Goal: Task Accomplishment & Management: Use online tool/utility

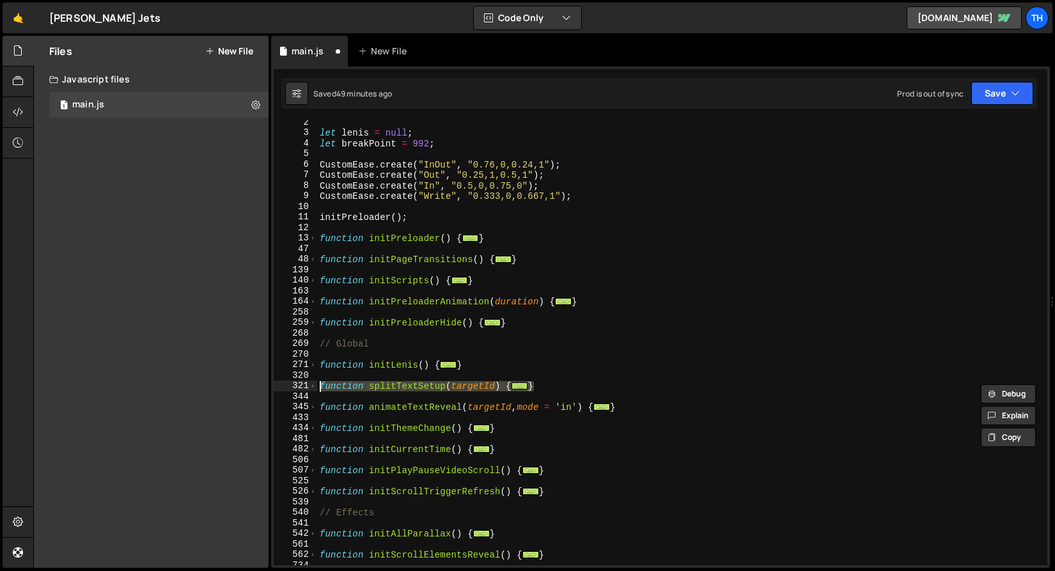
scroll to position [14, 0]
click at [420, 387] on div "let lenis = null ; let breakPoint = 992 ; CustomEase . create ( "InOut" , "0.76…" at bounding box center [679, 342] width 725 height 445
type textarea "function splitTextSetup(targetId) {"
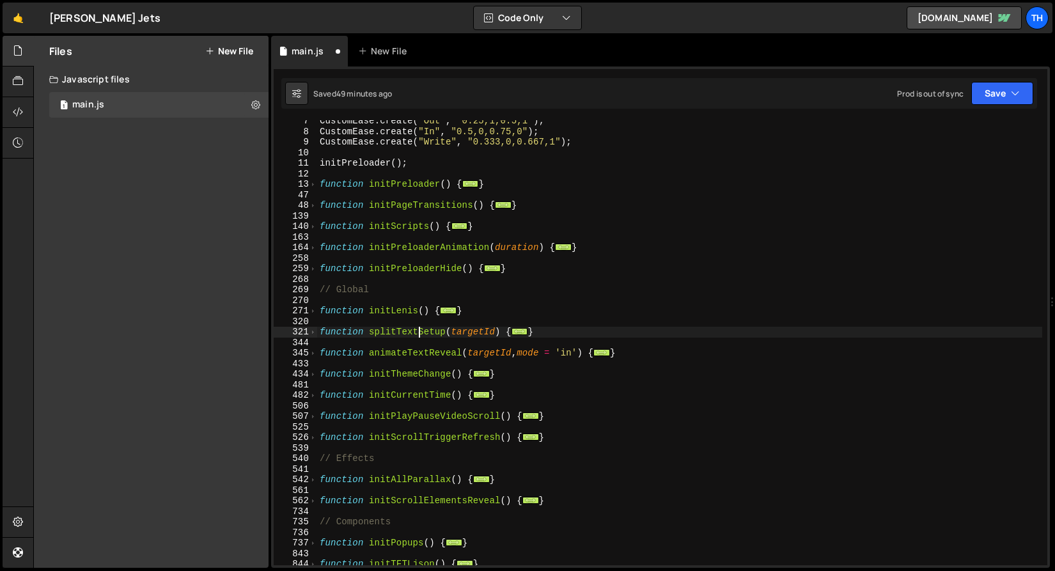
scroll to position [186, 0]
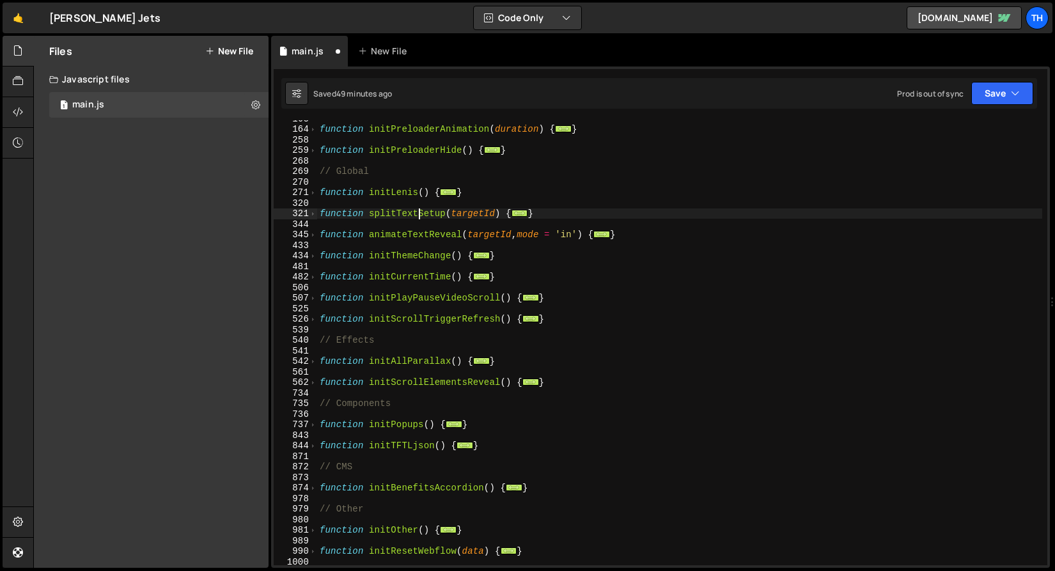
click at [560, 392] on div "function initPreloaderAnimation ( duration ) { ... } function initPreloaderHide…" at bounding box center [679, 346] width 725 height 466
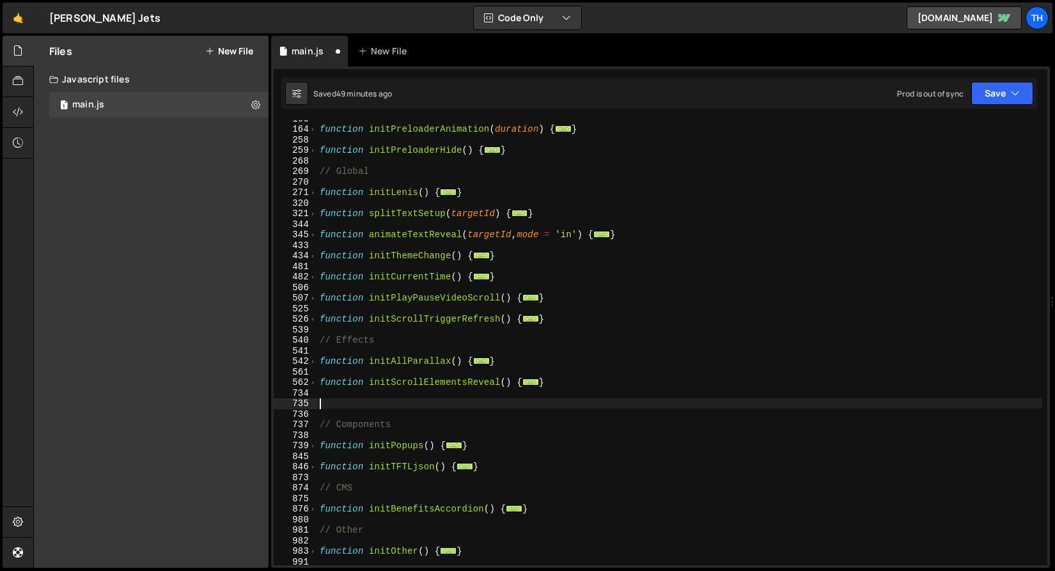
paste textarea "}"
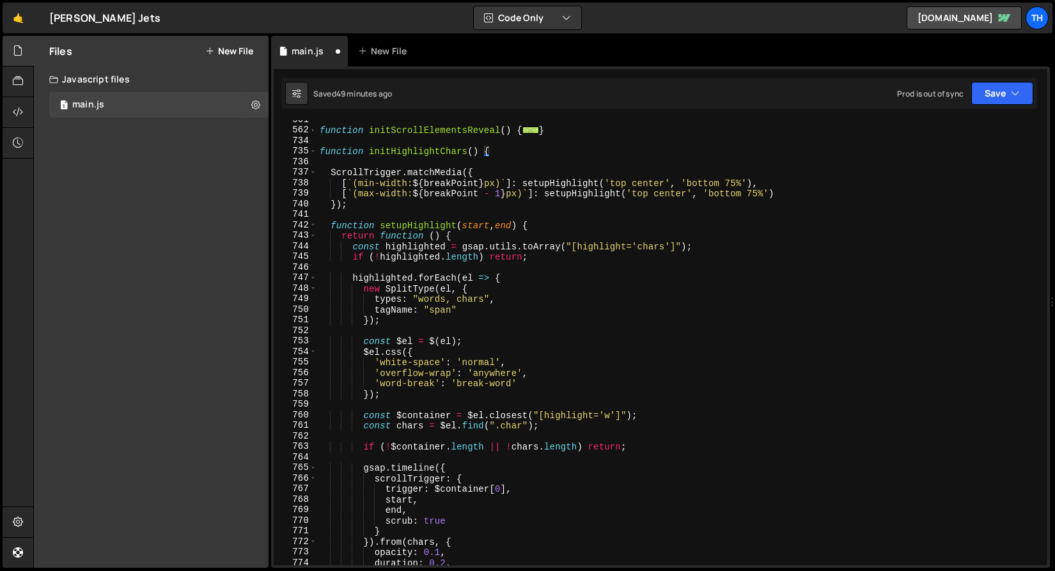
scroll to position [334, 0]
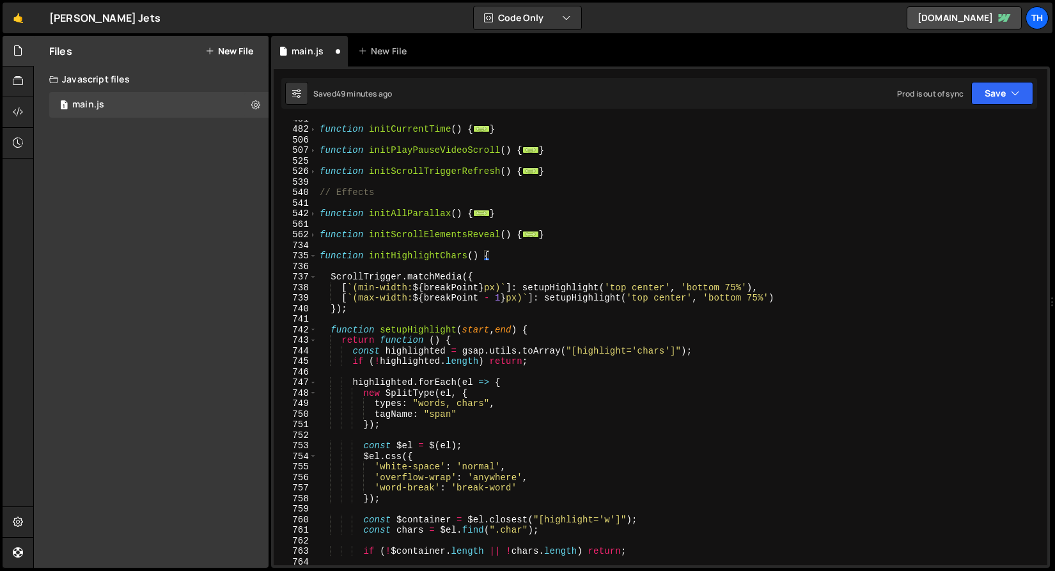
click at [595, 350] on div "function initCurrentTime ( ) { ... } function initPlayPauseVideoScroll ( ) { ..…" at bounding box center [679, 346] width 725 height 466
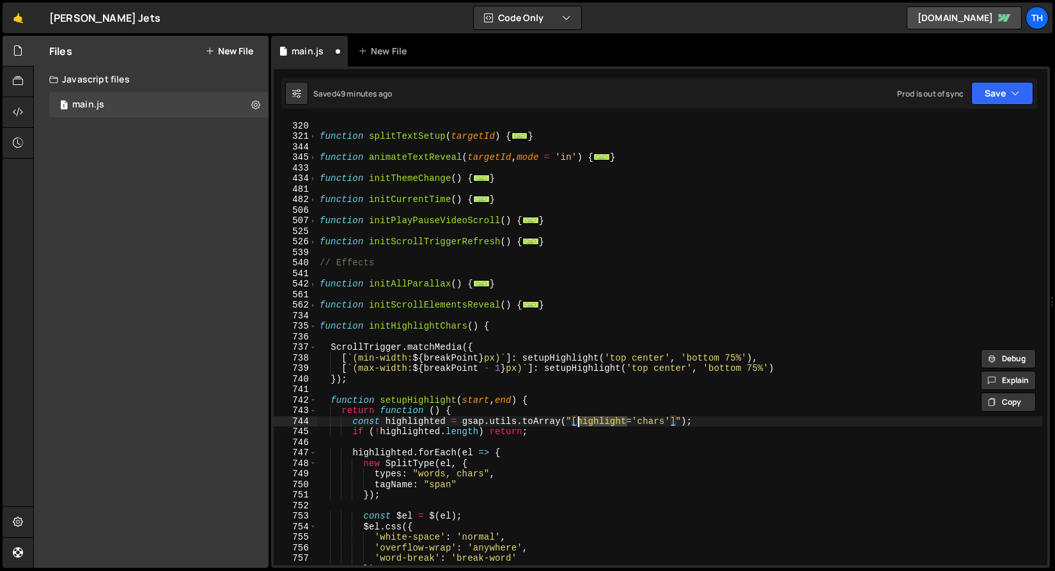
click at [410, 329] on div "function initLenis ( ) { ... } function splitTextSetup ( targetId ) { ... } fun…" at bounding box center [679, 343] width 725 height 466
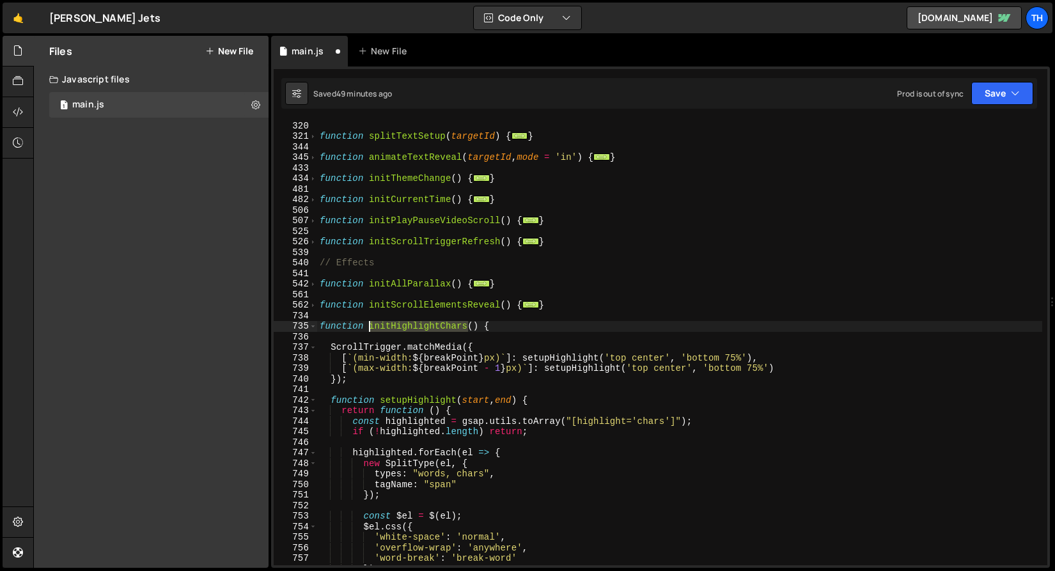
click at [410, 329] on div "function initLenis ( ) { ... } function splitTextSetup ( targetId ) { ... } fun…" at bounding box center [679, 343] width 725 height 466
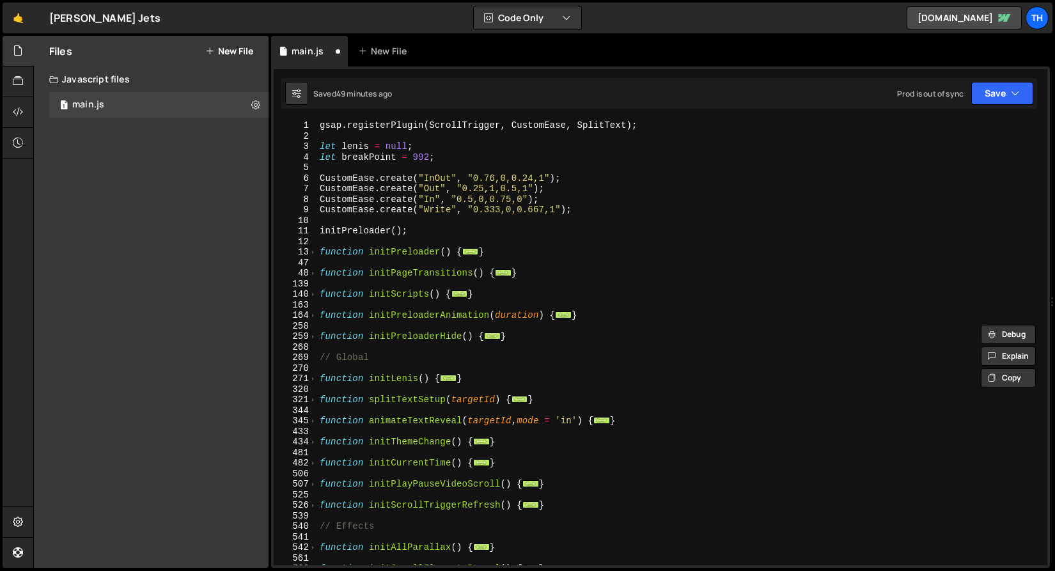
scroll to position [0, 0]
click at [314, 292] on span at bounding box center [313, 294] width 7 height 11
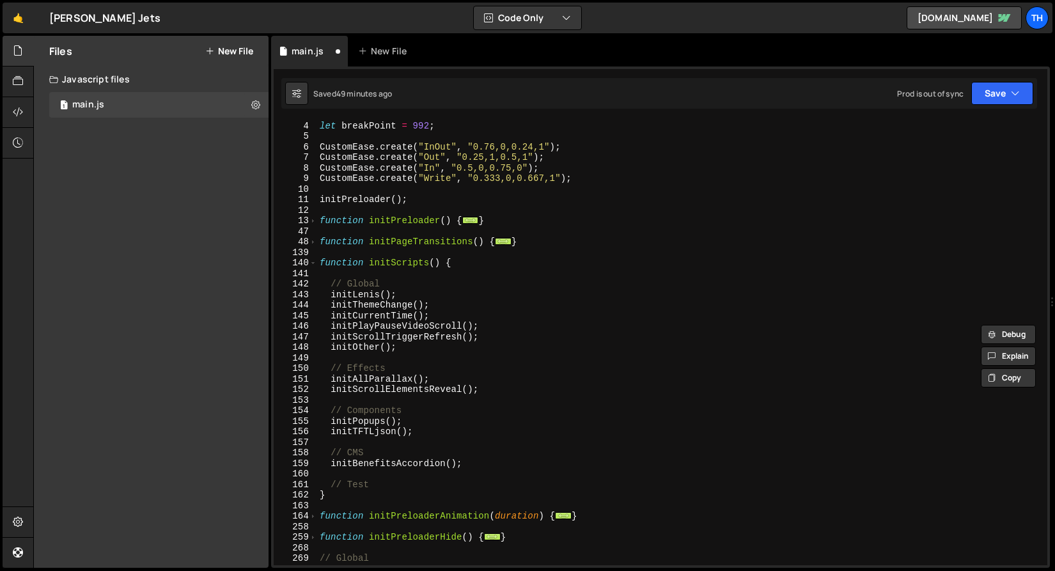
scroll to position [111, 0]
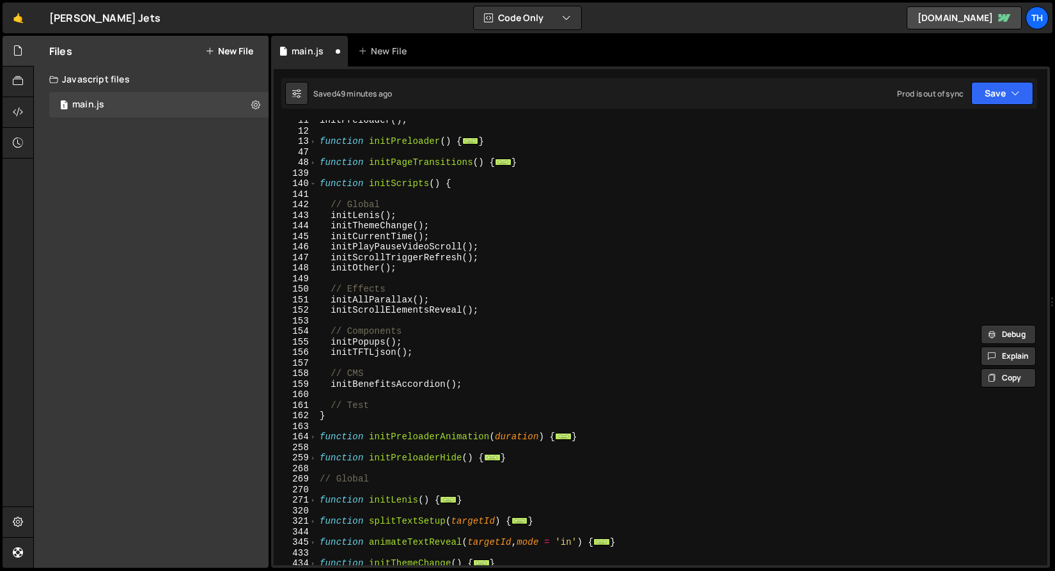
click at [500, 311] on div "initPreloader ( ) ; function initPreloader ( ) { ... } function initPageTransit…" at bounding box center [679, 348] width 725 height 466
type textarea "initScrollElementsReveal();"
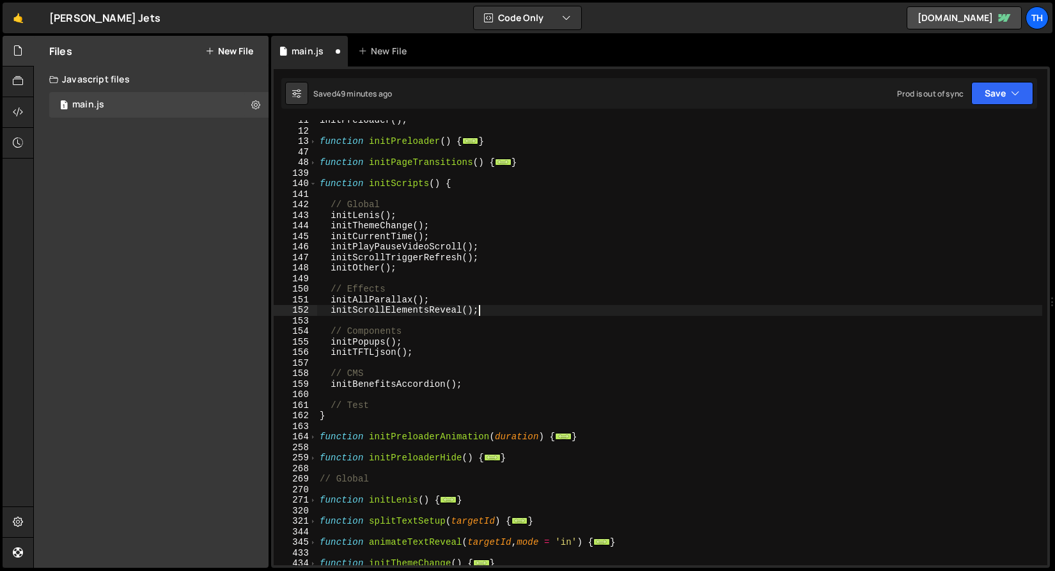
paste textarea "initHighlightChars"
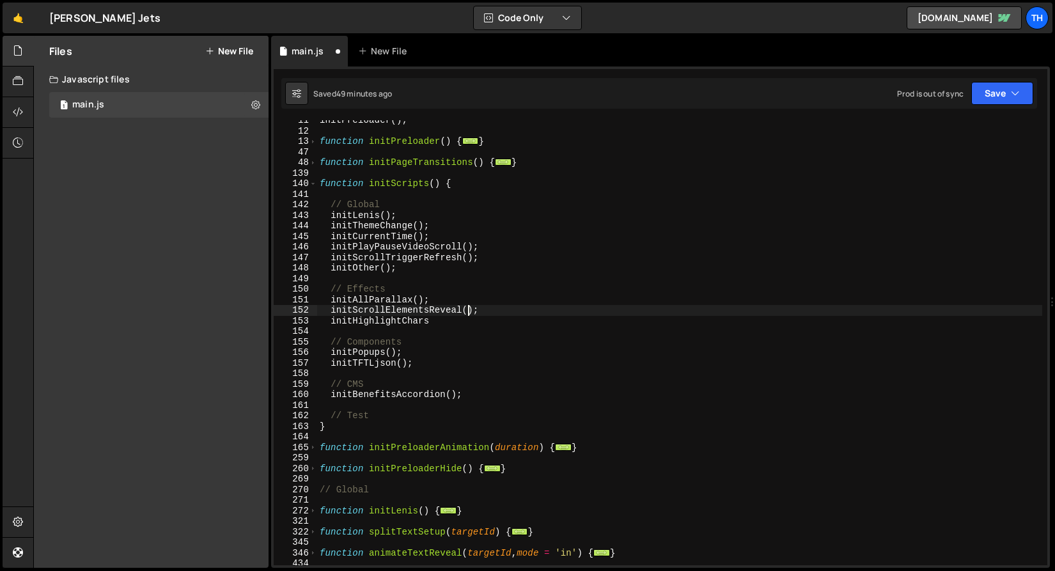
click at [467, 308] on div "initPreloader ( ) ; function initPreloader ( ) { ... } function initPageTransit…" at bounding box center [679, 348] width 725 height 466
drag, startPoint x: 463, startPoint y: 308, endPoint x: 476, endPoint y: 308, distance: 12.8
click at [476, 308] on div "initPreloader ( ) ; function initPreloader ( ) { ... } function initPageTransit…" at bounding box center [679, 348] width 725 height 466
drag, startPoint x: 491, startPoint y: 312, endPoint x: 464, endPoint y: 311, distance: 26.3
click at [464, 311] on div "initPreloader ( ) ; function initPreloader ( ) { ... } function initPageTransit…" at bounding box center [679, 348] width 725 height 466
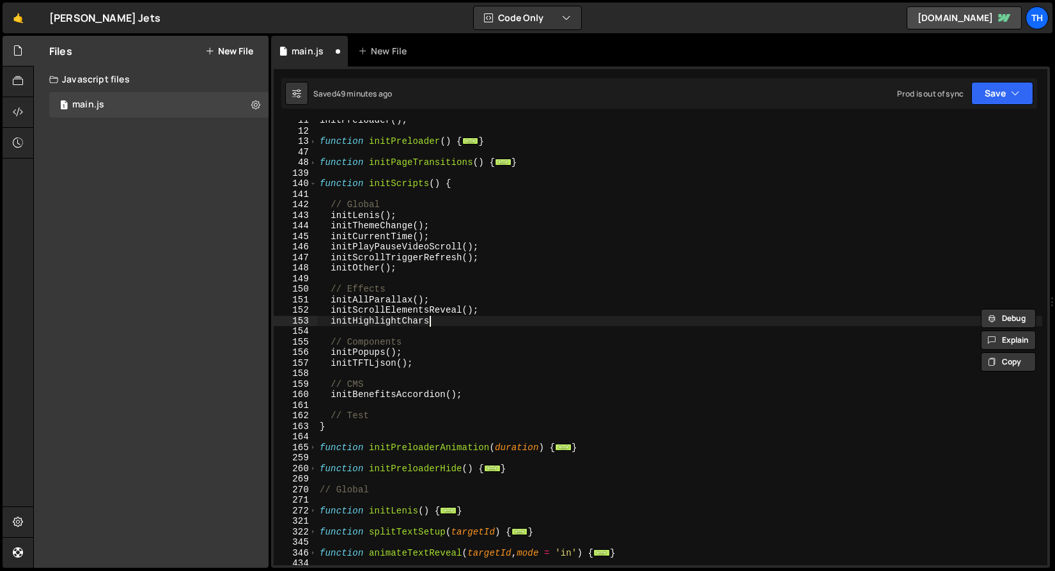
click at [450, 319] on div "initPreloader ( ) ; function initPreloader ( ) { ... } function initPageTransit…" at bounding box center [679, 348] width 725 height 466
paste textarea "();"
type textarea "initHighlightChars();"
click at [991, 97] on button "Save" at bounding box center [1003, 93] width 62 height 23
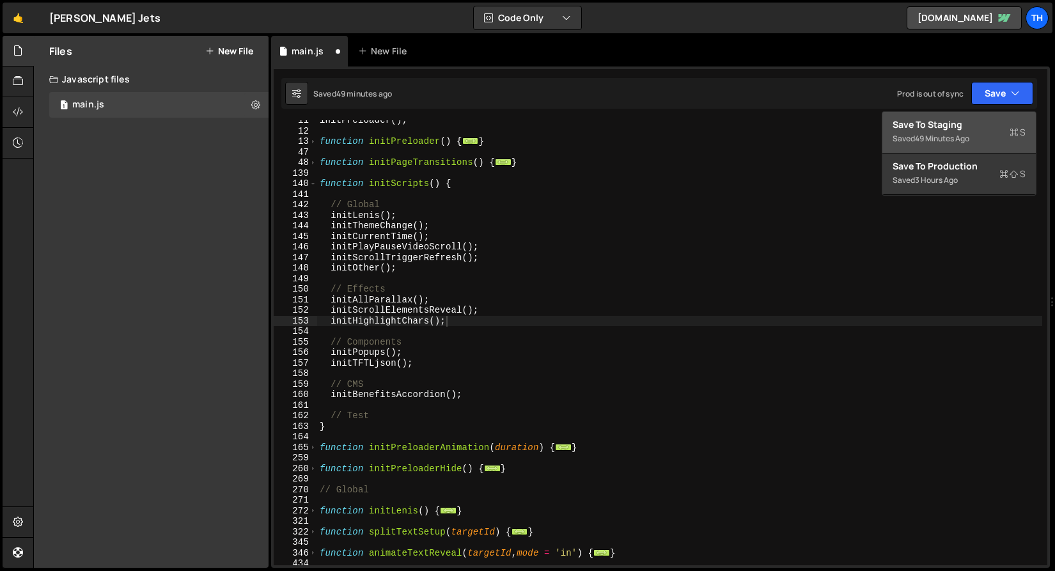
click at [941, 132] on div "Saved 49 minutes ago" at bounding box center [959, 138] width 133 height 15
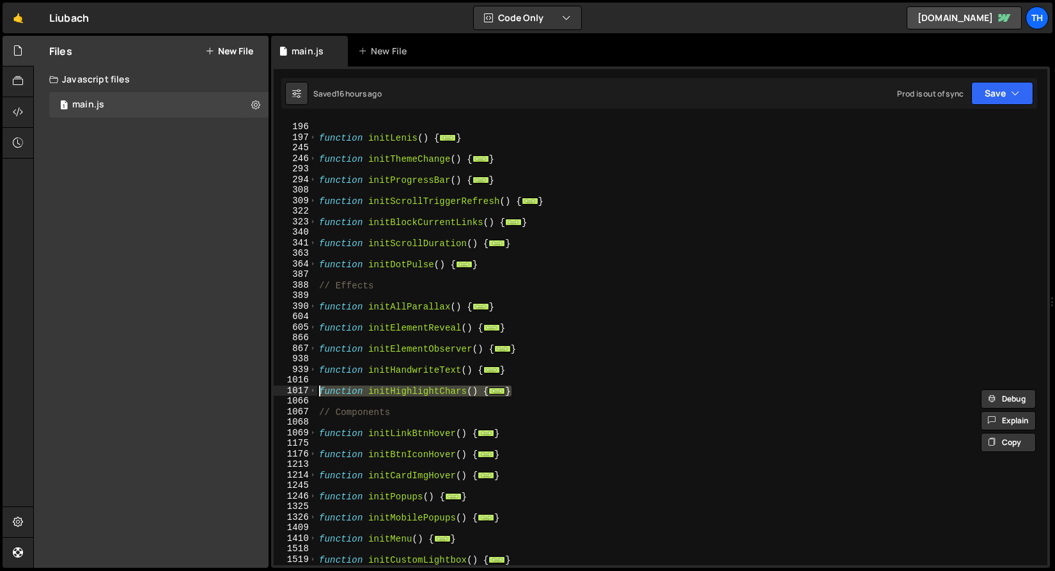
scroll to position [3381, 0]
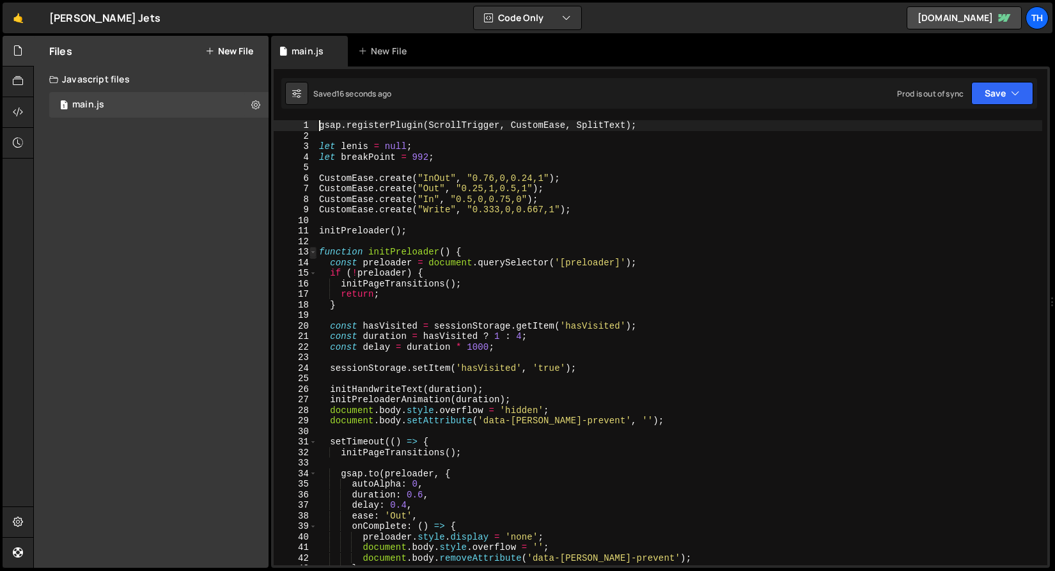
click at [313, 252] on span at bounding box center [313, 252] width 7 height 11
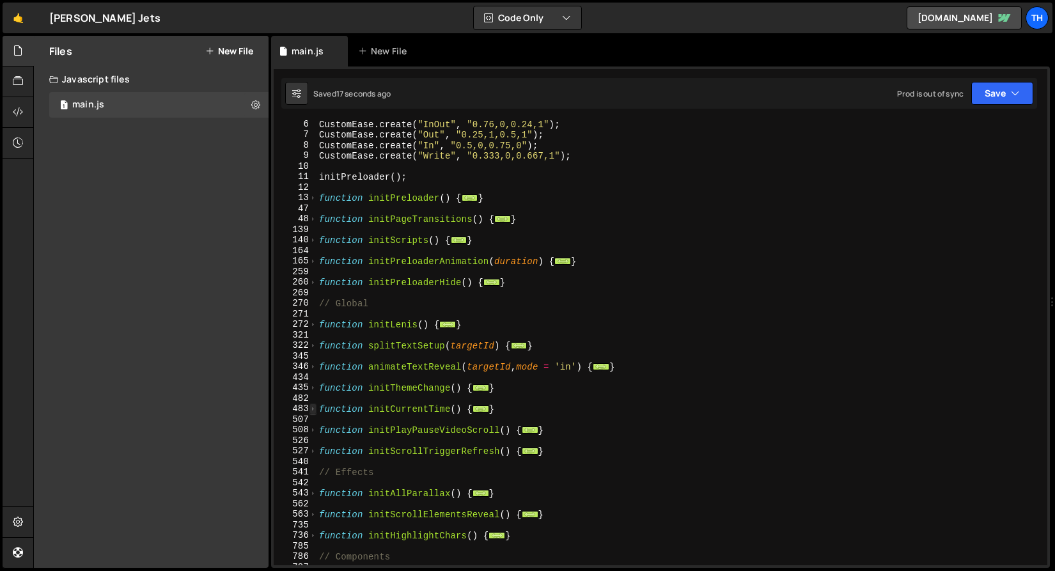
scroll to position [138, 0]
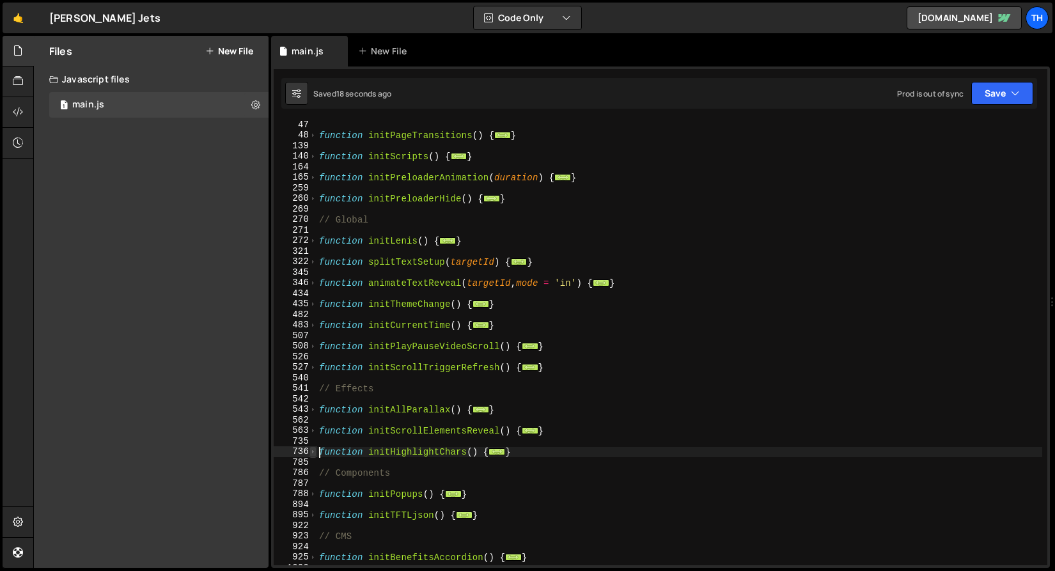
click at [318, 448] on div "function initPageTransitions ( ) { ... } function initScripts ( ) { ... } funct…" at bounding box center [680, 353] width 726 height 466
click at [312, 449] on span at bounding box center [313, 451] width 7 height 11
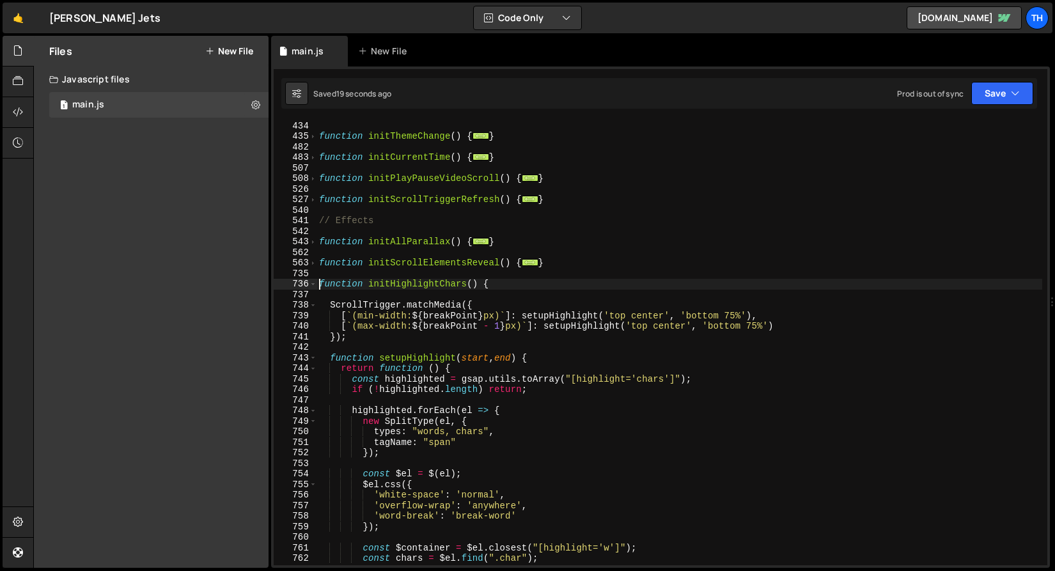
scroll to position [306, 0]
click at [643, 380] on div "function animateTextReveal ( targetId , mode = 'in' ) { ... } function initThem…" at bounding box center [680, 343] width 726 height 466
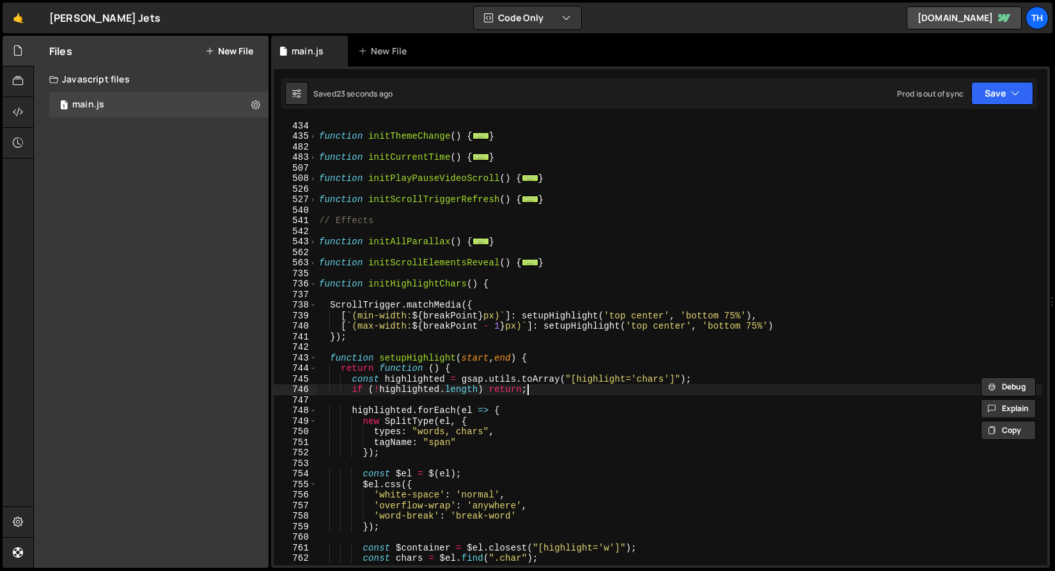
click at [604, 386] on div "function animateTextReveal ( targetId , mode = 'in' ) { ... } function initThem…" at bounding box center [680, 343] width 726 height 466
click at [601, 382] on div "function animateTextReveal ( targetId , mode = 'in' ) { ... } function initThem…" at bounding box center [680, 343] width 726 height 466
click at [313, 281] on span at bounding box center [313, 284] width 7 height 11
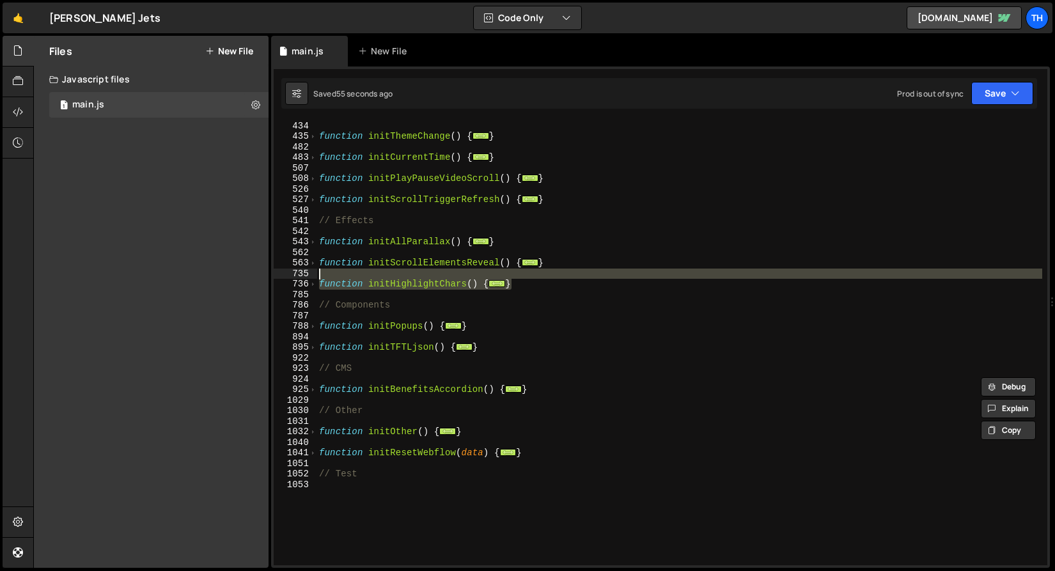
drag, startPoint x: 521, startPoint y: 285, endPoint x: 309, endPoint y: 273, distance: 212.7
click at [309, 273] on div "const highlighted = gsap.utils.toArray("[highlight='chars']"); 346 434 435 482 …" at bounding box center [661, 342] width 774 height 445
type textarea "function initHighlightChars() {"
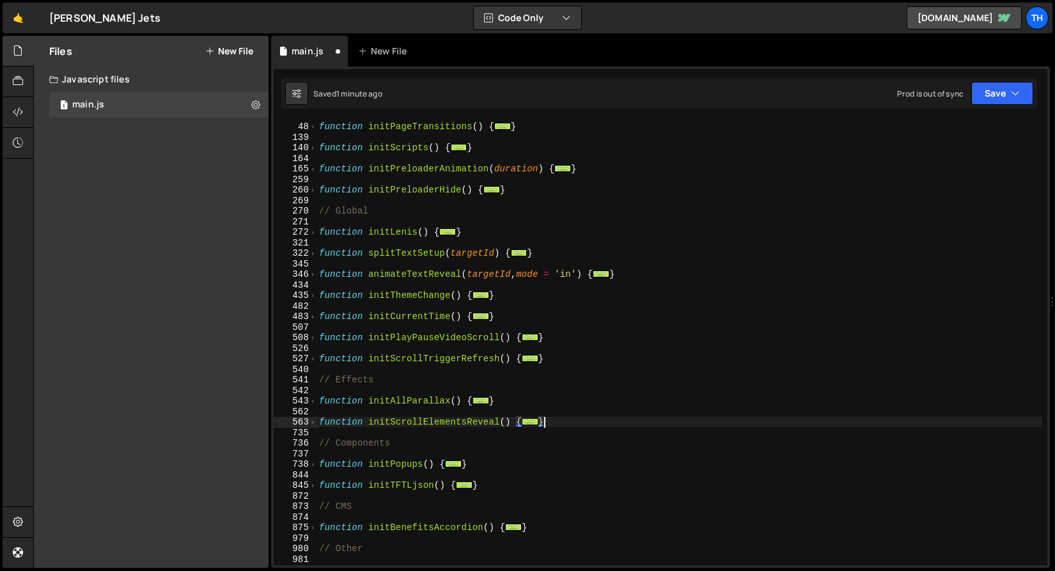
scroll to position [143, 0]
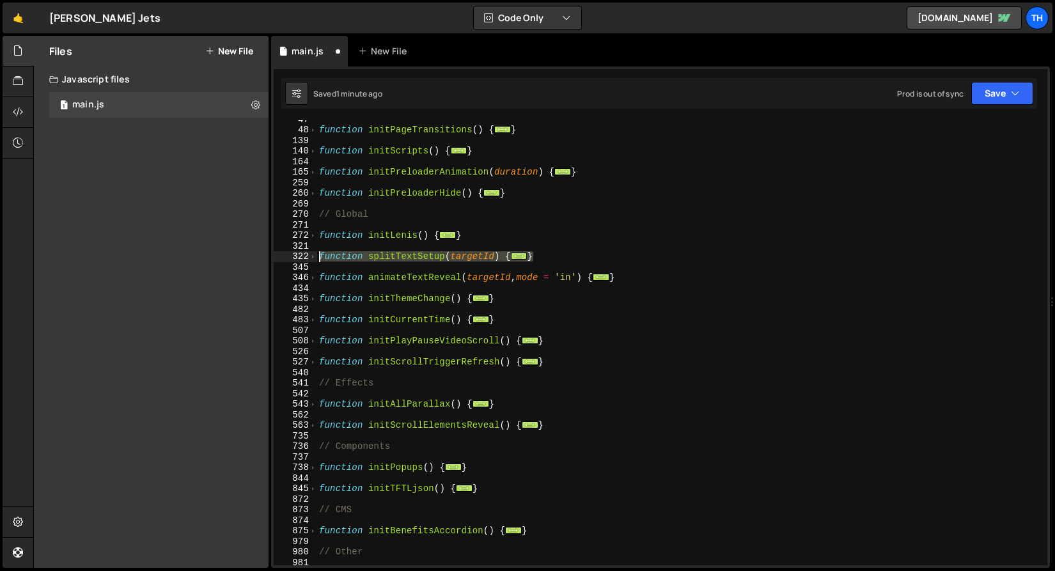
drag, startPoint x: 546, startPoint y: 256, endPoint x: 276, endPoint y: 259, distance: 269.9
click at [276, 259] on div "} 47 48 139 140 164 165 259 260 269 270 271 272 321 322 345 346 434 435 482 483…" at bounding box center [661, 342] width 774 height 445
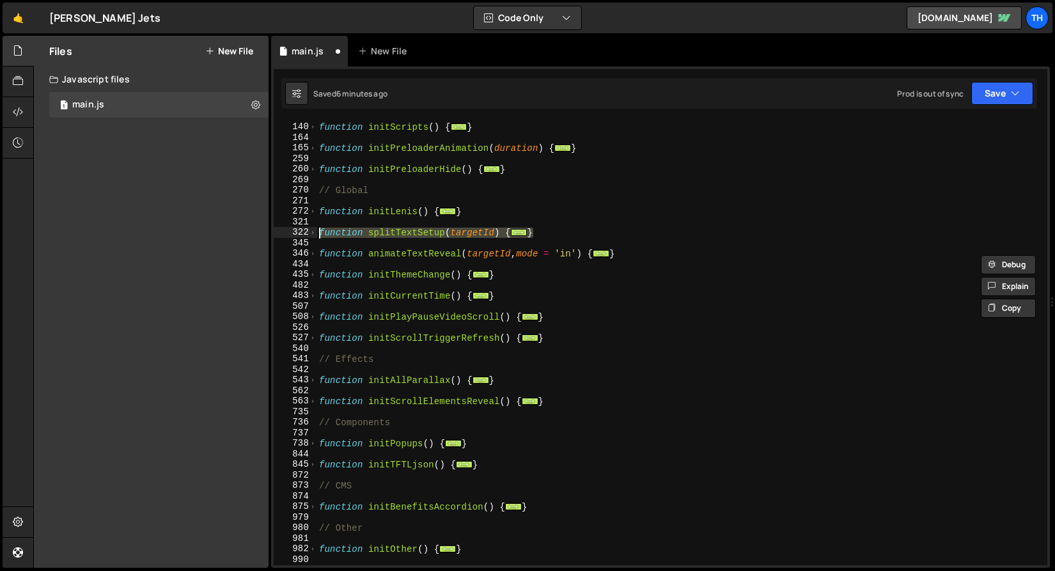
scroll to position [326, 0]
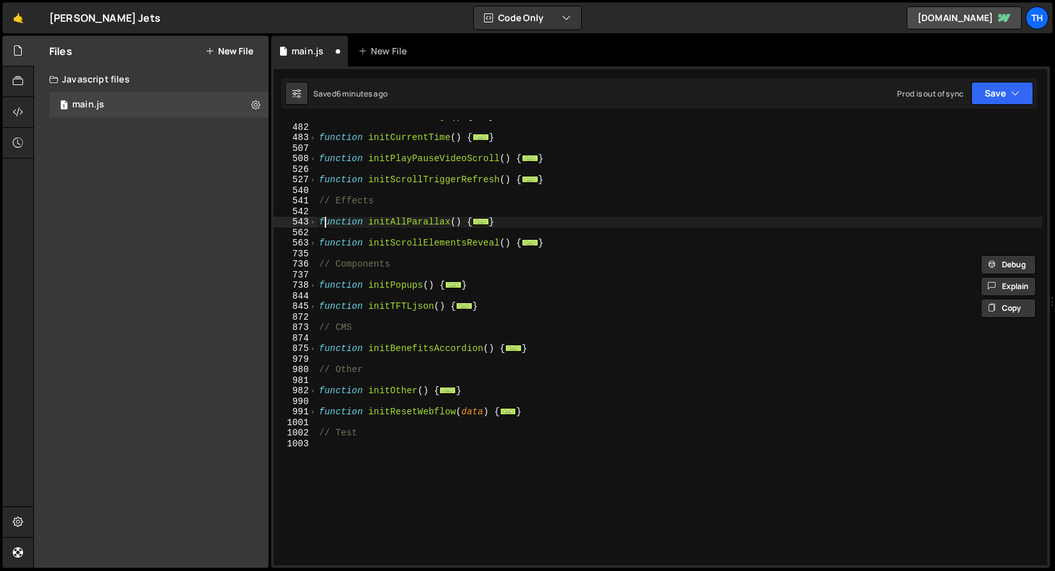
click at [327, 227] on div "function initThemeChange ( ) { ... } function initCurrentTime ( ) { ... } funct…" at bounding box center [680, 344] width 726 height 466
type textarea "function initAllParallax() {"
click at [310, 243] on span at bounding box center [313, 243] width 7 height 11
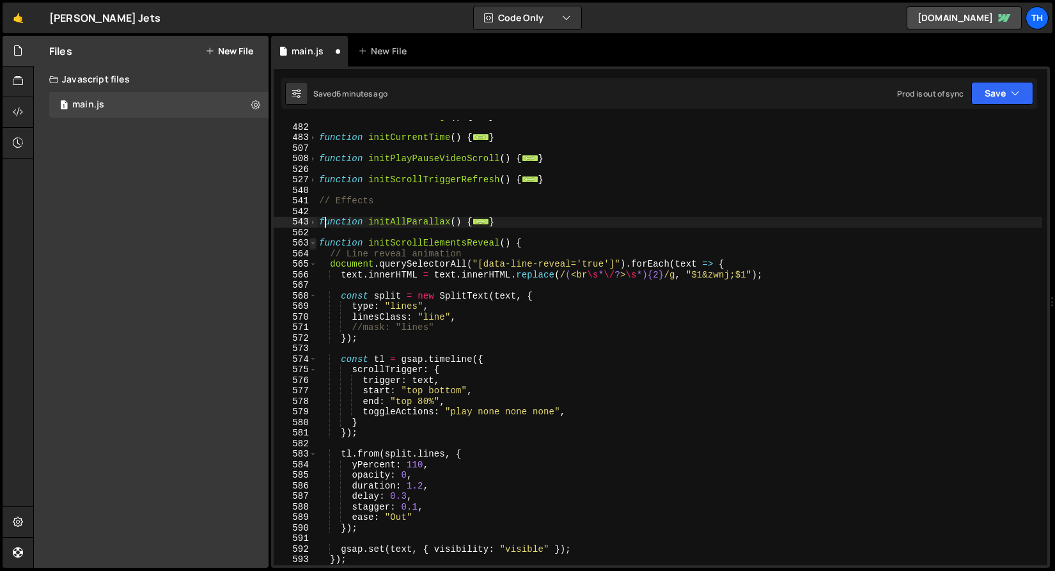
click at [310, 243] on span at bounding box center [313, 243] width 7 height 11
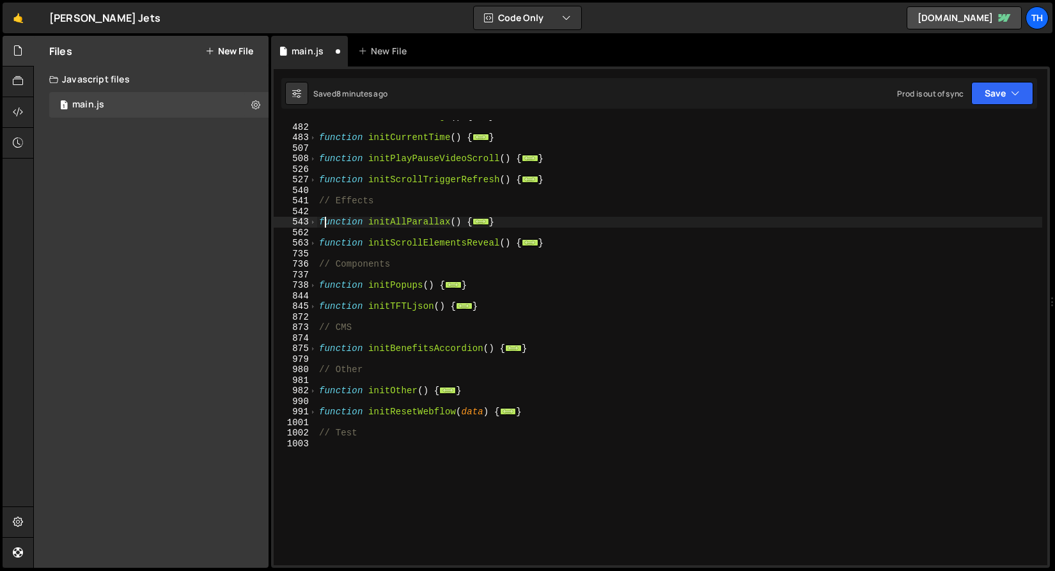
click at [548, 253] on div "function initThemeChange ( ) { ... } function initCurrentTime ( ) { ... } funct…" at bounding box center [680, 344] width 726 height 466
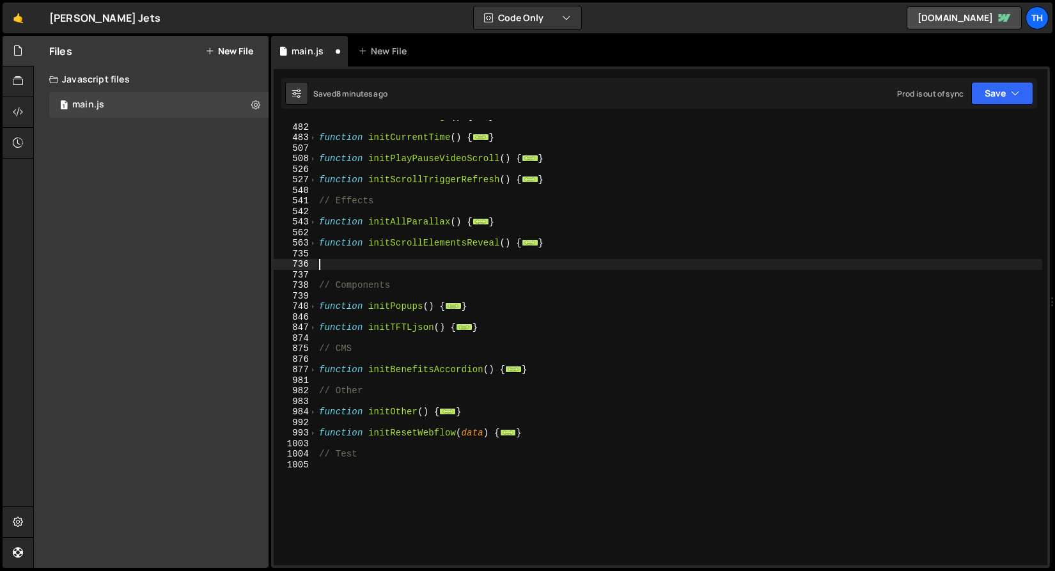
paste textarea "}"
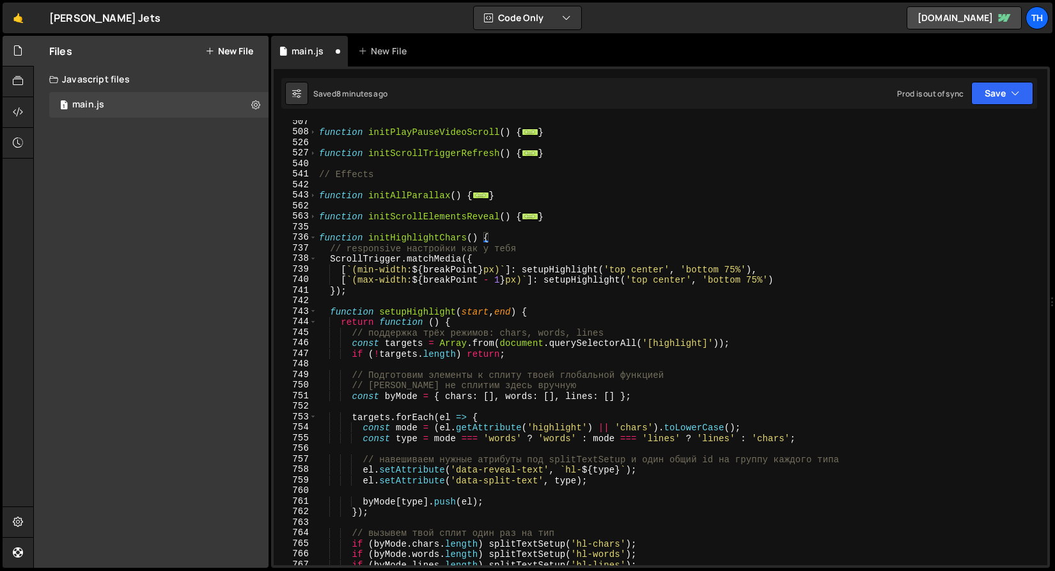
scroll to position [328, 0]
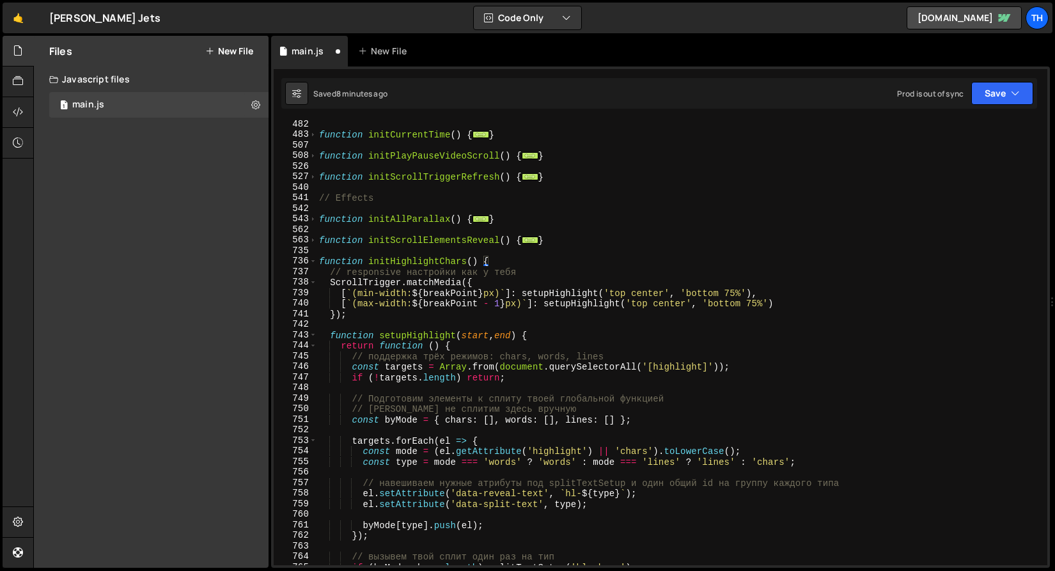
click at [449, 259] on div "function initCurrentTime ( ) { ... } function initPlayPauseVideoScroll ( ) { ..…" at bounding box center [680, 352] width 726 height 466
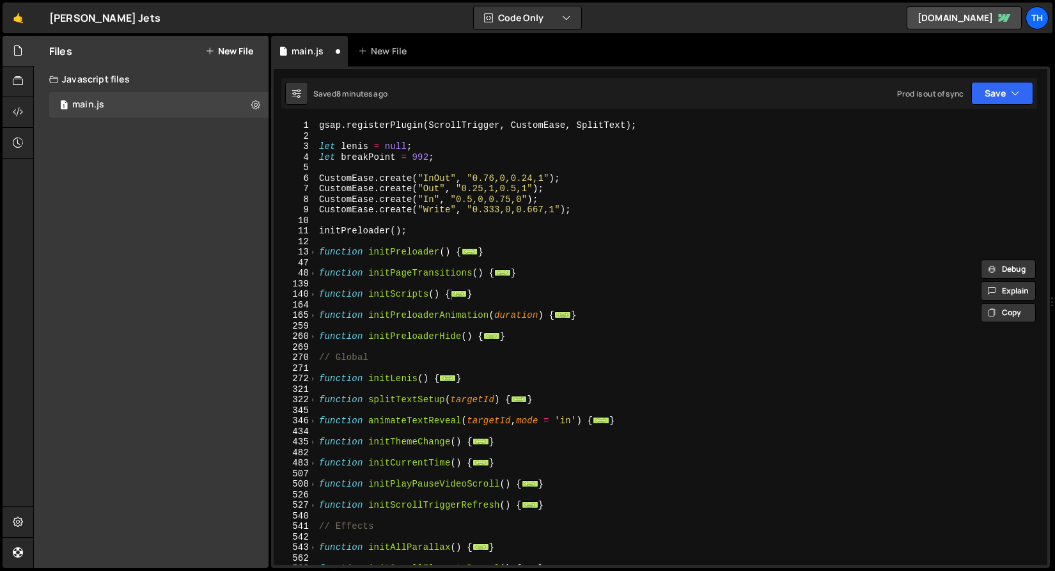
scroll to position [0, 0]
click at [308, 253] on div "13" at bounding box center [295, 252] width 43 height 11
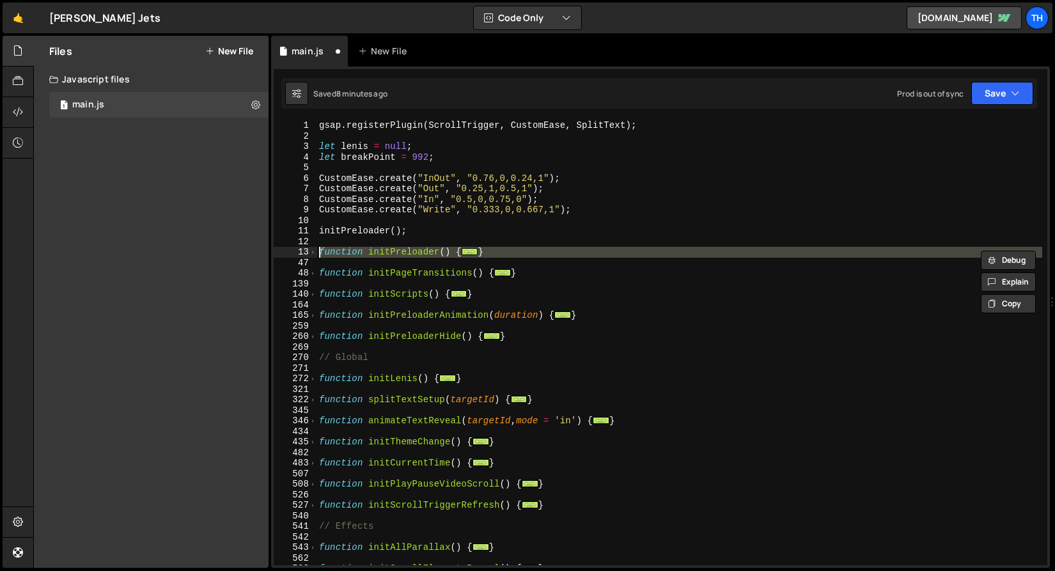
click at [307, 298] on div "140" at bounding box center [295, 294] width 43 height 11
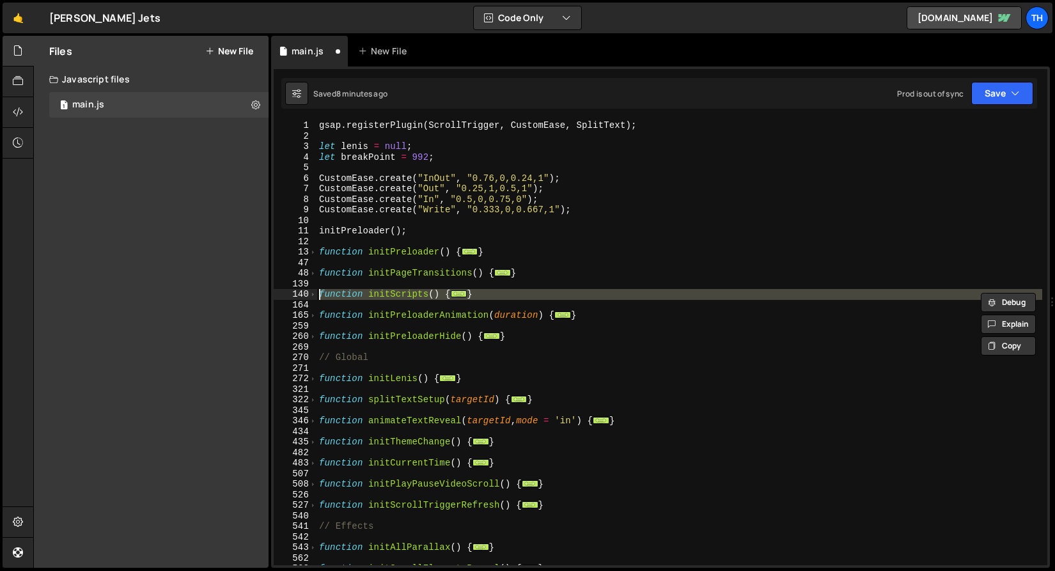
click at [308, 296] on div "140" at bounding box center [295, 294] width 43 height 11
click at [313, 296] on span at bounding box center [313, 294] width 7 height 11
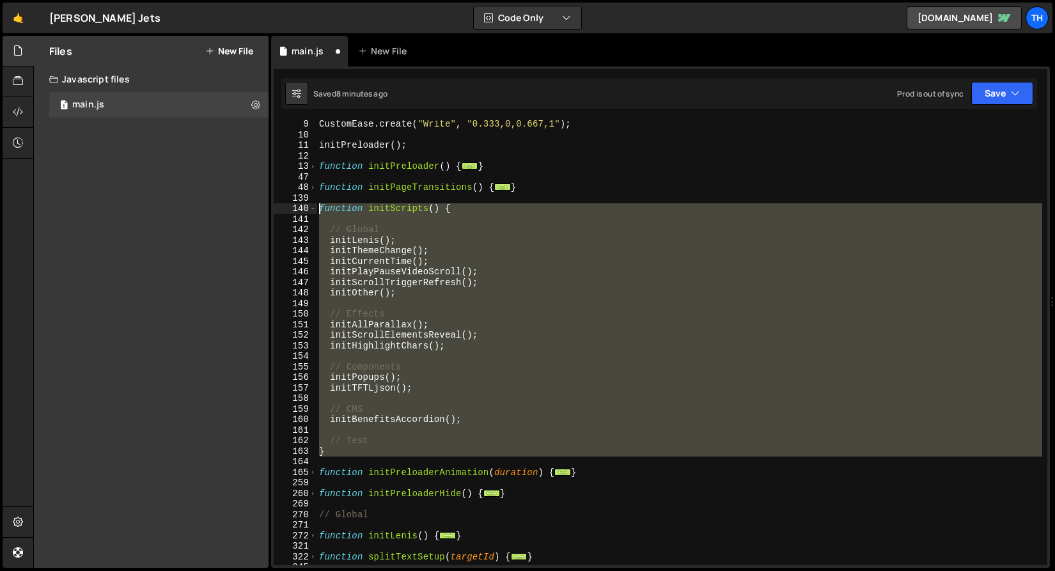
scroll to position [86, 0]
click at [412, 365] on div "CustomEase . create ( "Write" , "0.333,0,0.667,1" ) ; initPreloader ( ) ; funct…" at bounding box center [680, 352] width 726 height 466
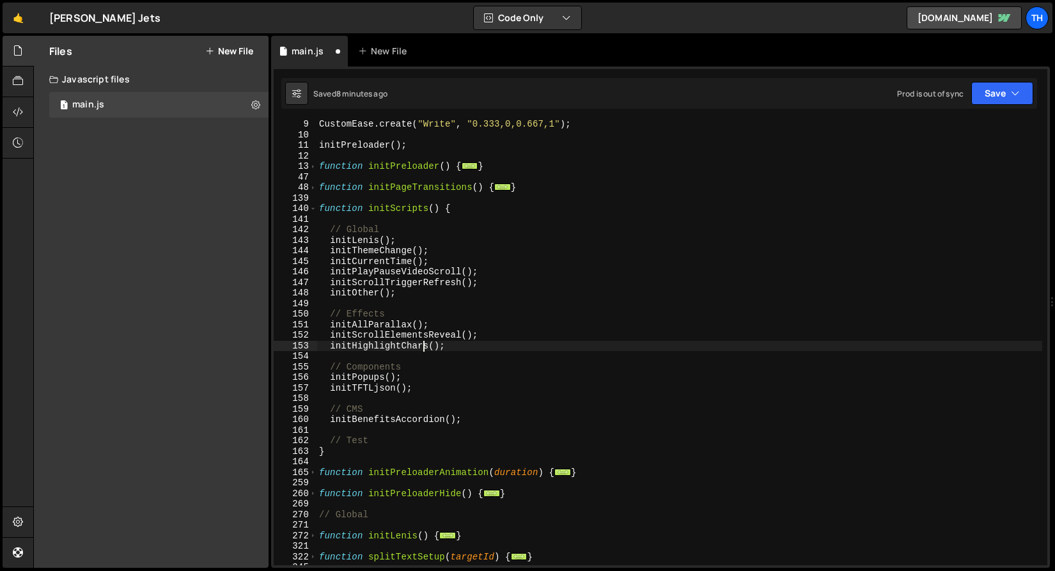
click at [425, 347] on div "CustomEase . create ( "Write" , "0.333,0,0.667,1" ) ; initPreloader ( ) ; funct…" at bounding box center [680, 352] width 726 height 466
click at [1014, 84] on button "Save" at bounding box center [1003, 93] width 62 height 23
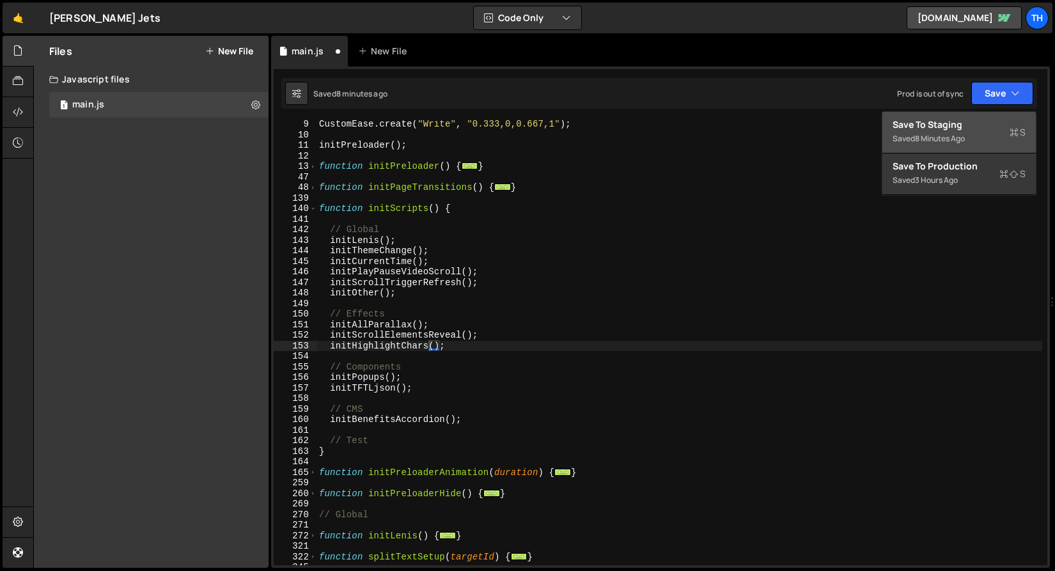
click at [982, 127] on div "Save to Staging S" at bounding box center [959, 124] width 133 height 13
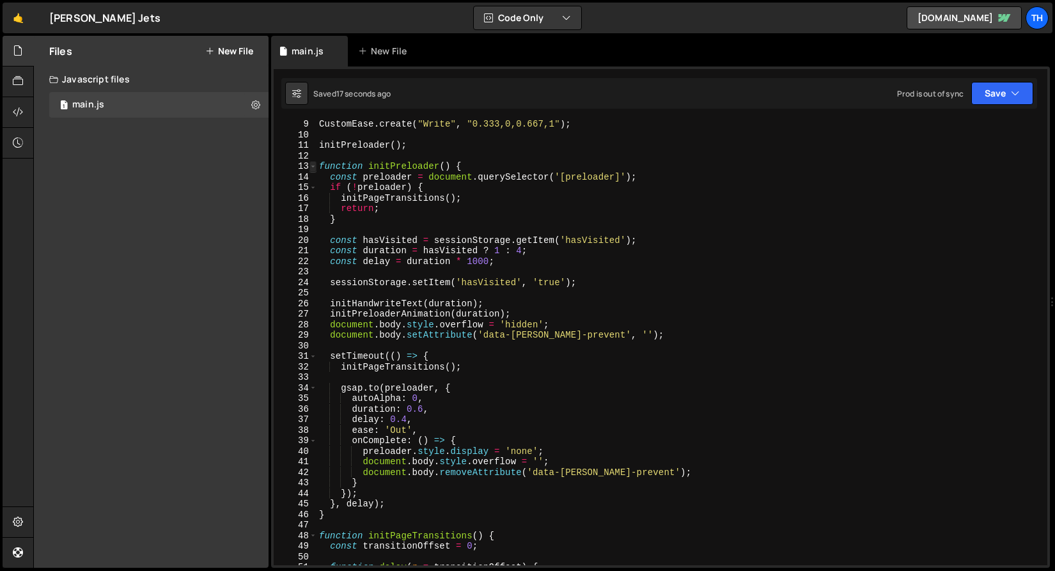
click at [313, 169] on span at bounding box center [313, 166] width 7 height 11
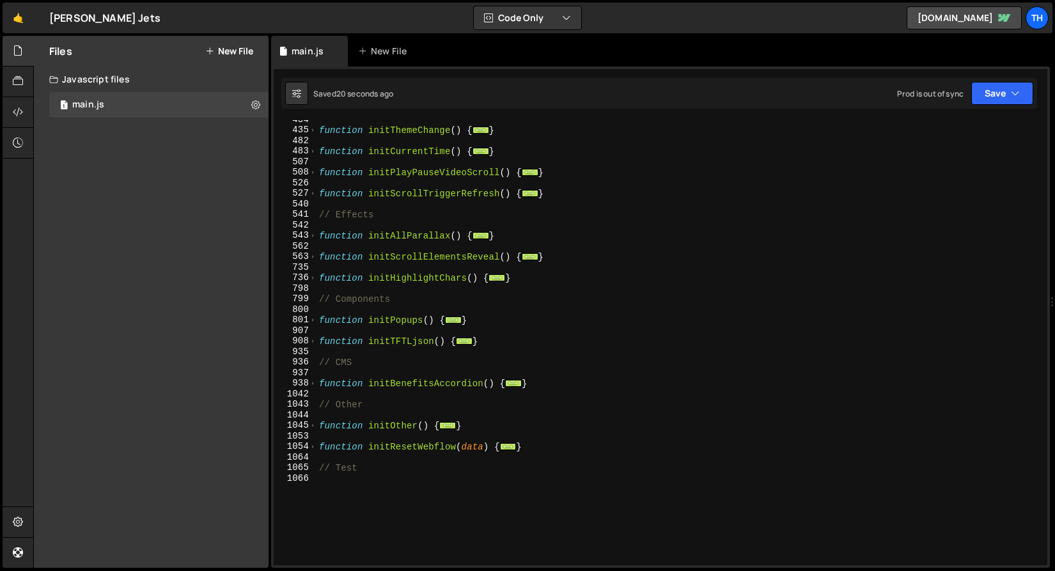
scroll to position [311, 0]
click at [313, 283] on span at bounding box center [313, 278] width 7 height 11
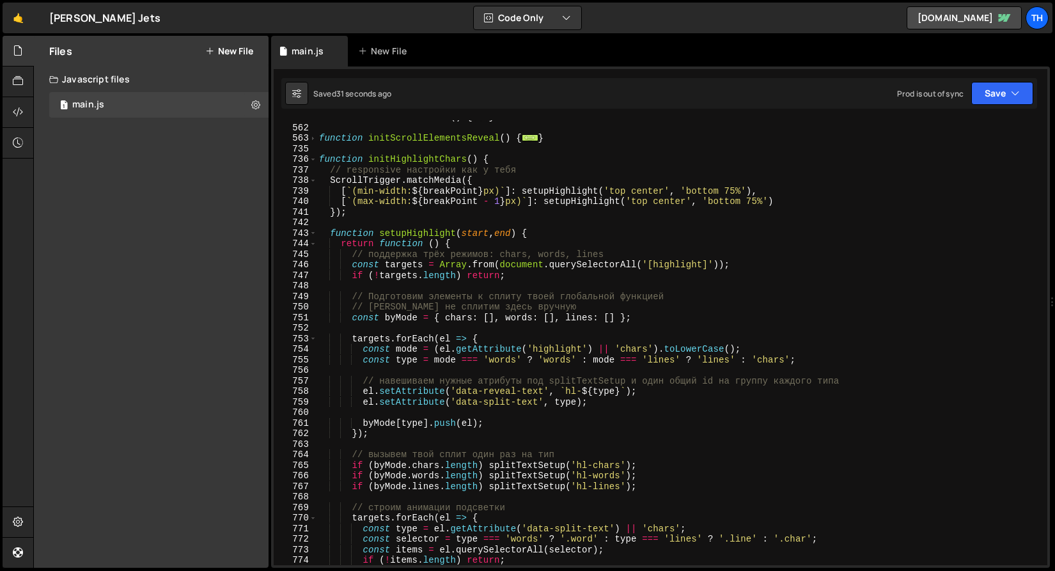
scroll to position [442, 0]
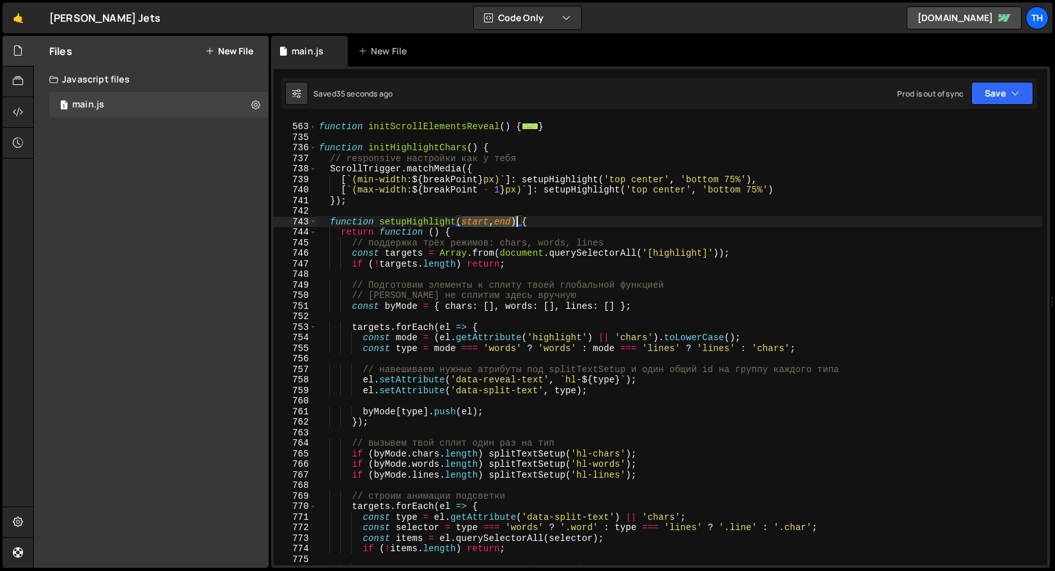
drag, startPoint x: 461, startPoint y: 221, endPoint x: 516, endPoint y: 220, distance: 54.4
click at [516, 220] on div "function initScrollElementsReveal ( ) { ... } function initHighlightChars ( ) {…" at bounding box center [680, 344] width 726 height 466
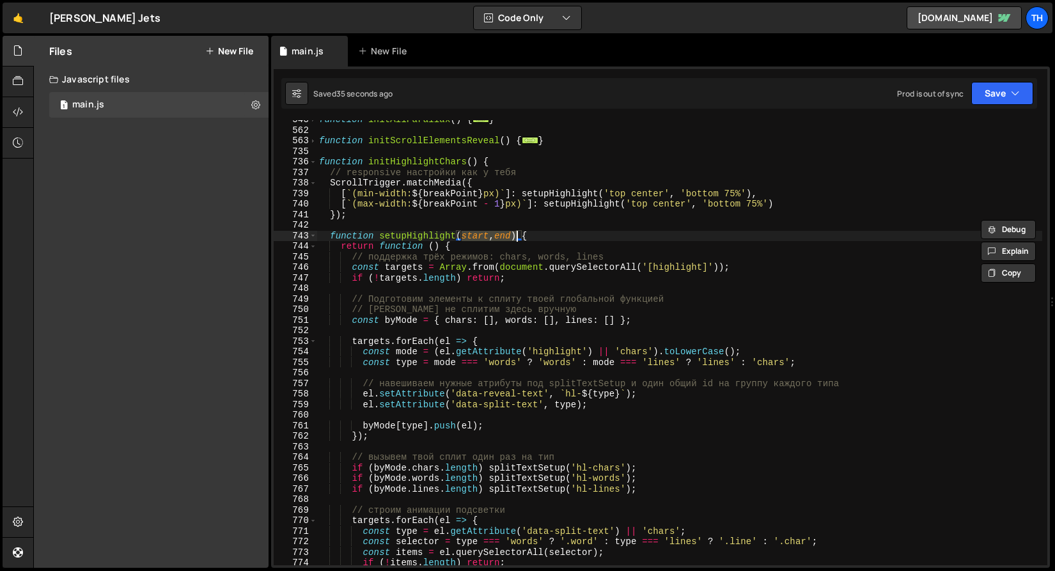
scroll to position [426, 0]
type textarea "function setupHighlight() {"
click at [393, 228] on div "function initAllParallax ( ) { ... } function initScrollElementsReveal ( ) { ..…" at bounding box center [680, 349] width 726 height 466
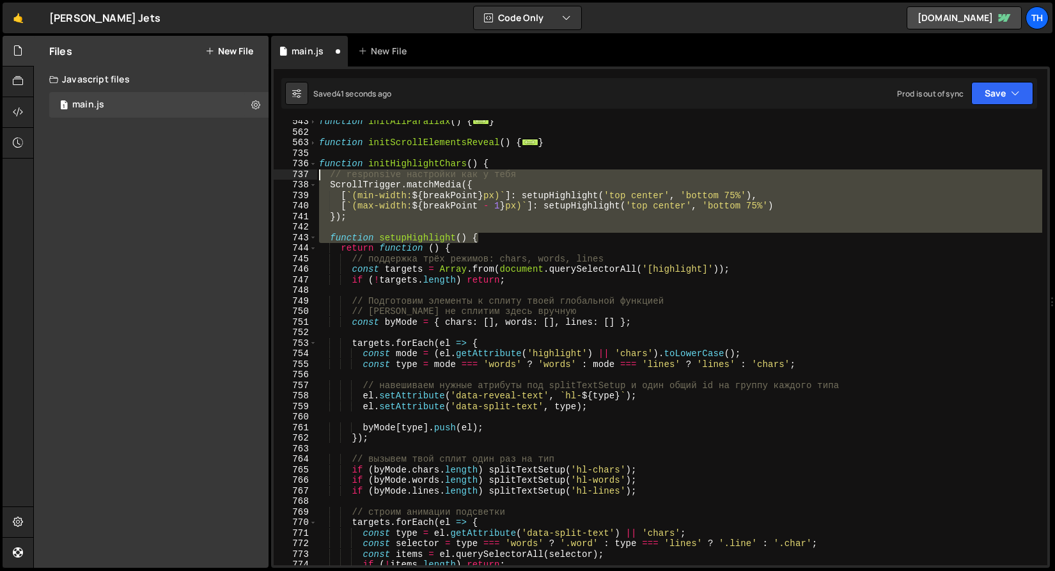
drag, startPoint x: 495, startPoint y: 235, endPoint x: 227, endPoint y: 174, distance: 274.9
click at [227, 174] on div "Files New File Javascript files 1 main.js 0 CSS files Copy share link Edit File…" at bounding box center [544, 302] width 1022 height 533
type textarea "// responsive настройки как у тебя ScrollTrigger.matchMedia({"
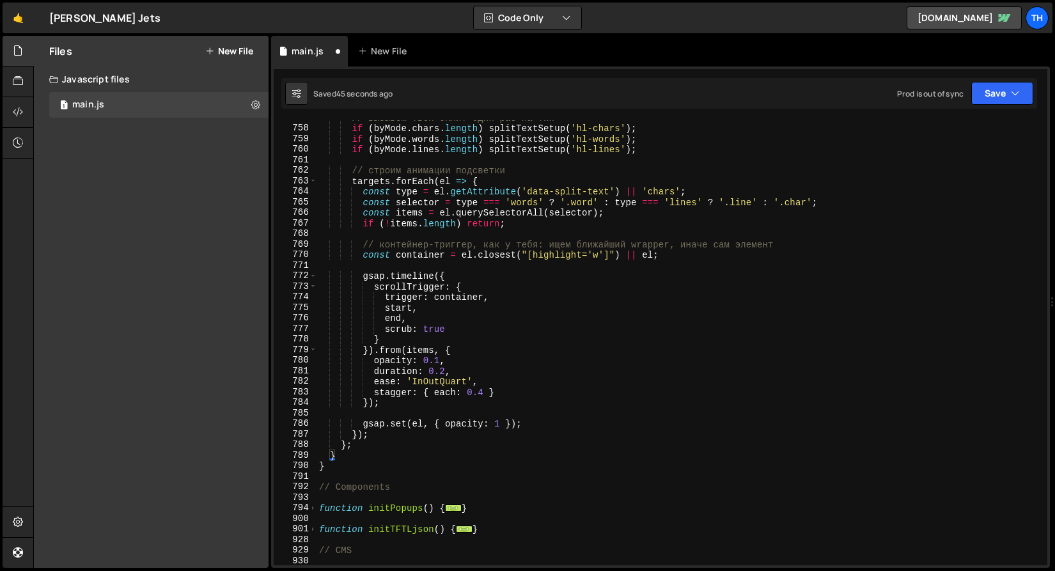
scroll to position [706, 0]
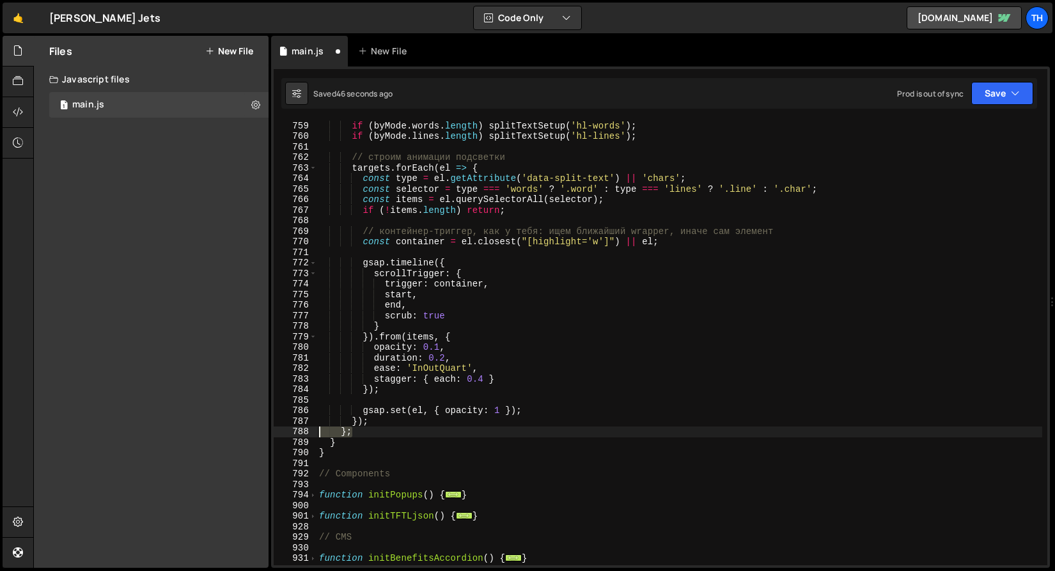
drag, startPoint x: 361, startPoint y: 436, endPoint x: 295, endPoint y: 436, distance: 65.2
click at [295, 436] on div "function initHighlightChars() { 758 759 760 761 762 763 764 765 766 767 768 769…" at bounding box center [661, 342] width 774 height 445
drag, startPoint x: 366, startPoint y: 437, endPoint x: 276, endPoint y: 446, distance: 91.2
click at [276, 446] on div "}; 758 759 760 761 762 763 764 765 766 767 768 769 770 771 772 773 774 775 776 …" at bounding box center [661, 342] width 774 height 445
type textarea "}"
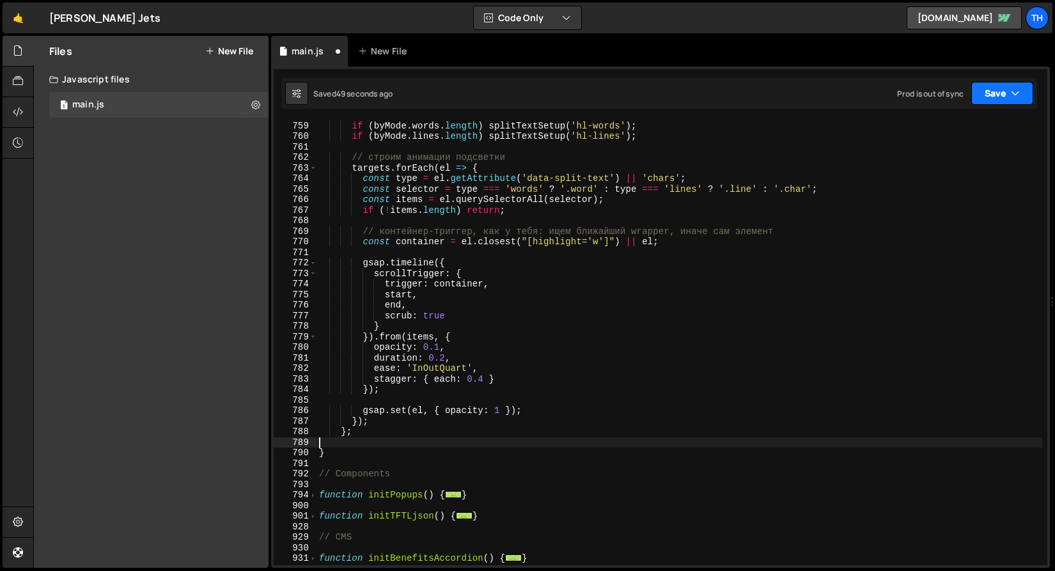
click at [987, 91] on button "Save" at bounding box center [1003, 93] width 62 height 23
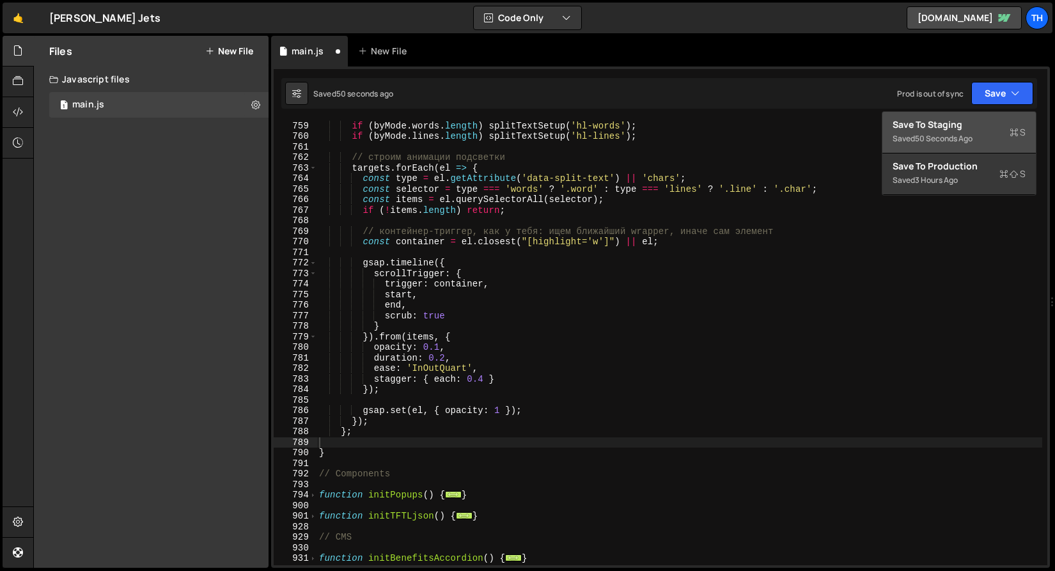
click at [976, 133] on div "Saved 50 seconds ago" at bounding box center [959, 138] width 133 height 15
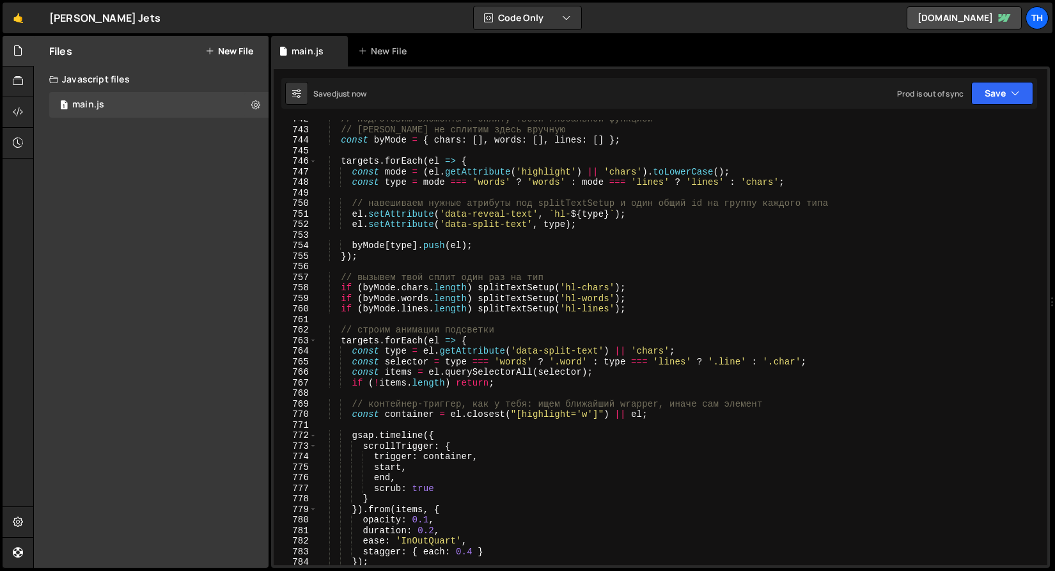
scroll to position [7843, 0]
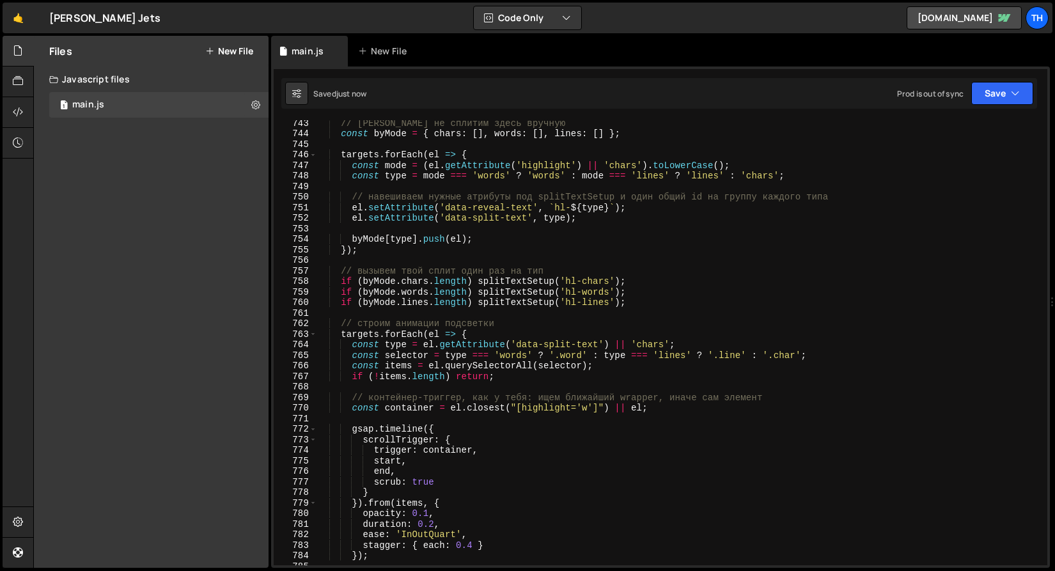
click at [403, 462] on div "// Ничего не сплитим здесь вручную const byMode = { chars : [ ] , words : [ ] ,…" at bounding box center [680, 351] width 726 height 466
paste textarea "top center"
paste textarea "'top center'"
click at [392, 474] on div "// Ничего не сплитим здесь вручную const byMode = { chars : [ ] , words : [ ] ,…" at bounding box center [680, 351] width 726 height 466
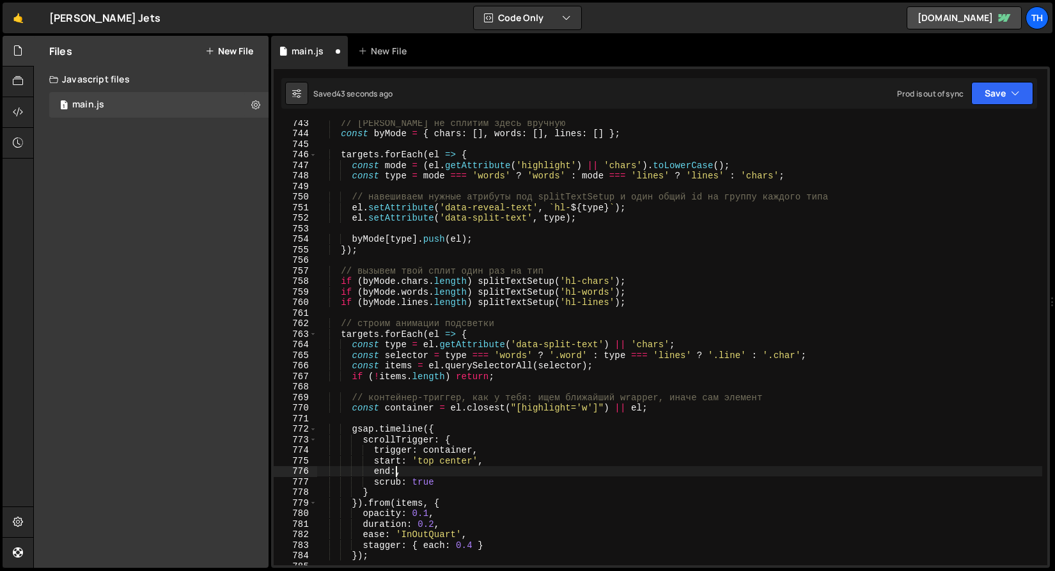
scroll to position [0, 5]
paste textarea "'top center'"
click at [434, 461] on div "// Ничего не сплитим здесь вручную const byMode = { chars : [ ] , words : [ ] ,…" at bounding box center [680, 351] width 726 height 466
click at [459, 460] on div "// Ничего не сплитим здесь вручную const byMode = { chars : [ ] , words : [ ] ,…" at bounding box center [680, 351] width 726 height 466
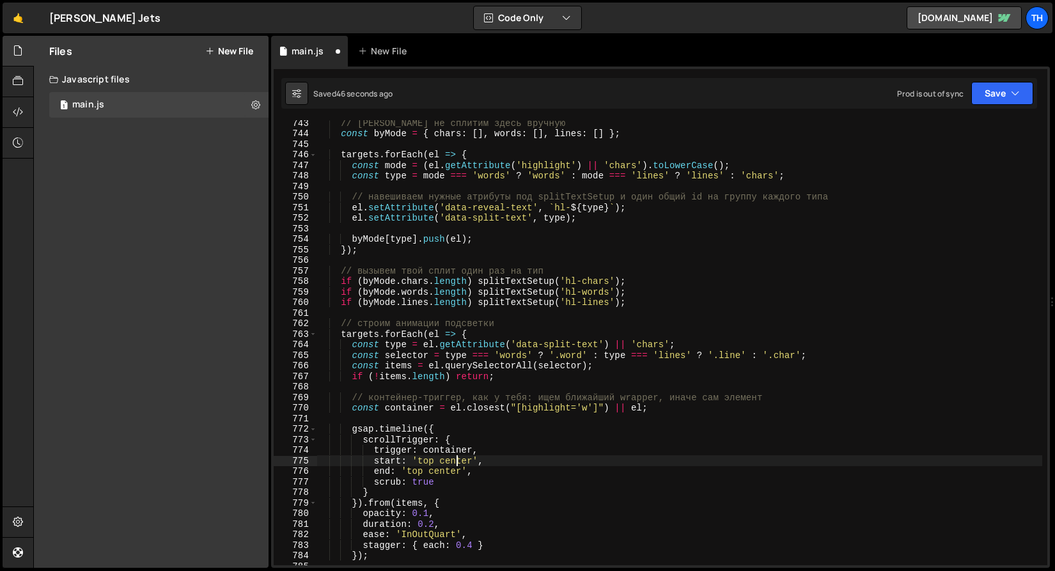
click at [459, 460] on div "// Ничего не сплитим здесь вручную const byMode = { chars : [ ] , words : [ ] ,…" at bounding box center [680, 351] width 726 height 466
click at [413, 471] on div "// Ничего не сплитим здесь вручную const byMode = { chars : [ ] , words : [ ] ,…" at bounding box center [680, 351] width 726 height 466
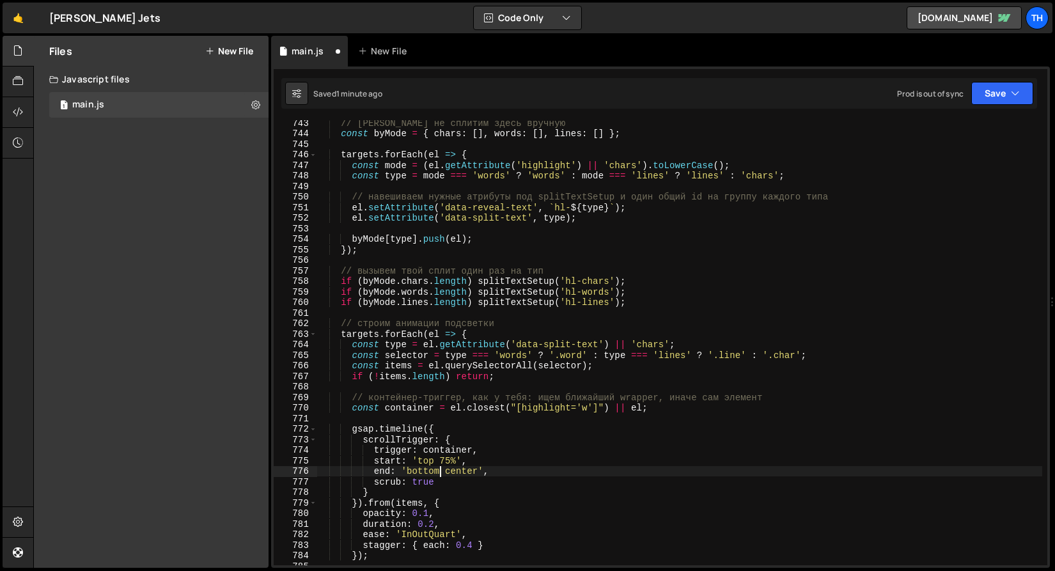
click at [460, 473] on div "// Ничего не сплитим здесь вручную const byMode = { chars : [ ] , words : [ ] ,…" at bounding box center [680, 351] width 726 height 466
click at [997, 90] on button "Save" at bounding box center [1003, 93] width 62 height 23
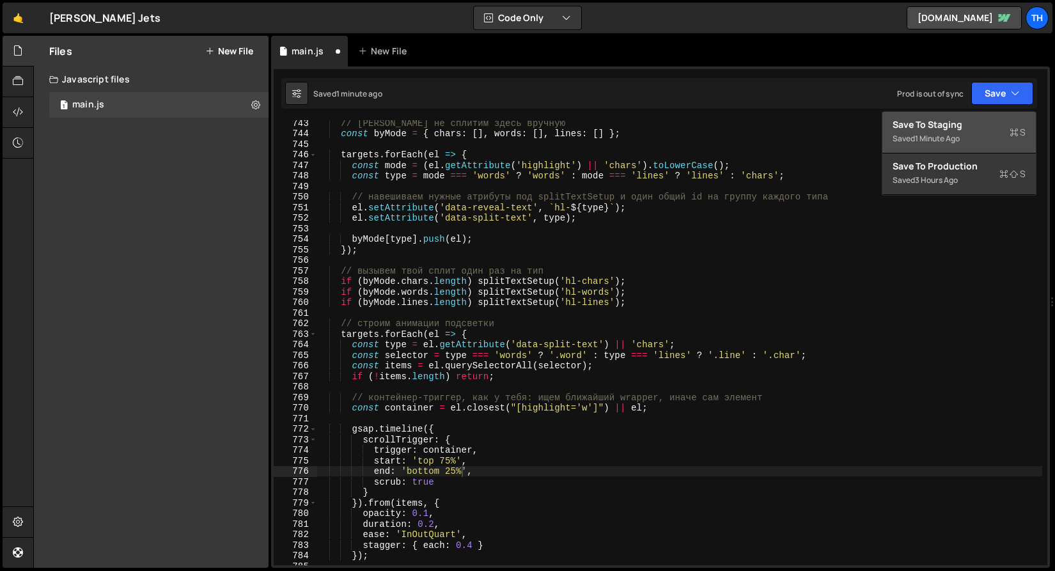
click at [979, 118] on div "Save to Staging S" at bounding box center [959, 124] width 133 height 13
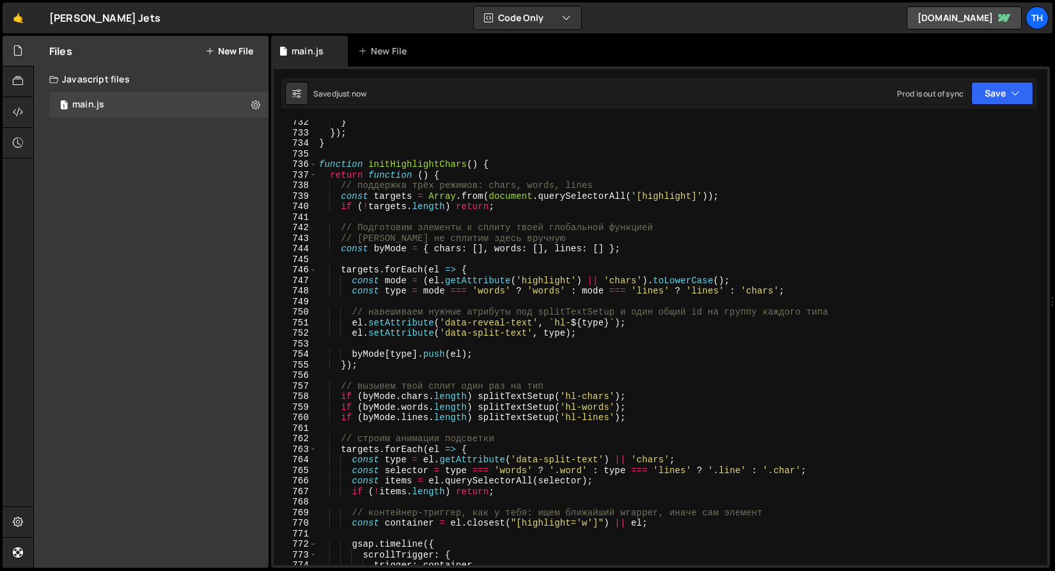
scroll to position [7709, 0]
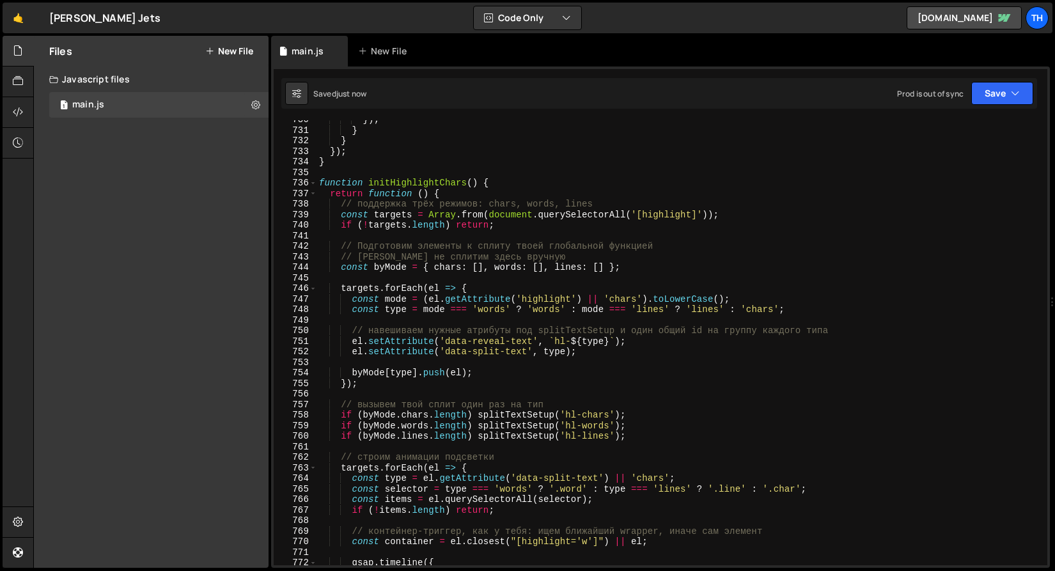
type textarea "// поддержка трёх режимов: chars, words, lines"
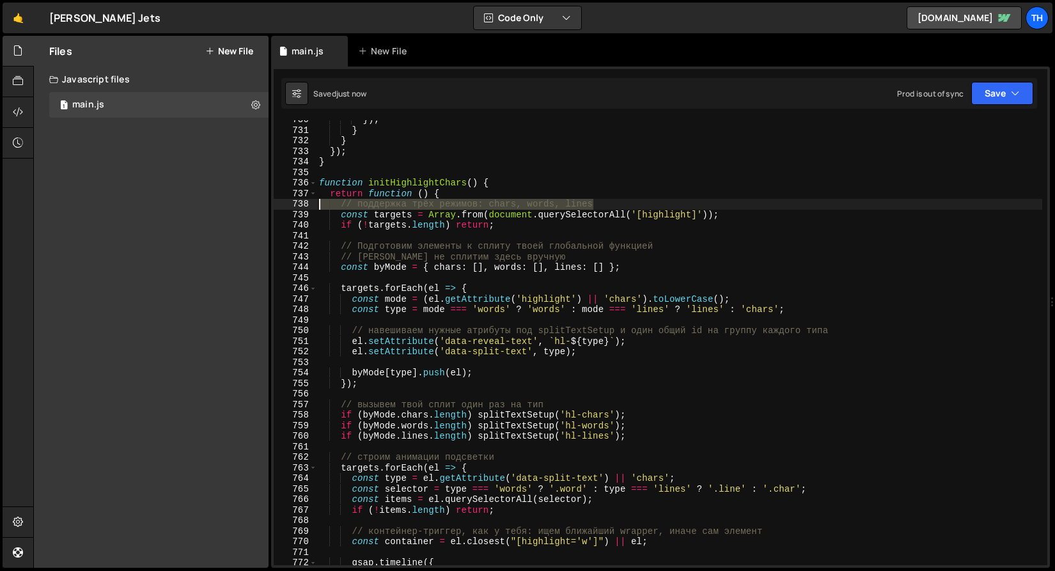
drag, startPoint x: 631, startPoint y: 202, endPoint x: 259, endPoint y: 205, distance: 372.3
click at [259, 205] on div "Files New File Javascript files 1 main.js 0 CSS files Copy share link Edit File…" at bounding box center [544, 302] width 1022 height 533
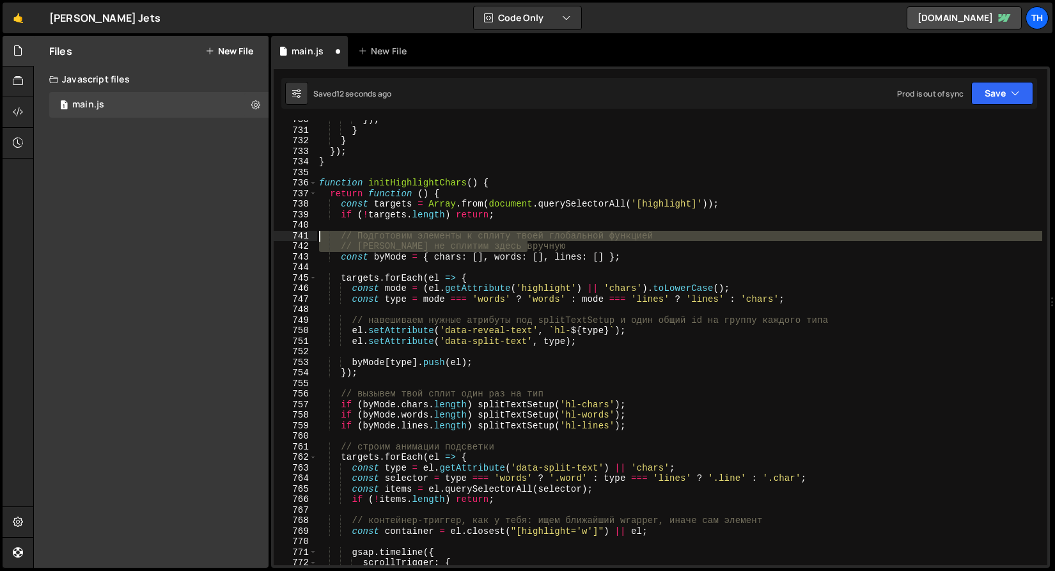
drag, startPoint x: 567, startPoint y: 248, endPoint x: 250, endPoint y: 237, distance: 317.4
click at [250, 237] on div "Files New File Javascript files 1 main.js 0 CSS files Copy share link Edit File…" at bounding box center [544, 302] width 1022 height 533
type textarea "// Подготовим элементы к сплиту твоей глобальной функцией // Ничего не сплитим …"
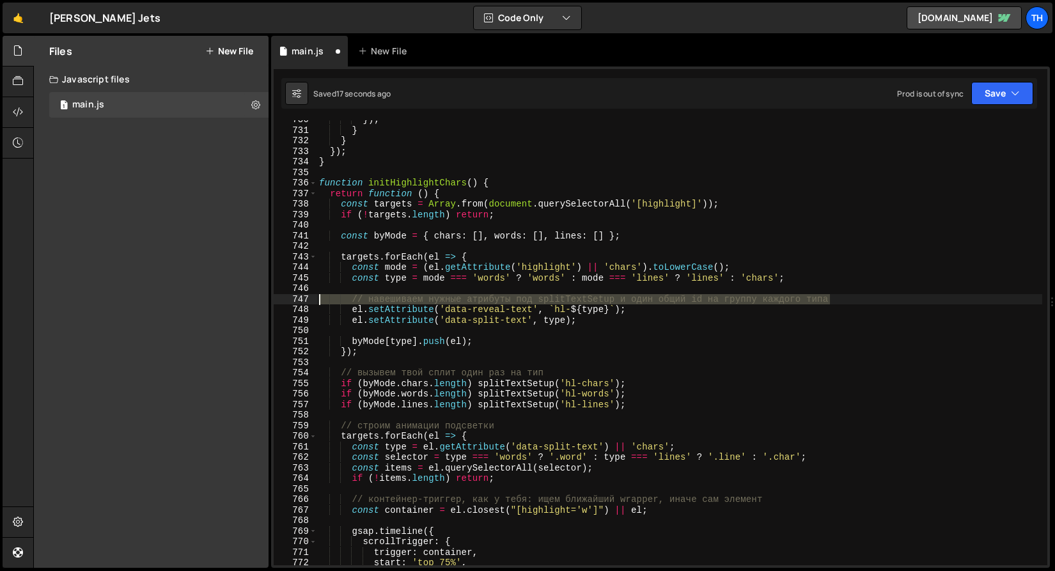
drag, startPoint x: 844, startPoint y: 300, endPoint x: 252, endPoint y: 298, distance: 591.6
click at [252, 298] on div "Files New File Javascript files 1 main.js 0 CSS files Copy share link Edit File…" at bounding box center [544, 302] width 1022 height 533
type textarea "// навешиваем нужные атрибуты под splitTextSetup и один общий id на группу кажд…"
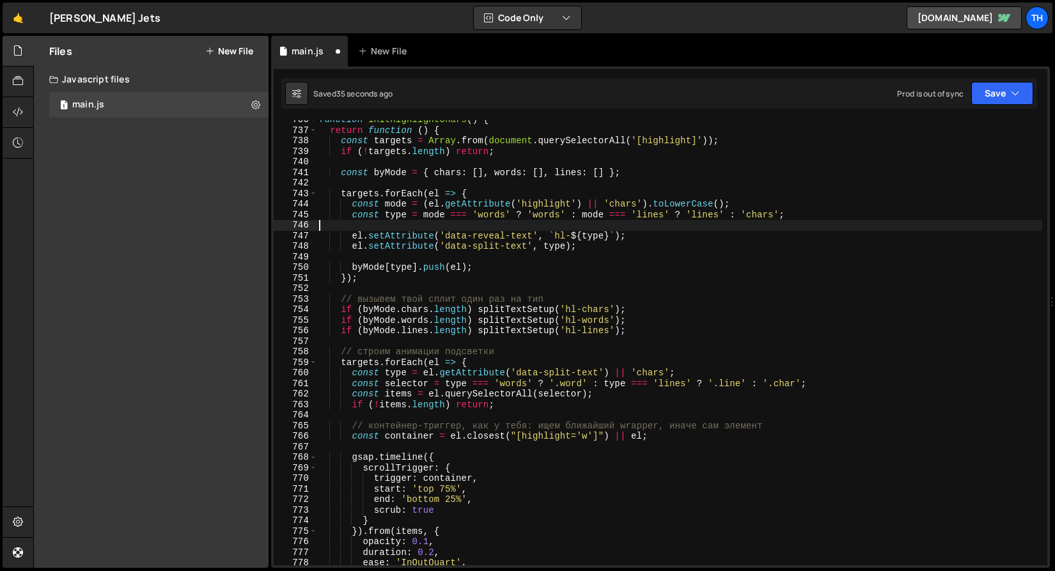
scroll to position [7772, 0]
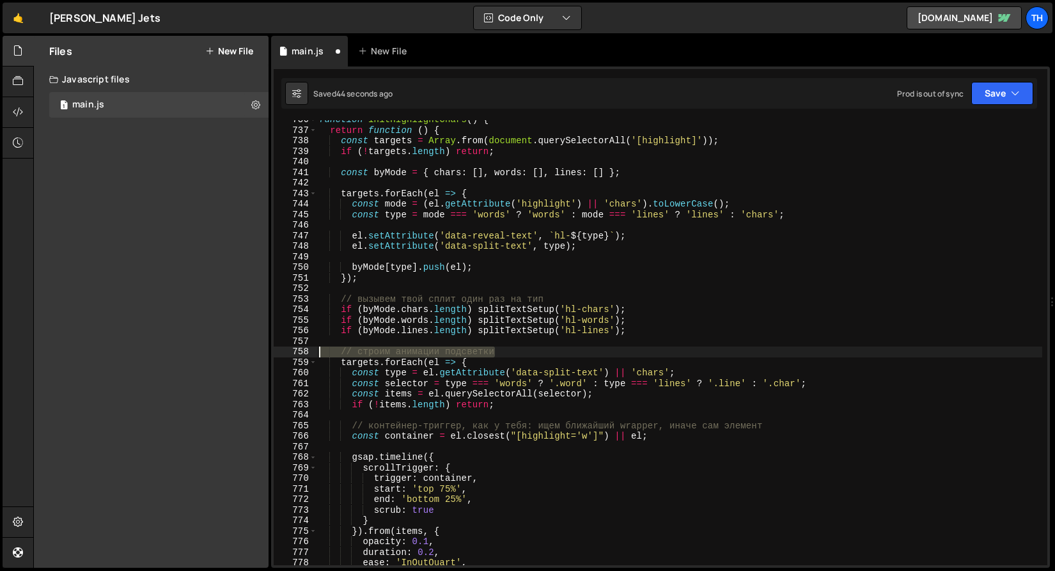
drag, startPoint x: 510, startPoint y: 354, endPoint x: 274, endPoint y: 353, distance: 236.0
click at [274, 353] on div "736 737 738 739 740 741 742 743 744 745 746 747 748 749 750 751 752 753 754 755…" at bounding box center [661, 342] width 774 height 445
type textarea "// строим анимации подсветки"
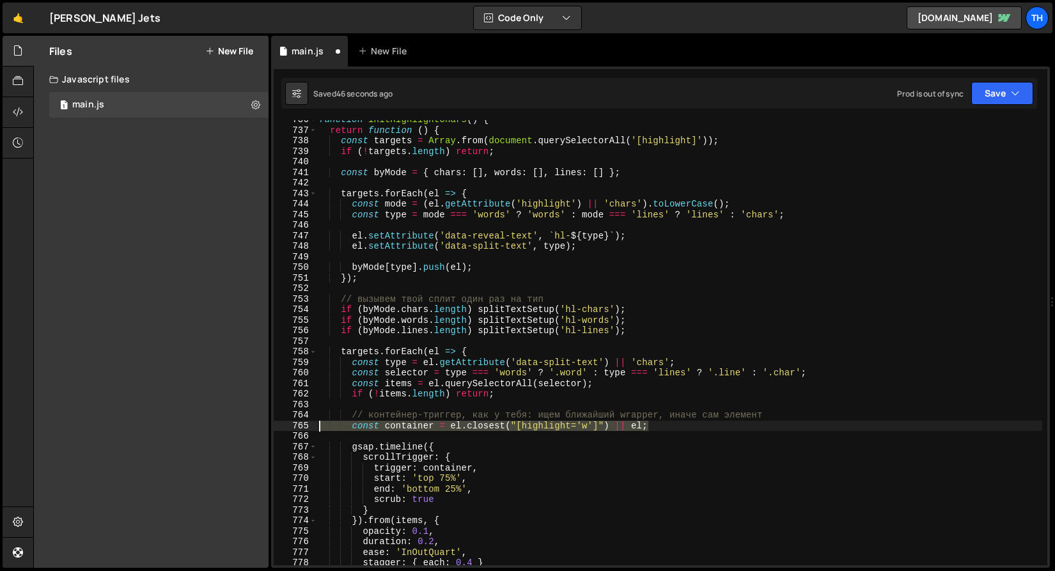
drag, startPoint x: 787, startPoint y: 421, endPoint x: 316, endPoint y: 420, distance: 470.7
click at [316, 420] on div "736 737 738 739 740 741 742 743 744 745 746 747 748 749 750 751 752 753 754 755…" at bounding box center [661, 342] width 774 height 445
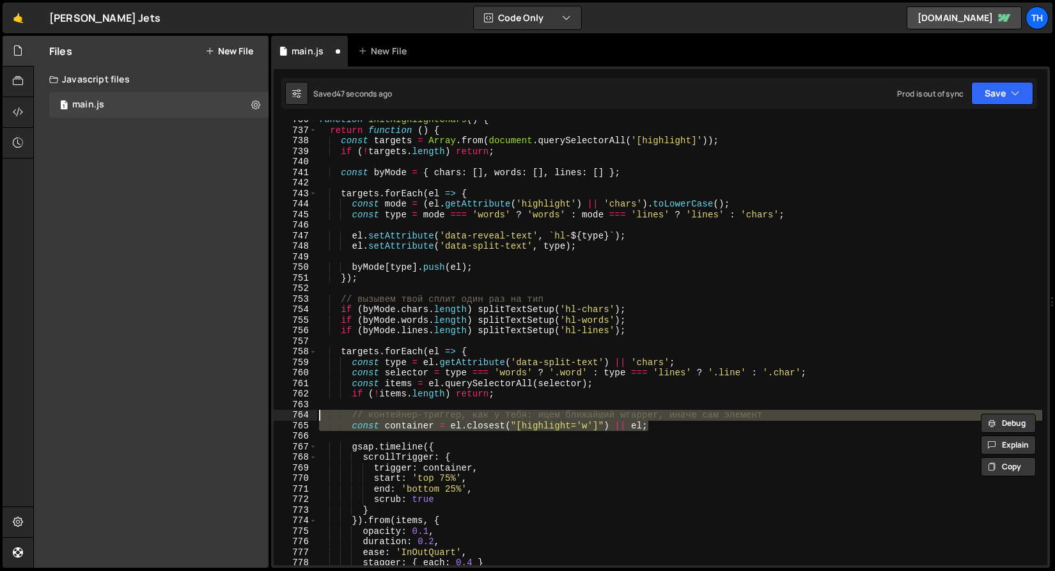
click at [772, 416] on div "function initHighlightChars ( ) { return function ( ) { const targets = Array .…" at bounding box center [680, 342] width 726 height 445
type textarea "// контейнер-триггер, как у тебя: ищем ближайший wrapper, иначе сам элемент"
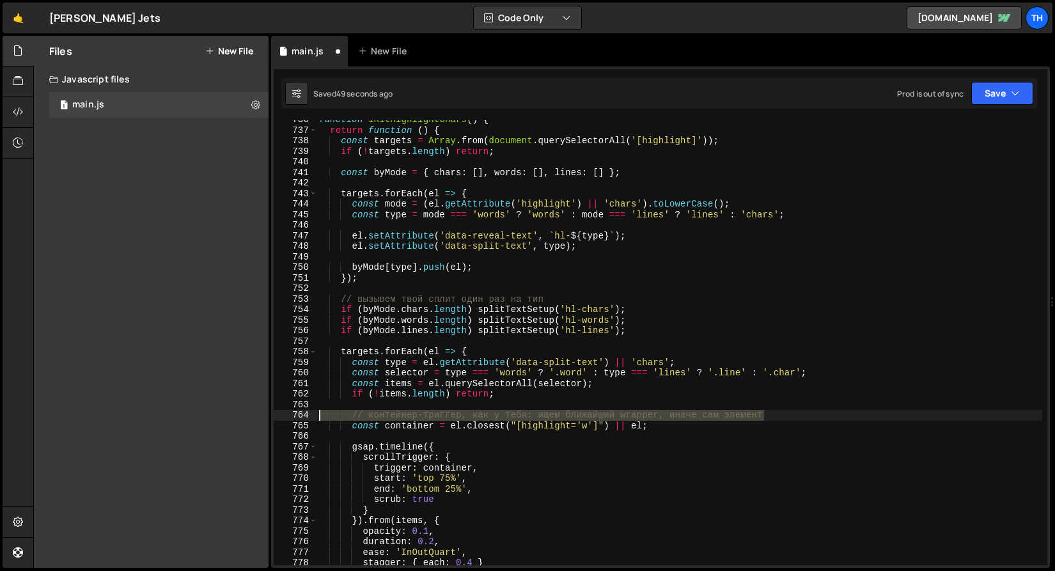
drag, startPoint x: 780, startPoint y: 416, endPoint x: 292, endPoint y: 414, distance: 488.0
click at [292, 414] on div "// контейнер-триггер, как у тебя: ищем ближайший wrapper, иначе сам элемент 736…" at bounding box center [661, 342] width 774 height 445
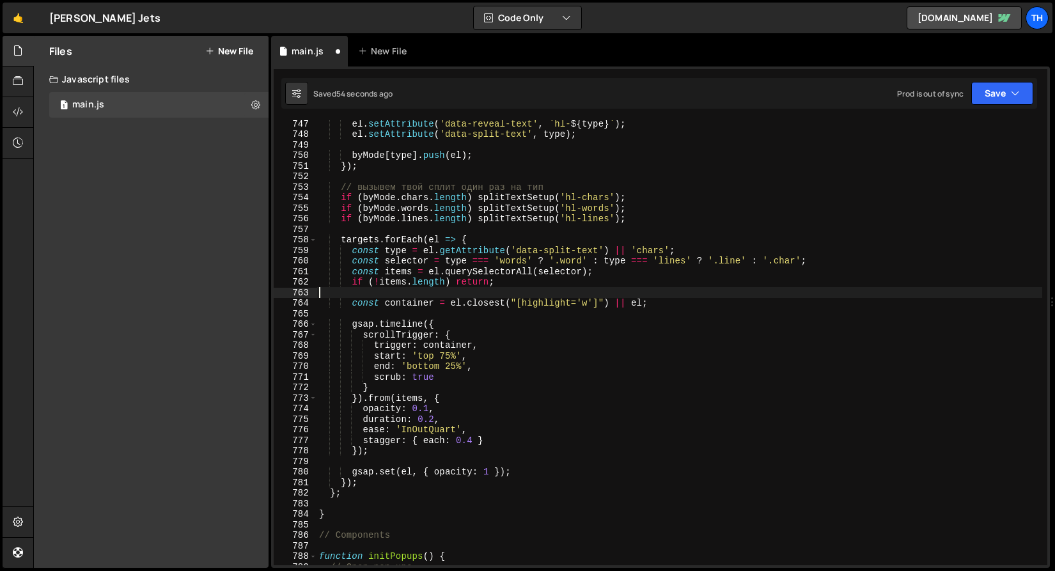
scroll to position [7876, 0]
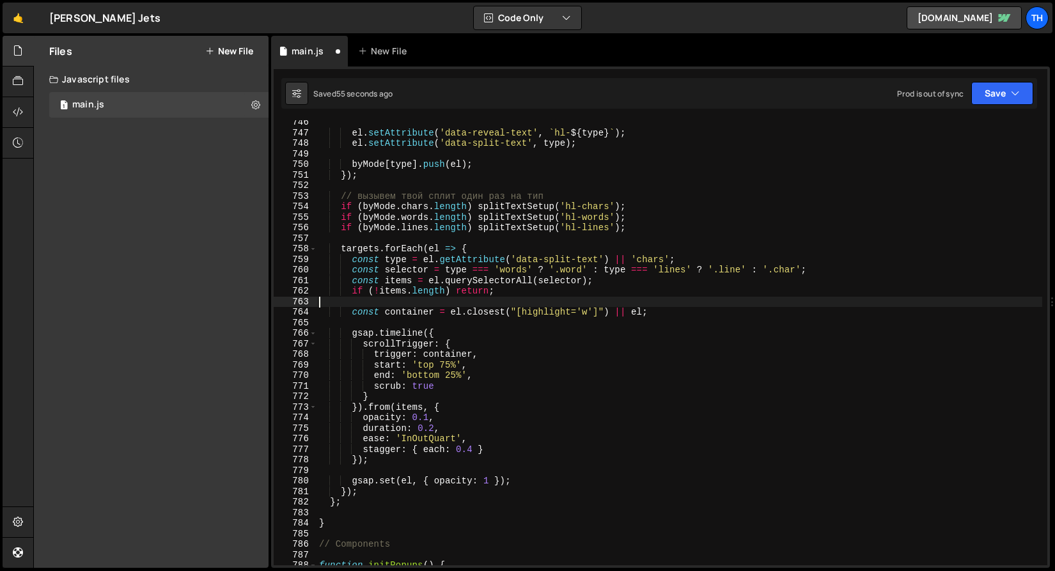
click at [376, 518] on div "el . setAttribute ( 'data-reveal-text' , ` hl- ${ type } ` ) ; el . setAttribut…" at bounding box center [680, 350] width 726 height 466
type textarea "}"
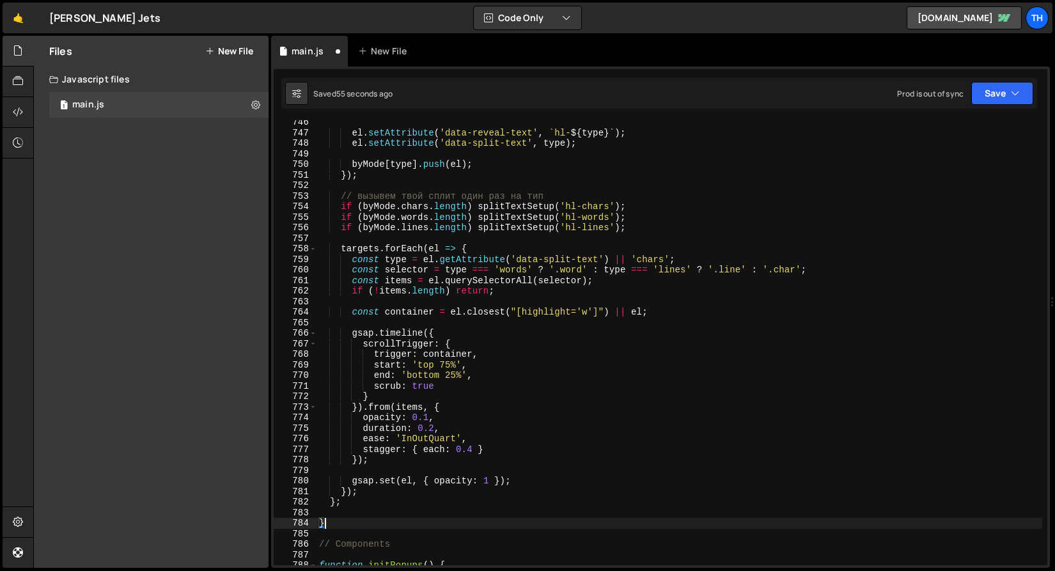
click at [367, 515] on div "el . setAttribute ( 'data-reveal-text' , ` hl- ${ type } ` ) ; el . setAttribut…" at bounding box center [680, 350] width 726 height 466
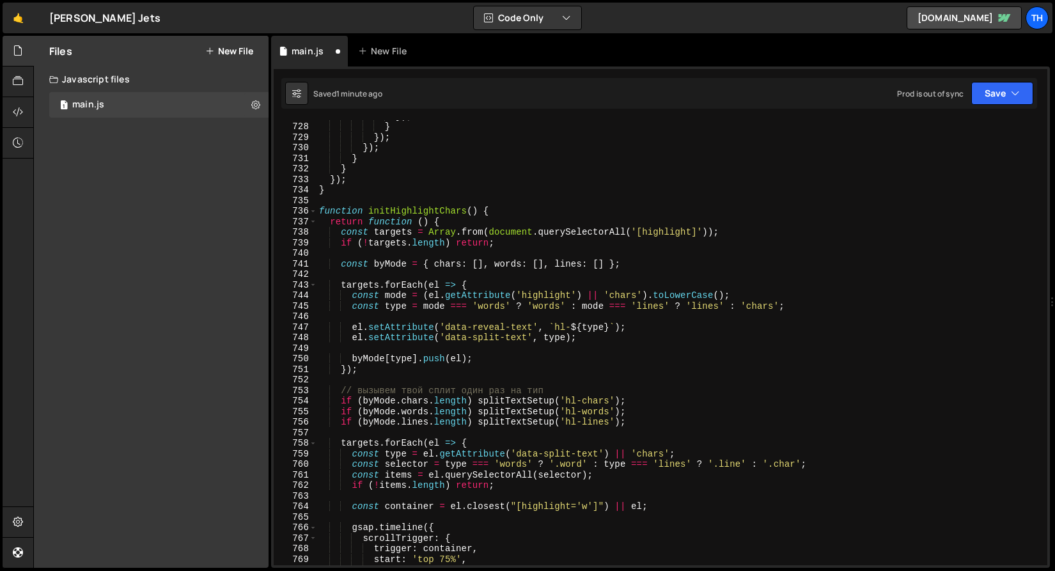
scroll to position [7681, 0]
click at [315, 209] on span at bounding box center [313, 211] width 7 height 11
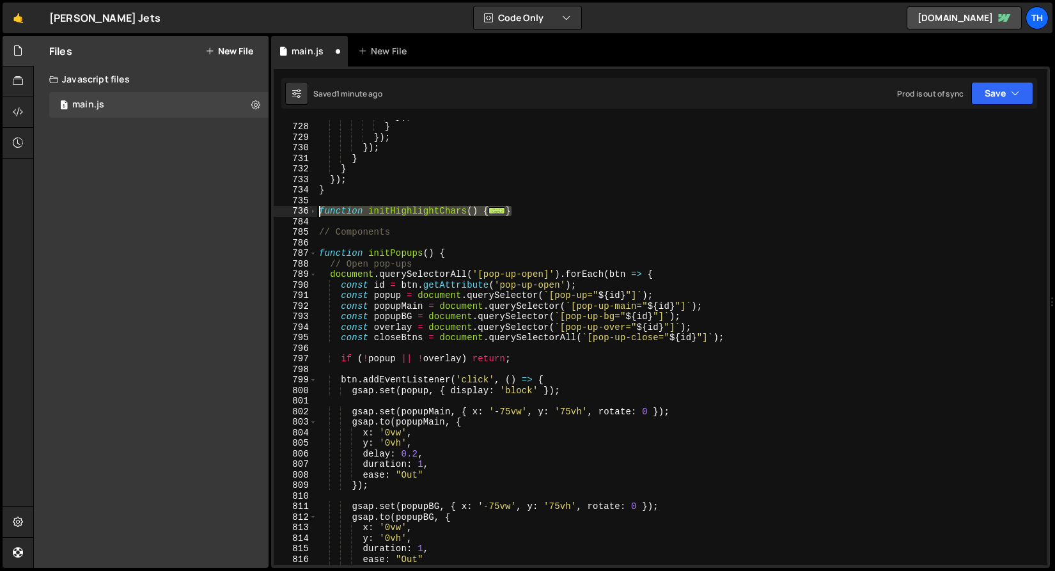
drag, startPoint x: 536, startPoint y: 211, endPoint x: 294, endPoint y: 211, distance: 241.8
click at [294, 211] on div "}; 727 728 729 730 731 732 733 734 735 736 784 785 786 787 788 789 790 791 792 …" at bounding box center [661, 342] width 774 height 445
paste textarea "}"
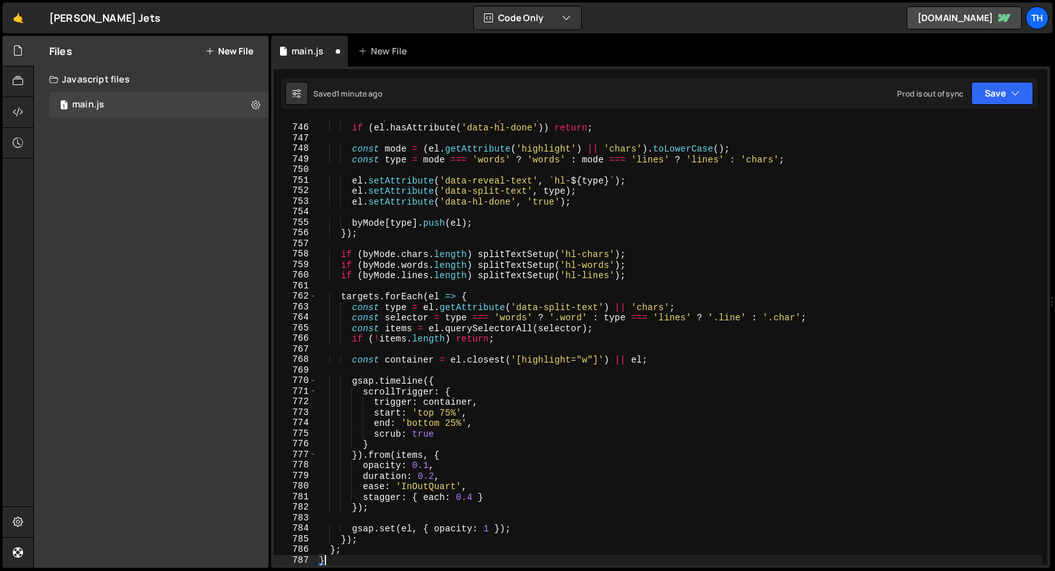
scroll to position [7871, 0]
click at [993, 82] on button "Save" at bounding box center [1003, 93] width 62 height 23
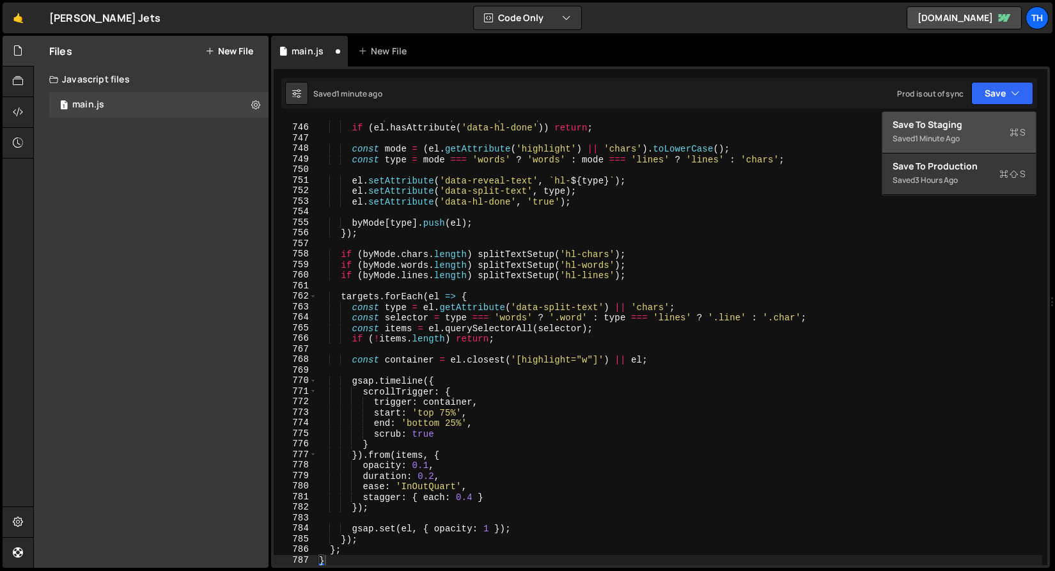
click at [964, 128] on div "Save to Staging S" at bounding box center [959, 124] width 133 height 13
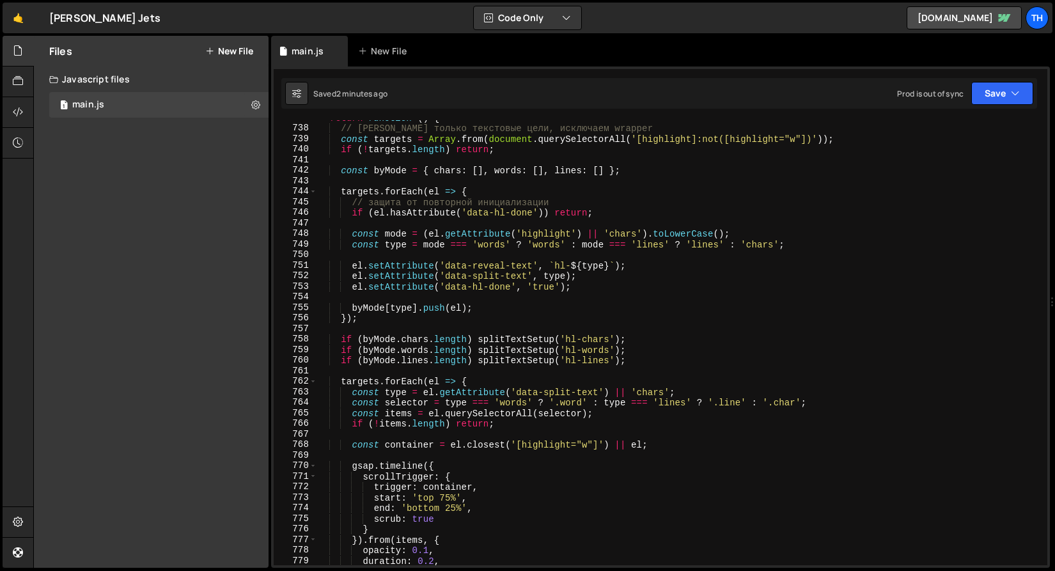
scroll to position [7742, 0]
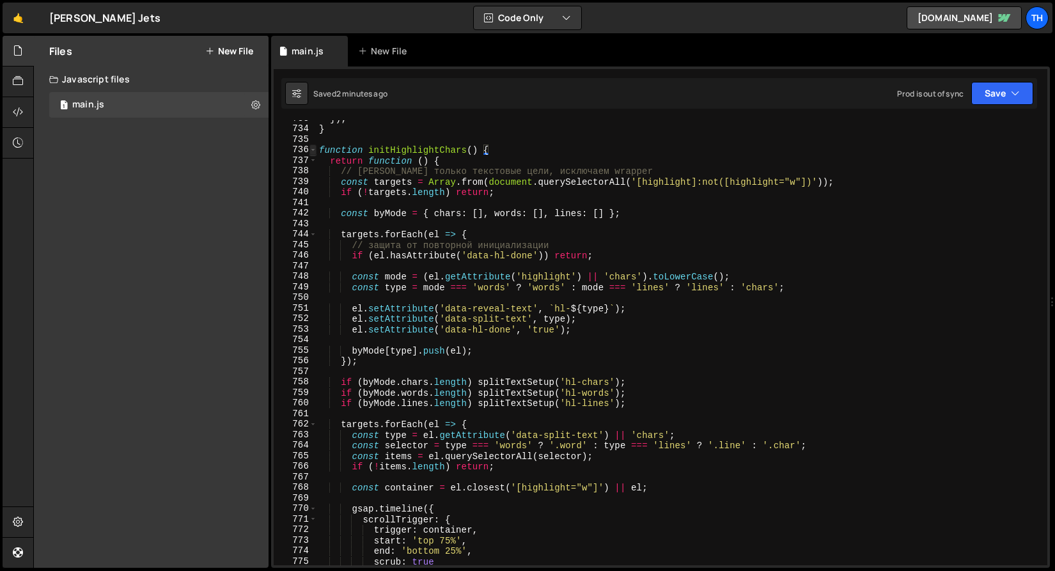
click at [315, 152] on span at bounding box center [313, 150] width 7 height 11
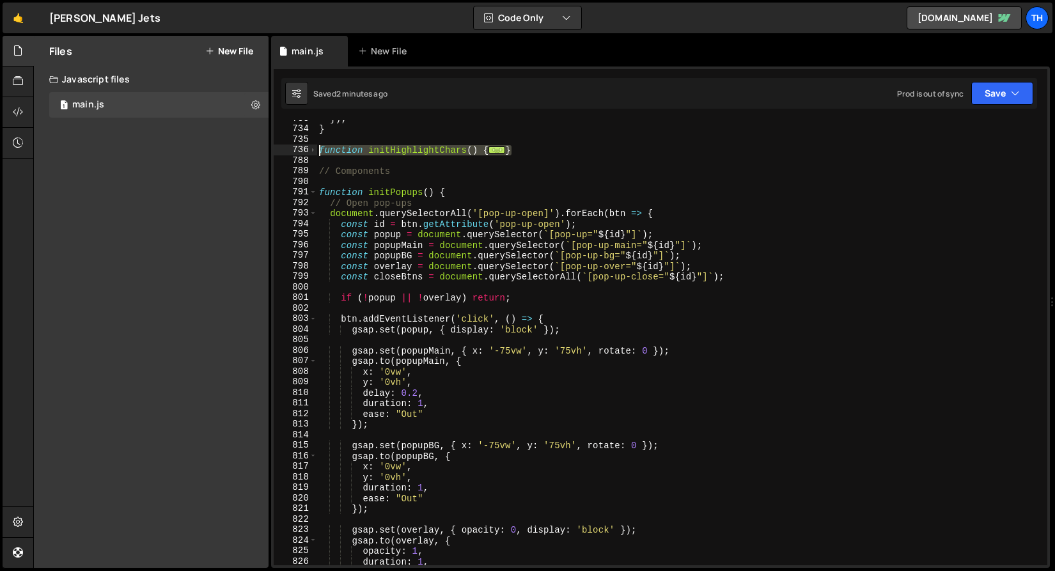
drag, startPoint x: 527, startPoint y: 148, endPoint x: 287, endPoint y: 149, distance: 239.8
click at [287, 149] on div "} 733 734 735 736 788 789 790 791 792 793 794 795 796 797 798 799 800 801 802 8…" at bounding box center [661, 342] width 774 height 445
paste textarea "}"
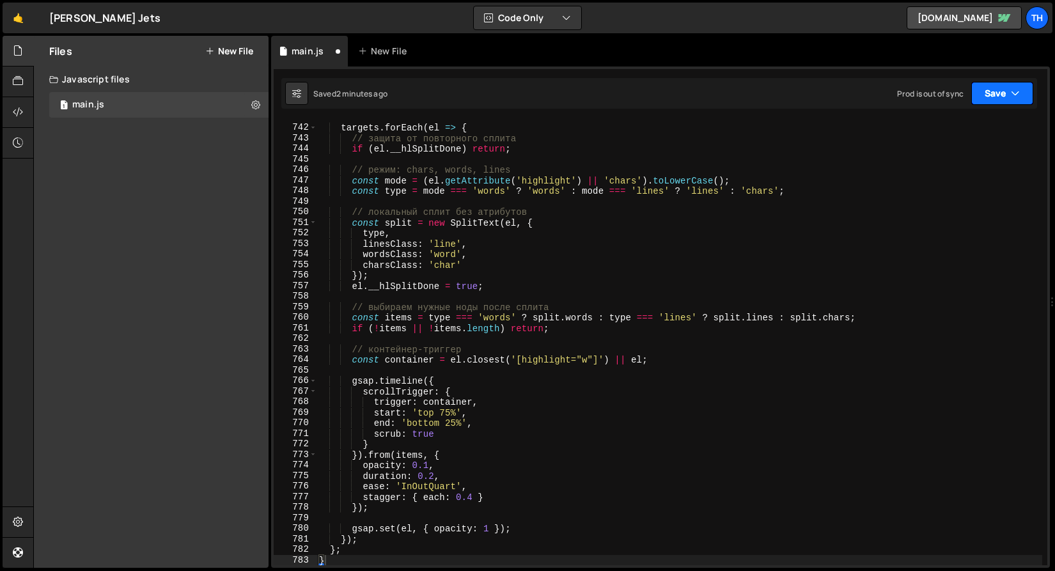
click at [992, 90] on button "Save" at bounding box center [1003, 93] width 62 height 23
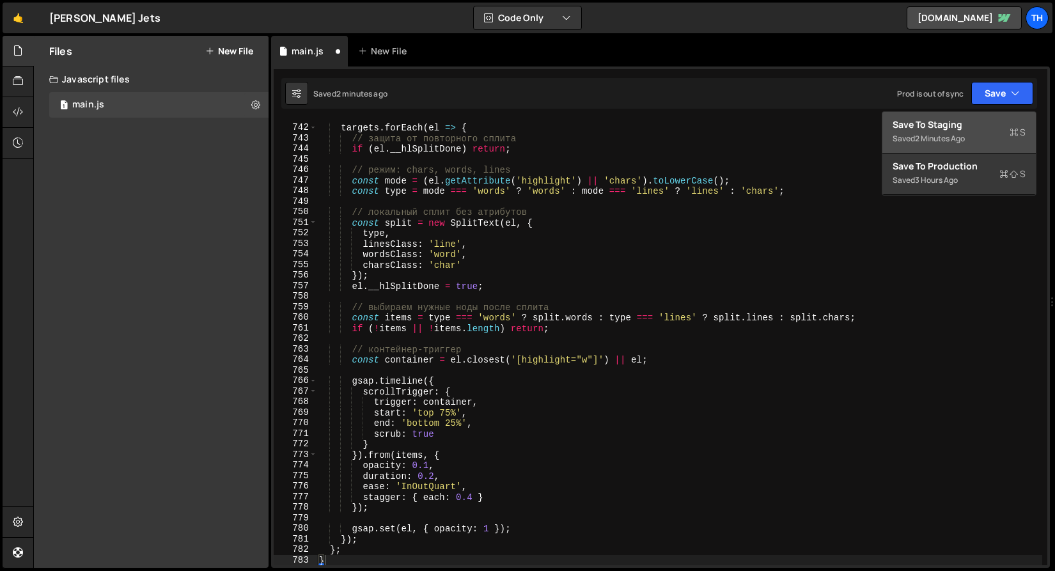
click at [970, 134] on div "Saved 2 minutes ago" at bounding box center [959, 138] width 133 height 15
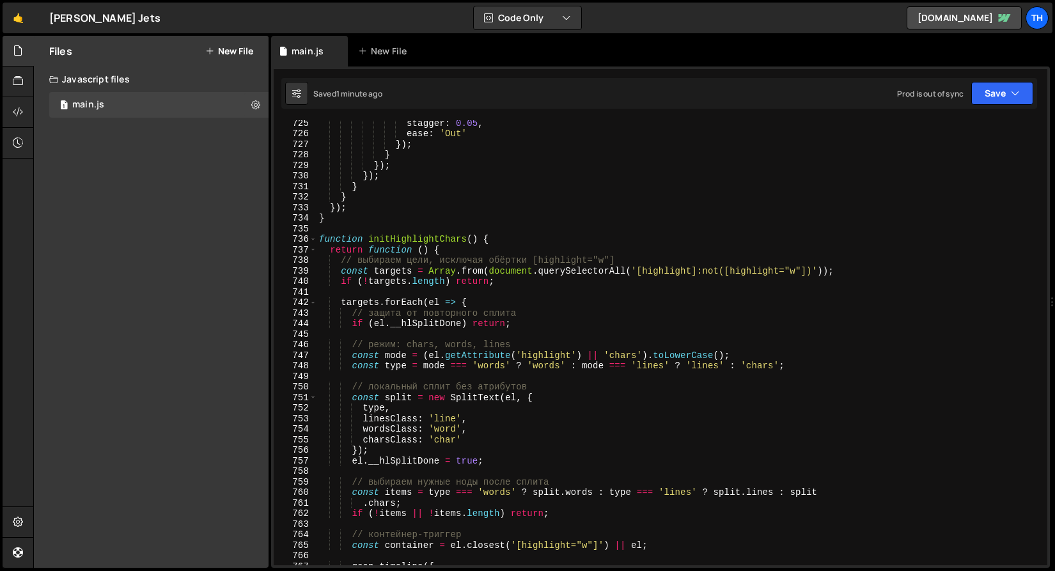
scroll to position [7649, 0]
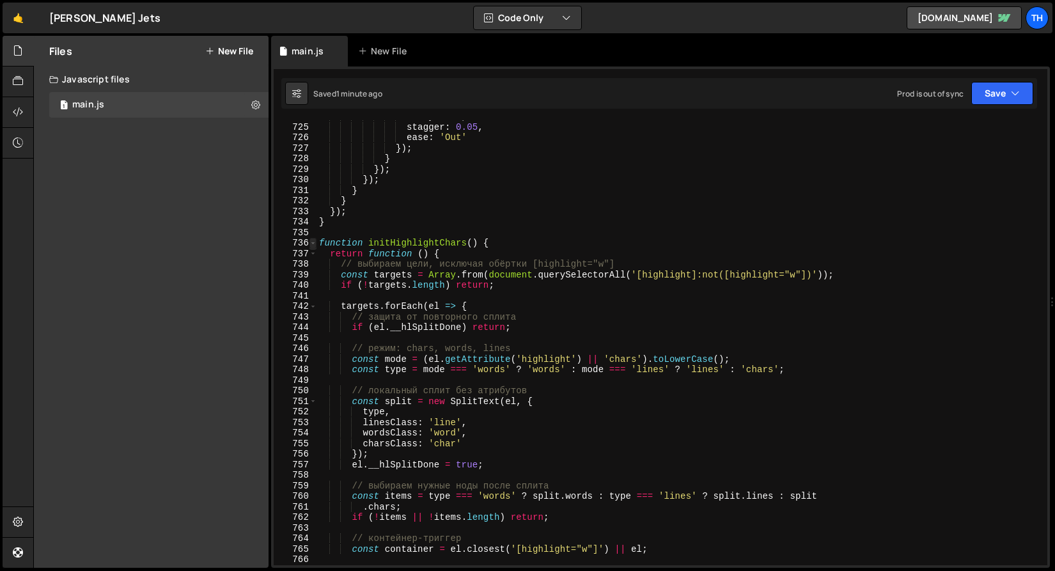
click at [310, 242] on span at bounding box center [313, 243] width 7 height 11
click at [311, 245] on span at bounding box center [313, 243] width 7 height 11
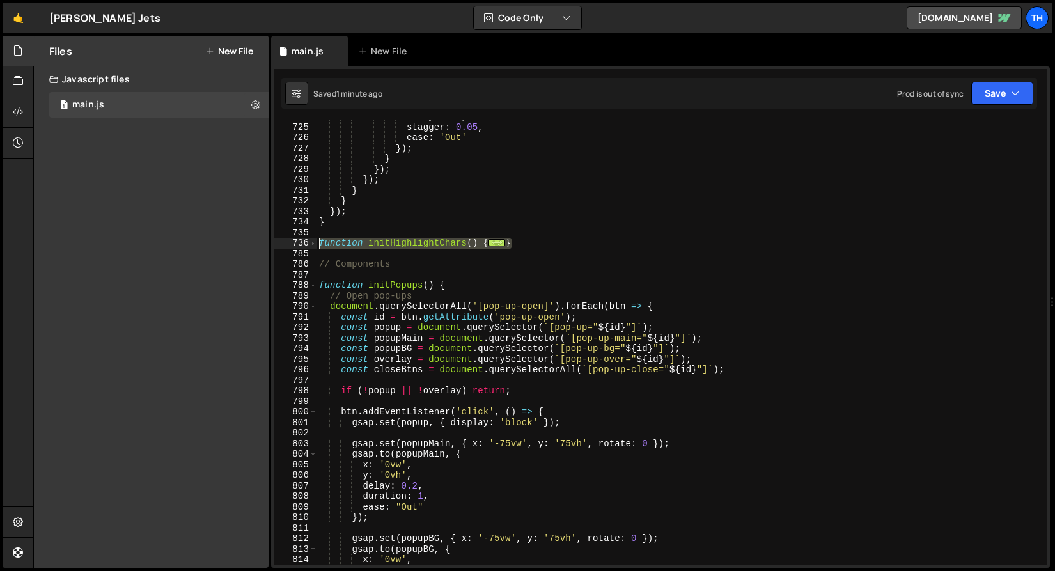
drag, startPoint x: 550, startPoint y: 240, endPoint x: 267, endPoint y: 242, distance: 282.7
click at [267, 242] on div "Files New File Javascript files 1 main.js 0 CSS files Copy share link Edit File…" at bounding box center [544, 302] width 1022 height 533
paste textarea "}"
type textarea "}"
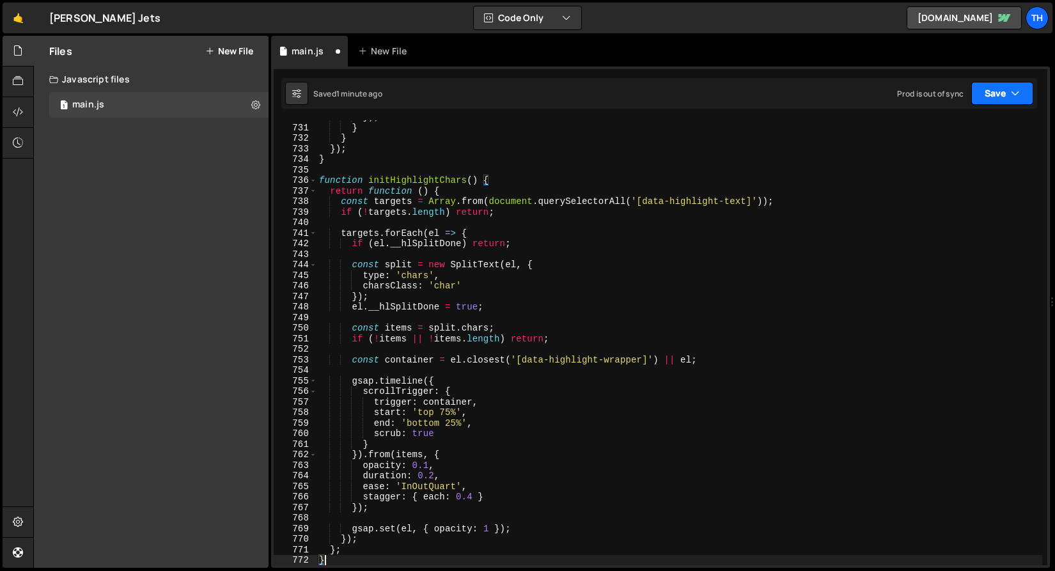
click at [991, 99] on button "Save" at bounding box center [1003, 93] width 62 height 23
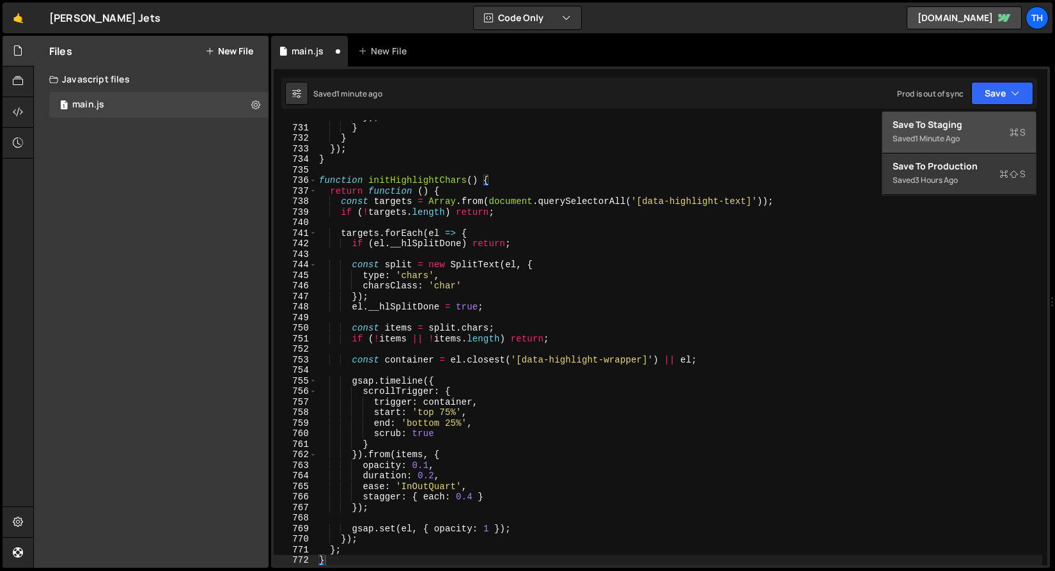
click at [977, 114] on button "Save to Staging S Saved 1 minute ago" at bounding box center [959, 133] width 153 height 42
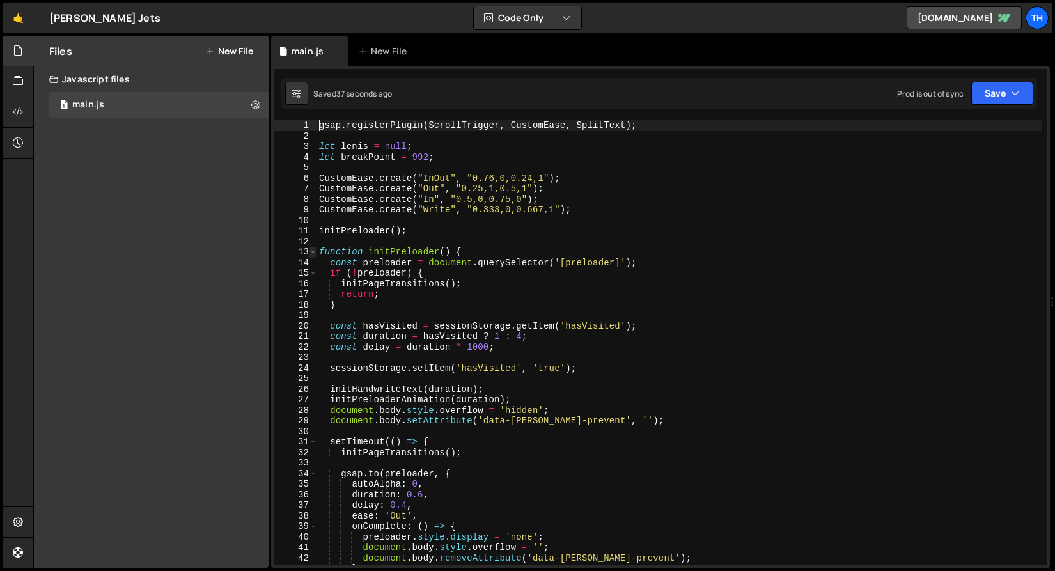
click at [313, 254] on span at bounding box center [313, 252] width 7 height 11
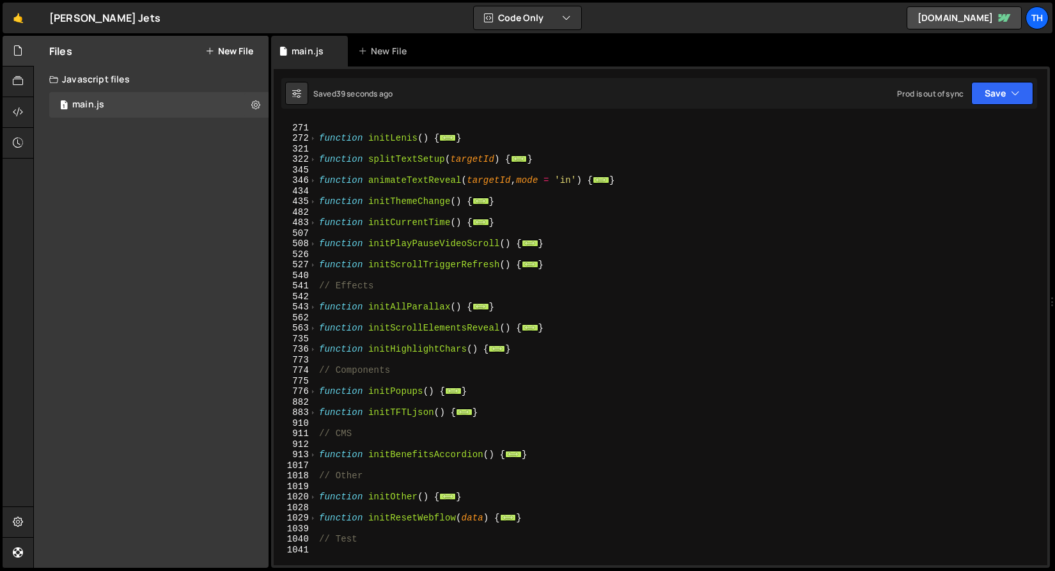
scroll to position [251, 0]
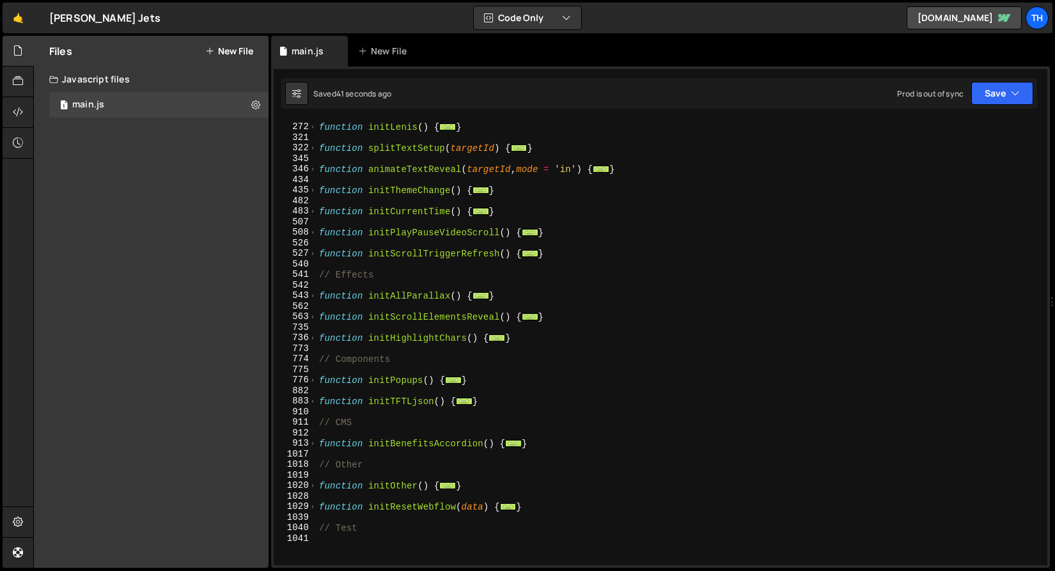
click at [407, 342] on div "function initLenis ( ) { ... } function splitTextSetup ( targetId ) { ... } fun…" at bounding box center [680, 344] width 726 height 466
click at [420, 343] on div "function initLenis ( ) { ... } function splitTextSetup ( targetId ) { ... } fun…" at bounding box center [680, 344] width 726 height 466
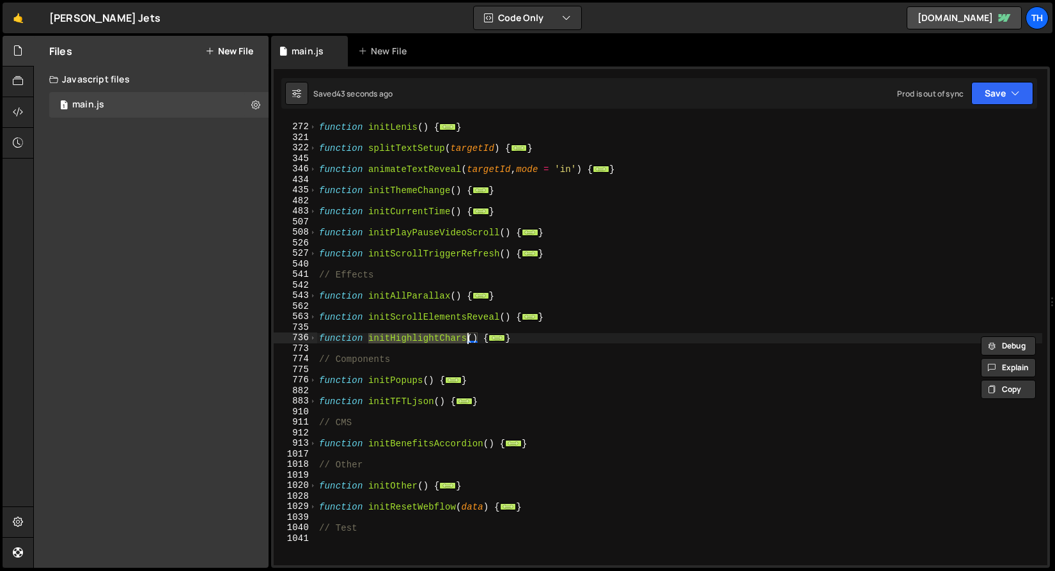
click at [453, 341] on div "function initLenis ( ) { ... } function splitTextSetup ( targetId ) { ... } fun…" at bounding box center [680, 342] width 726 height 445
drag, startPoint x: 440, startPoint y: 340, endPoint x: 467, endPoint y: 338, distance: 27.0
click at [467, 338] on div "function initLenis ( ) { ... } function splitTextSetup ( targetId ) { ... } fun…" at bounding box center [680, 344] width 726 height 466
click at [448, 337] on div "function initLenis ( ) { ... } function splitTextSetup ( targetId ) { ... } fun…" at bounding box center [680, 344] width 726 height 466
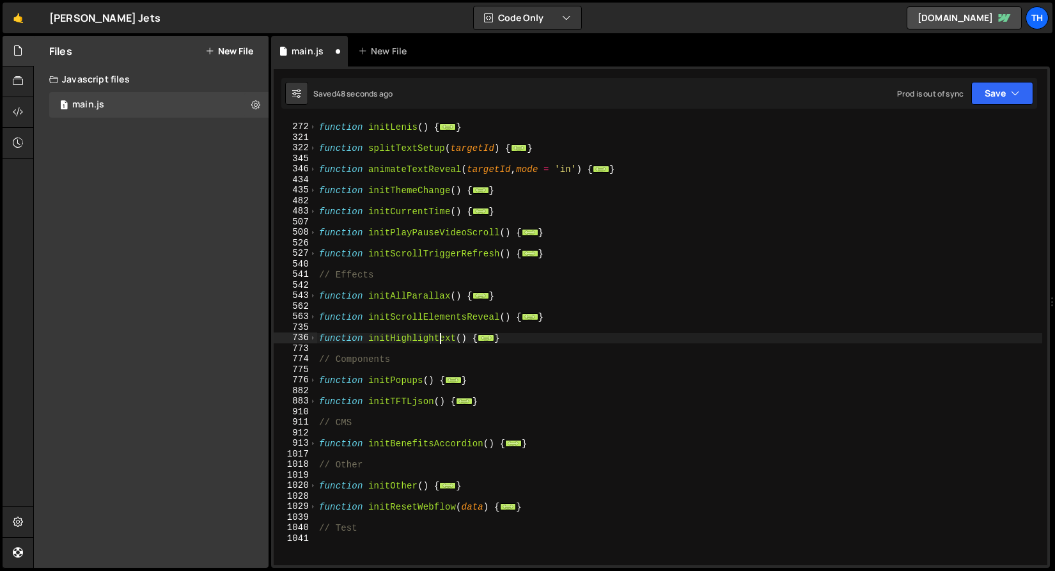
type textarea "function initHighlightText() {"
click at [434, 343] on div "function initLenis ( ) { ... } function splitTextSetup ( targetId ) { ... } fun…" at bounding box center [680, 344] width 726 height 466
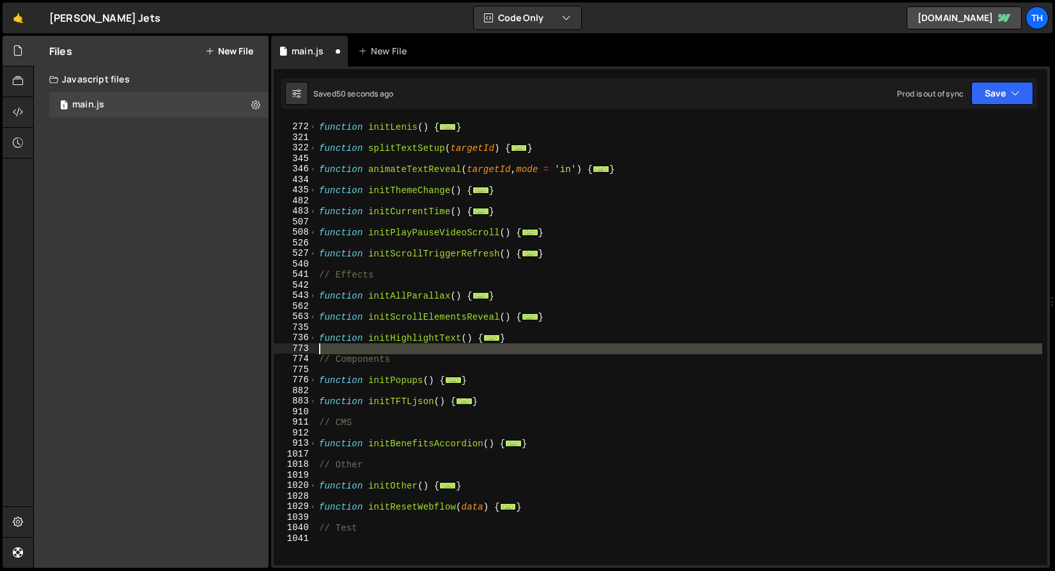
click at [434, 343] on div "function initLenis ( ) { ... } function splitTextSetup ( targetId ) { ... } fun…" at bounding box center [680, 344] width 726 height 466
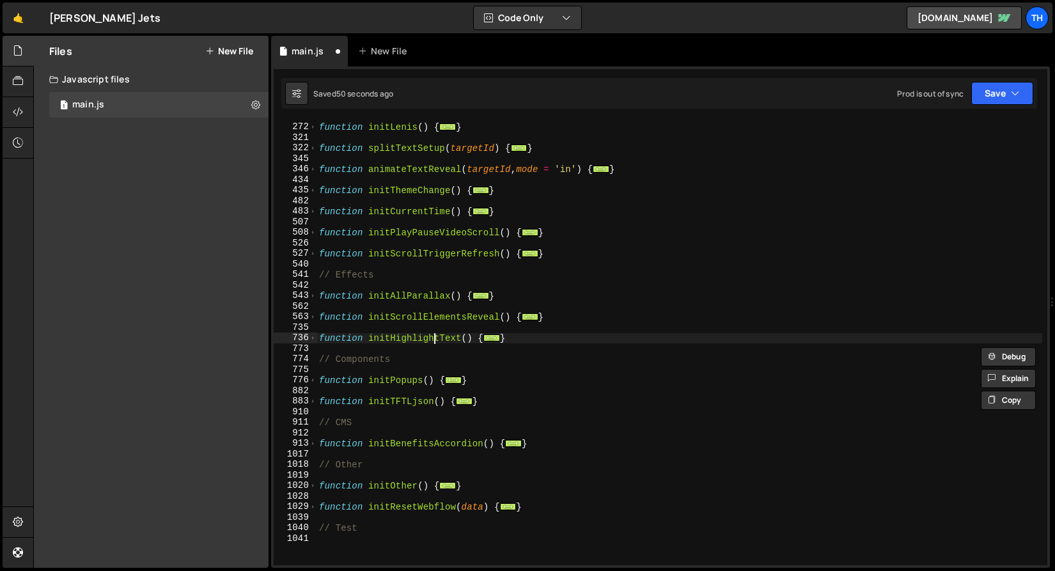
click at [434, 342] on div "function initLenis ( ) { ... } function splitTextSetup ( targetId ) { ... } fun…" at bounding box center [680, 344] width 726 height 466
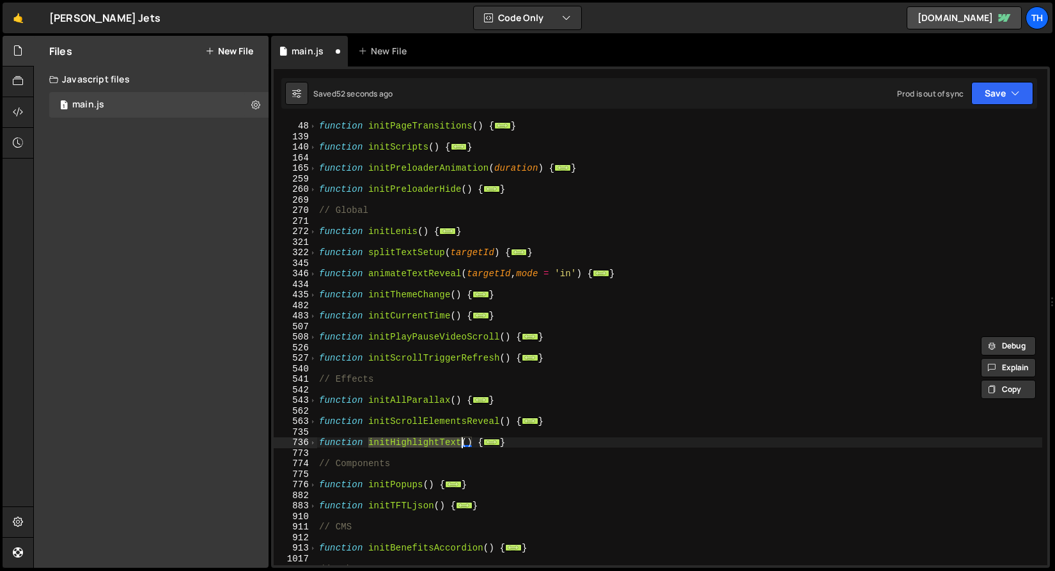
scroll to position [71, 0]
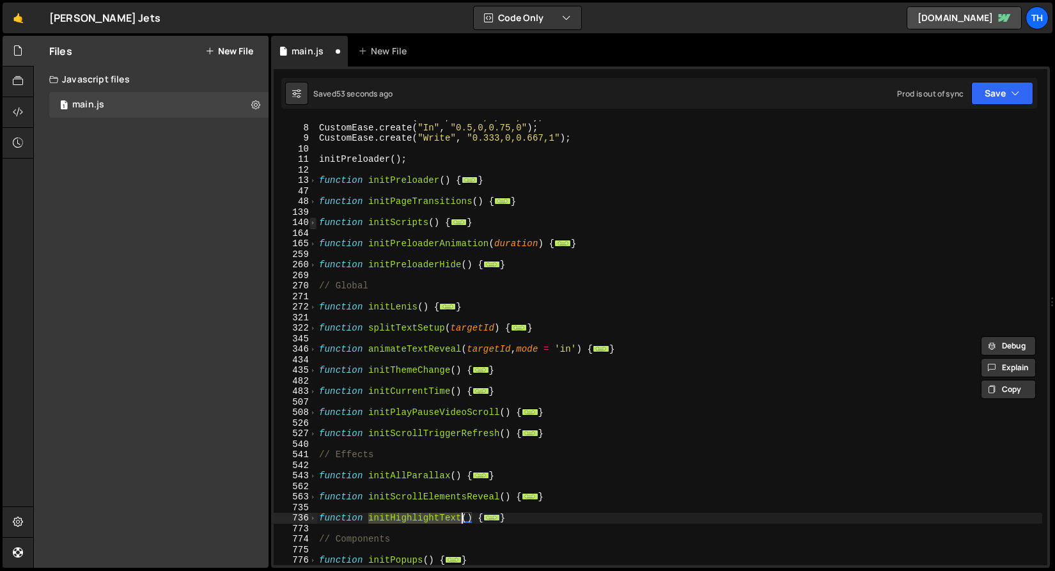
click at [315, 224] on span at bounding box center [313, 222] width 7 height 11
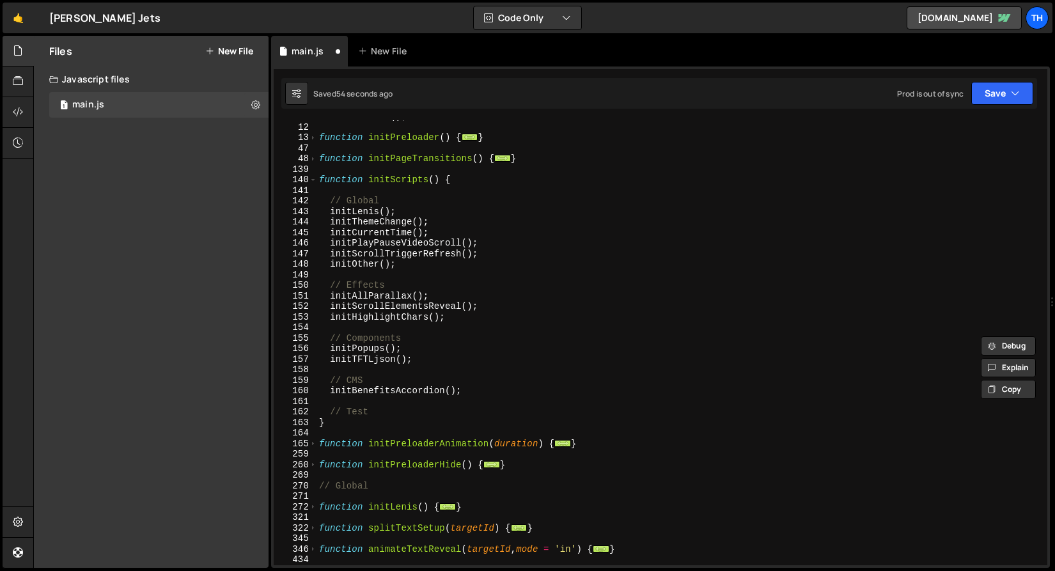
scroll to position [114, 0]
click at [397, 315] on div "initPreloader ( ) ; function initPreloader ( ) { ... } function initPageTransit…" at bounding box center [680, 344] width 726 height 466
paste textarea "Text"
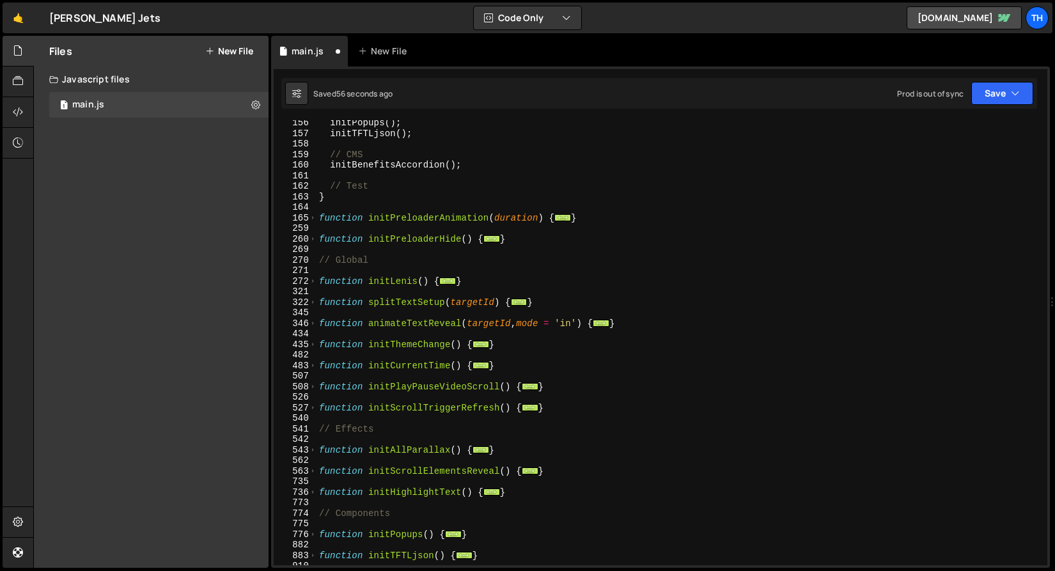
scroll to position [370, 0]
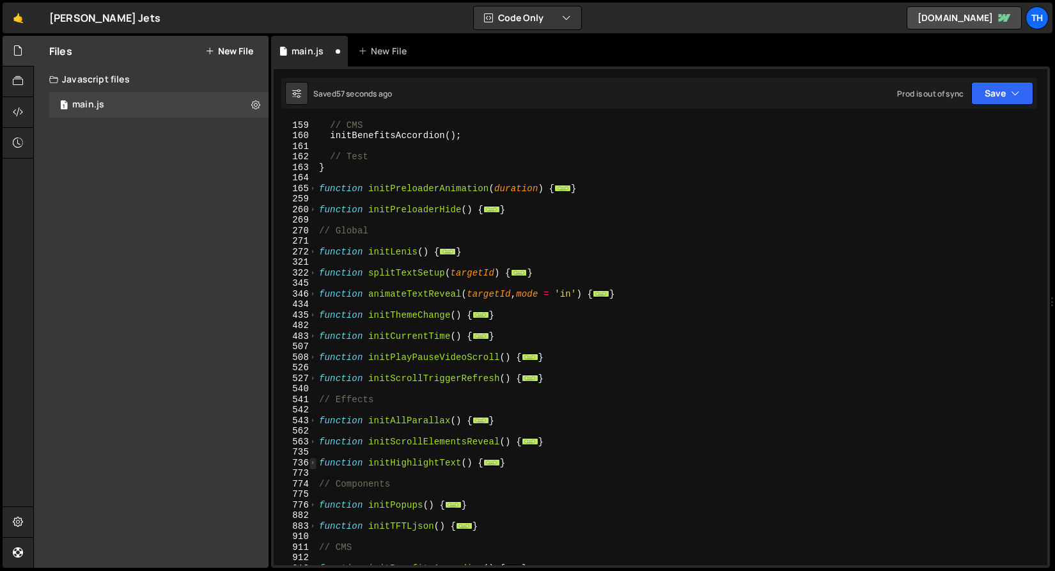
click at [316, 464] on span at bounding box center [313, 463] width 7 height 11
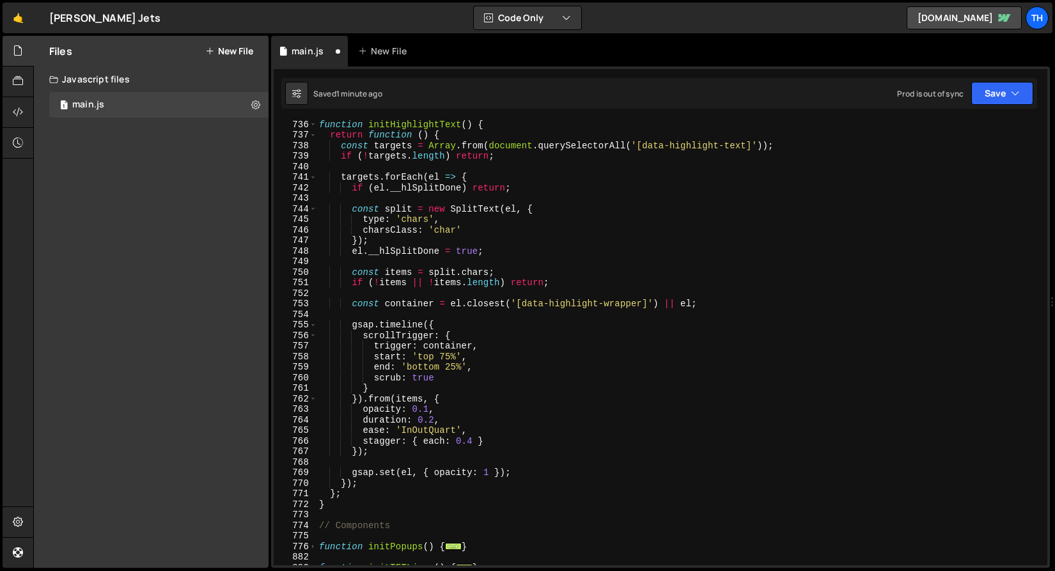
scroll to position [709, 0]
click at [425, 433] on div "function initHighlightText ( ) { return function ( ) { const targets = Array . …" at bounding box center [680, 351] width 726 height 466
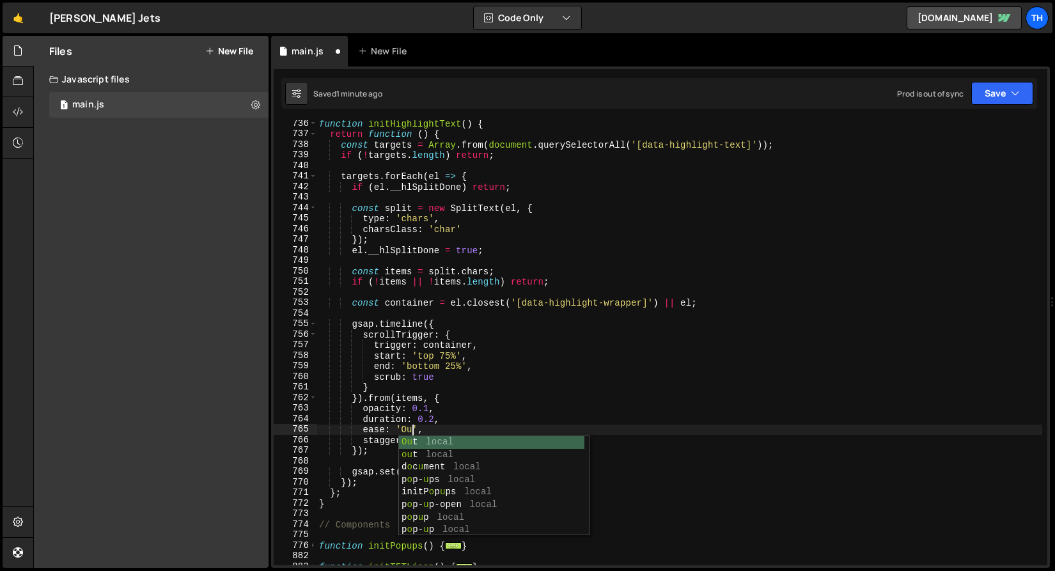
scroll to position [0, 6]
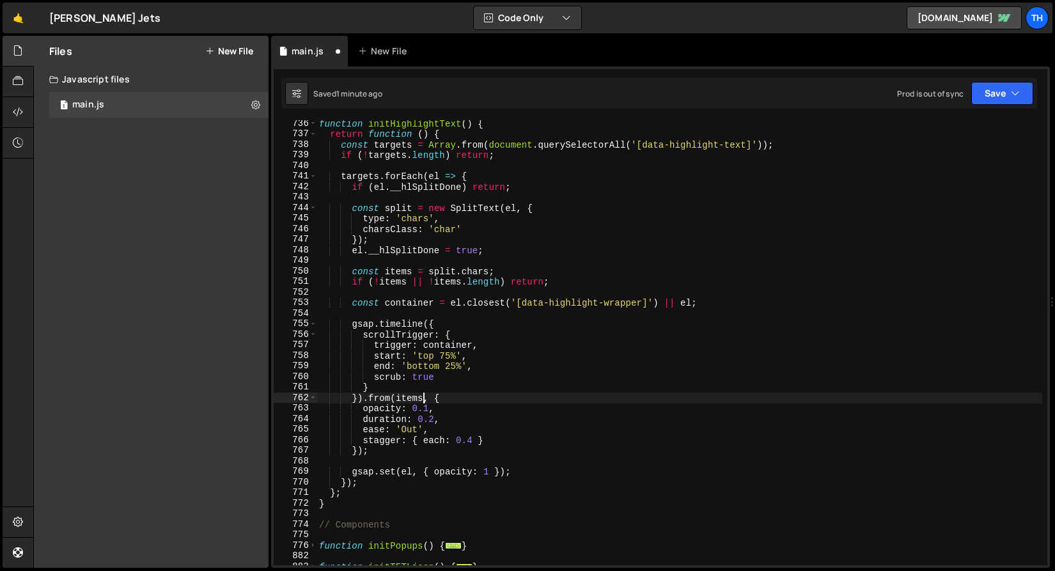
click at [425, 402] on div "function initHighlightText ( ) { return function ( ) { const targets = Array . …" at bounding box center [680, 351] width 726 height 466
click at [988, 100] on button "Save" at bounding box center [1003, 93] width 62 height 23
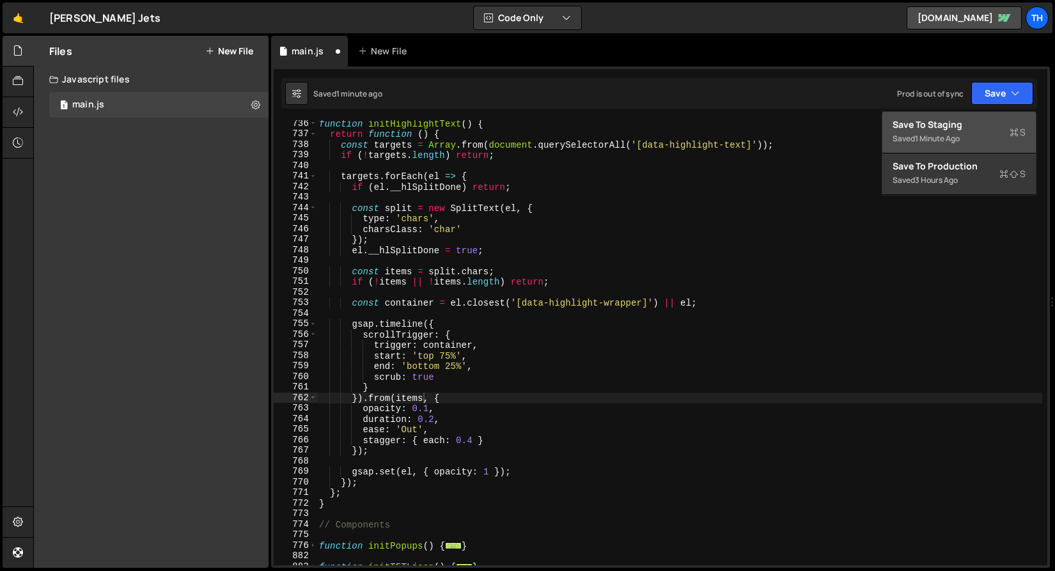
click at [969, 124] on div "Save to Staging S" at bounding box center [959, 124] width 133 height 13
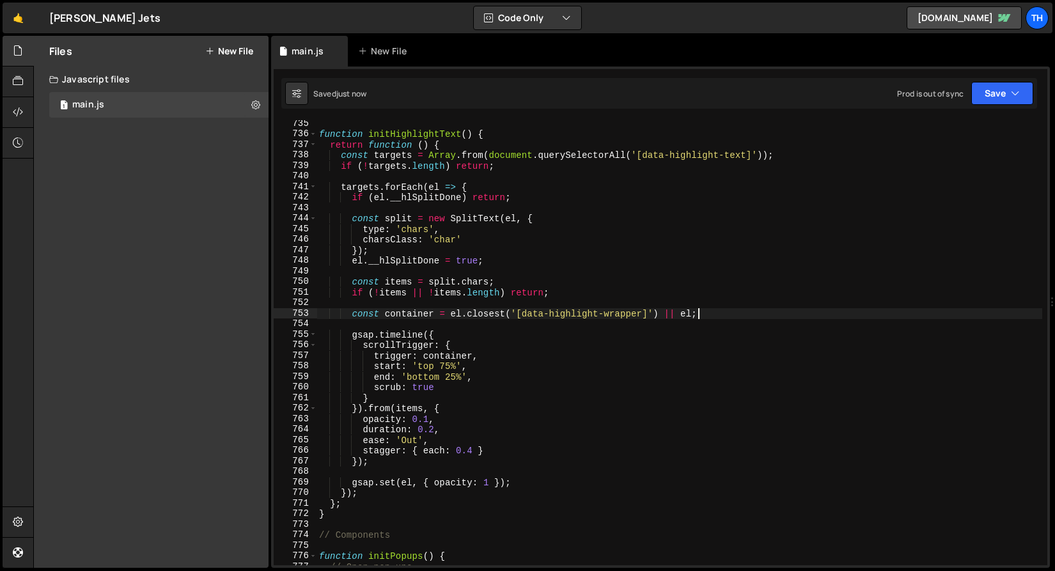
click at [714, 315] on div "function initHighlightText ( ) { return function ( ) { const targets = Array . …" at bounding box center [680, 351] width 726 height 466
click at [354, 312] on div "function initHighlightText ( ) { return function ( ) { const targets = Array . …" at bounding box center [680, 351] width 726 height 466
click at [420, 315] on div "function initHighlightText ( ) { return function ( ) { const targets = Array . …" at bounding box center [680, 351] width 726 height 466
drag, startPoint x: 612, startPoint y: 316, endPoint x: 643, endPoint y: 315, distance: 30.7
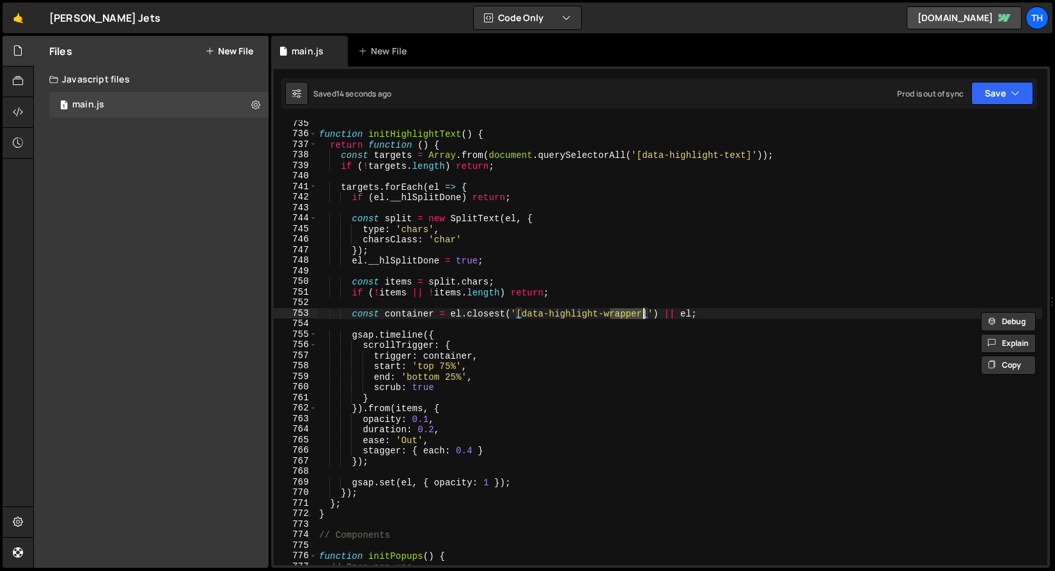
click at [643, 315] on div "function initHighlightText ( ) { return function ( ) { const targets = Array . …" at bounding box center [680, 351] width 726 height 466
drag, startPoint x: 525, startPoint y: 317, endPoint x: 646, endPoint y: 316, distance: 120.9
click at [646, 316] on div "function initHighlightText ( ) { return function ( ) { const targets = Array . …" at bounding box center [680, 351] width 726 height 466
drag, startPoint x: 650, startPoint y: 311, endPoint x: 522, endPoint y: 310, distance: 128.6
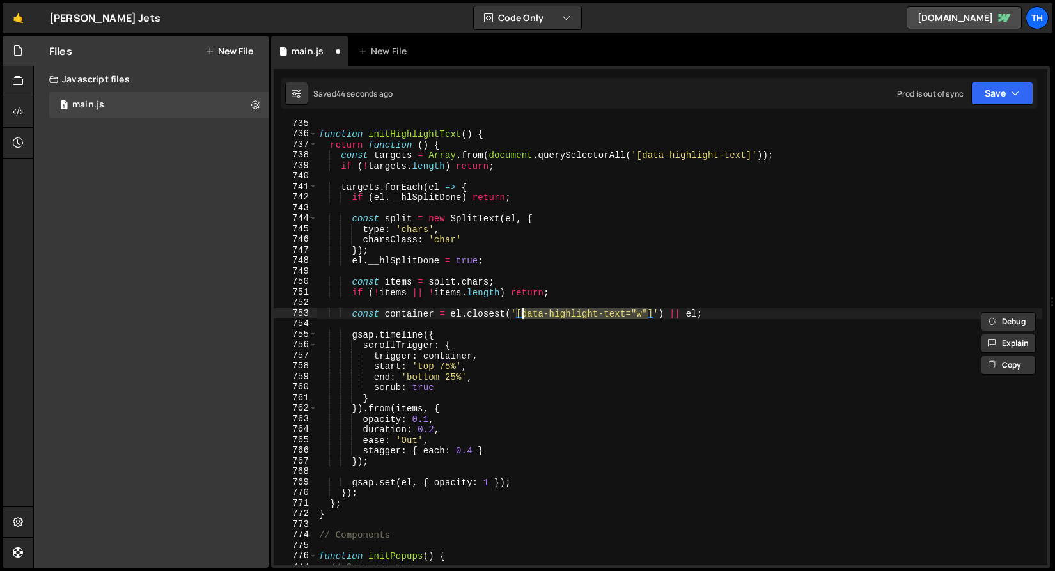
click at [522, 310] on div "function initHighlightText ( ) { return function ( ) { const targets = Array . …" at bounding box center [680, 351] width 726 height 466
click at [646, 315] on div "function initHighlightText ( ) { return function ( ) { const targets = Array . …" at bounding box center [680, 342] width 726 height 445
click at [572, 318] on div "function initHighlightText ( ) { return function ( ) { const targets = Array . …" at bounding box center [680, 351] width 726 height 466
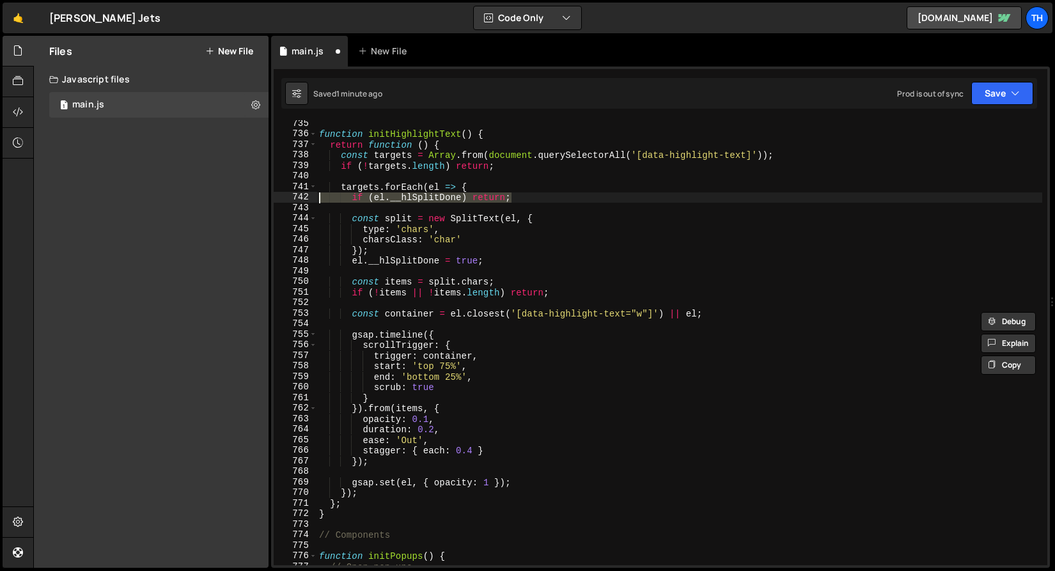
drag, startPoint x: 531, startPoint y: 194, endPoint x: 278, endPoint y: 194, distance: 253.9
click at [278, 194] on div "const container = el.closest('[data-highlight-text="w"]') || el; 735 736 737 73…" at bounding box center [661, 342] width 774 height 445
type textarea "if (el.__hlSplitDone) return;"
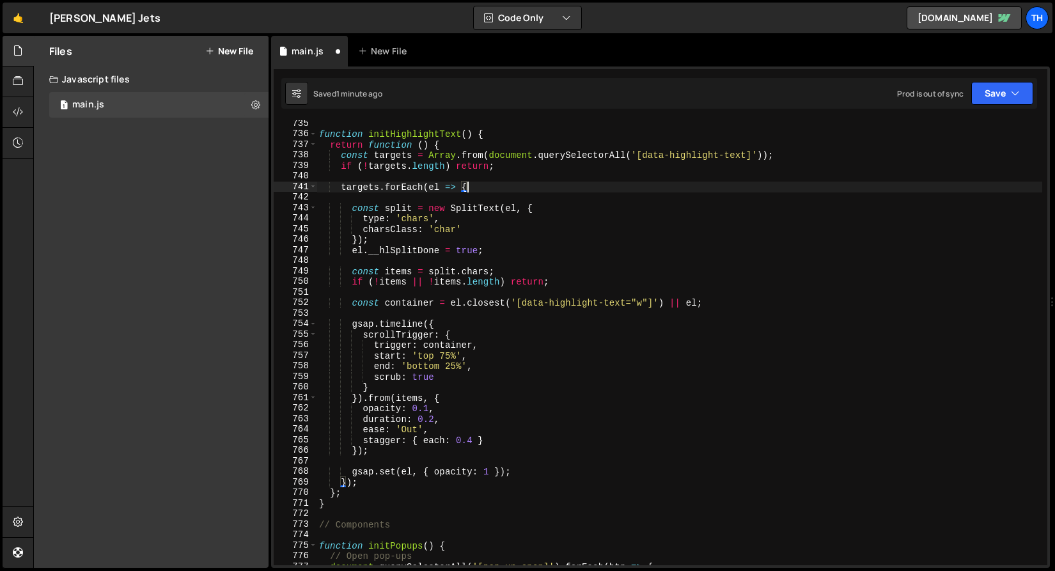
scroll to position [0, 10]
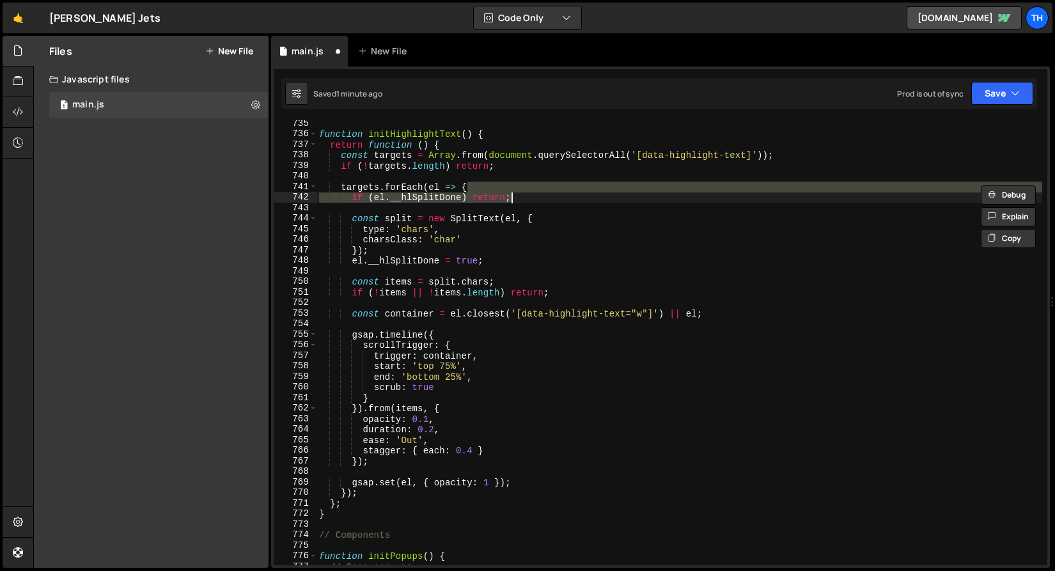
click at [505, 199] on div "function initHighlightText ( ) { return function ( ) { const targets = Array . …" at bounding box center [680, 342] width 726 height 445
type textarea "if (el.__hlSplitDone) return;"
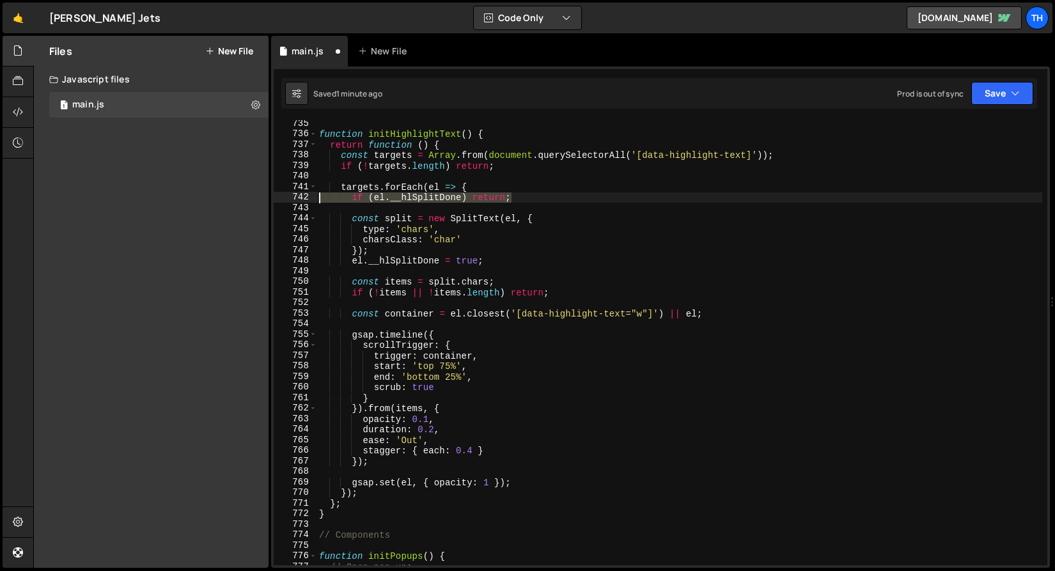
drag, startPoint x: 526, startPoint y: 198, endPoint x: 128, endPoint y: 198, distance: 397.8
click at [128, 198] on div "Files New File Javascript files 1 main.js 0 CSS files Copy share link Edit File…" at bounding box center [544, 302] width 1022 height 533
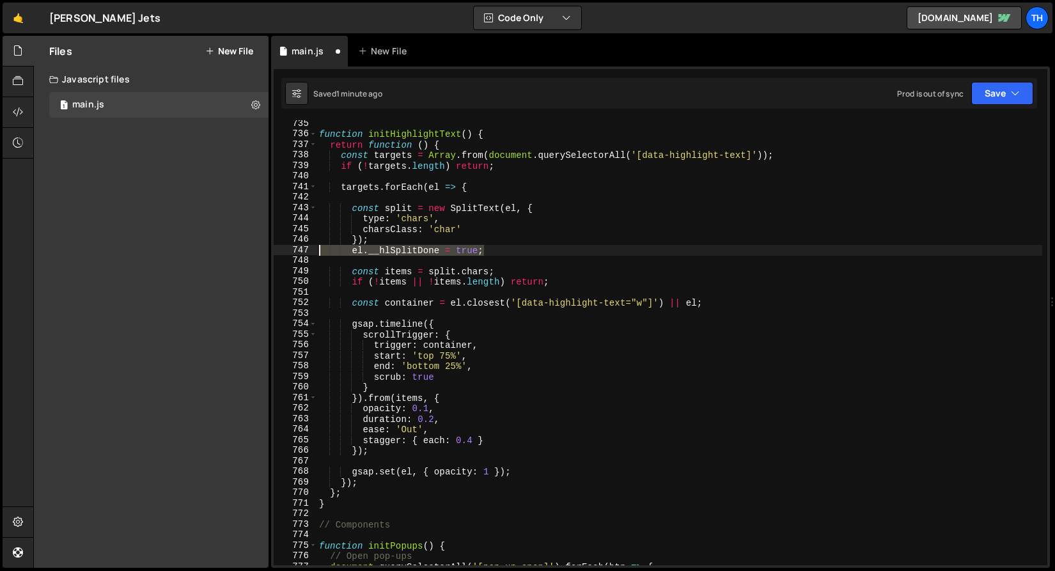
drag, startPoint x: 496, startPoint y: 250, endPoint x: 205, endPoint y: 246, distance: 291.0
click at [205, 246] on div "Files New File Javascript files 1 main.js 0 CSS files Copy share link Edit File…" at bounding box center [544, 302] width 1022 height 533
type textarea "el.__hlSplitDone = true;"
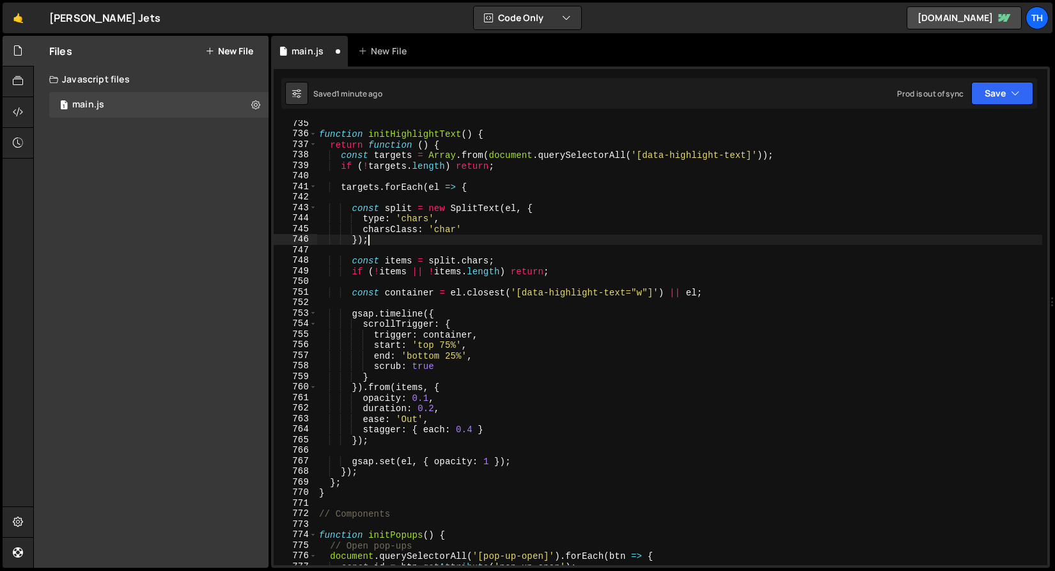
click at [333, 206] on div "function initHighlightText ( ) { return function ( ) { const targets = Array . …" at bounding box center [680, 351] width 726 height 466
type textarea "const split = new SplitText(el, {"
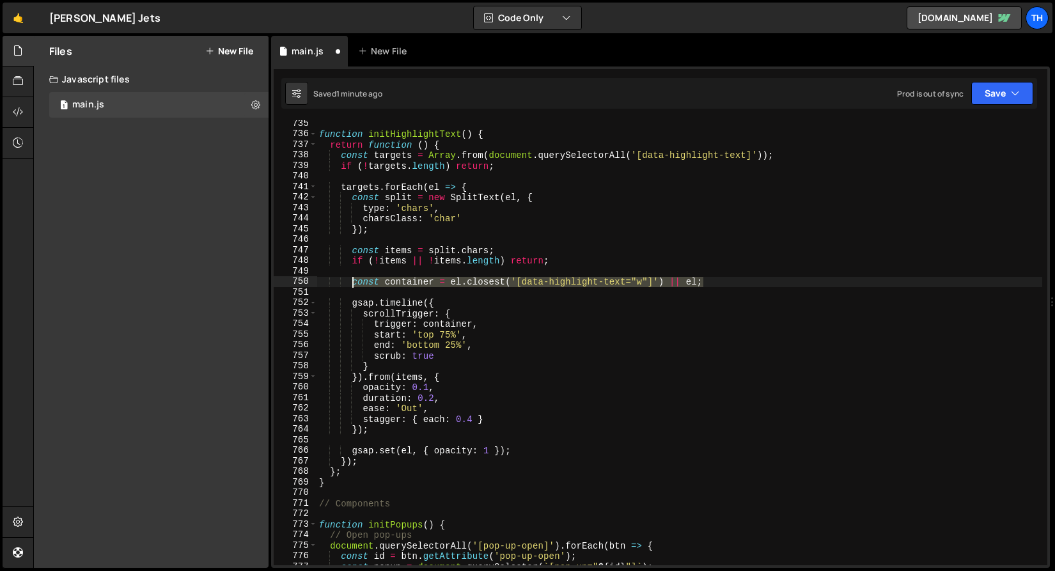
drag, startPoint x: 706, startPoint y: 283, endPoint x: 352, endPoint y: 285, distance: 353.7
click at [352, 285] on div "function initHighlightText ( ) { return function ( ) { const targets = Array . …" at bounding box center [680, 351] width 726 height 466
type textarea "const container = el.closest('[data-highlight-text="w"]') || el;"
click at [783, 153] on div "function initHighlightText ( ) { return function ( ) { const targets = Array . …" at bounding box center [680, 351] width 726 height 466
type textarea "const targets = Array.from(document.querySelectorAll('[data-highlight-text]'));"
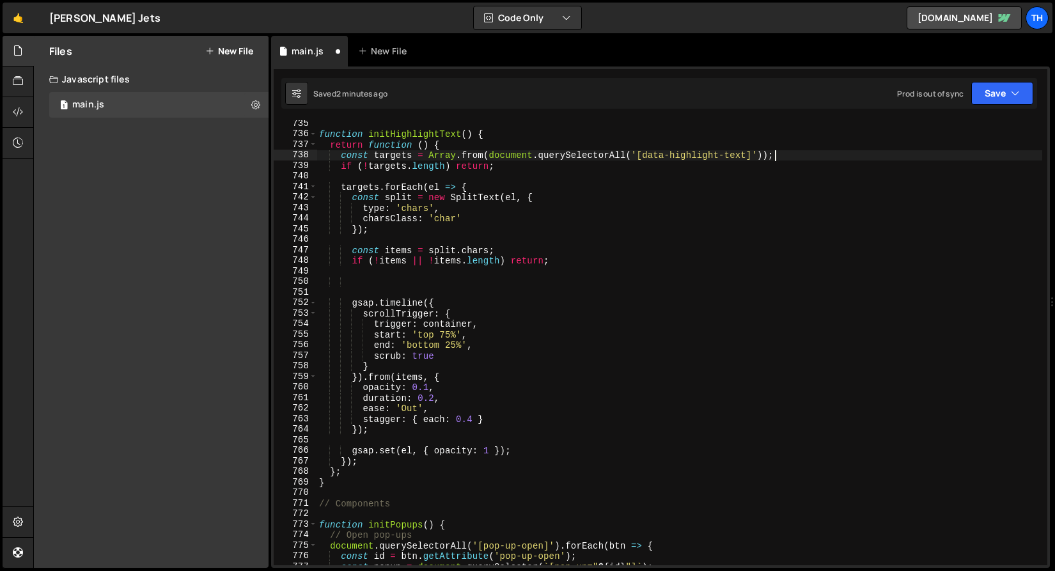
scroll to position [0, 1]
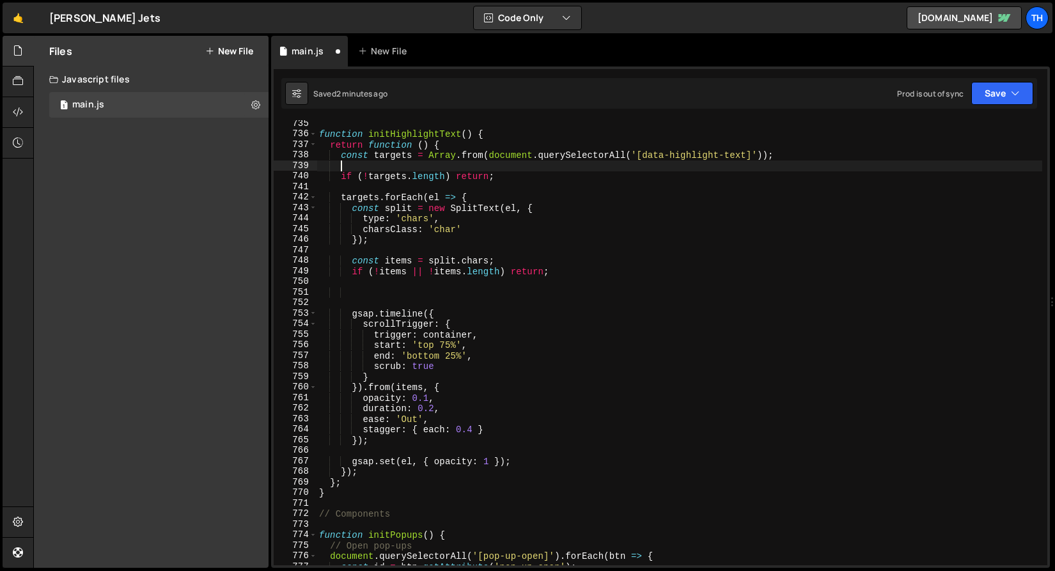
paste textarea "const container = el.closest('[data-highlight-text="w"]') || el;"
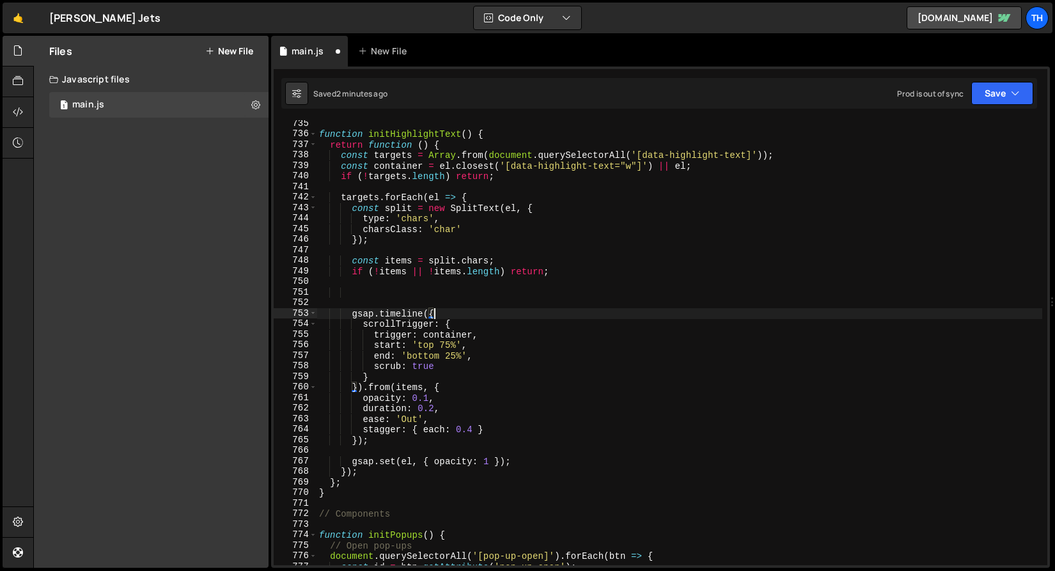
click at [456, 313] on div "function initHighlightText ( ) { return function ( ) { const targets = Array . …" at bounding box center [680, 351] width 726 height 466
type textarea "gsap.timeline({"
click at [456, 306] on div "function initHighlightText ( ) { return function ( ) { const targets = Array . …" at bounding box center [680, 351] width 726 height 466
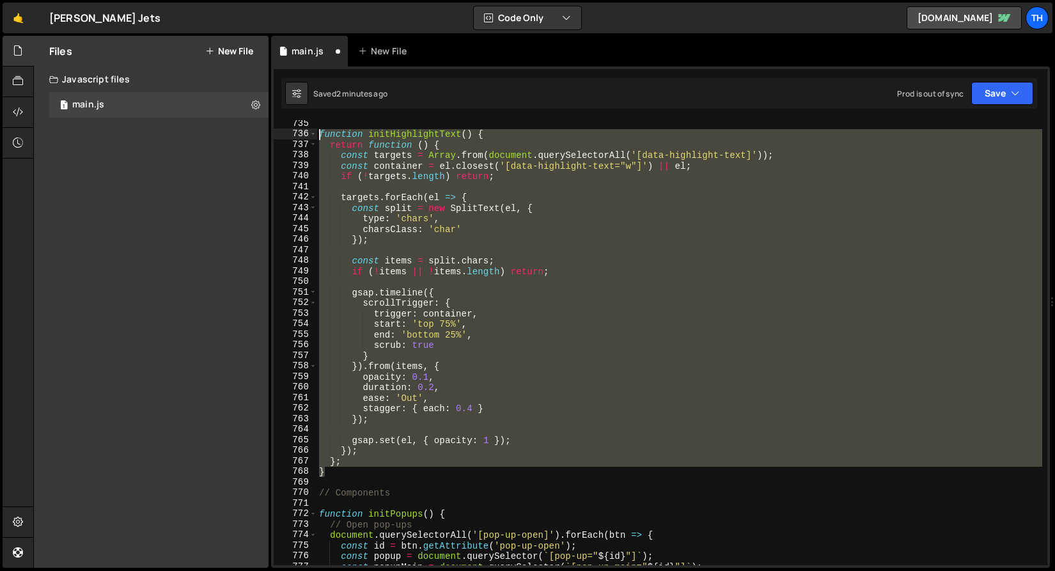
drag, startPoint x: 346, startPoint y: 474, endPoint x: 271, endPoint y: 133, distance: 349.0
click at [271, 133] on div "735 736 737 738 739 740 741 742 743 744 745 746 747 748 749 750 751 752 753 754…" at bounding box center [660, 317] width 779 height 501
paste textarea "}"
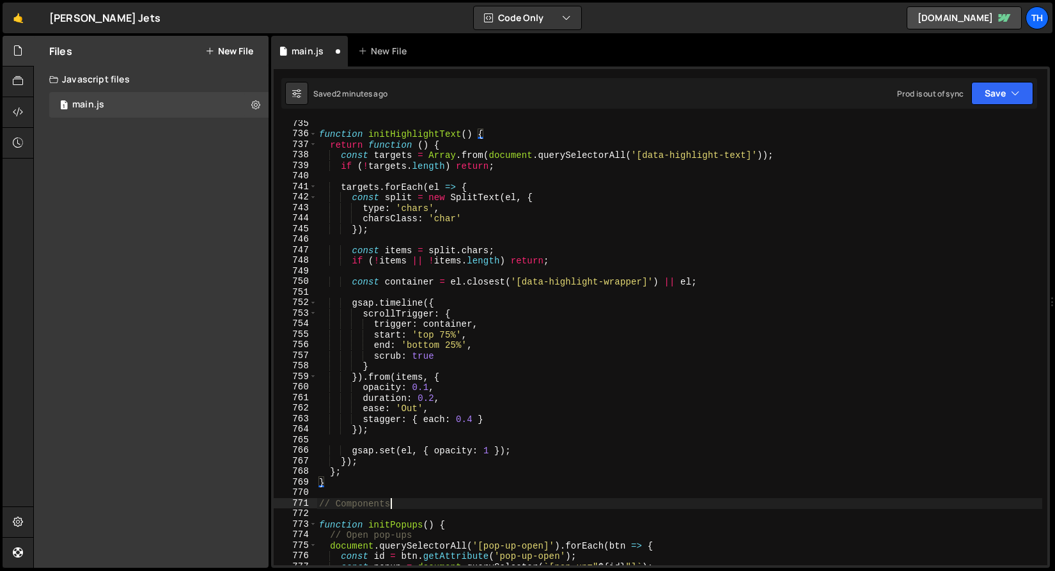
click at [436, 508] on div "function initHighlightText ( ) { return function ( ) { const targets = Array . …" at bounding box center [680, 351] width 726 height 466
click at [984, 97] on button "Save" at bounding box center [1003, 93] width 62 height 23
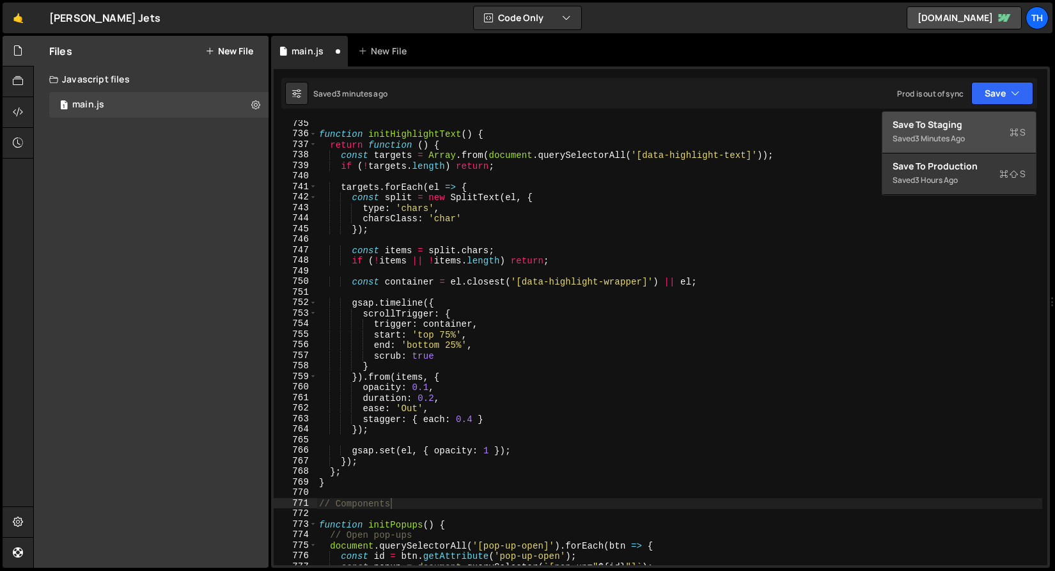
click at [950, 144] on div "Saved 3 minutes ago" at bounding box center [959, 138] width 133 height 15
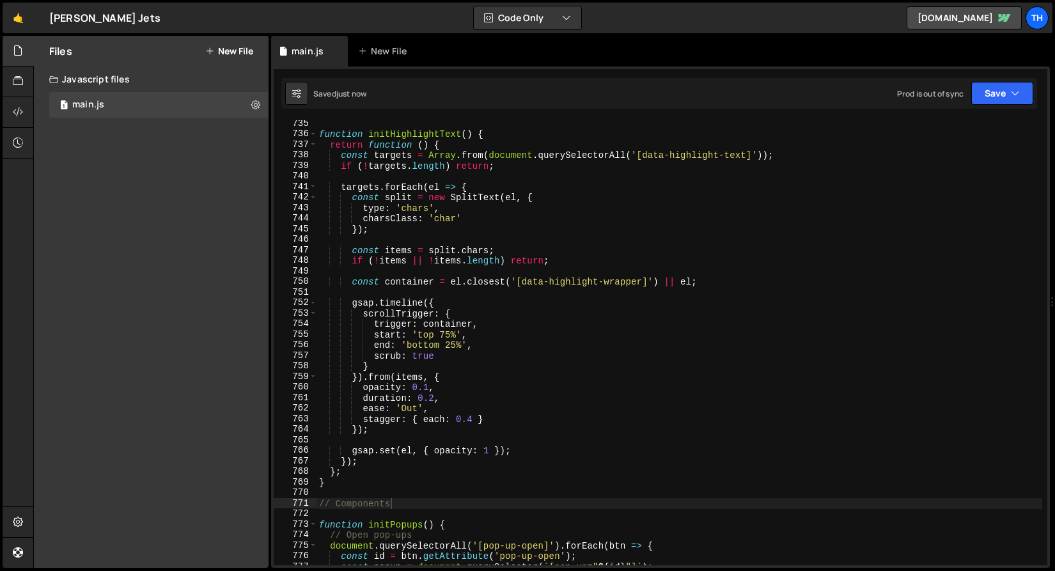
type textarea "const targets = Array.from(document.querySelectorAll('[data-highlight-text]'));"
drag, startPoint x: 645, startPoint y: 155, endPoint x: 747, endPoint y: 155, distance: 101.7
click at [748, 155] on div "function initHighlightText ( ) { return function ( ) { const targets = Array . …" at bounding box center [680, 351] width 726 height 466
click at [333, 488] on div "function initHighlightText ( ) { return function ( ) { const targets = Array . …" at bounding box center [680, 351] width 726 height 466
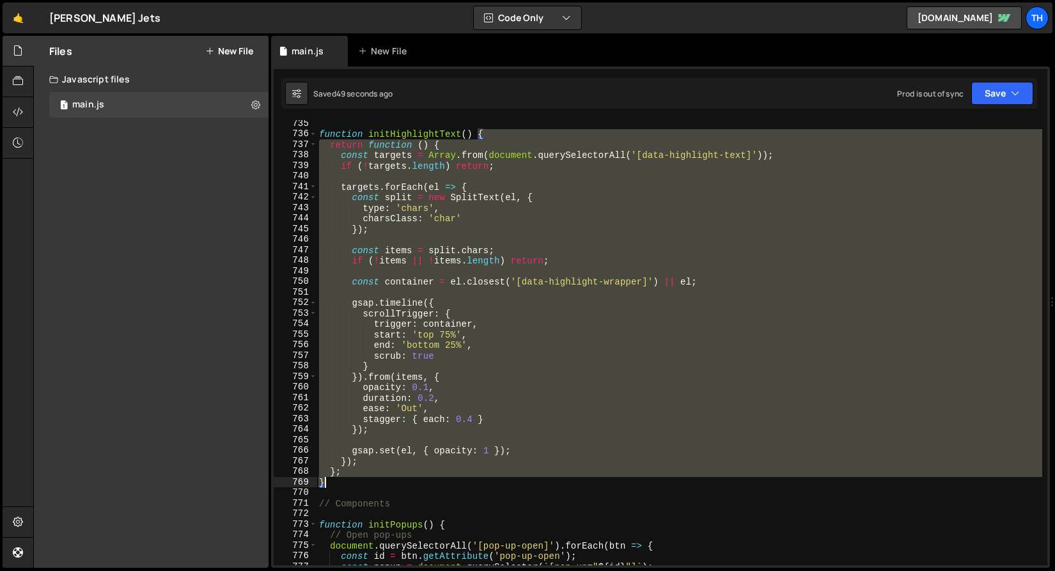
drag, startPoint x: 333, startPoint y: 487, endPoint x: 318, endPoint y: 461, distance: 30.1
click at [318, 461] on div "function initHighlightText ( ) { return function ( ) { const targets = Array . …" at bounding box center [680, 351] width 726 height 466
click at [338, 464] on div "function initHighlightText ( ) { return function ( ) { const targets = Array . …" at bounding box center [680, 342] width 726 height 445
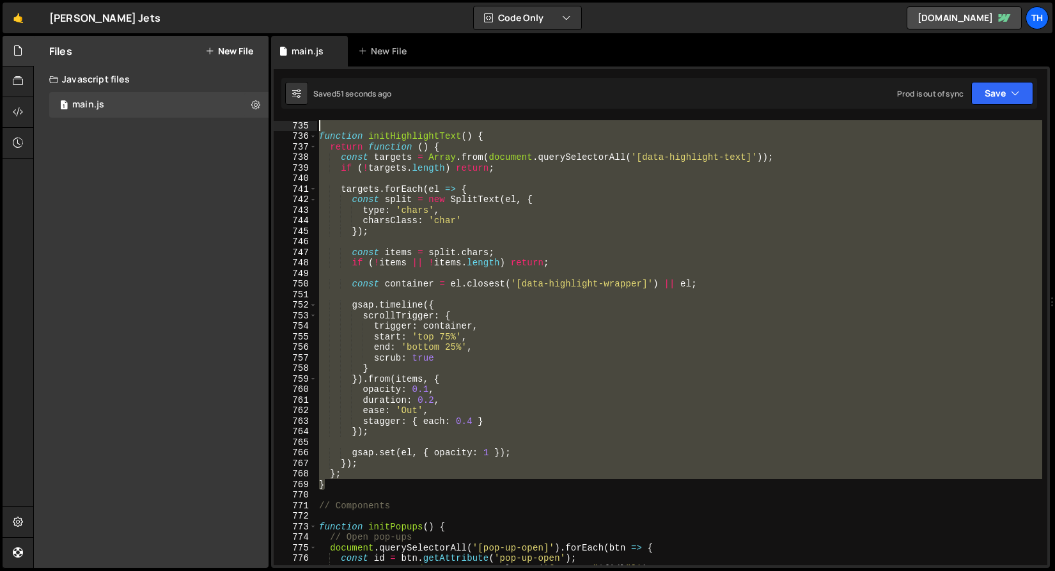
scroll to position [7756, 0]
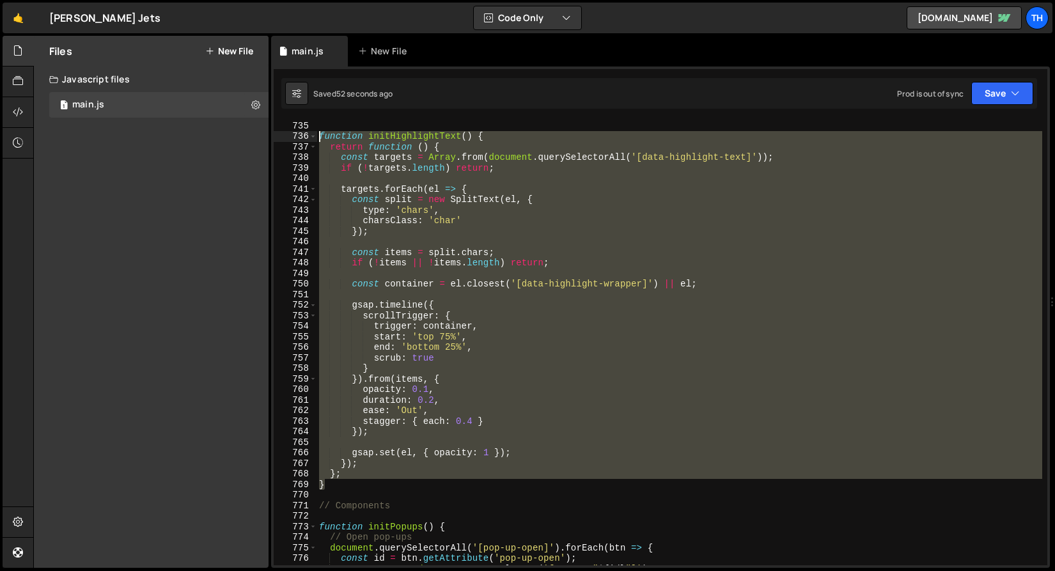
drag, startPoint x: 334, startPoint y: 479, endPoint x: 202, endPoint y: 134, distance: 369.1
click at [202, 134] on div "Files New File Javascript files 1 main.js 0 CSS files Copy share link Edit File…" at bounding box center [544, 302] width 1022 height 533
click at [316, 365] on div "758" at bounding box center [295, 368] width 43 height 11
click at [368, 374] on div "function initHighlightText ( ) { return function ( ) { const targets = Array . …" at bounding box center [680, 342] width 726 height 445
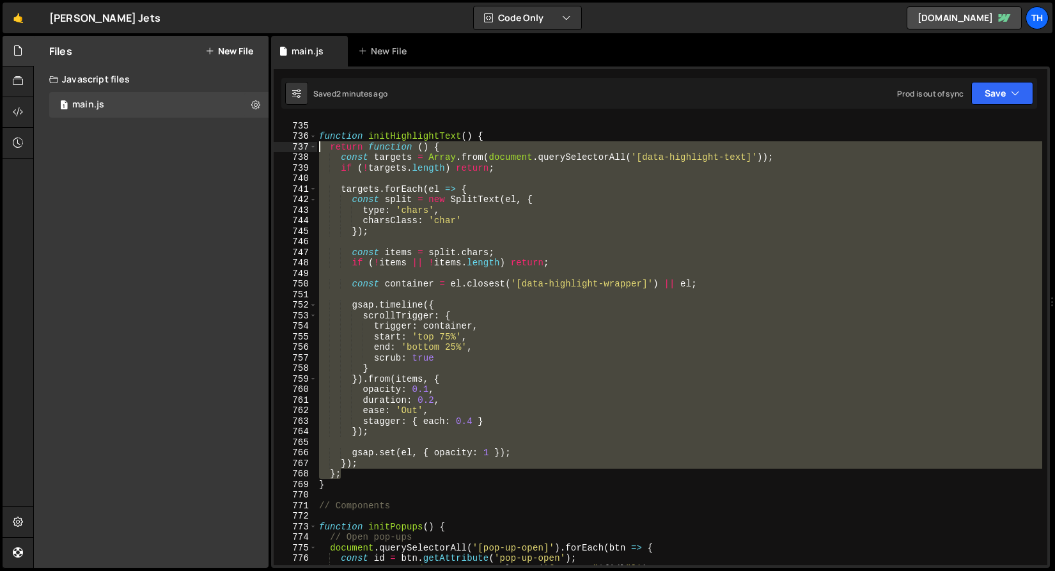
drag, startPoint x: 368, startPoint y: 471, endPoint x: 210, endPoint y: 150, distance: 357.5
click at [210, 150] on div "Files New File Javascript files 1 main.js 0 CSS files Copy share link Edit File…" at bounding box center [544, 302] width 1022 height 533
paste textarea "}"
click at [343, 221] on div "function initHighlightText ( ) { return function ( ) { const targets = Array . …" at bounding box center [680, 342] width 726 height 445
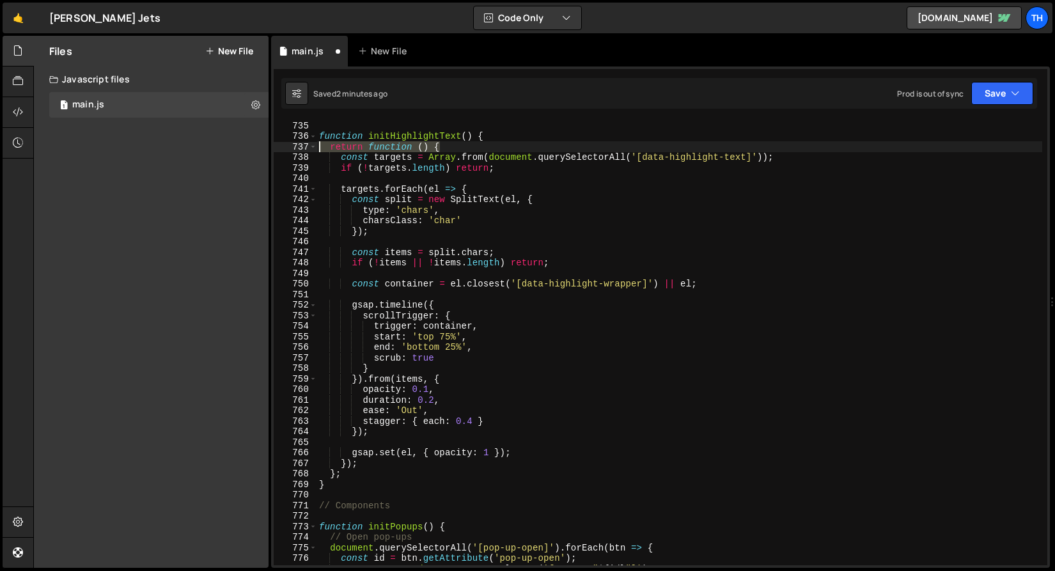
drag, startPoint x: 455, startPoint y: 146, endPoint x: 267, endPoint y: 143, distance: 188.1
click at [267, 143] on div "Files New File Javascript files 1 main.js 0 CSS files Copy share link Edit File…" at bounding box center [544, 302] width 1022 height 533
type textarea "return function () {"
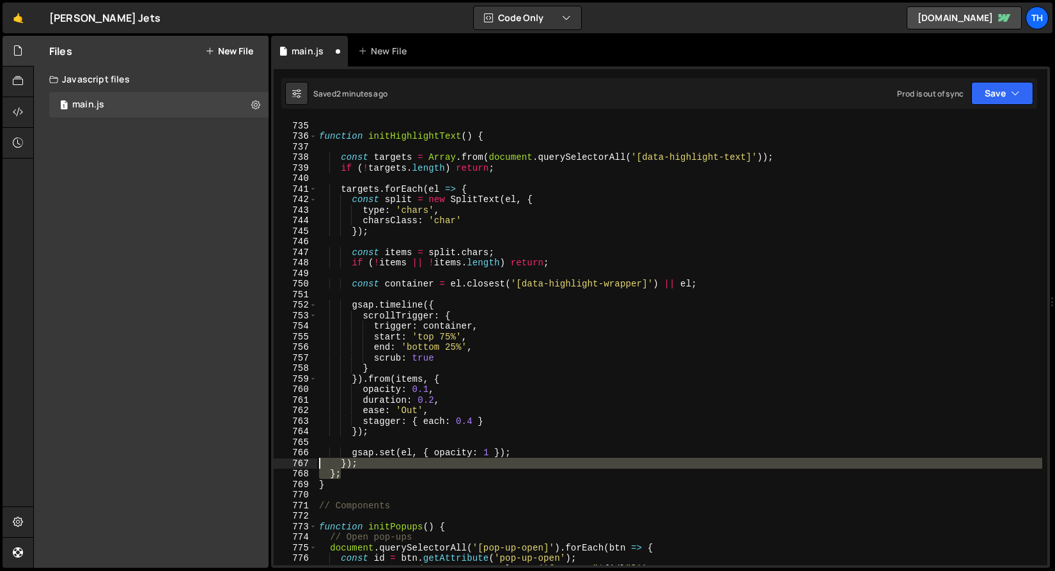
drag, startPoint x: 370, startPoint y: 471, endPoint x: 244, endPoint y: 475, distance: 126.0
click at [244, 475] on div "Files New File Javascript files 1 main.js 0 CSS files Copy share link Edit File…" at bounding box center [544, 302] width 1022 height 533
type textarea "};"
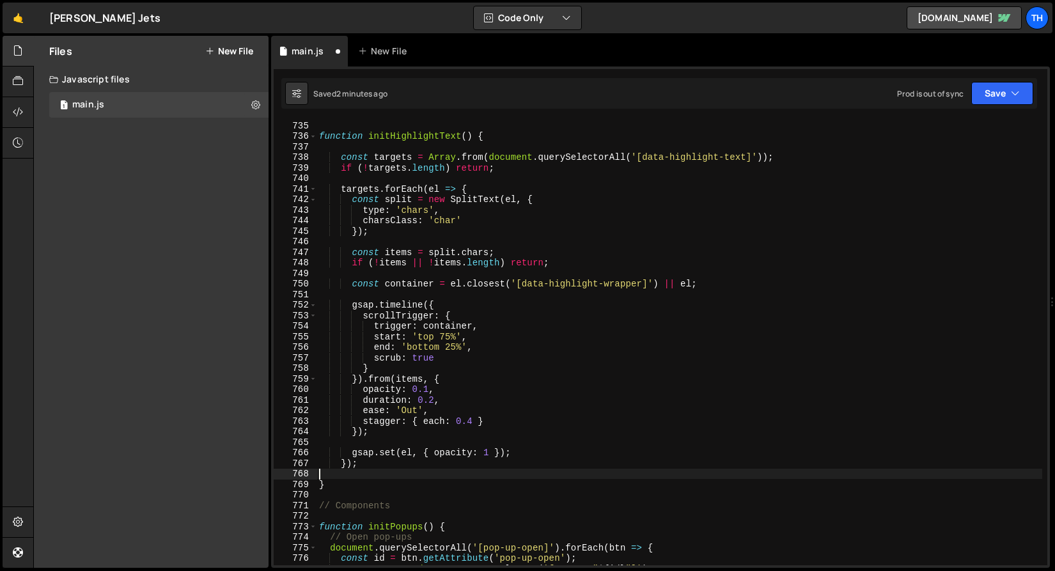
type textarea "});"
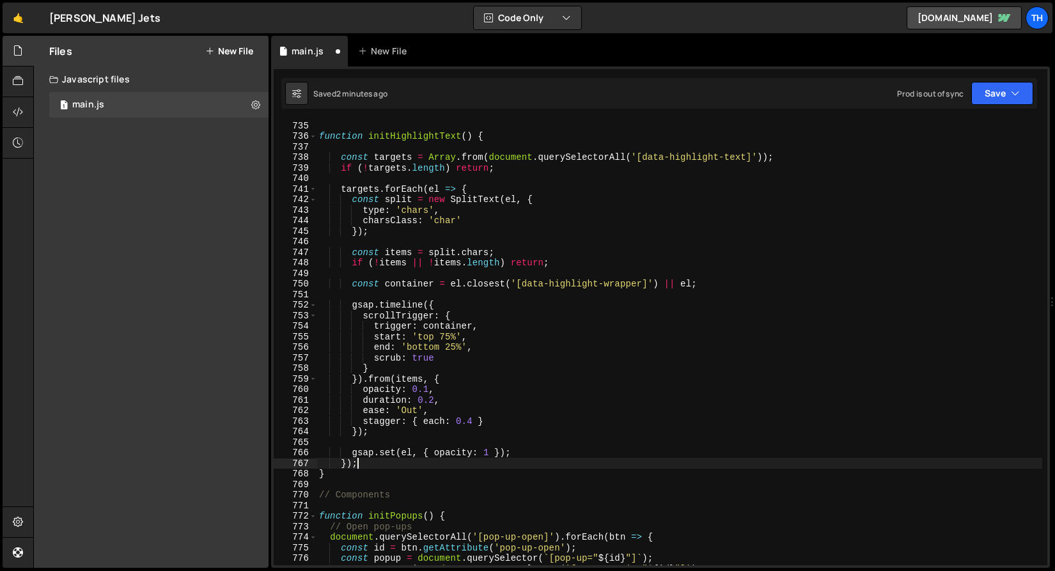
click at [417, 145] on div "function initHighlightText ( ) { const targets = Array . from ( document . quer…" at bounding box center [680, 353] width 726 height 466
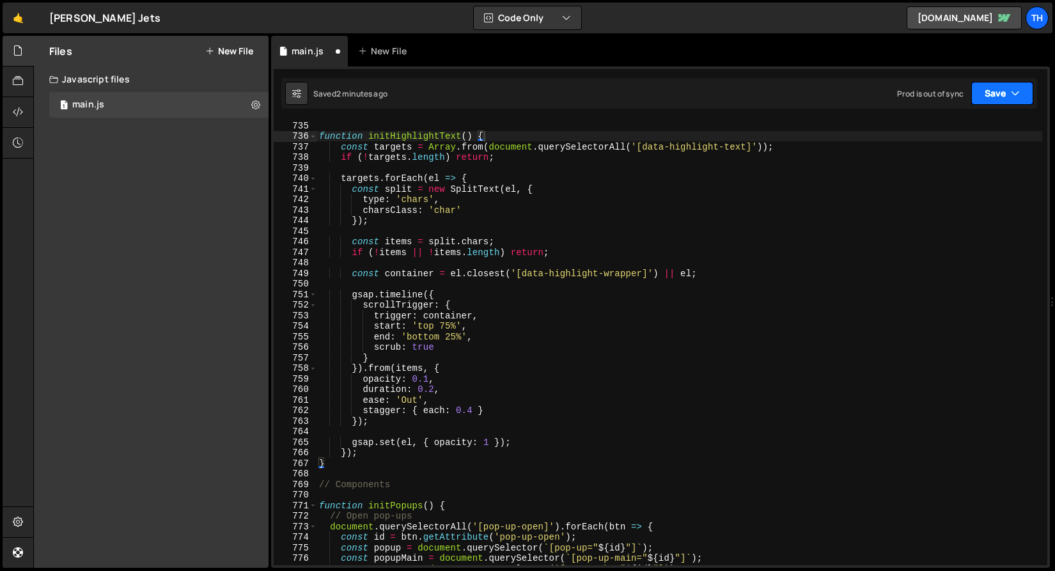
click at [1002, 84] on button "Save" at bounding box center [1003, 93] width 62 height 23
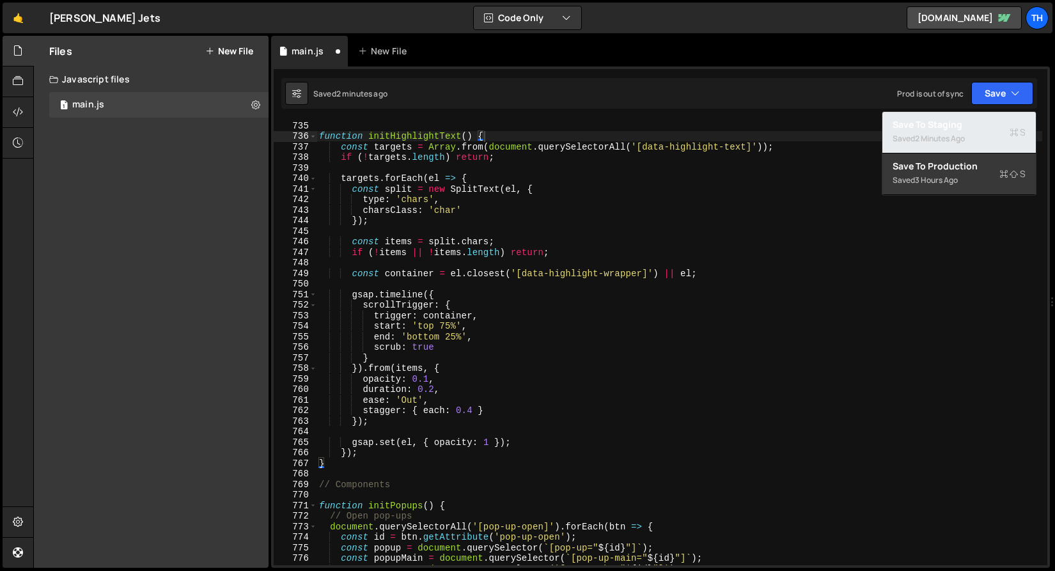
drag, startPoint x: 975, startPoint y: 120, endPoint x: 965, endPoint y: 122, distance: 9.9
click at [975, 120] on div "Save to Staging S" at bounding box center [959, 124] width 133 height 13
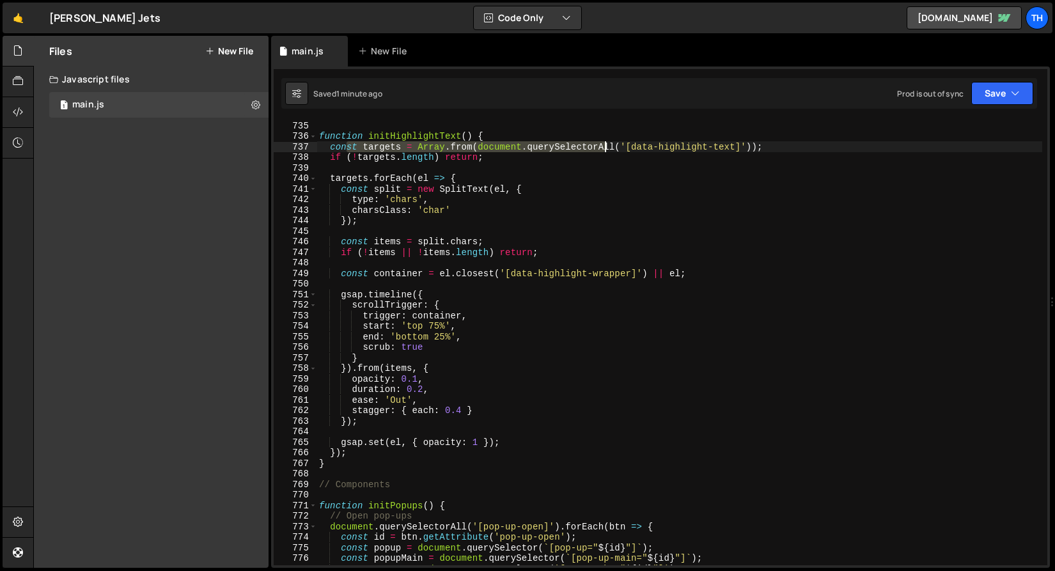
drag, startPoint x: 349, startPoint y: 145, endPoint x: 604, endPoint y: 145, distance: 255.2
click at [604, 145] on div "function initHighlightText ( ) { const targets = Array . from ( document . quer…" at bounding box center [680, 353] width 726 height 466
click at [604, 136] on div at bounding box center [604, 136] width 0 height 0
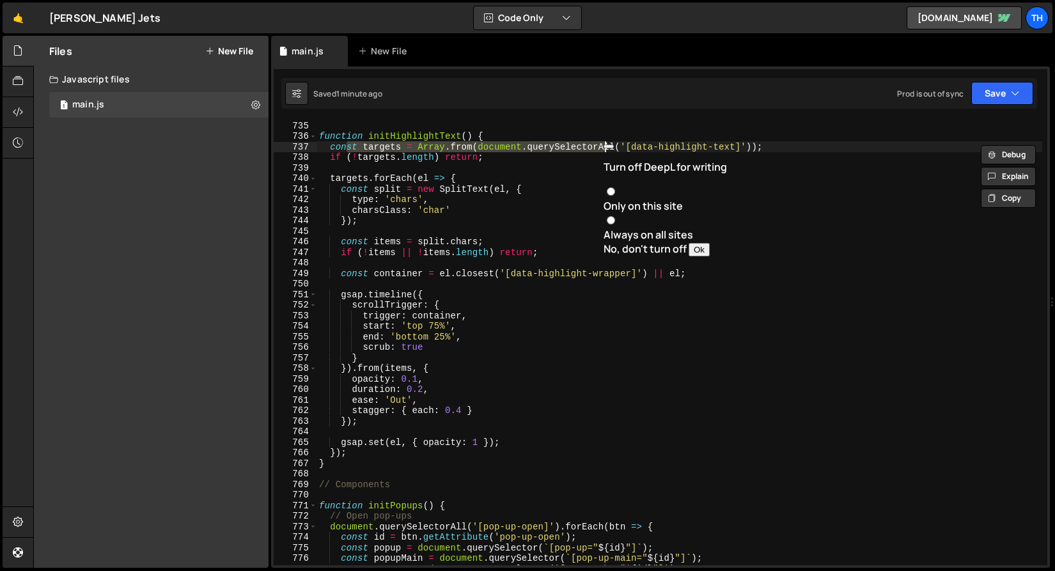
click at [477, 150] on div "function initHighlightText ( ) { const targets = Array . from ( document . quer…" at bounding box center [680, 342] width 726 height 445
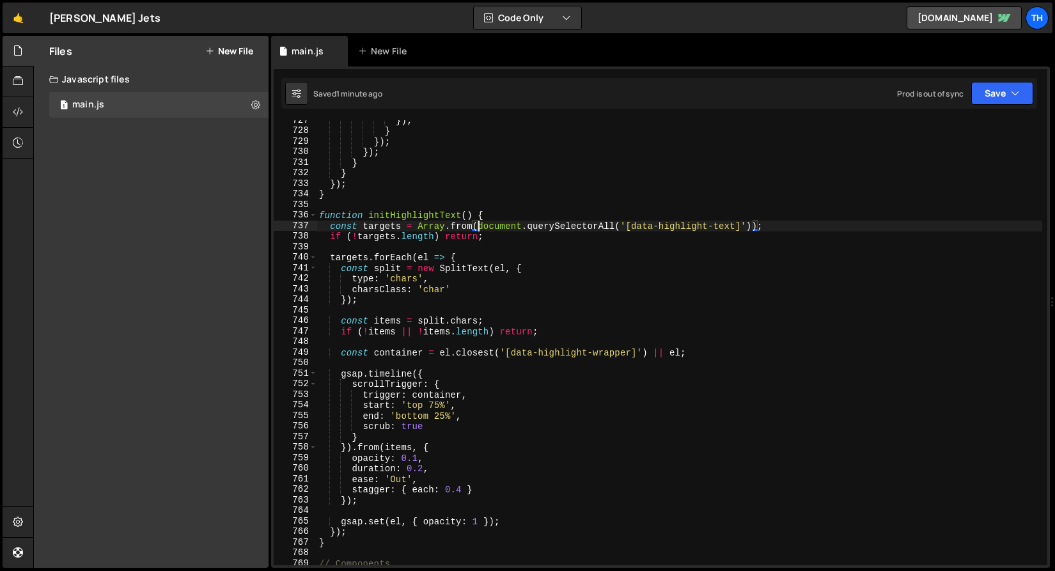
scroll to position [7687, 0]
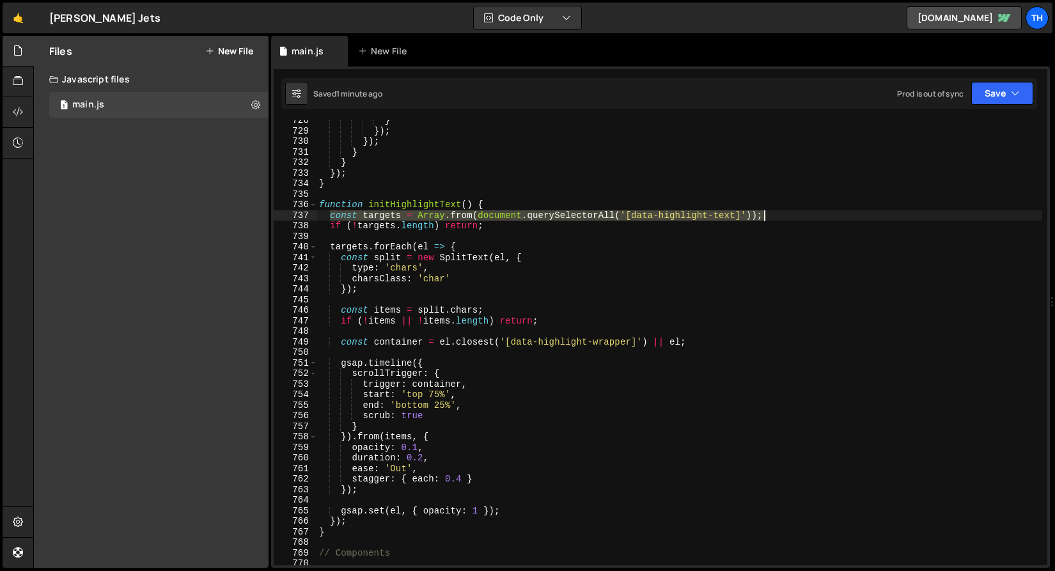
drag, startPoint x: 331, startPoint y: 215, endPoint x: 886, endPoint y: 214, distance: 555.2
click at [886, 214] on div "} }) ; }) ; } } }) ; } function initHighlightText ( ) { const targets = Array .…" at bounding box center [680, 348] width 726 height 466
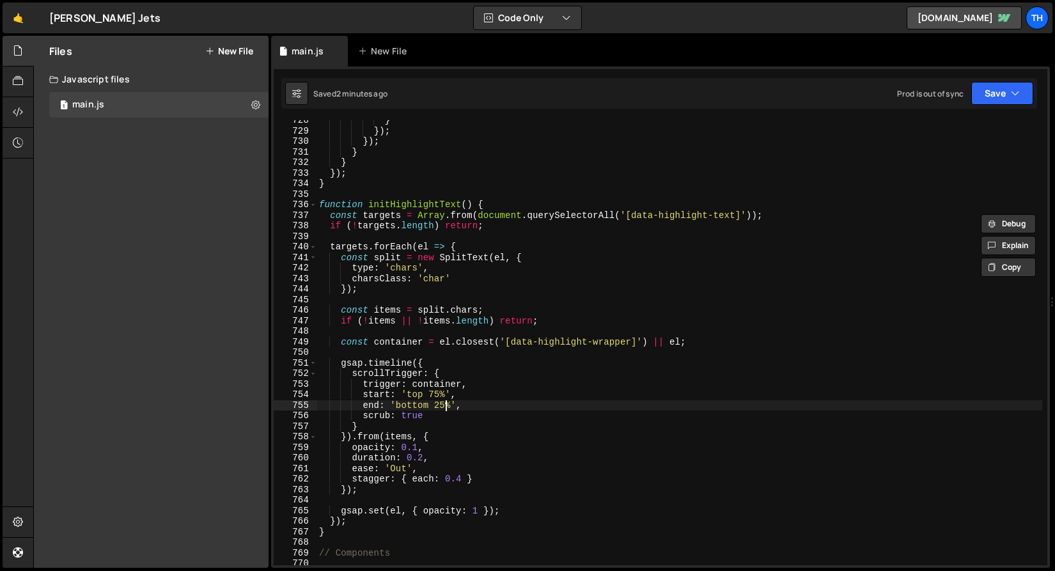
click at [444, 404] on div "} }) ; }) ; } } }) ; } function initHighlightText ( ) { const targets = Array .…" at bounding box center [680, 348] width 726 height 466
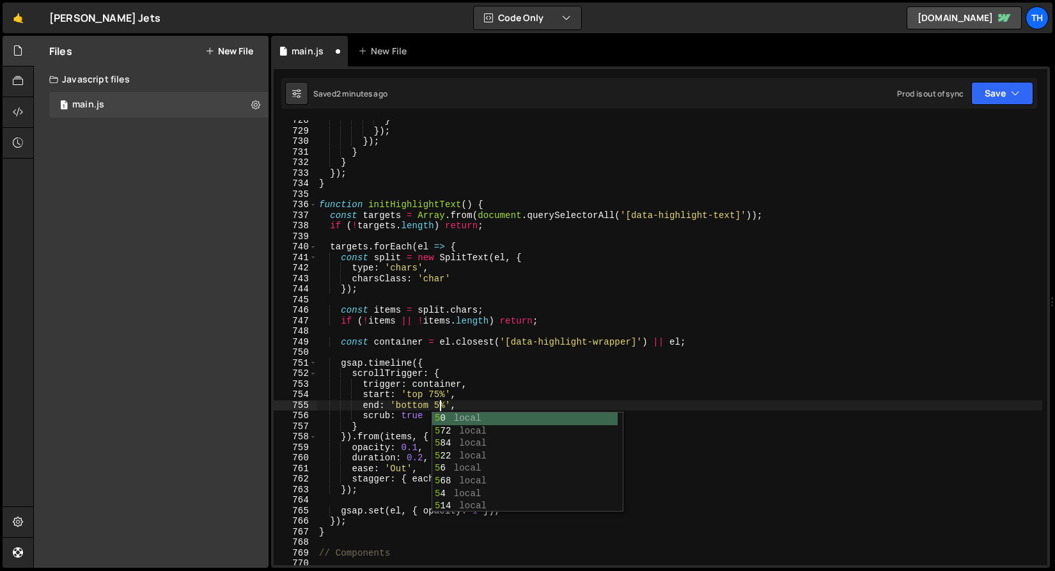
scroll to position [0, 8]
click at [496, 363] on div "} }) ; }) ; } } }) ; } function initHighlightText ( ) { const targets = Array .…" at bounding box center [680, 348] width 726 height 466
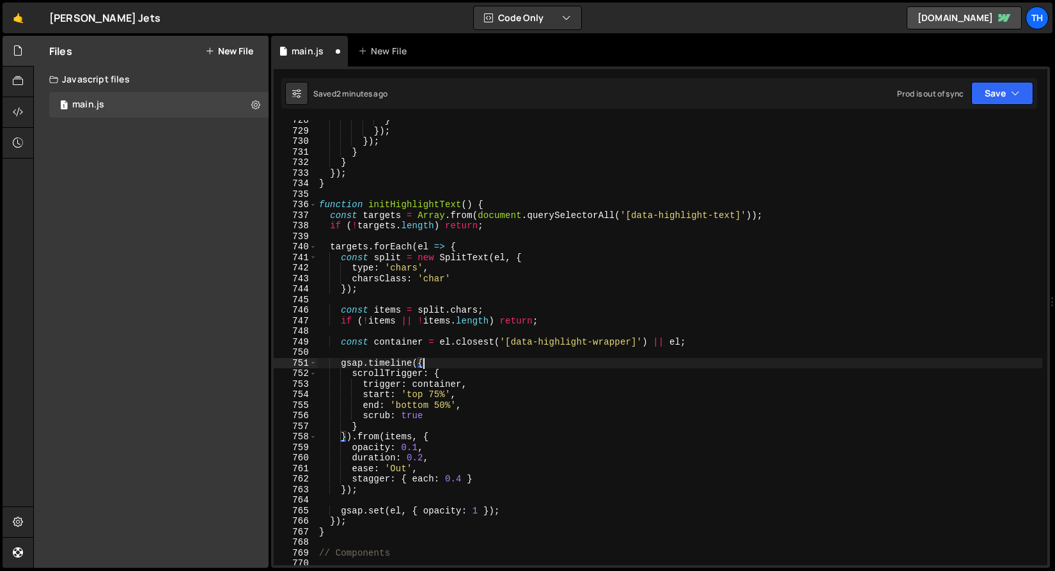
scroll to position [0, 6]
click at [1006, 94] on button "Save" at bounding box center [1003, 93] width 62 height 23
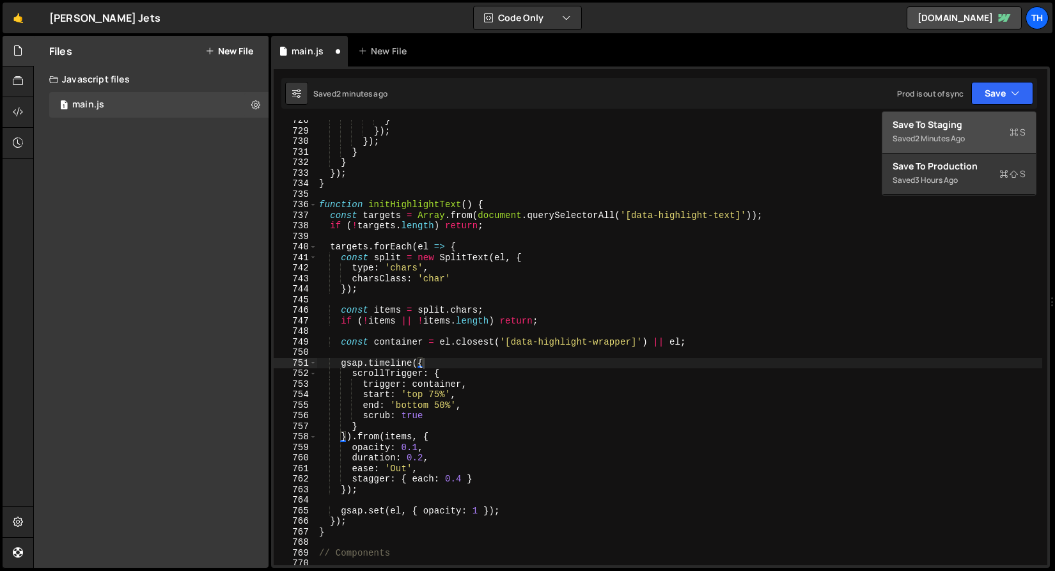
click at [985, 129] on div "Save to Staging S" at bounding box center [959, 124] width 133 height 13
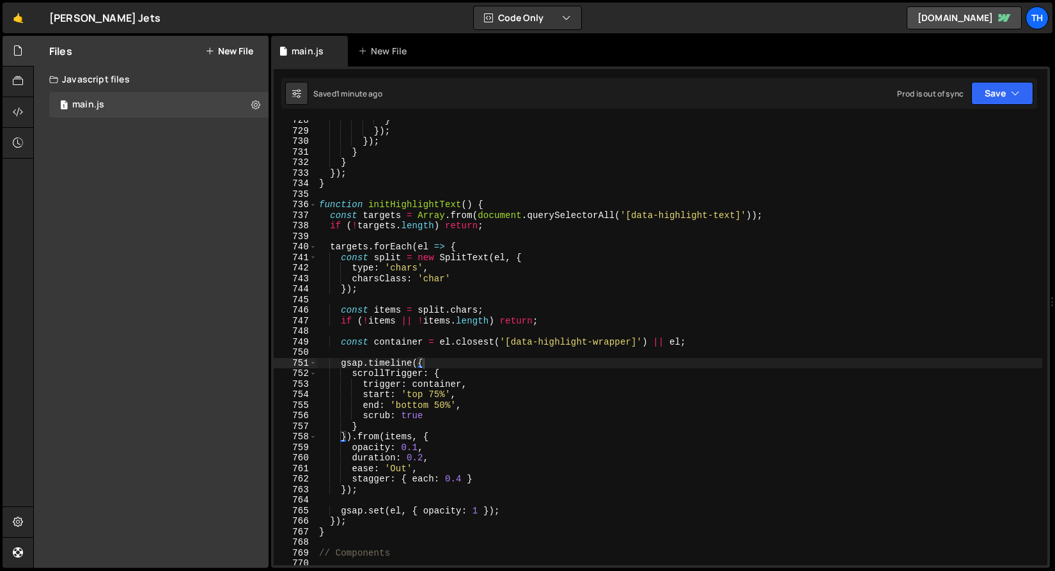
scroll to position [0, 0]
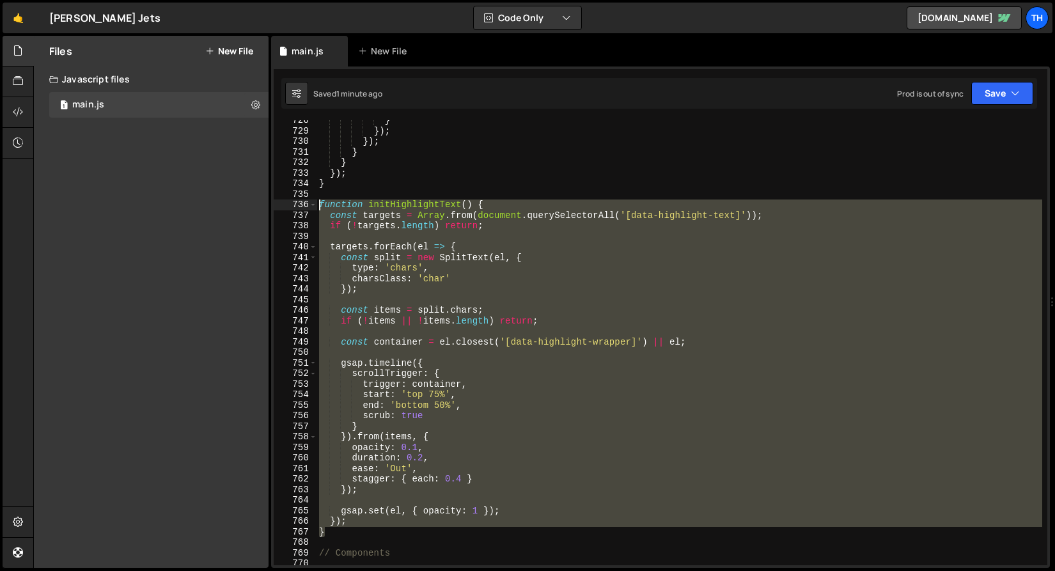
drag, startPoint x: 345, startPoint y: 531, endPoint x: 241, endPoint y: 209, distance: 339.2
click at [241, 209] on div "Files New File Javascript files 1 main.js 0 CSS files Copy share link Edit File…" at bounding box center [544, 302] width 1022 height 533
click at [457, 430] on div "} }) ; }) ; } } }) ; } function initHighlightText ( ) { const targets = Array .…" at bounding box center [680, 342] width 726 height 445
drag, startPoint x: 335, startPoint y: 534, endPoint x: 274, endPoint y: 207, distance: 333.1
click at [274, 207] on div "} 728 729 730 731 732 733 734 735 736 737 738 739 740 741 742 743 744 745 746 7…" at bounding box center [661, 342] width 774 height 445
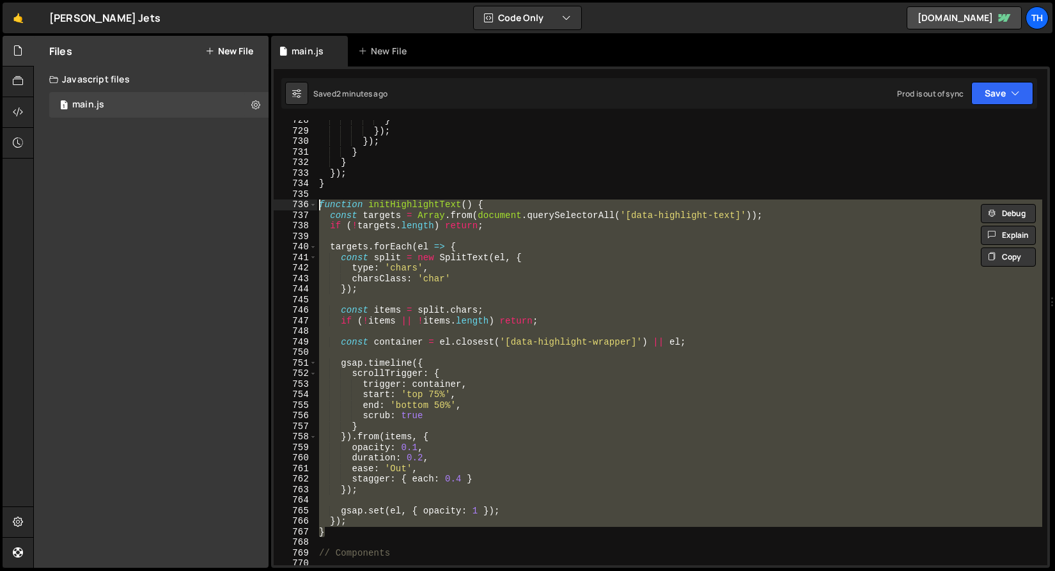
paste textarea "}"
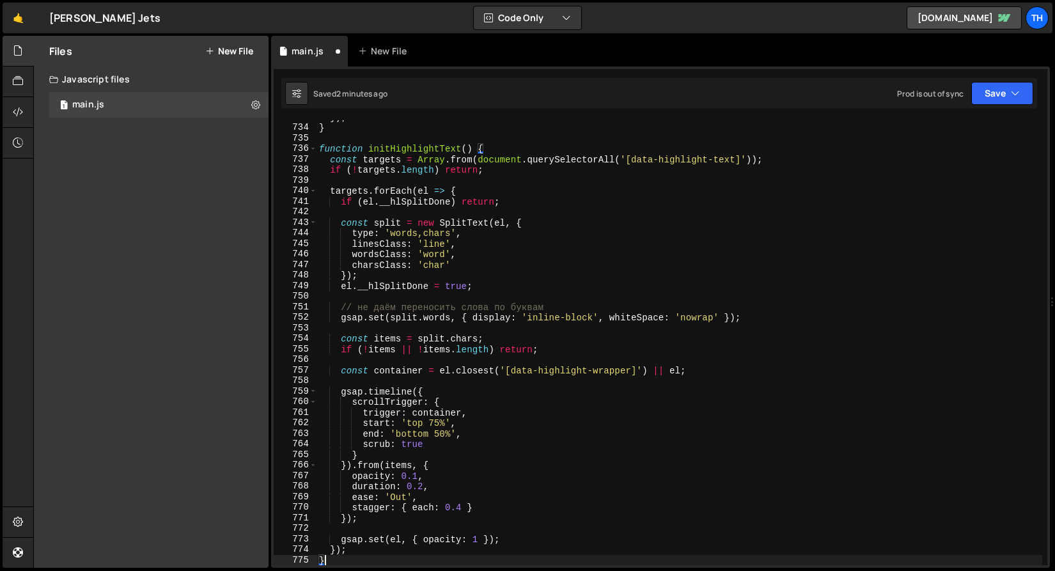
scroll to position [7744, 0]
click at [1016, 95] on icon "button" at bounding box center [1015, 93] width 9 height 13
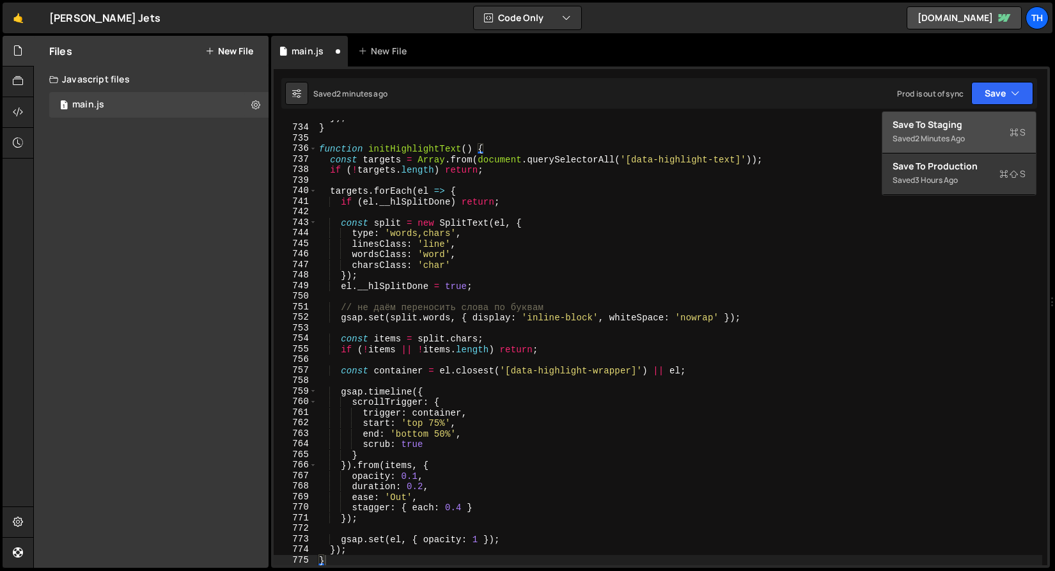
click at [1000, 124] on div "Save to Staging S" at bounding box center [959, 124] width 133 height 13
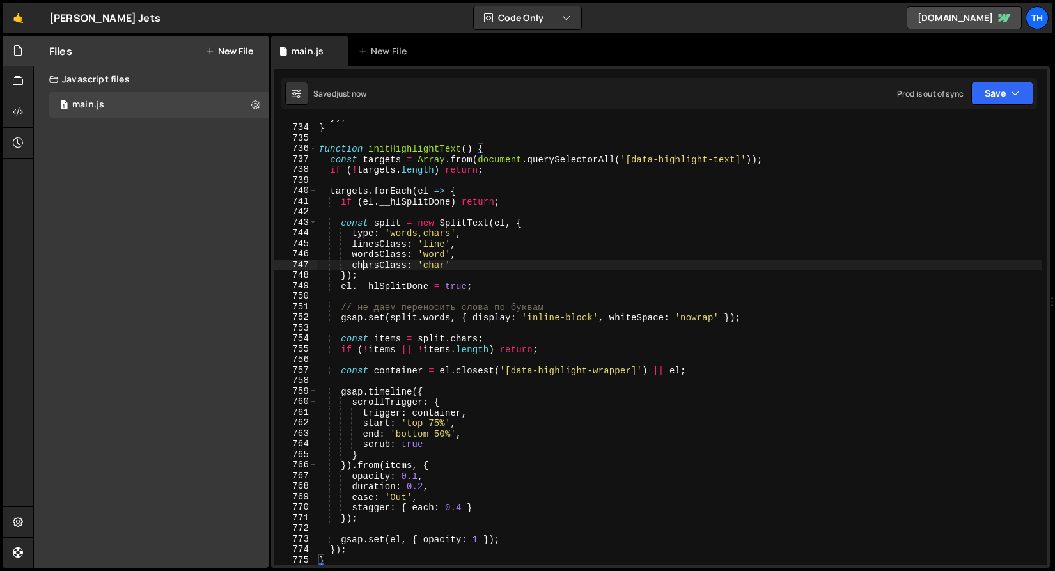
click at [362, 260] on div "}) ; } function initHighlightText ( ) { const targets = Array . from ( document…" at bounding box center [680, 345] width 726 height 466
click at [489, 285] on div "}) ; } function initHighlightText ( ) { const targets = Array . from ( document…" at bounding box center [680, 345] width 726 height 466
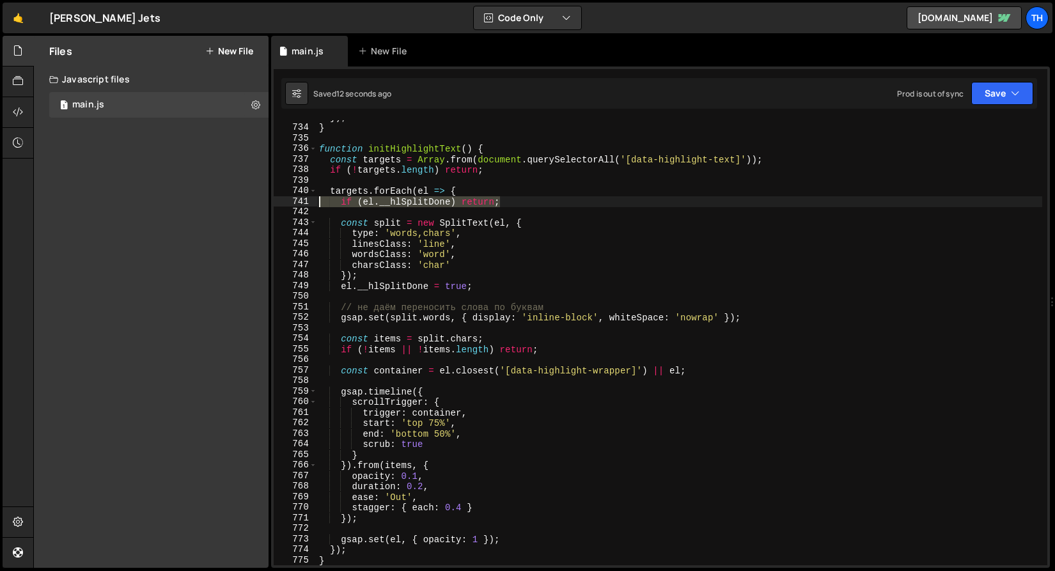
drag, startPoint x: 510, startPoint y: 202, endPoint x: 286, endPoint y: 200, distance: 223.9
click at [286, 200] on div "el.__hlSplitDone = true; 733 734 735 736 737 738 739 740 741 742 743 744 745 74…" at bounding box center [661, 342] width 774 height 445
type textarea "if (el.__hlSplitDone) return;"
type textarea "targets.forEach(el => {"
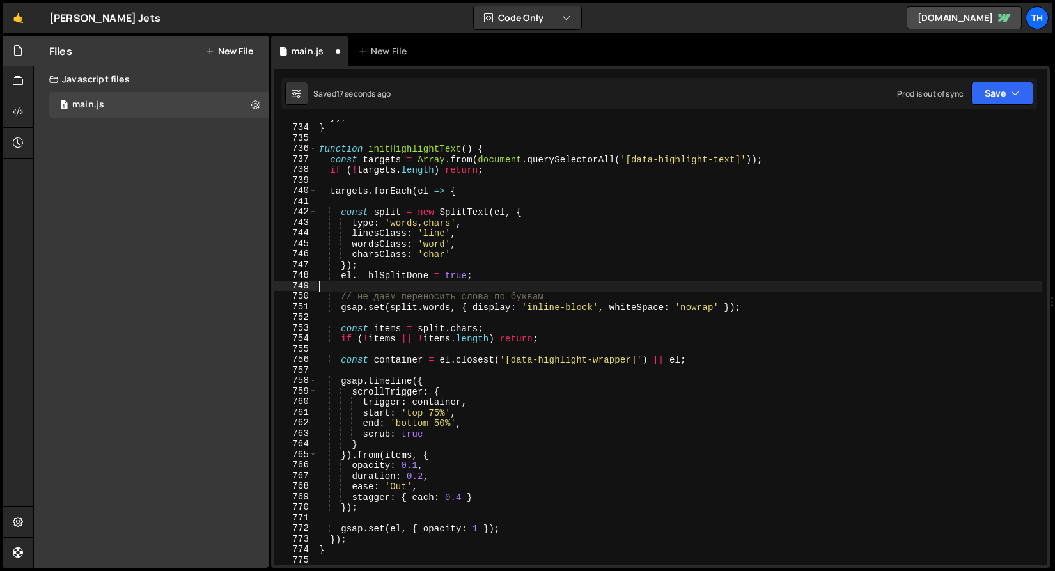
drag, startPoint x: 494, startPoint y: 282, endPoint x: 350, endPoint y: 282, distance: 143.9
click at [350, 282] on div "}) ; } function initHighlightText ( ) { const targets = Array . from ( document…" at bounding box center [680, 345] width 726 height 466
drag, startPoint x: 479, startPoint y: 276, endPoint x: 318, endPoint y: 274, distance: 161.2
click at [319, 274] on div "}) ; } function initHighlightText ( ) { const targets = Array . from ( document…" at bounding box center [680, 345] width 726 height 466
type textarea "el.__hlSplitDone = true;"
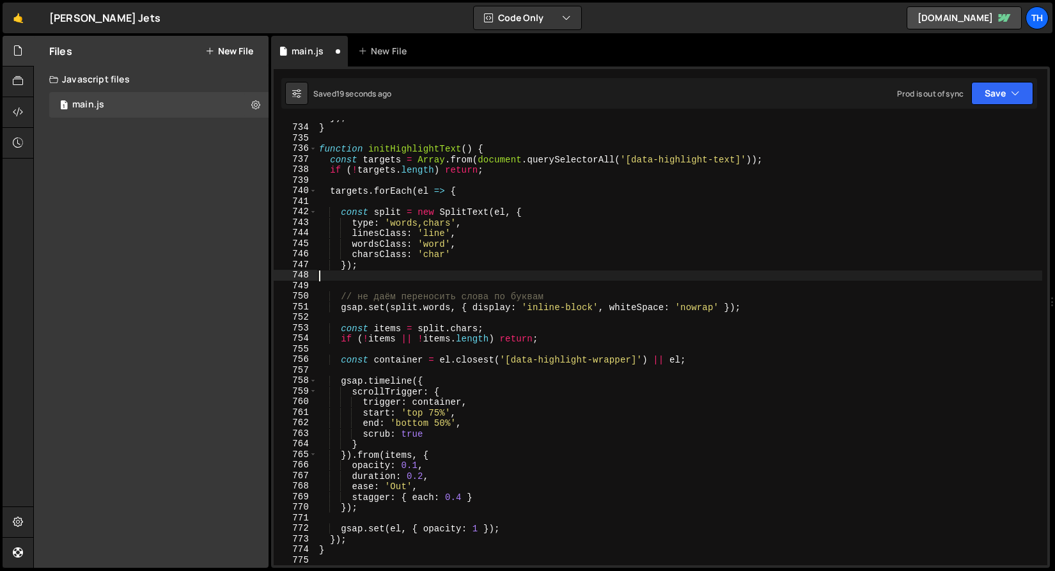
type textarea "});"
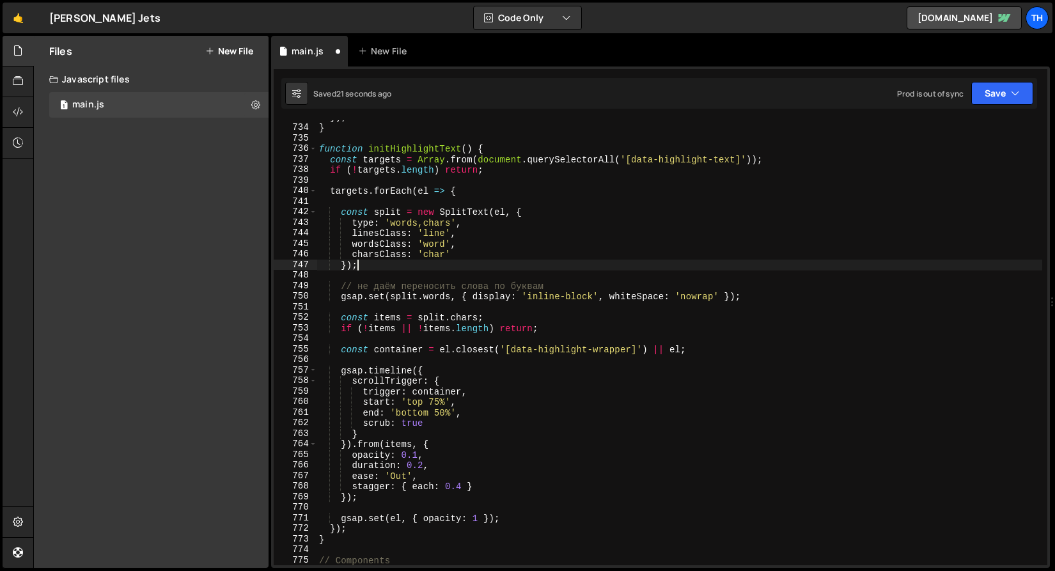
click at [368, 202] on div "}) ; } function initHighlightText ( ) { const targets = Array . from ( document…" at bounding box center [680, 345] width 726 height 466
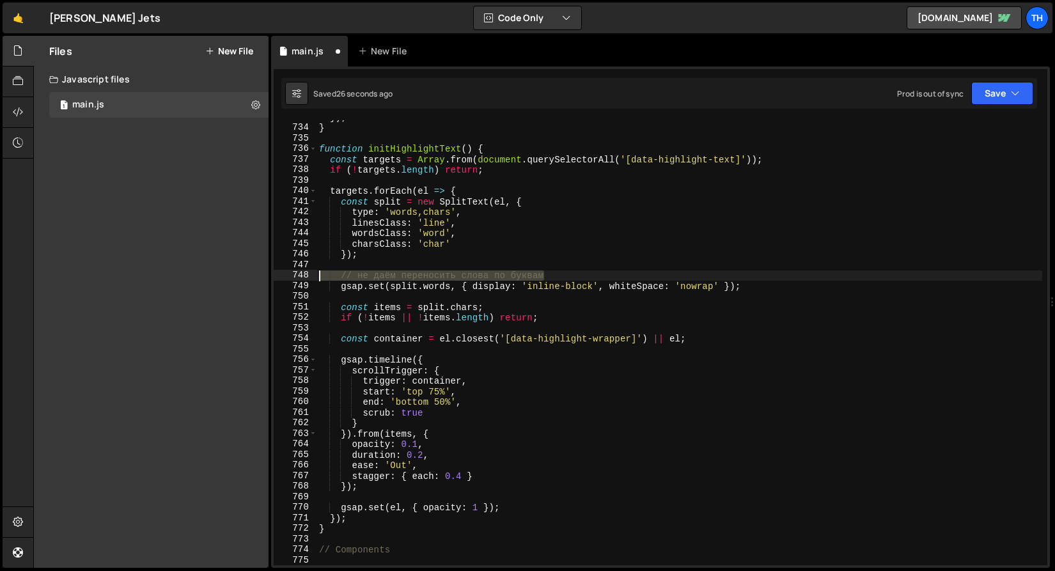
drag, startPoint x: 563, startPoint y: 276, endPoint x: 249, endPoint y: 276, distance: 314.7
click at [249, 276] on div "Files New File Javascript files 1 main.js 0 CSS files Copy share link Edit File…" at bounding box center [544, 302] width 1022 height 533
type textarea "// не даём переносить слова по буквам"
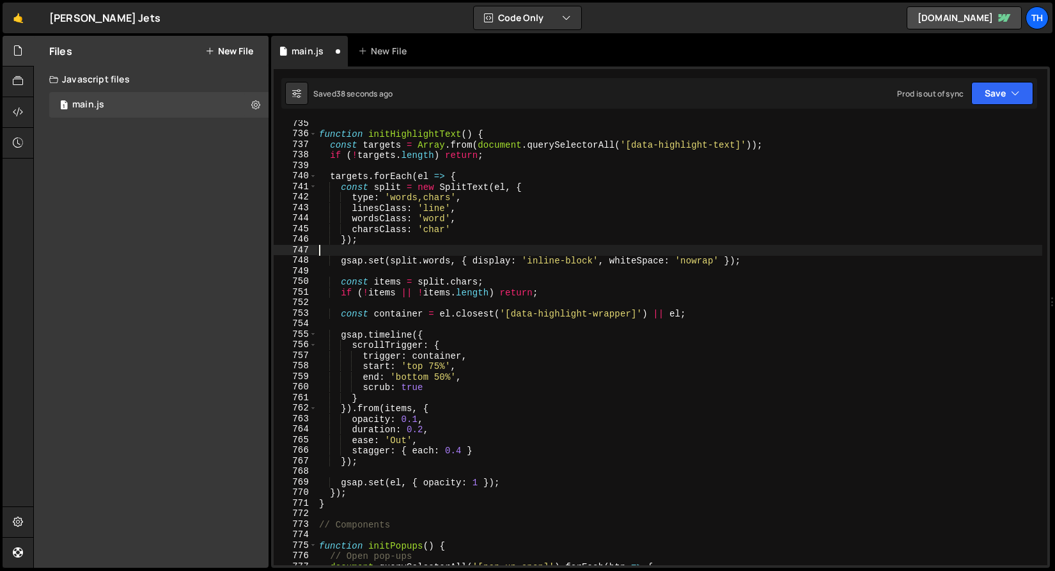
scroll to position [7768, 0]
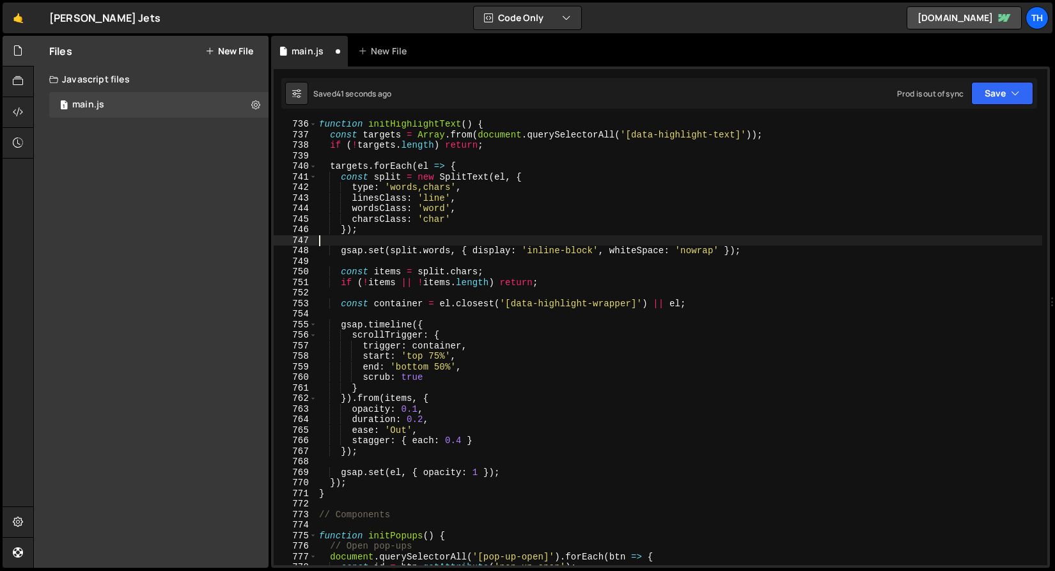
click at [469, 472] on div "function initHighlightText ( ) { const targets = Array . from ( document . quer…" at bounding box center [680, 352] width 726 height 466
click at [469, 471] on div "function initHighlightText ( ) { const targets = Array . from ( document . quer…" at bounding box center [680, 352] width 726 height 466
click at [428, 441] on div "function initHighlightText ( ) { const targets = Array . from ( document . quer…" at bounding box center [680, 352] width 726 height 466
click at [418, 409] on div "function initHighlightText ( ) { const targets = Array . from ( document . quer…" at bounding box center [680, 352] width 726 height 466
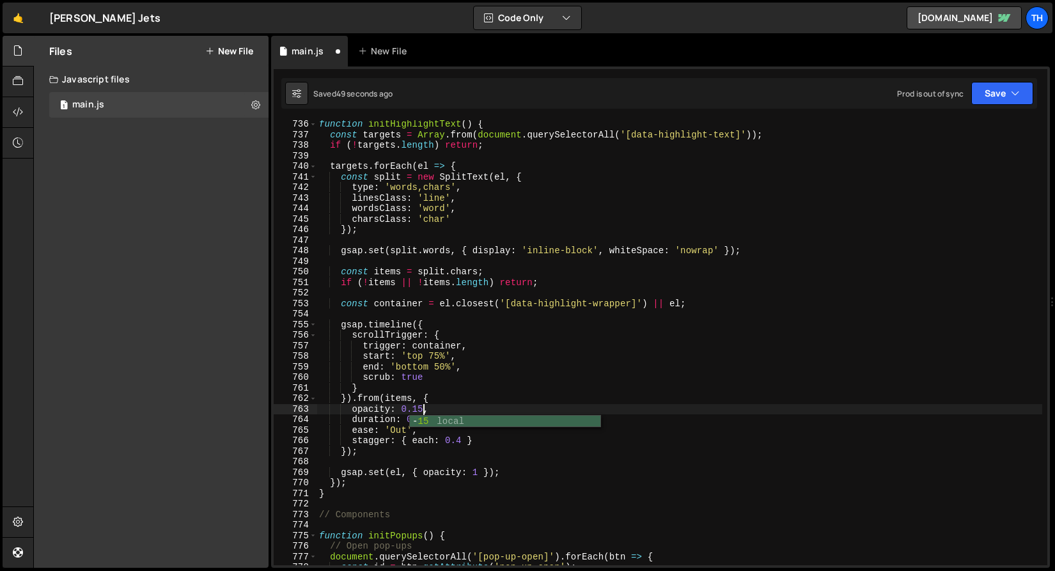
click at [459, 381] on div "function initHighlightText ( ) { const targets = Array . from ( document . quer…" at bounding box center [680, 352] width 726 height 466
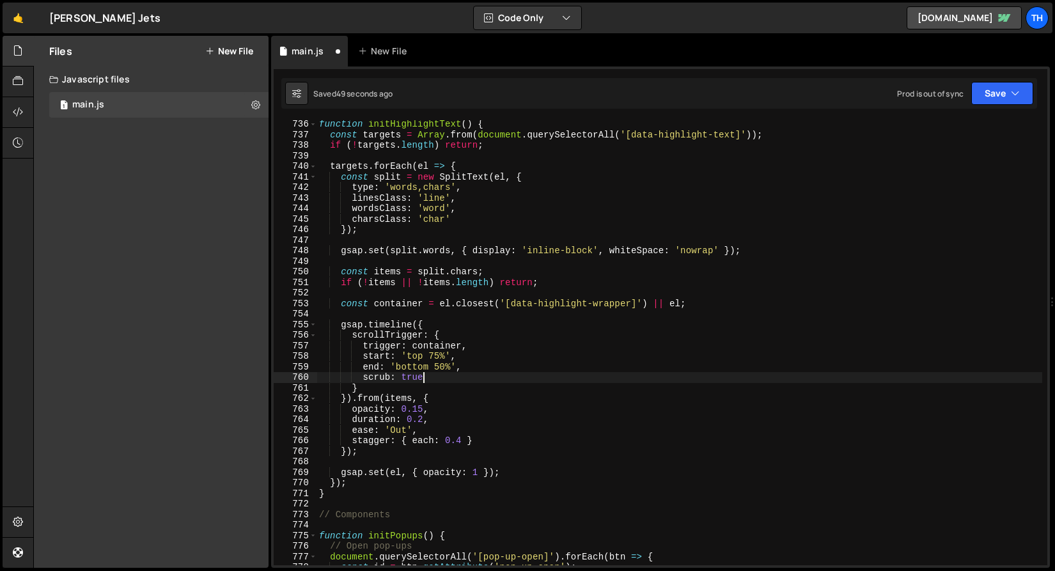
scroll to position [0, 6]
click at [986, 104] on button "Save" at bounding box center [1003, 93] width 62 height 23
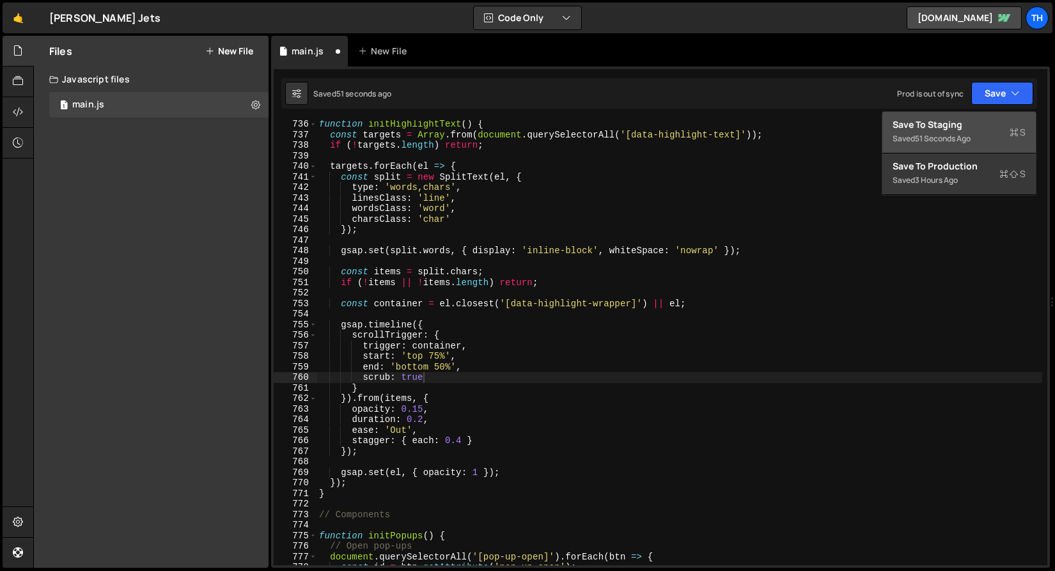
click at [974, 126] on div "Save to Staging S" at bounding box center [959, 124] width 133 height 13
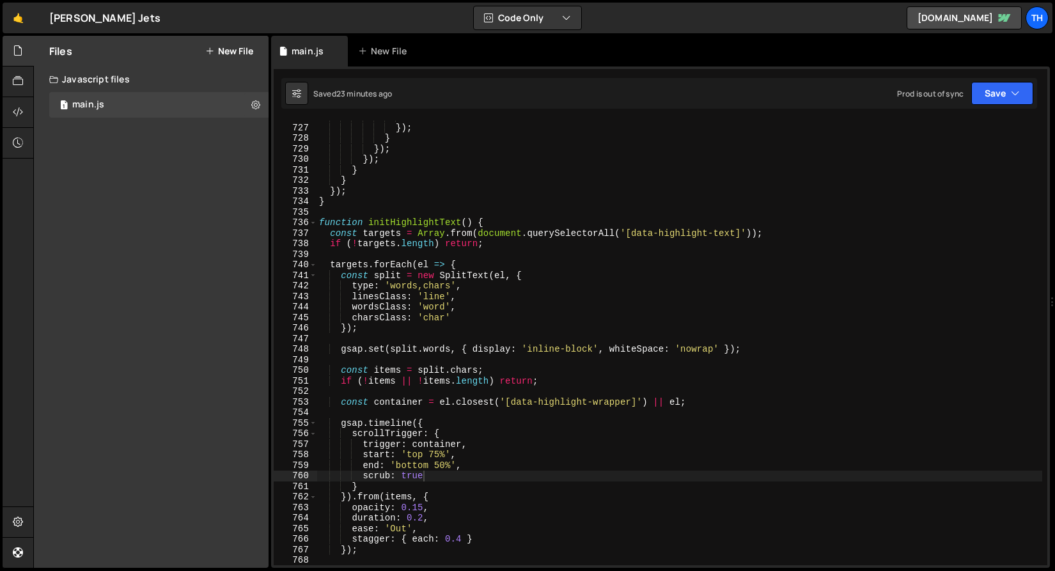
scroll to position [7669, 0]
click at [315, 224] on span at bounding box center [313, 222] width 7 height 11
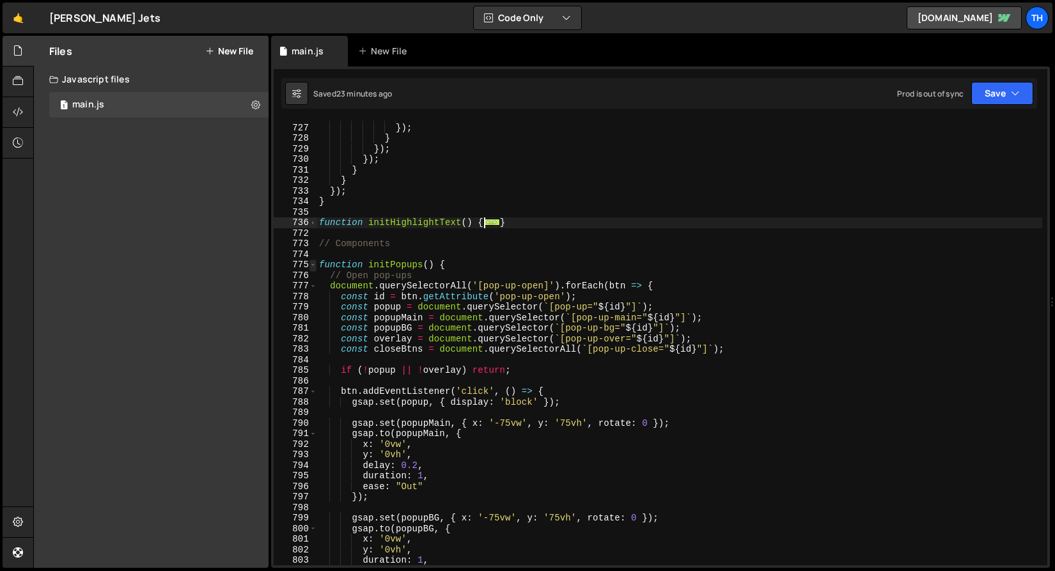
click at [316, 265] on span at bounding box center [313, 265] width 7 height 11
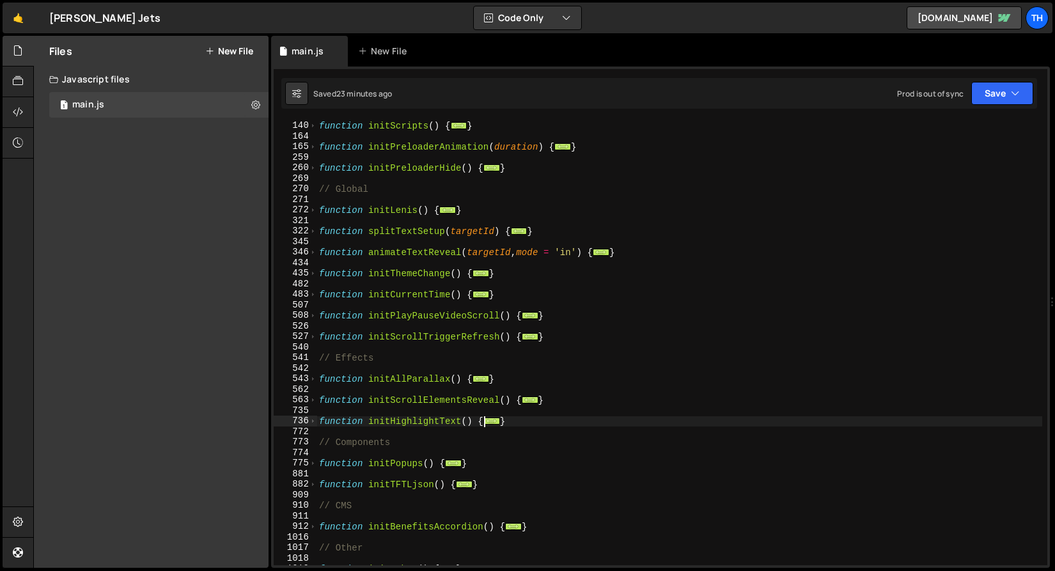
scroll to position [319, 0]
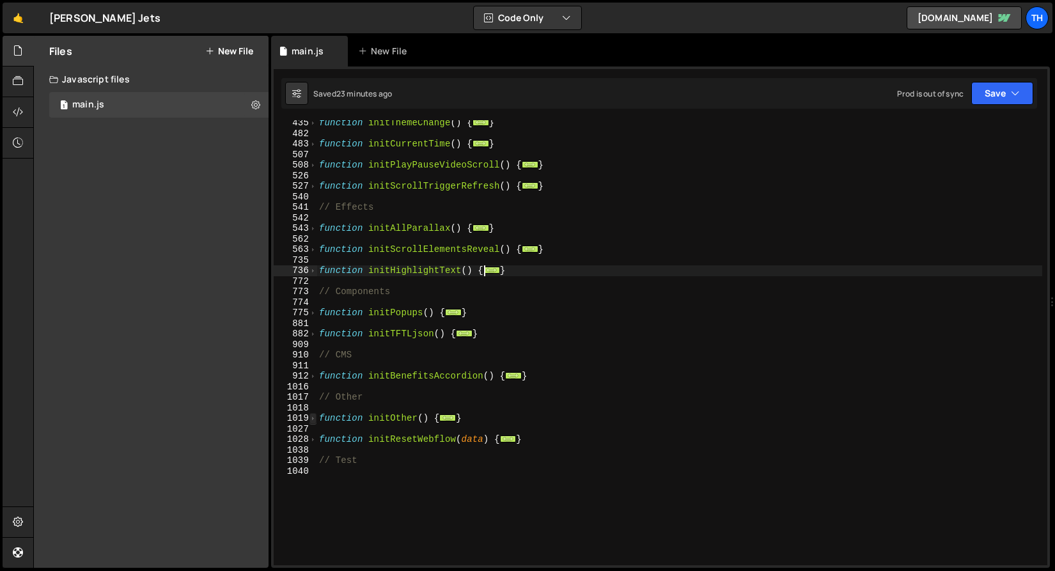
click at [313, 420] on span at bounding box center [313, 418] width 7 height 11
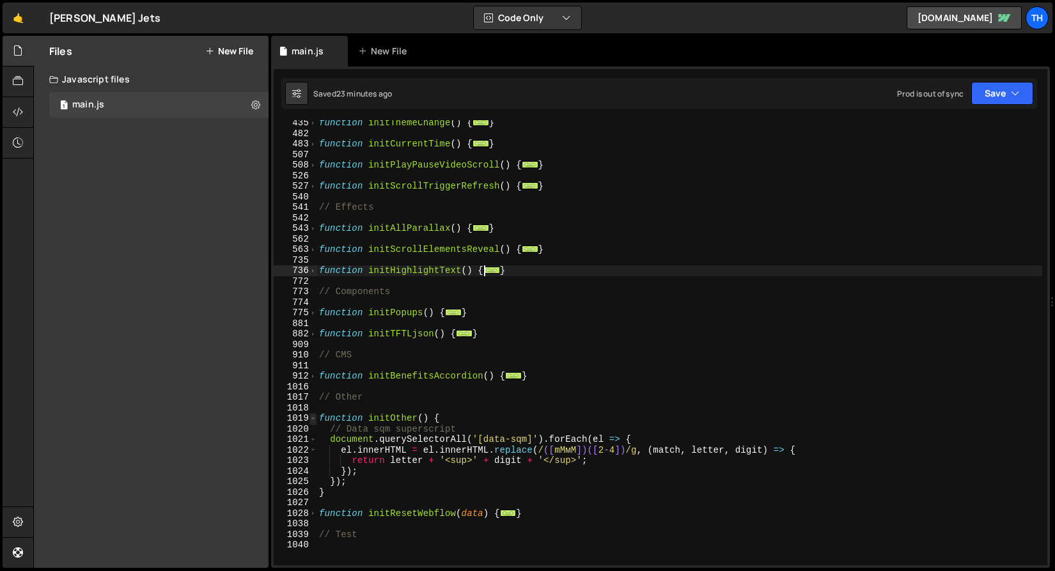
click at [313, 420] on span at bounding box center [313, 418] width 7 height 11
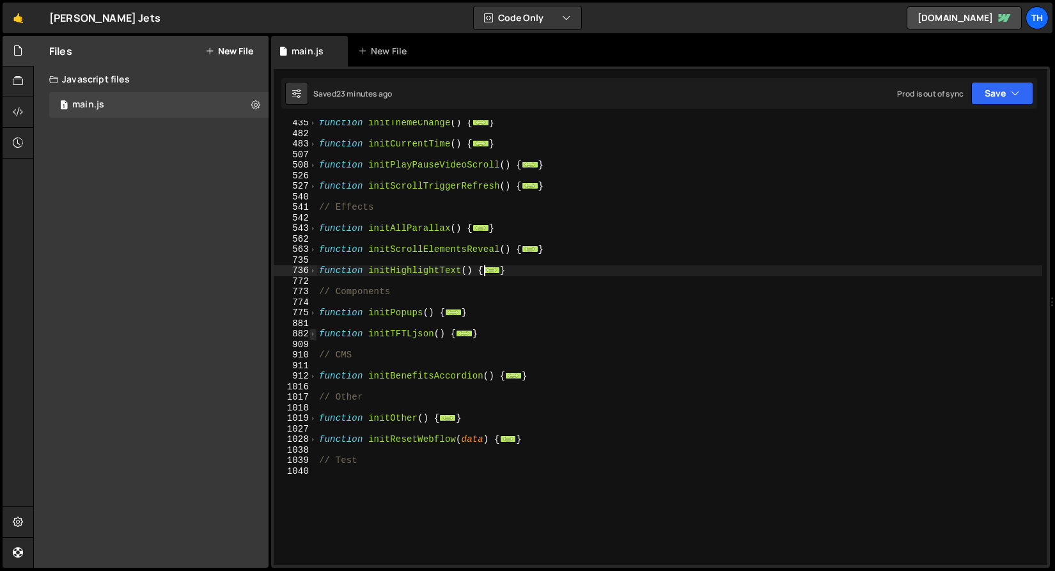
click at [311, 333] on span at bounding box center [313, 334] width 7 height 11
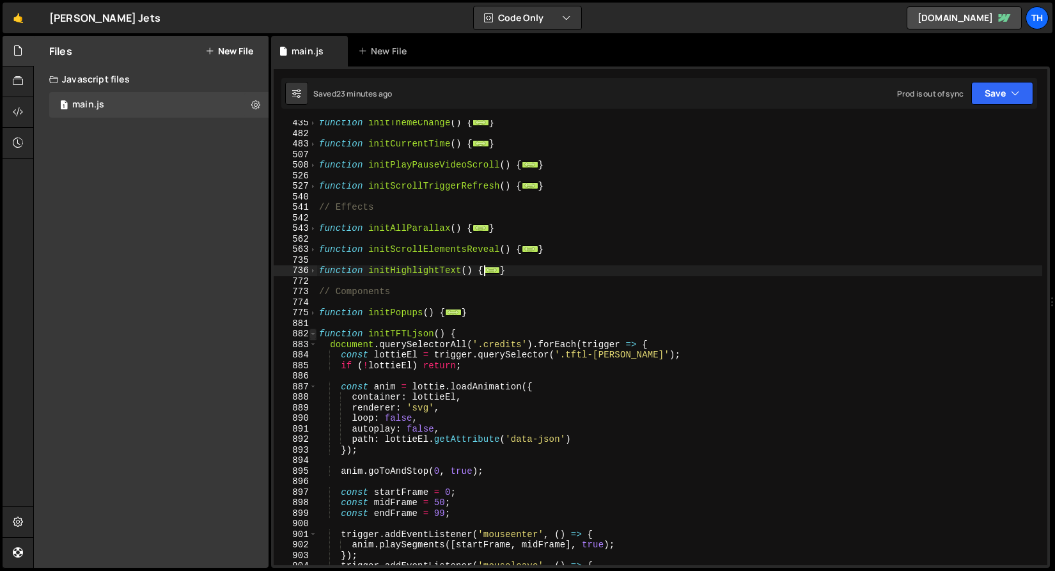
click at [311, 333] on span at bounding box center [313, 334] width 7 height 11
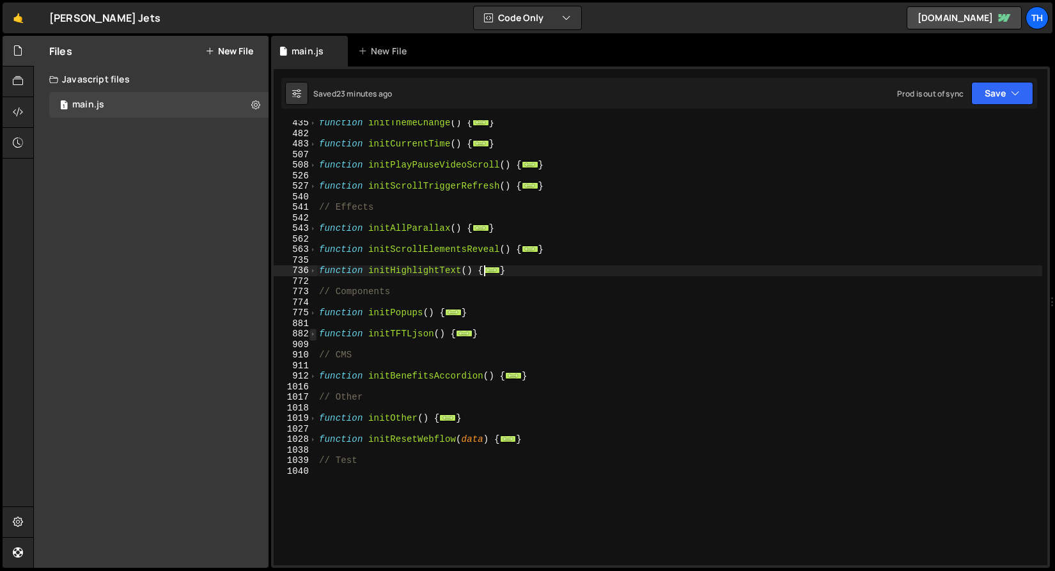
click at [311, 333] on span at bounding box center [313, 334] width 7 height 11
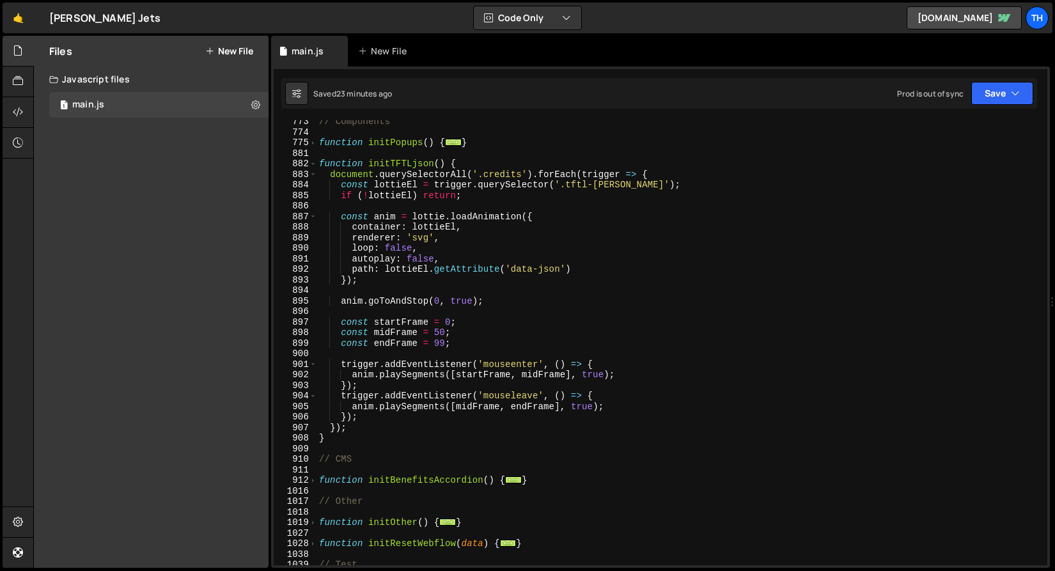
scroll to position [468, 0]
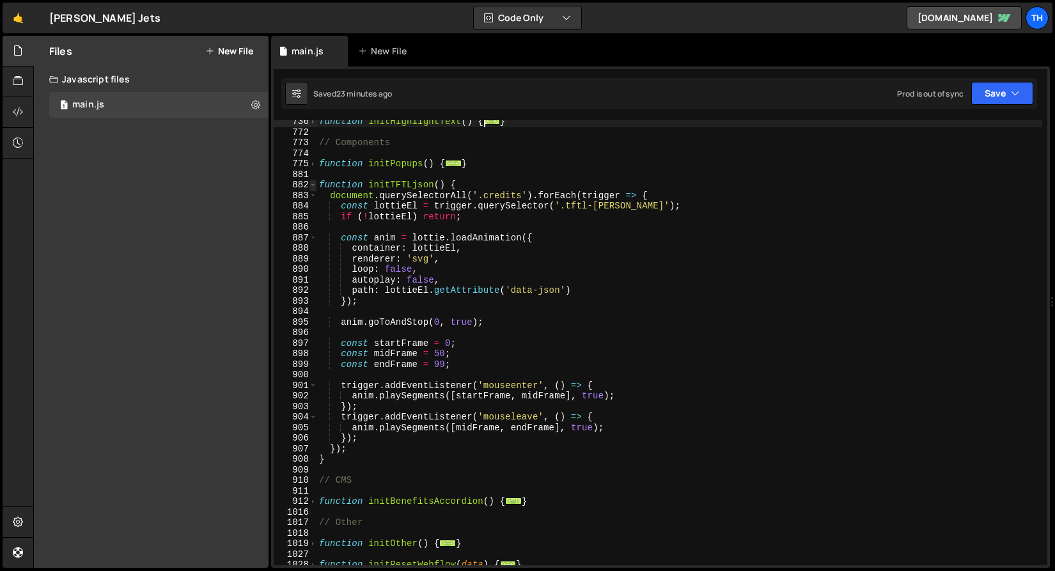
click at [313, 182] on span at bounding box center [313, 185] width 7 height 11
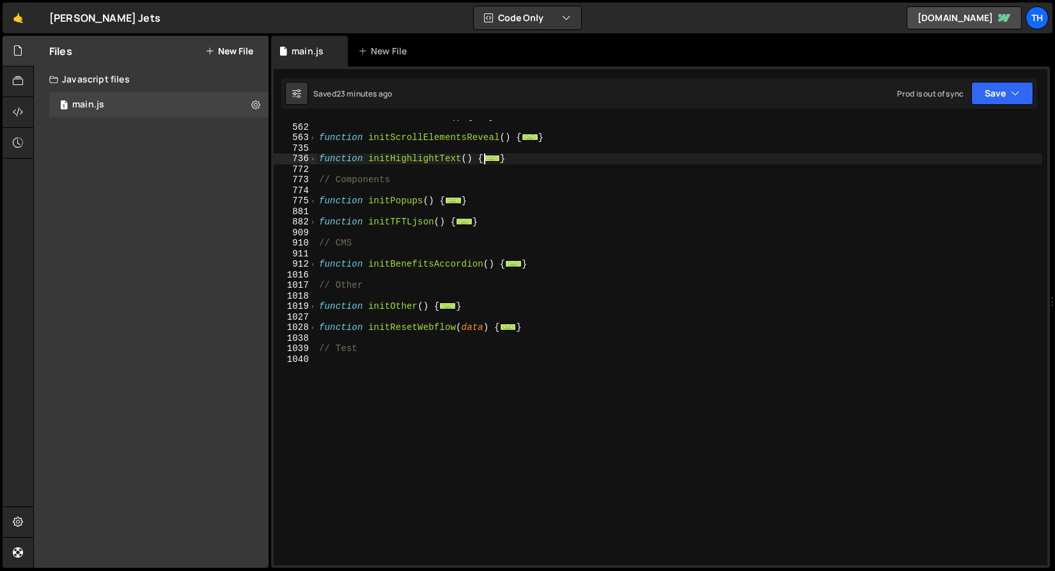
scroll to position [361, 0]
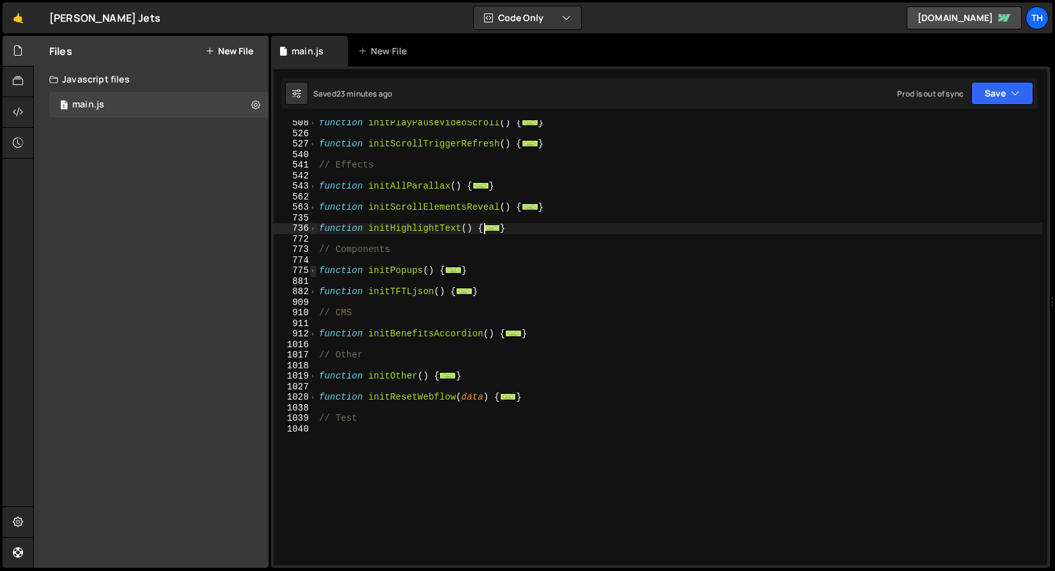
click at [315, 273] on span at bounding box center [313, 270] width 7 height 11
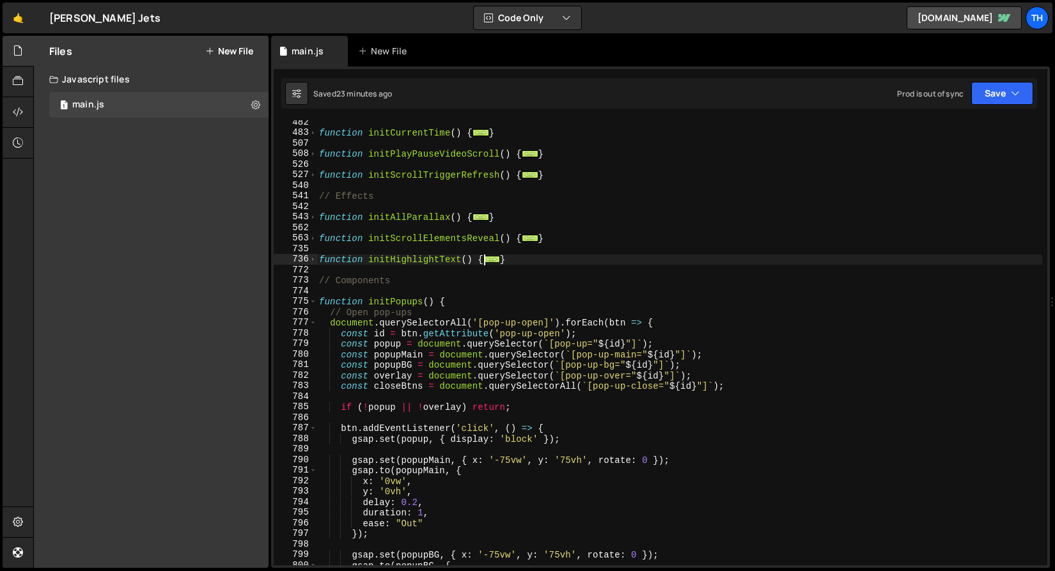
scroll to position [331, 0]
click at [313, 303] on span at bounding box center [313, 301] width 7 height 11
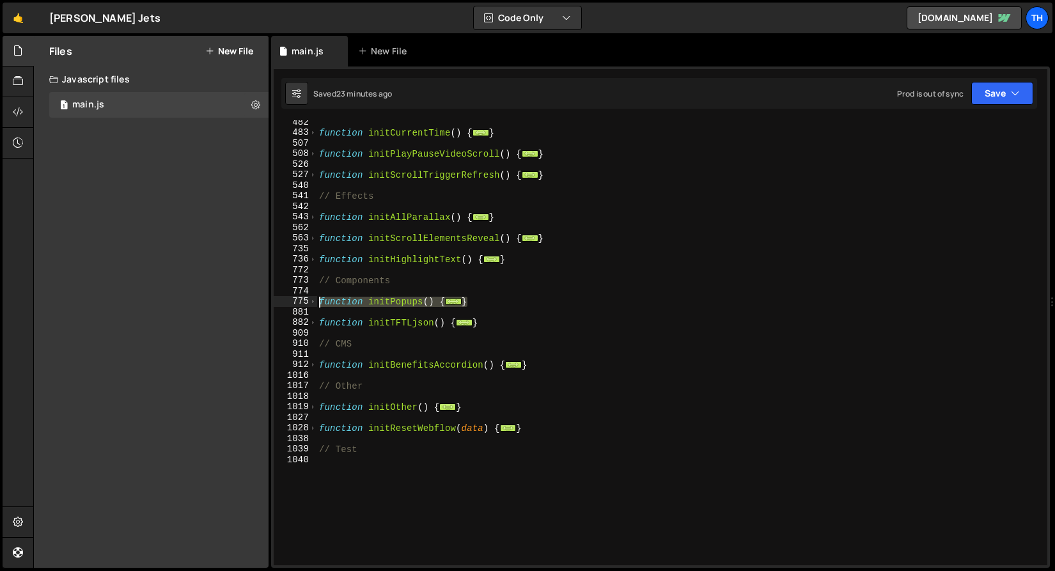
drag, startPoint x: 473, startPoint y: 299, endPoint x: 262, endPoint y: 303, distance: 211.1
click at [262, 304] on div "Files New File Javascript files 1 main.js 0 CSS files Copy share link Edit File…" at bounding box center [544, 302] width 1022 height 533
type textarea "function initPopups() { // Open pop-ups"
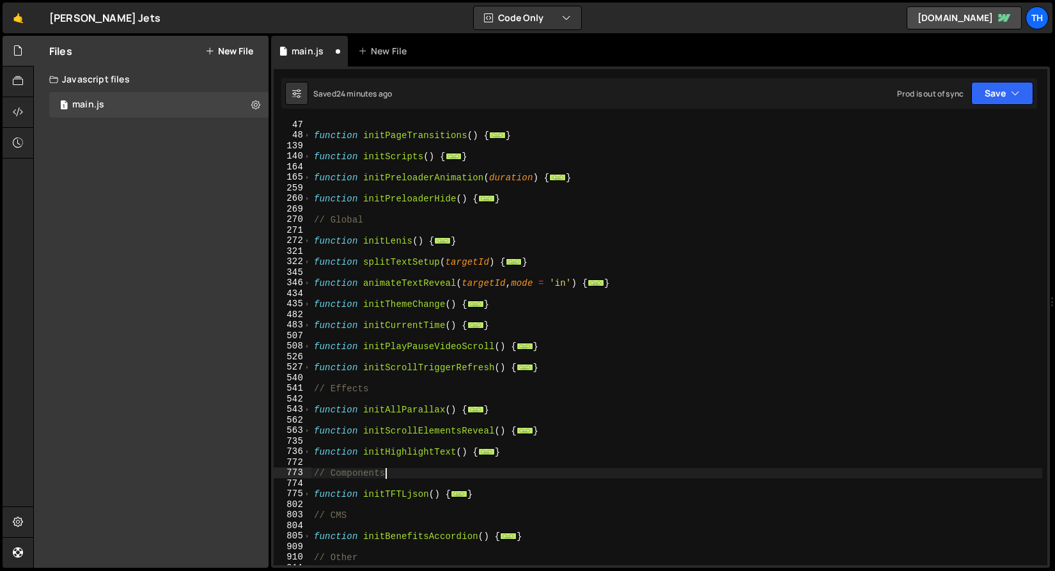
scroll to position [0, 0]
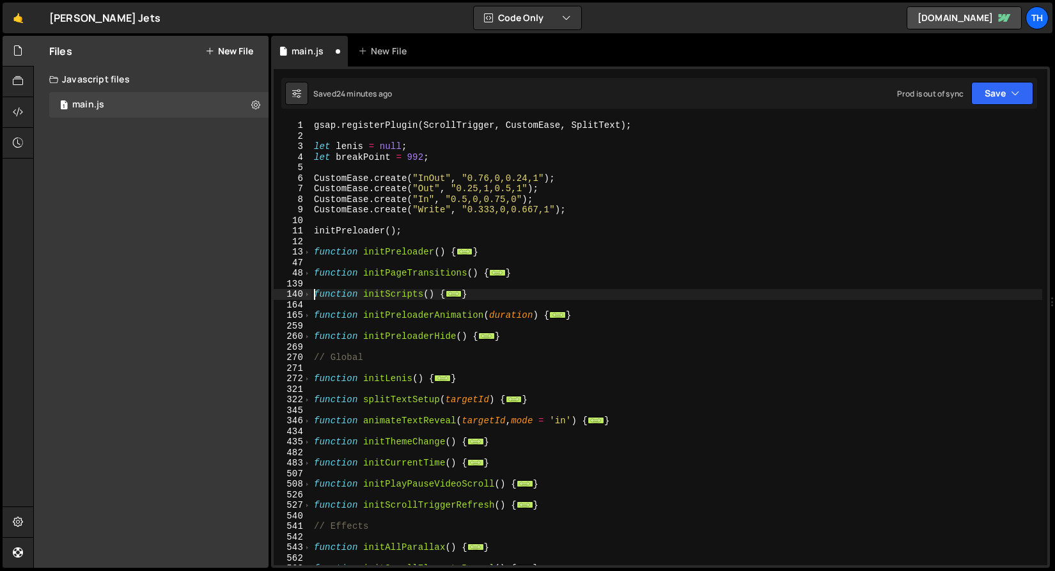
click at [314, 295] on div "gsap . registerPlugin ( ScrollTrigger , CustomEase , SplitText ) ; let lenis = …" at bounding box center [676, 353] width 731 height 466
click at [309, 296] on span at bounding box center [307, 294] width 7 height 11
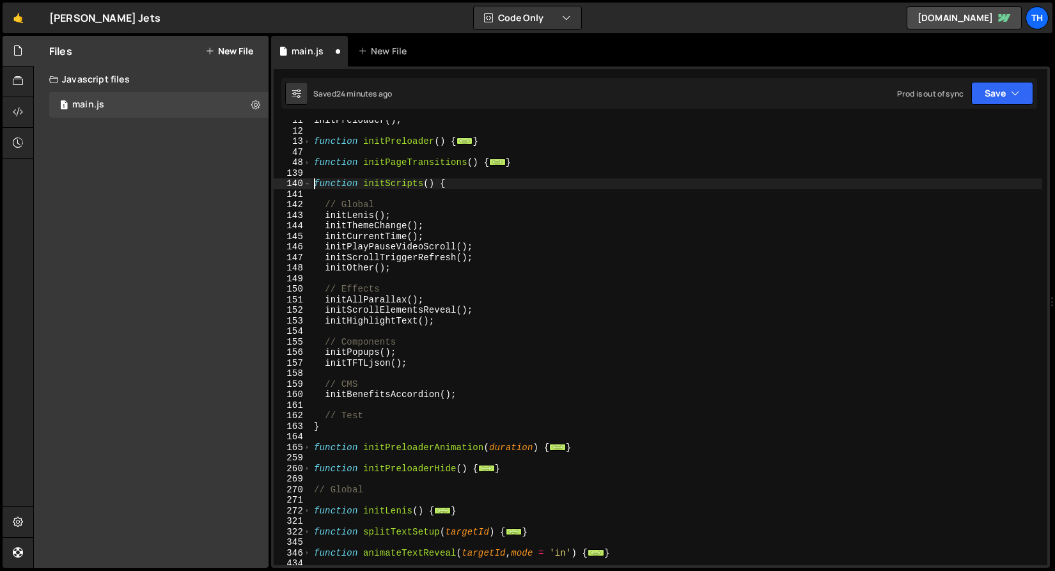
scroll to position [150, 0]
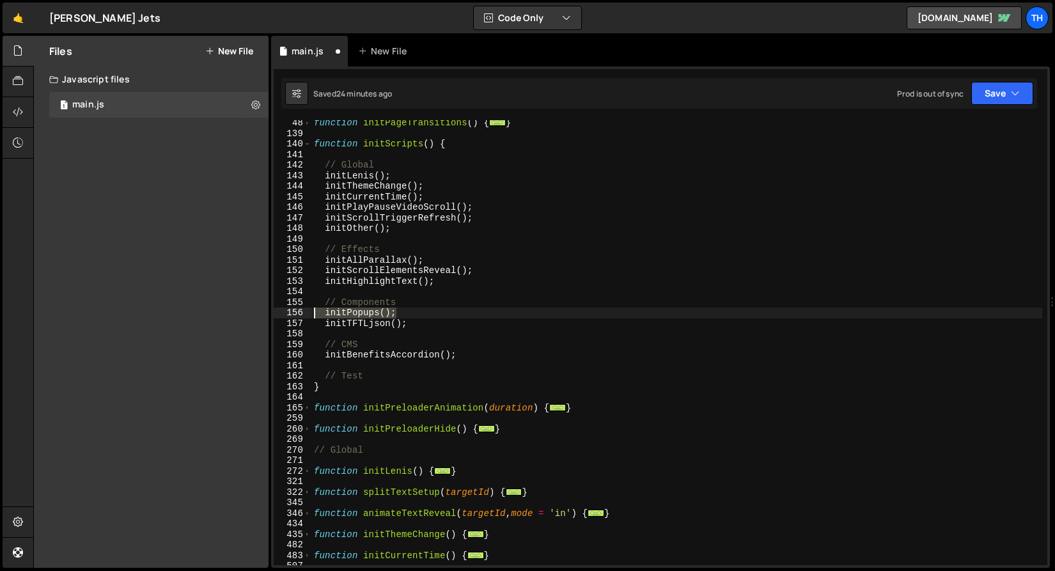
drag, startPoint x: 418, startPoint y: 313, endPoint x: 284, endPoint y: 310, distance: 134.3
click at [284, 310] on div "function initScripts() { 48 139 140 141 142 143 144 145 146 147 148 149 150 151…" at bounding box center [661, 342] width 774 height 445
type textarea "initPopups();"
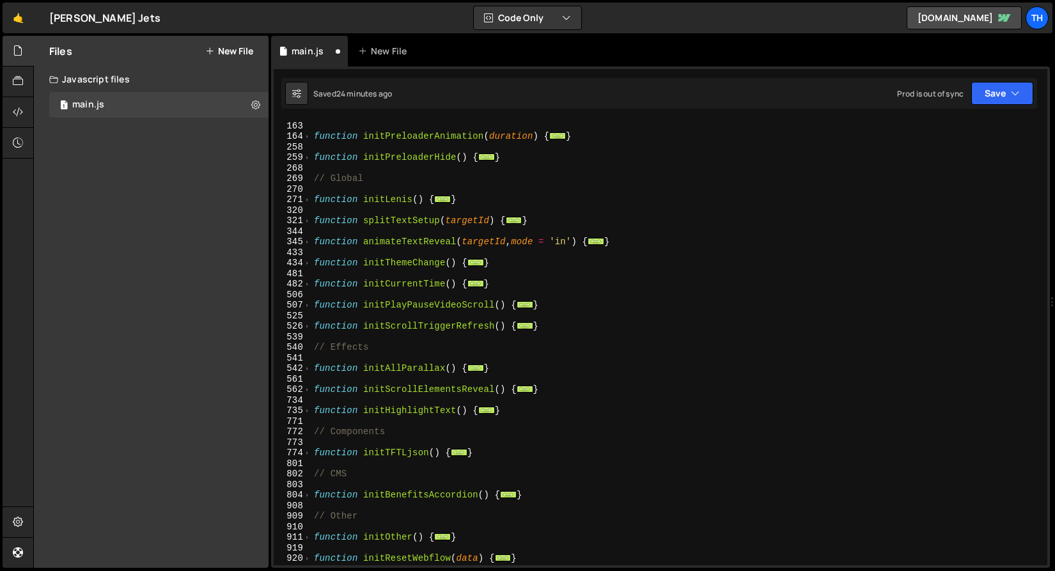
scroll to position [421, 0]
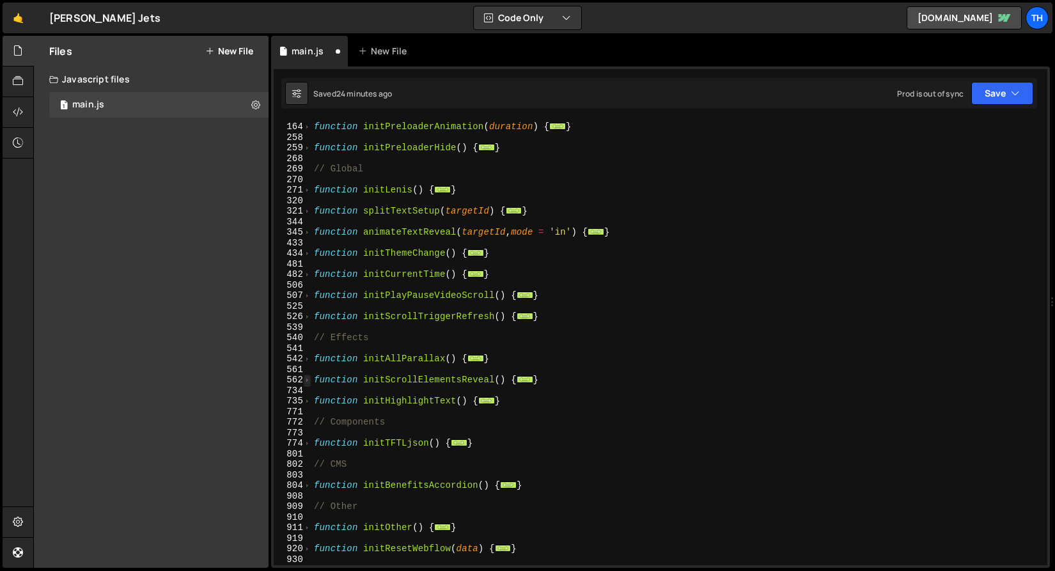
click at [308, 384] on span at bounding box center [307, 380] width 7 height 11
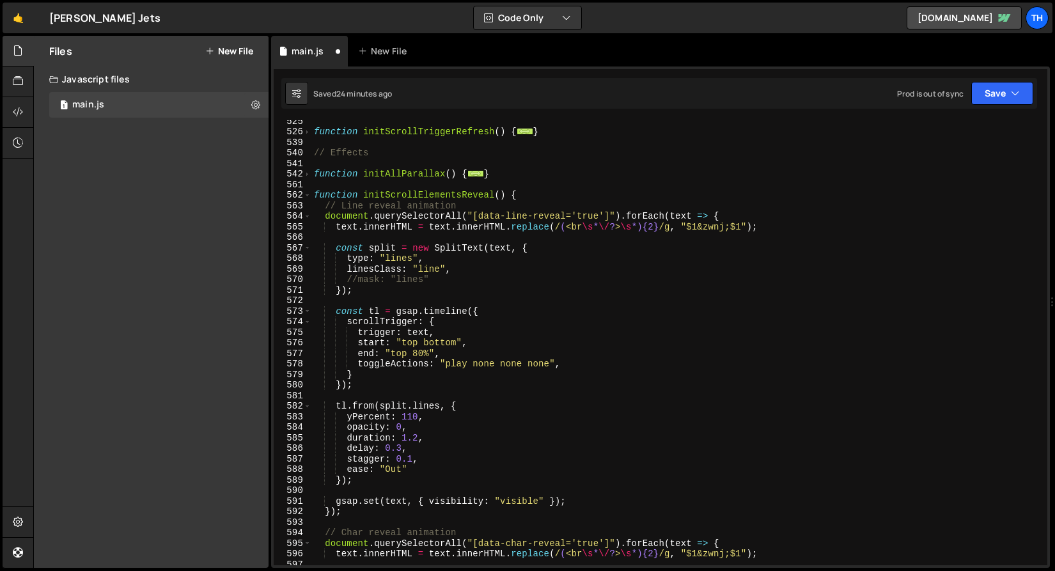
scroll to position [527, 0]
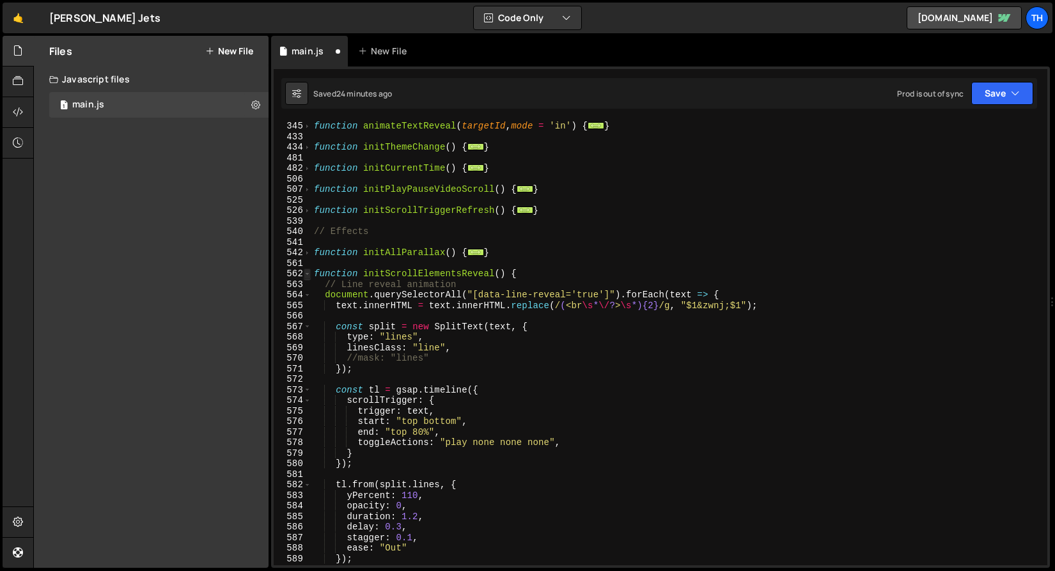
click at [310, 276] on span at bounding box center [307, 274] width 7 height 11
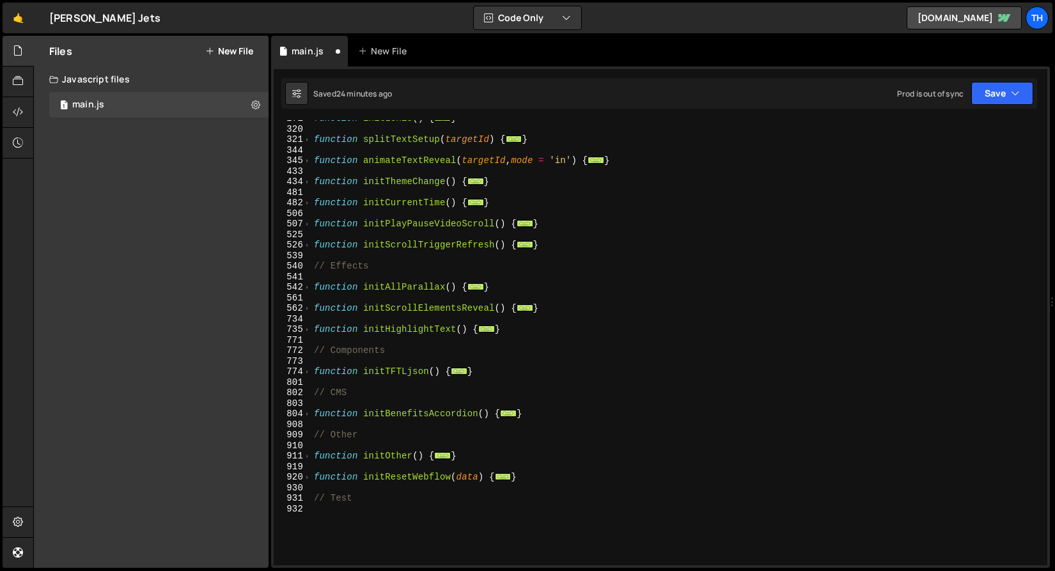
scroll to position [492, 0]
click at [308, 288] on span at bounding box center [307, 287] width 7 height 11
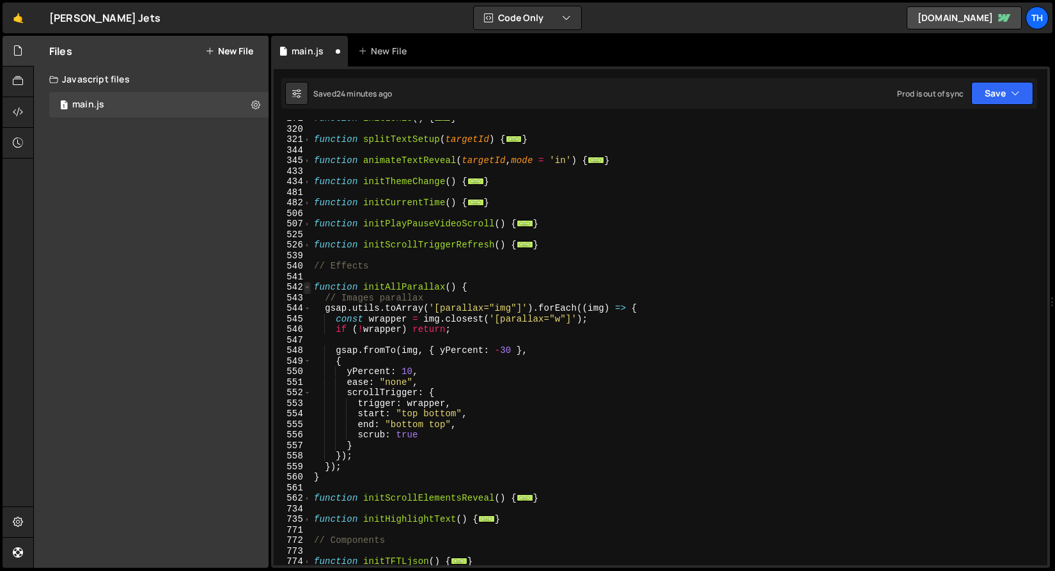
click at [308, 288] on span at bounding box center [307, 287] width 7 height 11
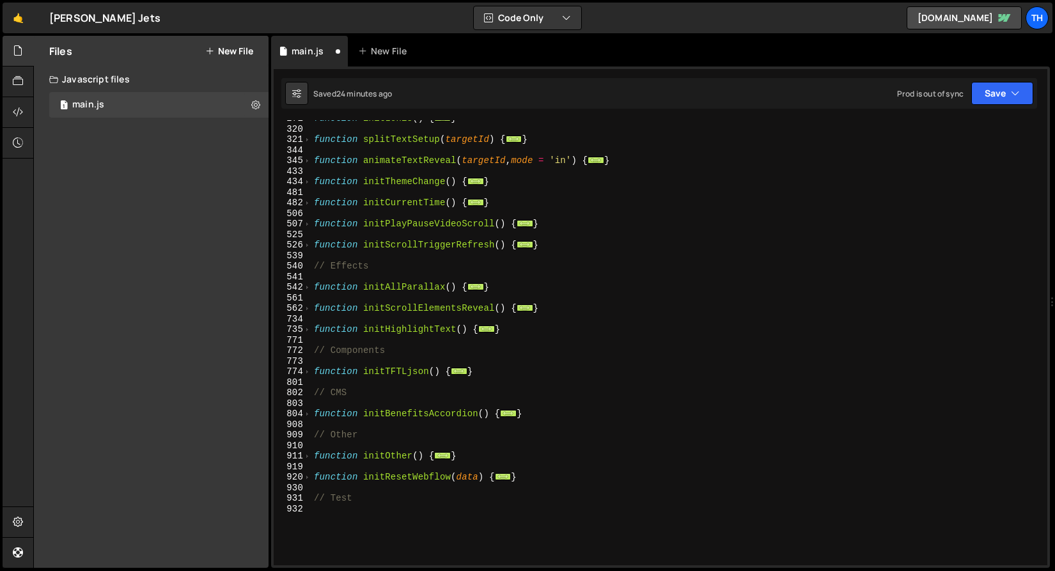
scroll to position [456, 0]
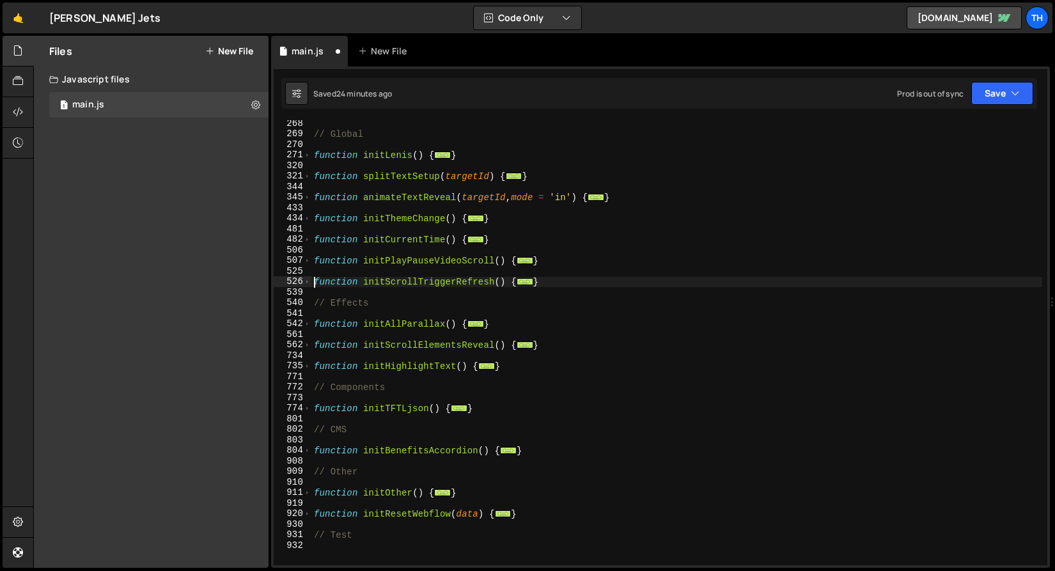
click at [311, 281] on div "// Global function initLenis ( ) { ... } function splitTextSetup ( targetId ) {…" at bounding box center [676, 351] width 731 height 466
type textarea "function initScrollTriggerRefresh() {"
click at [308, 281] on span at bounding box center [307, 281] width 7 height 11
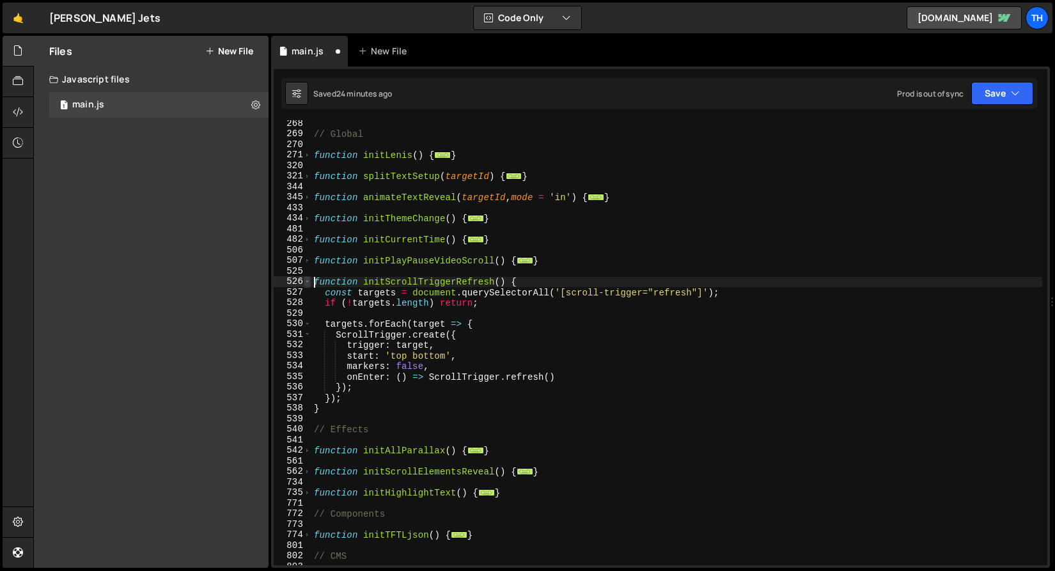
click at [308, 281] on span at bounding box center [307, 281] width 7 height 11
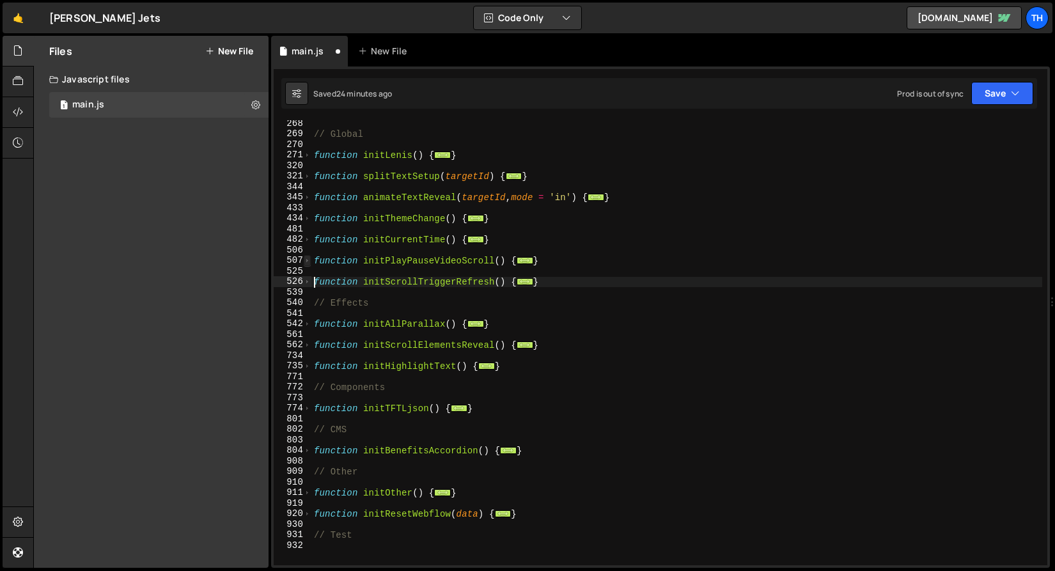
click at [306, 262] on span at bounding box center [307, 260] width 7 height 11
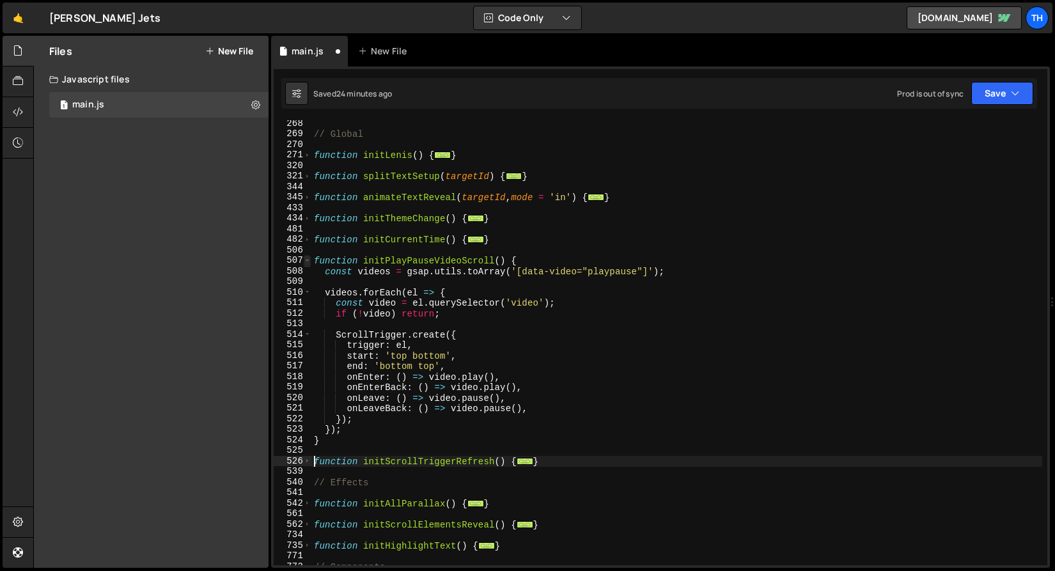
click at [306, 262] on span at bounding box center [307, 260] width 7 height 11
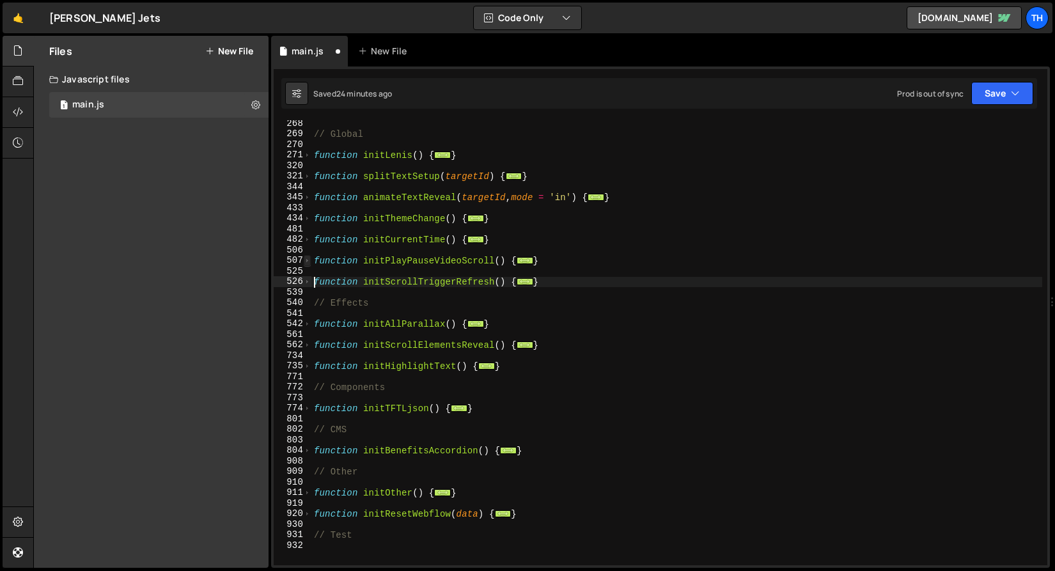
click at [309, 256] on span at bounding box center [307, 260] width 7 height 11
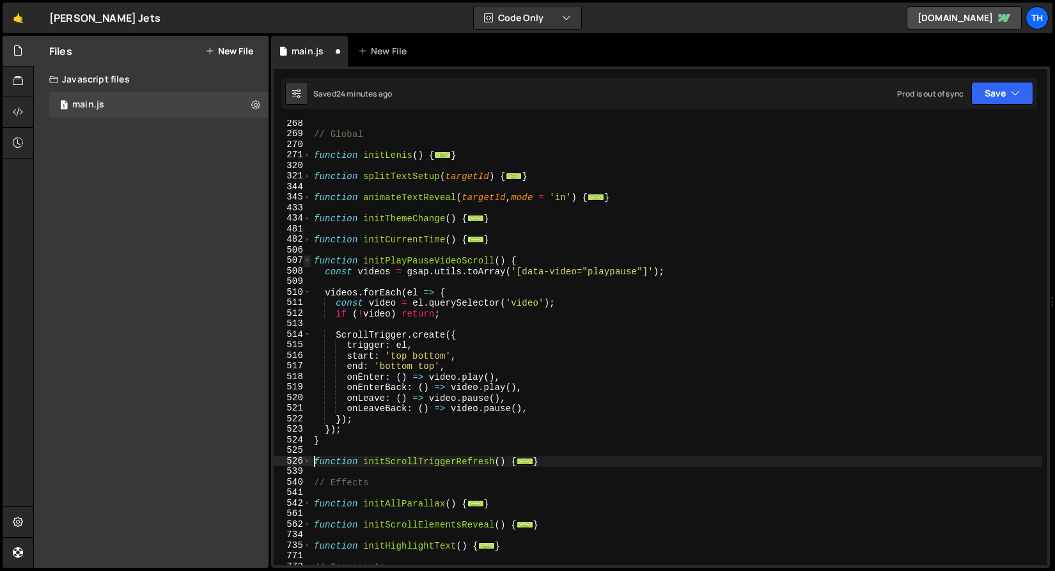
click at [309, 256] on span at bounding box center [307, 260] width 7 height 11
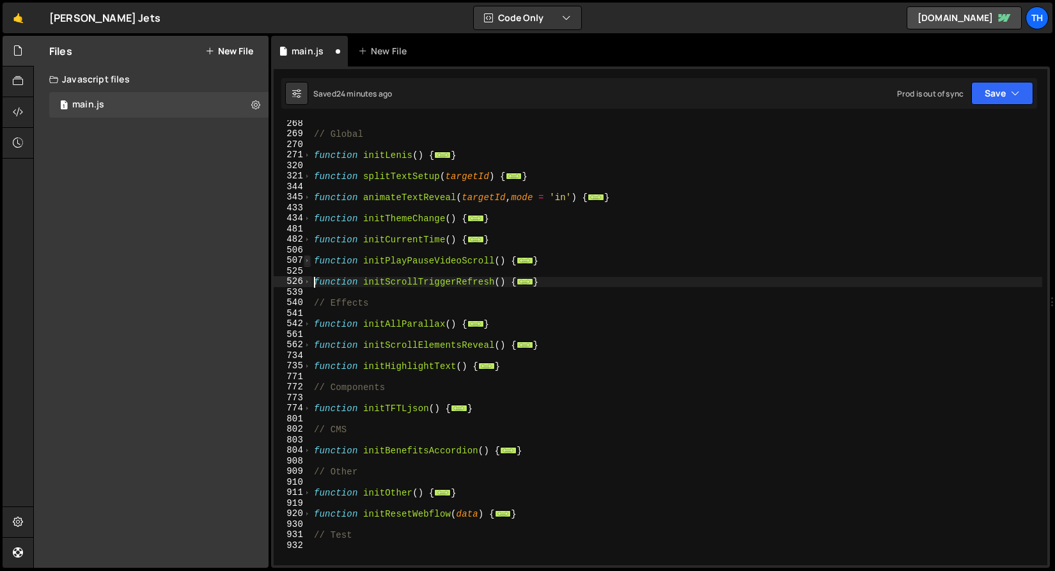
click at [309, 256] on span at bounding box center [307, 260] width 7 height 11
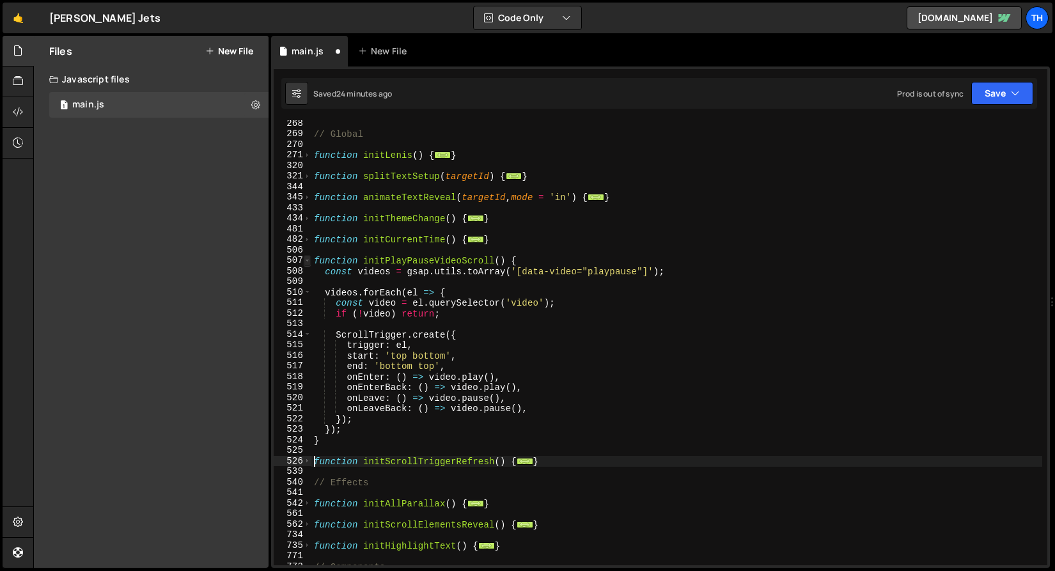
click at [309, 256] on span at bounding box center [307, 260] width 7 height 11
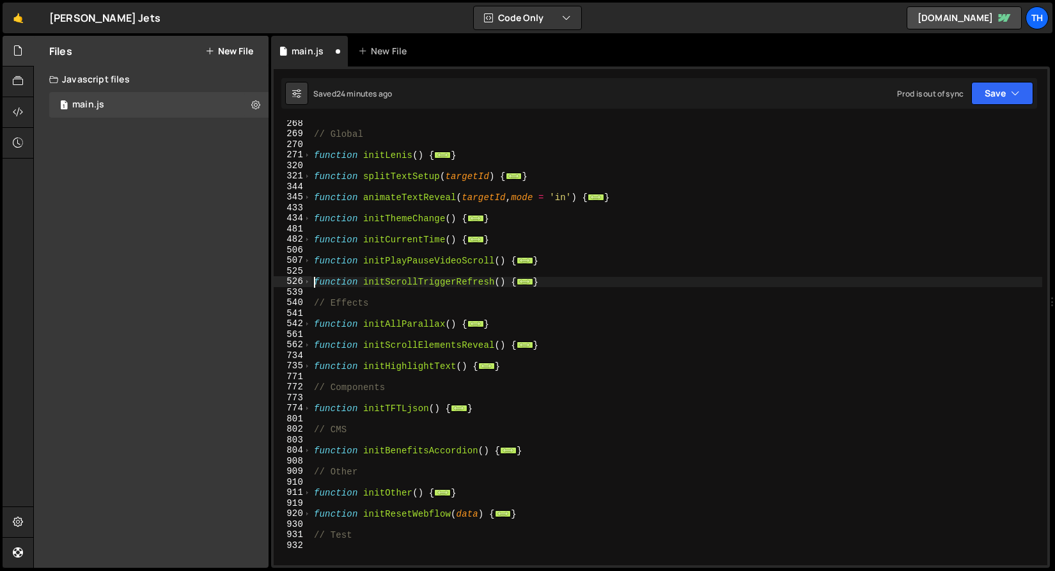
click at [562, 253] on div "// Global function initLenis ( ) { ... } function splitTextSetup ( targetId ) {…" at bounding box center [676, 351] width 731 height 466
click at [531, 259] on div "// Global function initLenis ( ) { ... } function splitTextSetup ( targetId ) {…" at bounding box center [676, 351] width 731 height 466
type textarea "function initPlayPauseVideoScroll() { const videos = gsap.utils.toArray('[data-…"
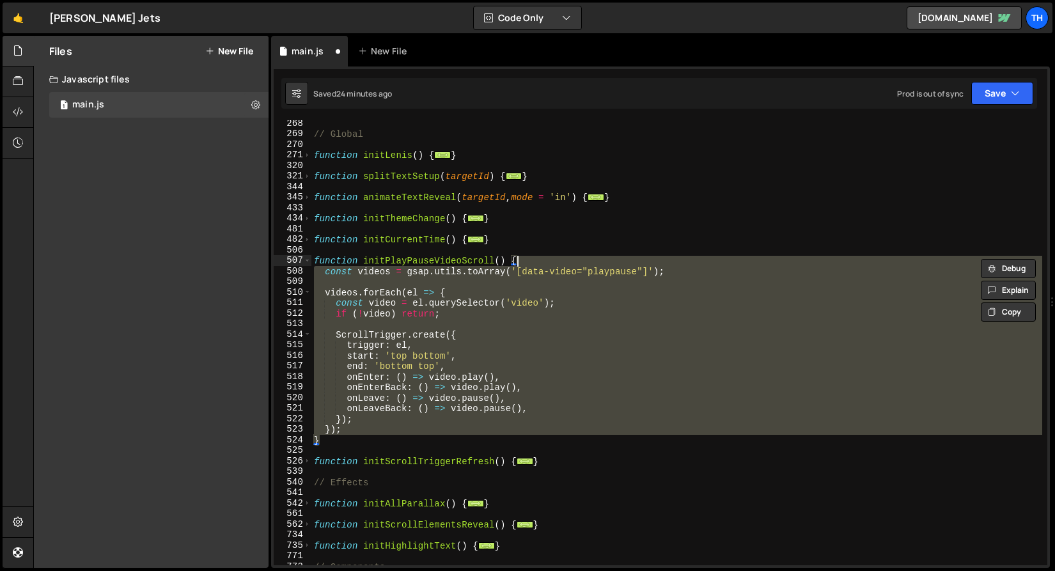
click at [381, 279] on div "// Global function initLenis ( ) { ... } function splitTextSetup ( targetId ) {…" at bounding box center [676, 342] width 731 height 445
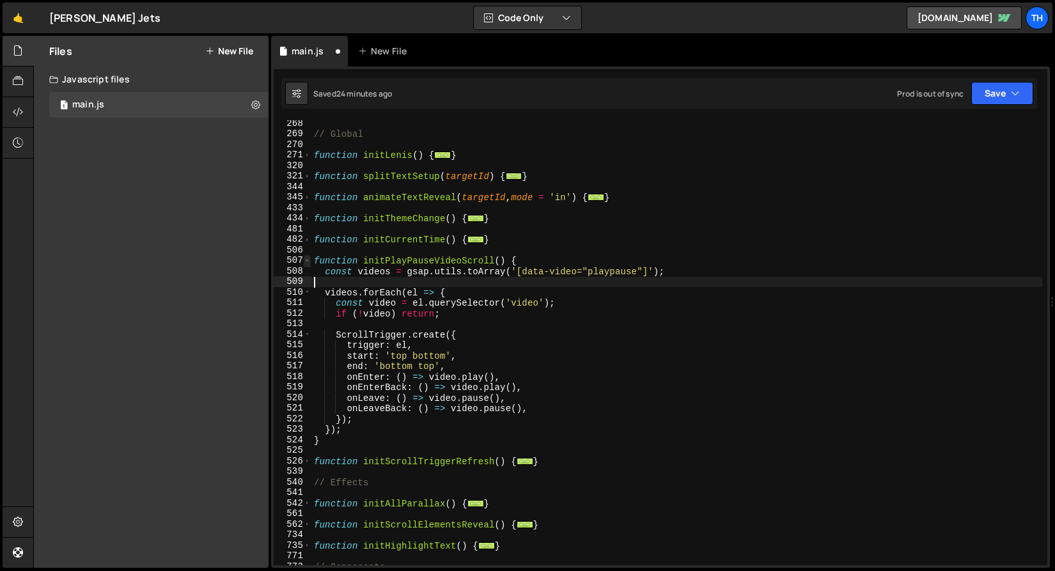
click at [306, 264] on span at bounding box center [307, 260] width 7 height 11
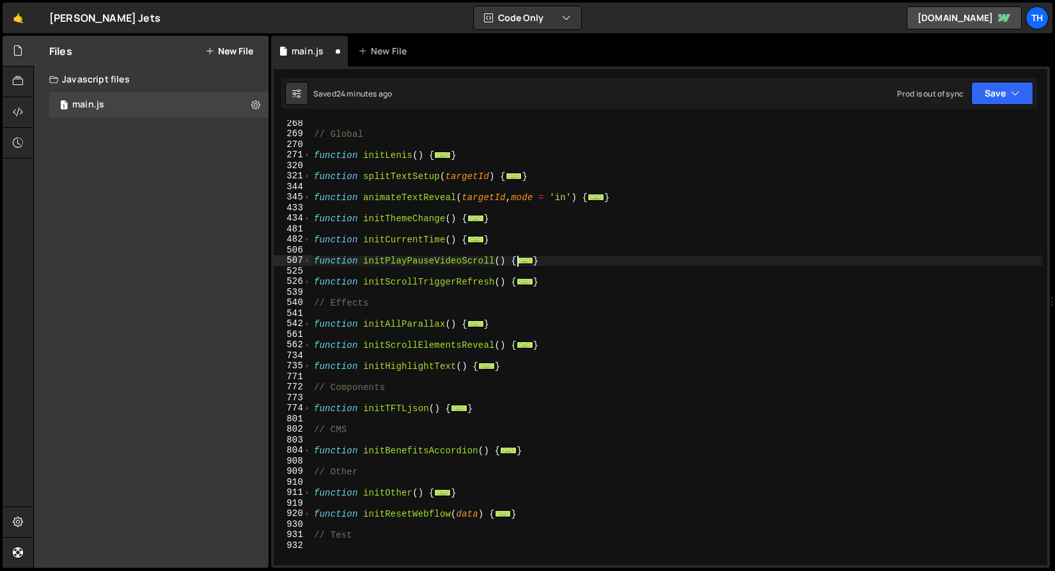
click at [512, 265] on div "// Global function initLenis ( ) { ... } function splitTextSetup ( targetId ) {…" at bounding box center [676, 351] width 731 height 466
drag, startPoint x: 560, startPoint y: 260, endPoint x: 288, endPoint y: 259, distance: 271.2
click at [288, 259] on div "function initPlayPauseVideoScroll() { 268 269 270 271 320 321 344 345 433 434 4…" at bounding box center [661, 342] width 774 height 445
type textarea "function initPlayPauseVideoScroll() { const videos = gsap.utils.toArray('[data-…"
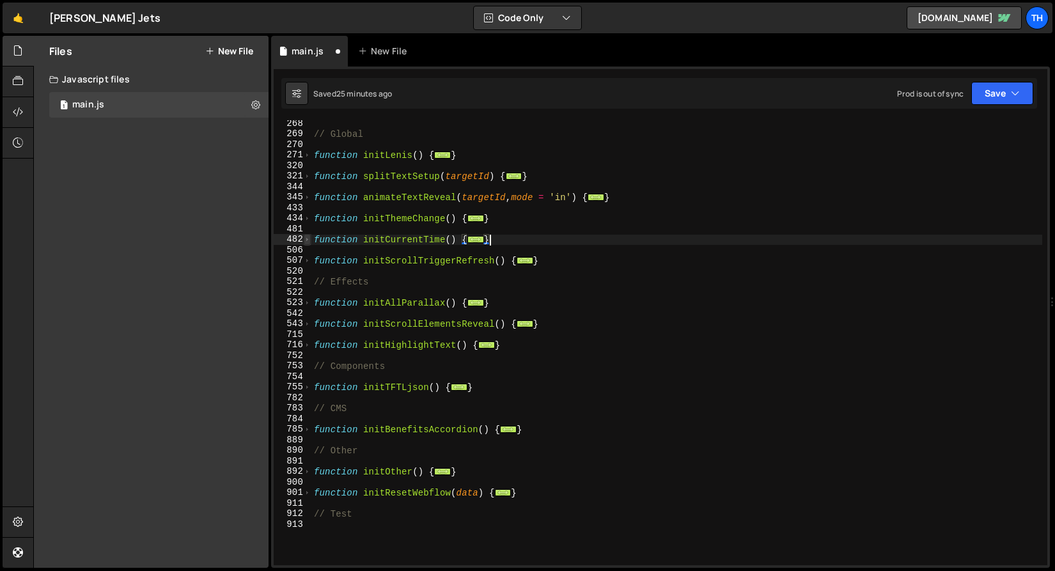
click at [308, 238] on span at bounding box center [307, 239] width 7 height 11
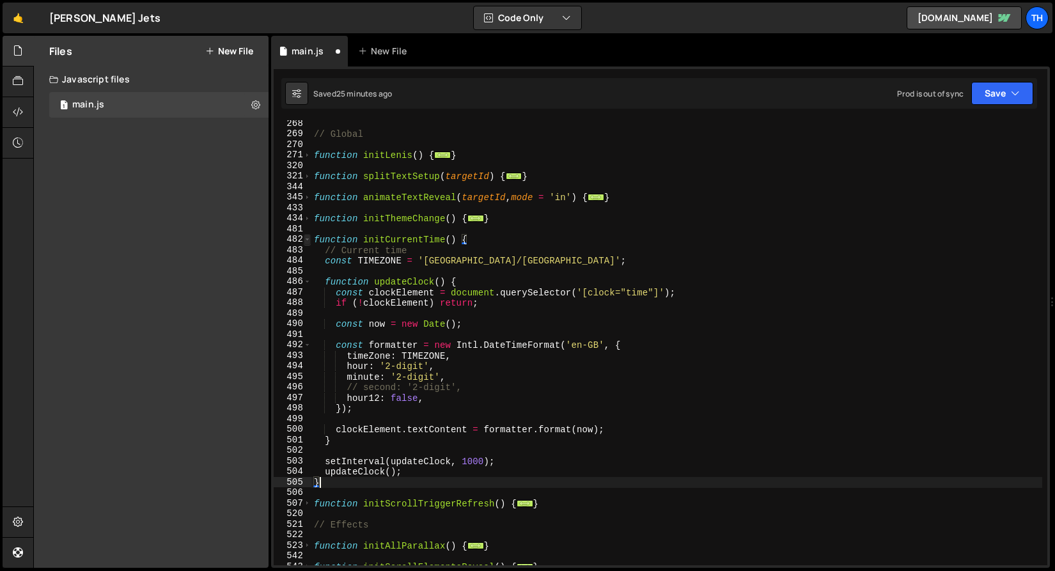
click at [308, 238] on span at bounding box center [307, 239] width 7 height 11
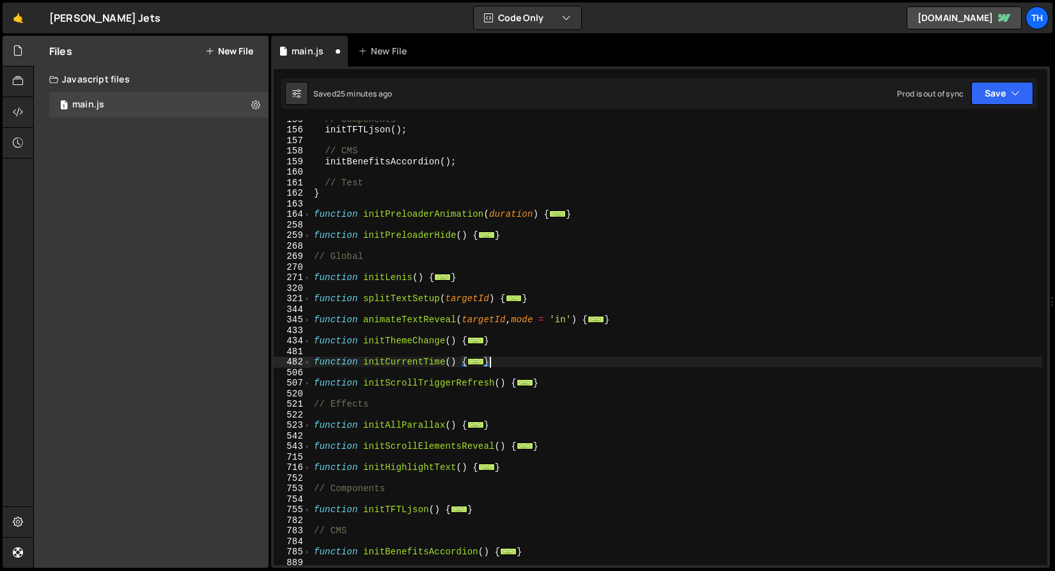
scroll to position [210, 0]
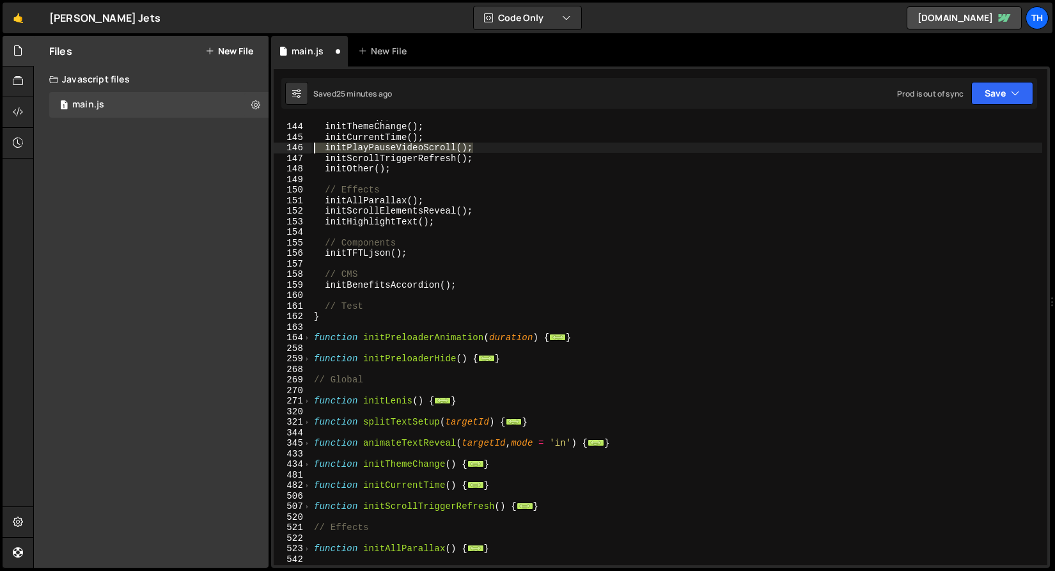
drag, startPoint x: 486, startPoint y: 144, endPoint x: 243, endPoint y: 147, distance: 243.1
click at [243, 147] on div "Files New File Javascript files 1 main.js 0 CSS files Copy share link Edit File…" at bounding box center [544, 302] width 1022 height 533
type textarea "initPlayPauseVideoScroll();"
type textarea "initCurrentTime();"
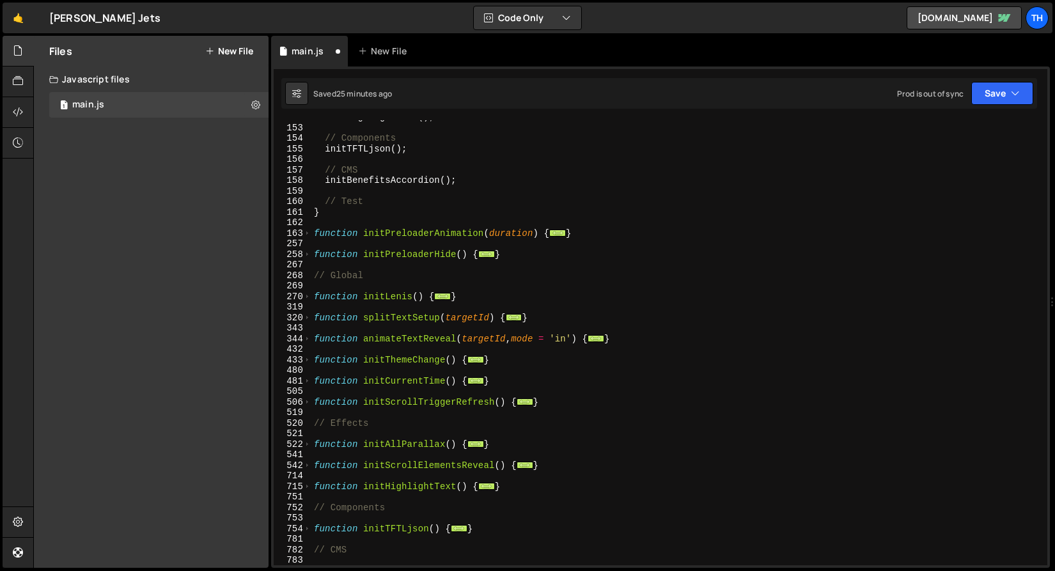
scroll to position [303, 0]
click at [425, 366] on div "initHighlightText ( ) ; // Components initTFTLjson ( ) ; // CMS initBenefitsAcc…" at bounding box center [676, 345] width 731 height 466
click at [423, 359] on div "initHighlightText ( ) ; // Components initTFTLjson ( ) ; // CMS initBenefitsAcc…" at bounding box center [676, 345] width 731 height 466
type textarea "function initThemeChange() {"
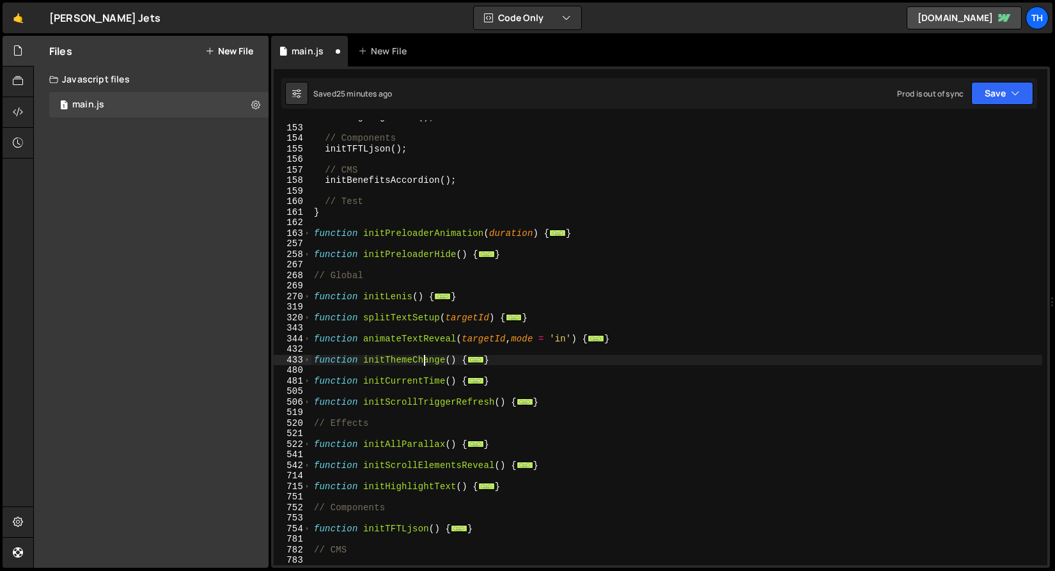
click at [423, 359] on div "initHighlightText ( ) ; // Components initTFTLjson ( ) ; // CMS initBenefitsAcc…" at bounding box center [676, 345] width 731 height 466
click at [407, 326] on div "initHighlightText ( ) ; // Components initTFTLjson ( ) ; // CMS initBenefitsAcc…" at bounding box center [676, 345] width 731 height 466
click at [401, 333] on div "initHighlightText ( ) ; // Components initTFTLjson ( ) ; // CMS initBenefitsAcc…" at bounding box center [676, 345] width 731 height 466
click at [398, 337] on div "initHighlightText ( ) ; // Components initTFTLjson ( ) ; // CMS initBenefitsAcc…" at bounding box center [676, 345] width 731 height 466
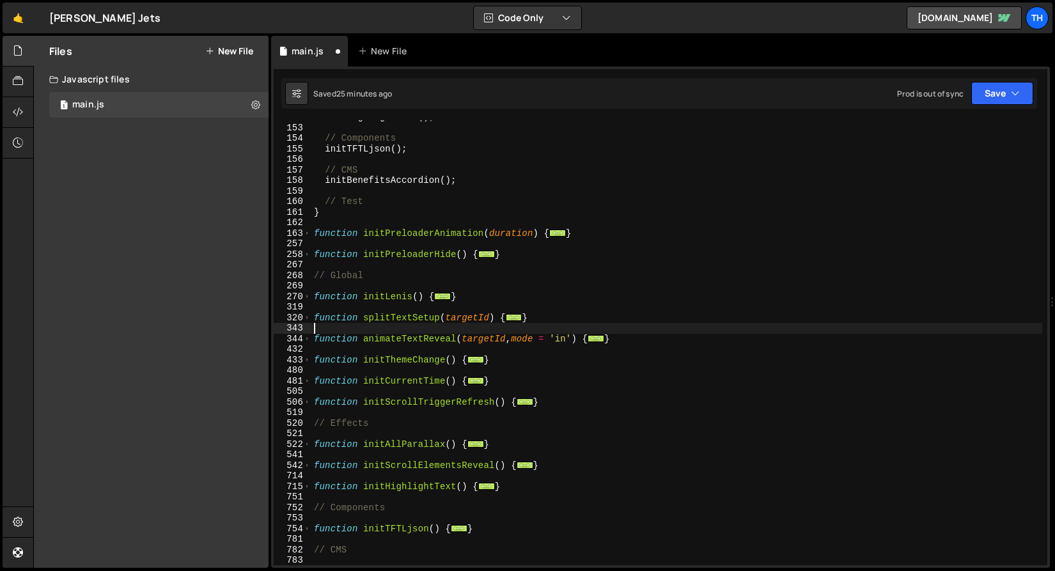
type textarea "function animateTextReveal(targetId, mode = 'in') {"
click at [398, 337] on div "initHighlightText ( ) ; // Components initTFTLjson ( ) ; // CMS initBenefitsAcc…" at bounding box center [676, 345] width 731 height 466
click at [398, 327] on div "initHighlightText ( ) ; // Components initTFTLjson ( ) ; // CMS initBenefitsAcc…" at bounding box center [676, 345] width 731 height 466
click at [399, 303] on div "initHighlightText ( ) ; // Components initTFTLjson ( ) ; // CMS initBenefitsAcc…" at bounding box center [676, 345] width 731 height 466
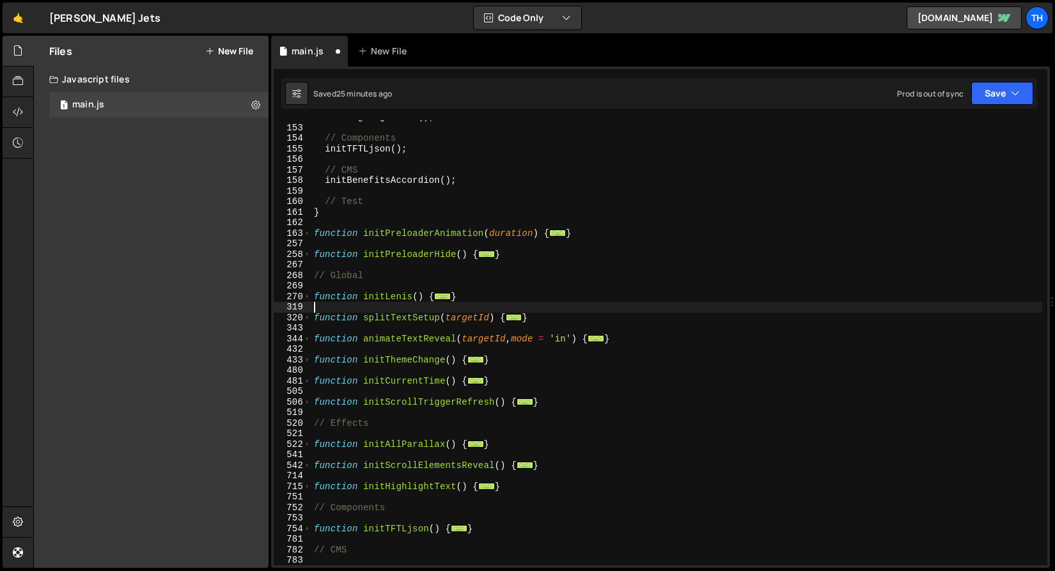
click at [399, 303] on div "initHighlightText ( ) ; // Components initTFTLjson ( ) ; // CMS initBenefitsAcc…" at bounding box center [676, 345] width 731 height 466
click at [400, 297] on div "initHighlightText ( ) ; // Components initTFTLjson ( ) ; // CMS initBenefitsAcc…" at bounding box center [676, 345] width 731 height 466
type textarea "function initLenis() {"
click at [400, 297] on div "initHighlightText ( ) ; // Components initTFTLjson ( ) ; // CMS initBenefitsAcc…" at bounding box center [676, 345] width 731 height 466
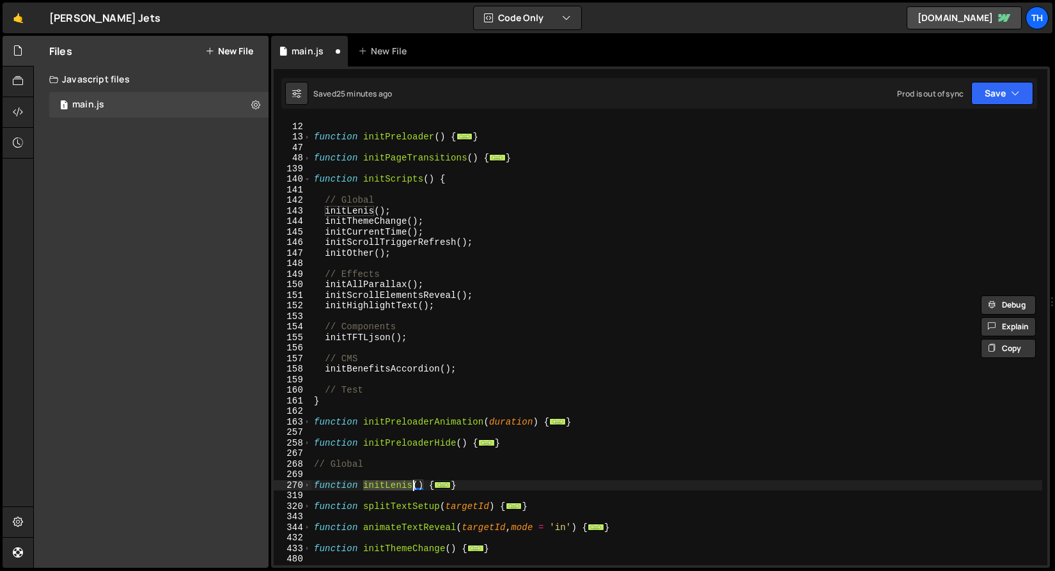
scroll to position [75, 0]
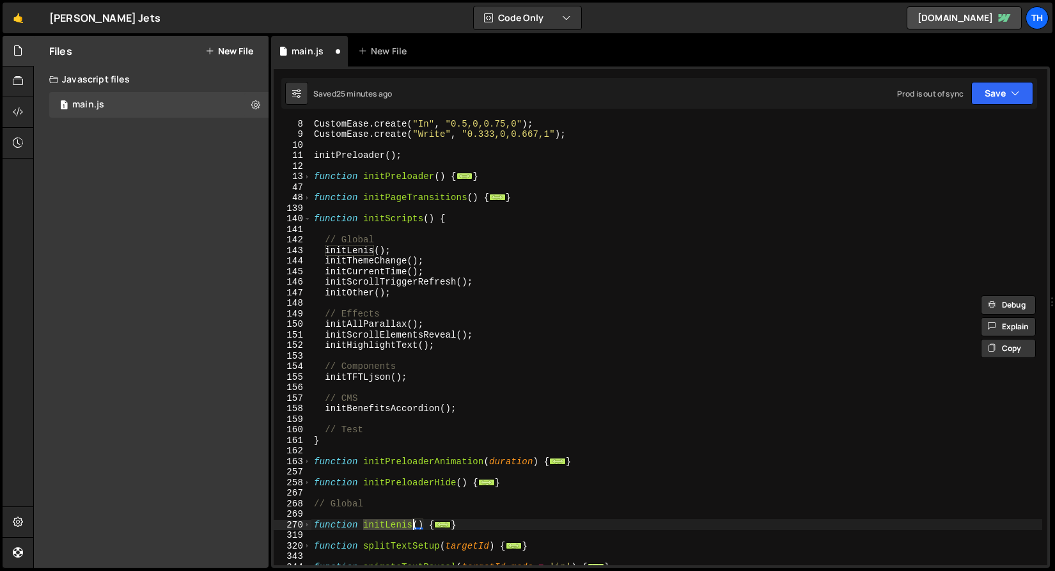
click at [311, 223] on div "140" at bounding box center [293, 219] width 38 height 11
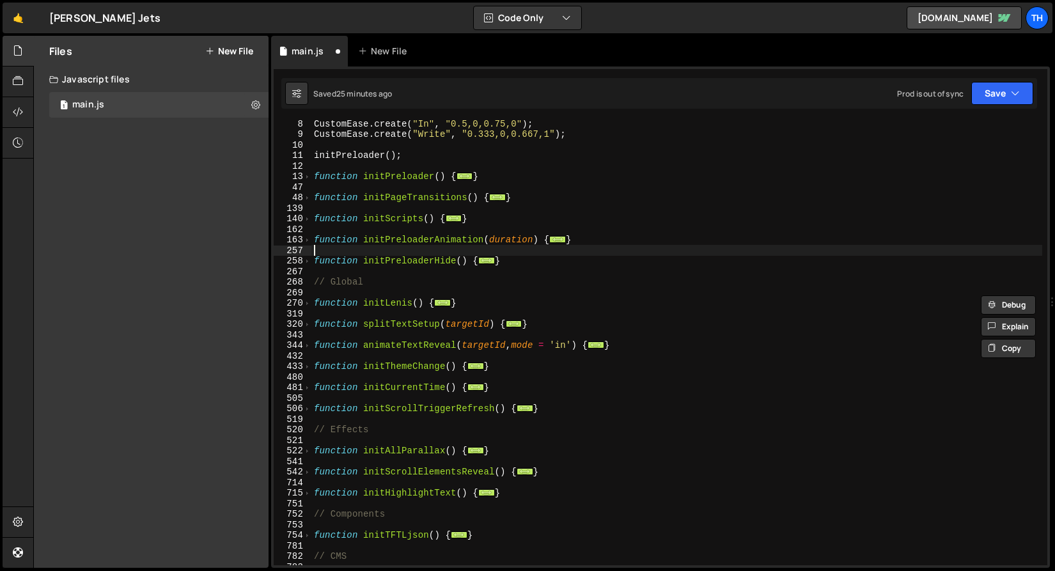
click at [427, 253] on div "CustomEase . create ( "In" , "0.5,0,0.75,0" ) ; CustomEase . create ( "Write" ,…" at bounding box center [676, 351] width 731 height 466
click at [425, 256] on div "CustomEase . create ( "In" , "0.5,0,0.75,0" ) ; CustomEase . create ( "Write" ,…" at bounding box center [676, 351] width 731 height 466
type textarea "function initPreloaderHide() {"
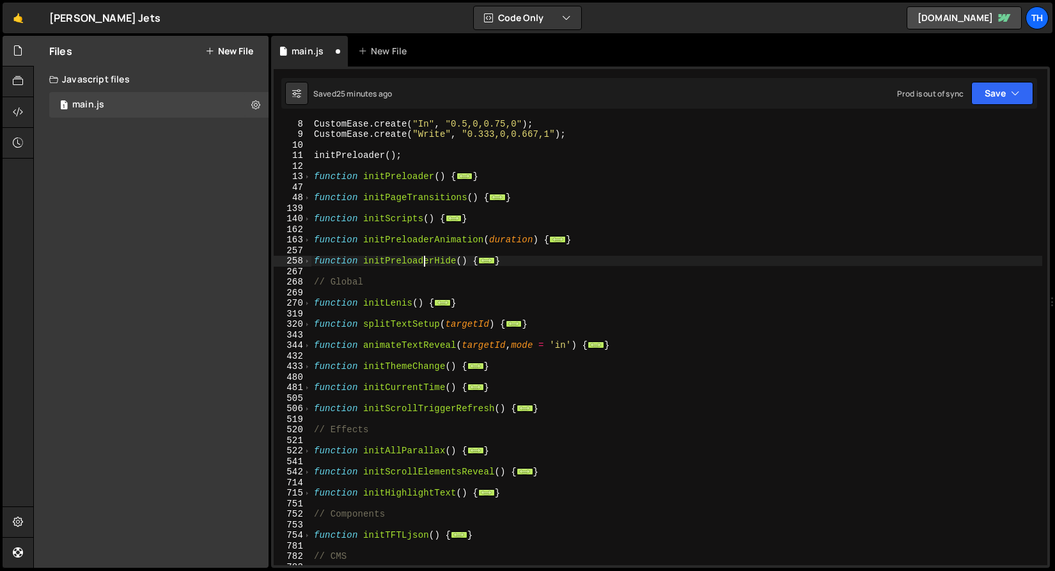
click at [432, 246] on div "CustomEase . create ( "In" , "0.5,0,0.75,0" ) ; CustomEase . create ( "Write" ,…" at bounding box center [676, 351] width 731 height 466
click at [433, 241] on div "CustomEase . create ( "In" , "0.5,0,0.75,0" ) ; CustomEase . create ( "Write" ,…" at bounding box center [676, 351] width 731 height 466
type textarea "function initPreloaderAnimation(duration) {"
click at [433, 241] on div "CustomEase . create ( "In" , "0.5,0,0.75,0" ) ; CustomEase . create ( "Write" ,…" at bounding box center [676, 351] width 731 height 466
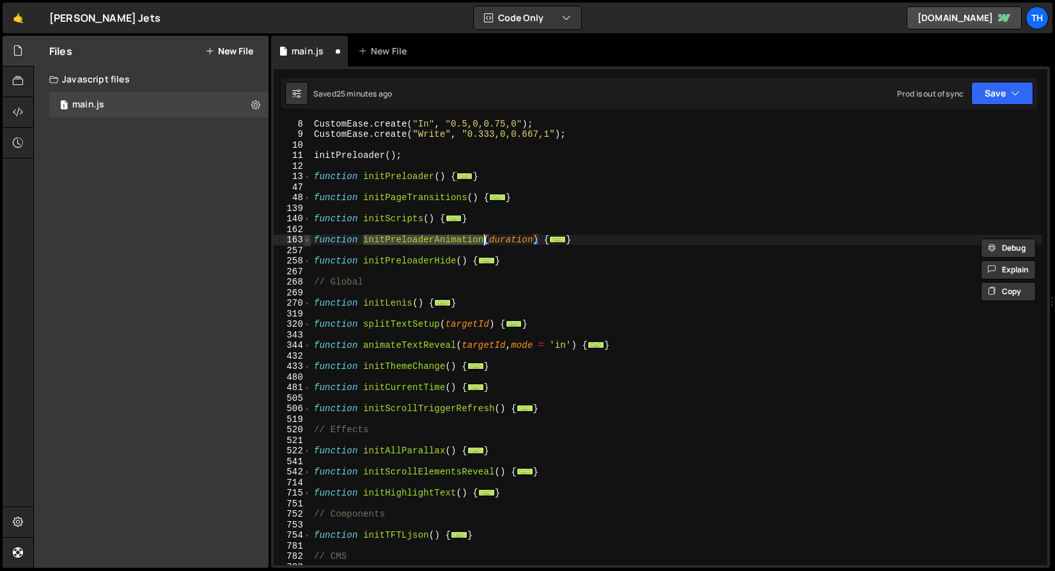
click at [309, 241] on span at bounding box center [307, 240] width 7 height 11
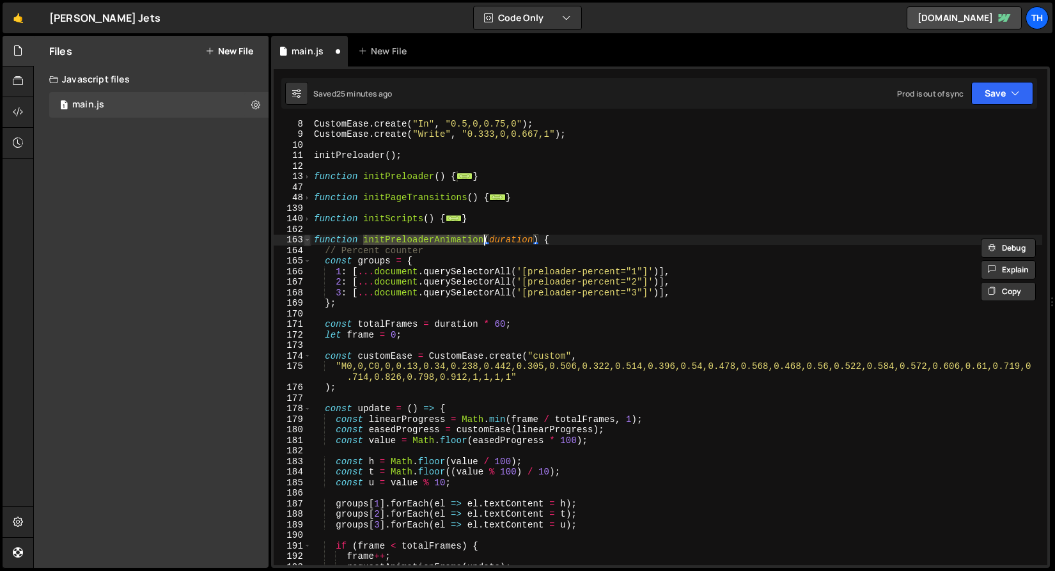
click at [309, 241] on span at bounding box center [307, 240] width 7 height 11
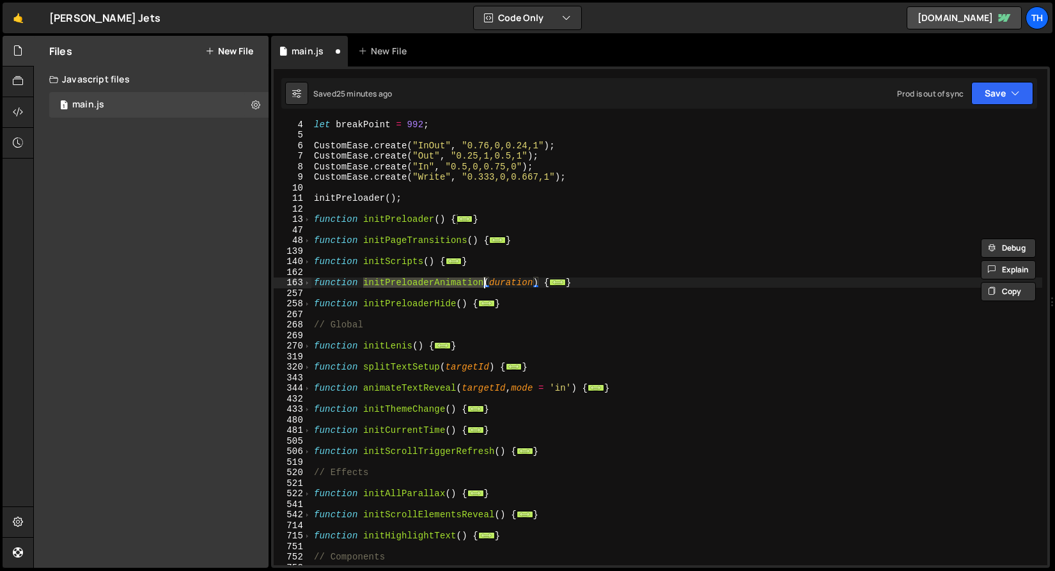
scroll to position [0, 0]
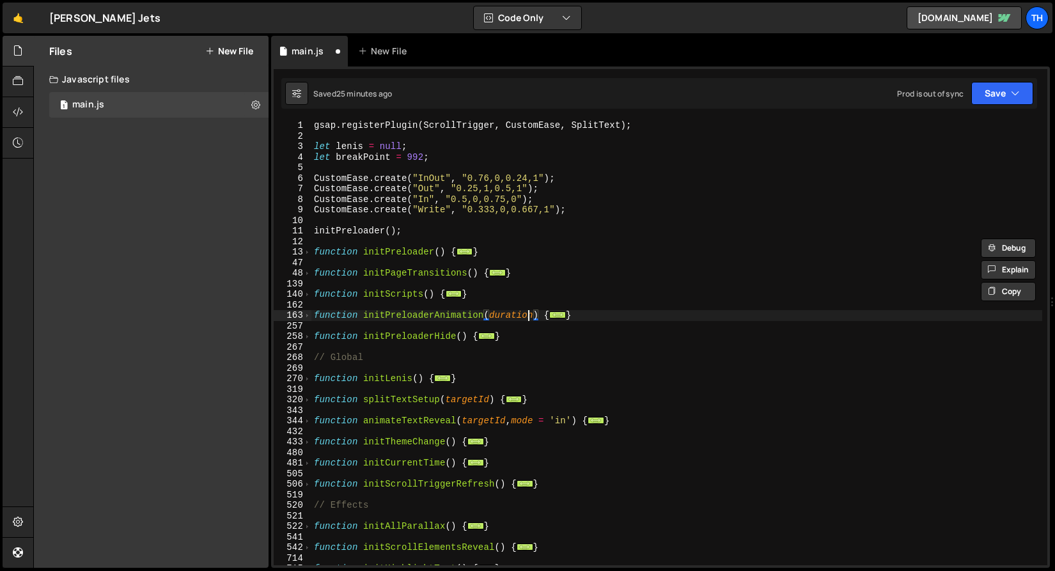
click at [530, 311] on div "gsap . registerPlugin ( ScrollTrigger , CustomEase , SplitText ) ; let lenis = …" at bounding box center [676, 353] width 731 height 466
click at [308, 255] on span at bounding box center [307, 252] width 7 height 11
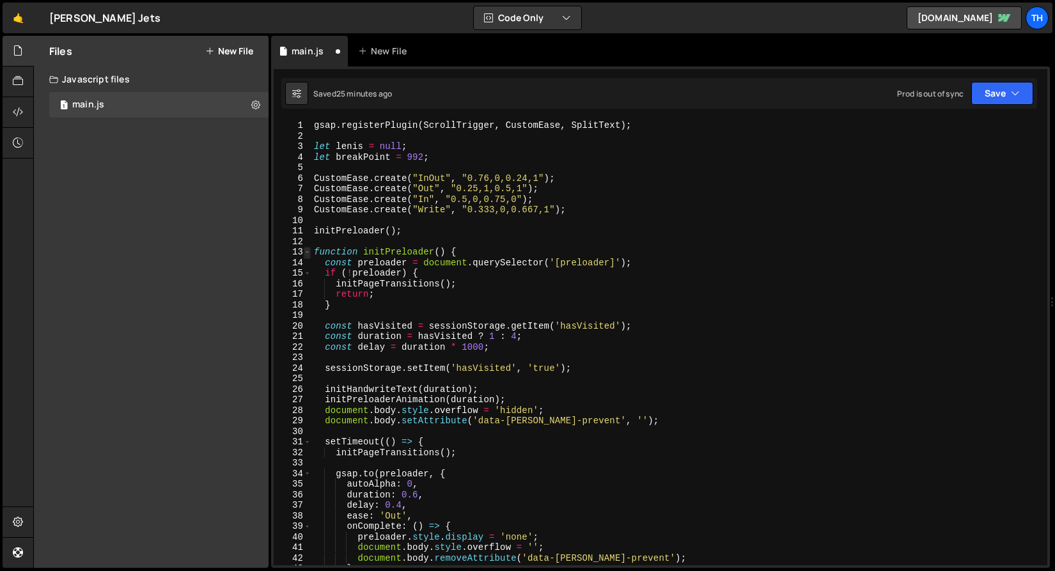
click at [308, 255] on span at bounding box center [307, 252] width 7 height 11
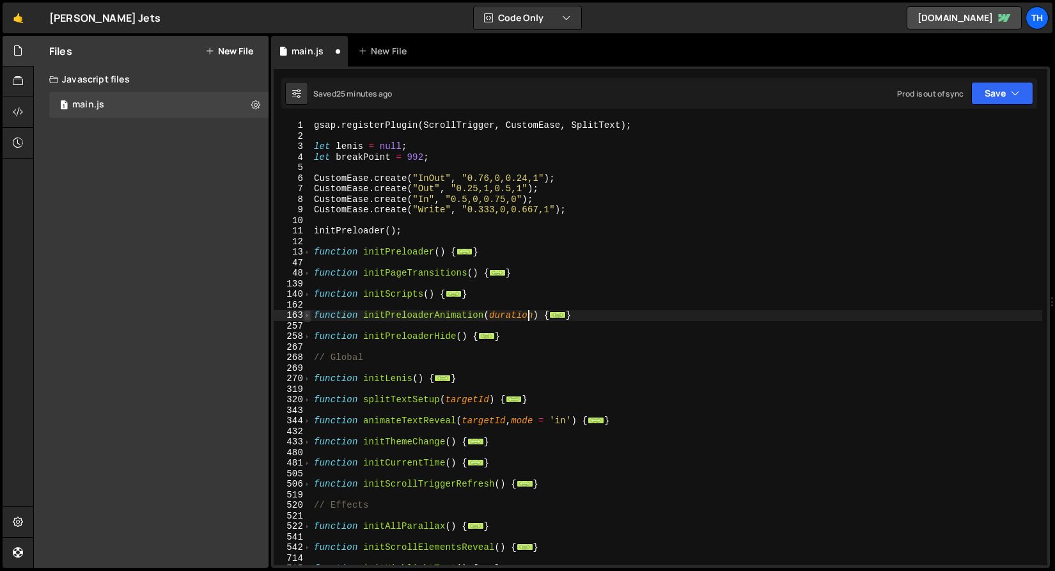
click at [310, 315] on span at bounding box center [307, 315] width 7 height 11
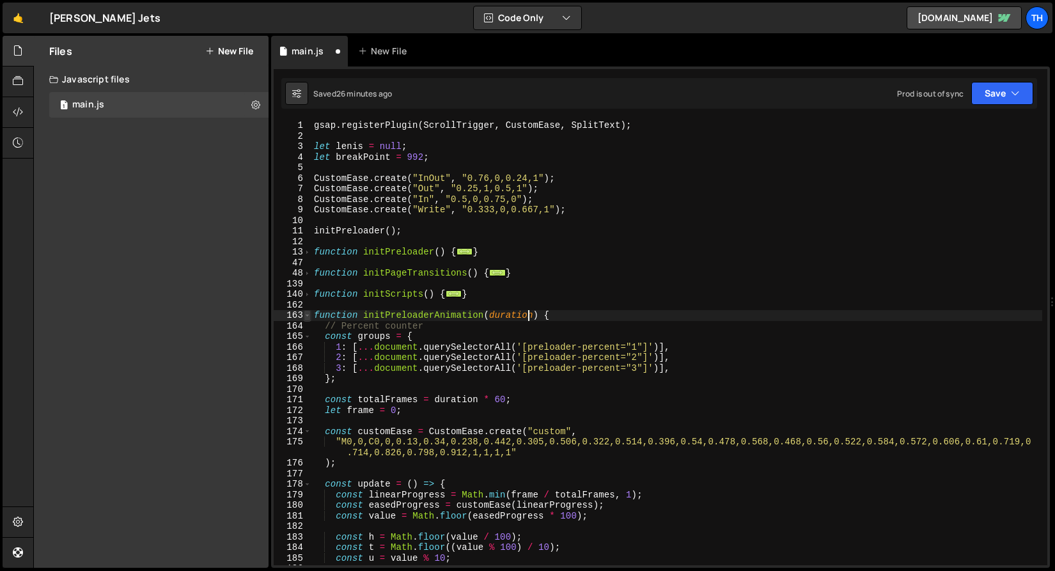
click at [310, 315] on span at bounding box center [307, 315] width 7 height 11
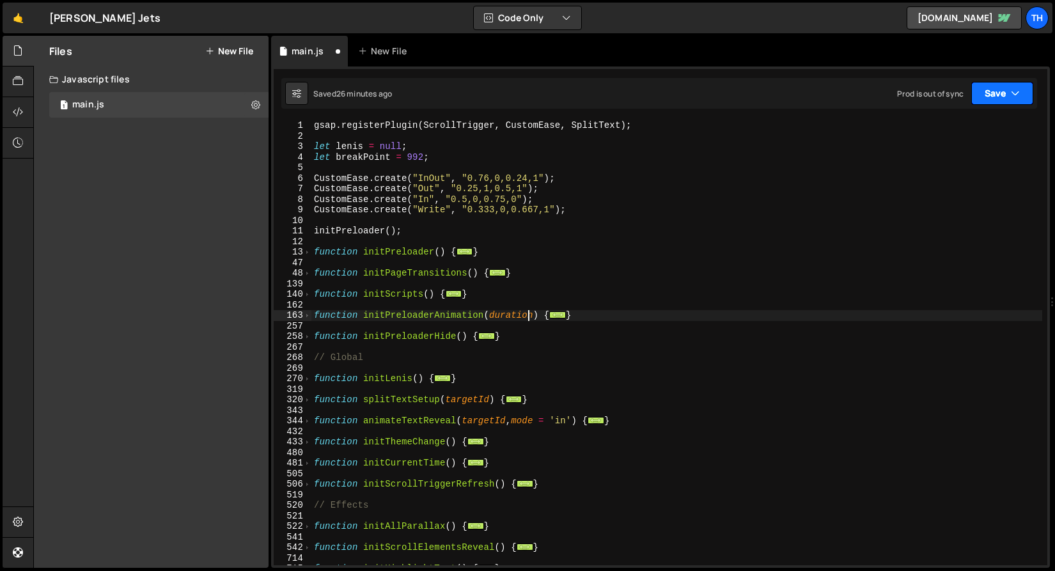
click at [989, 90] on button "Save" at bounding box center [1003, 93] width 62 height 23
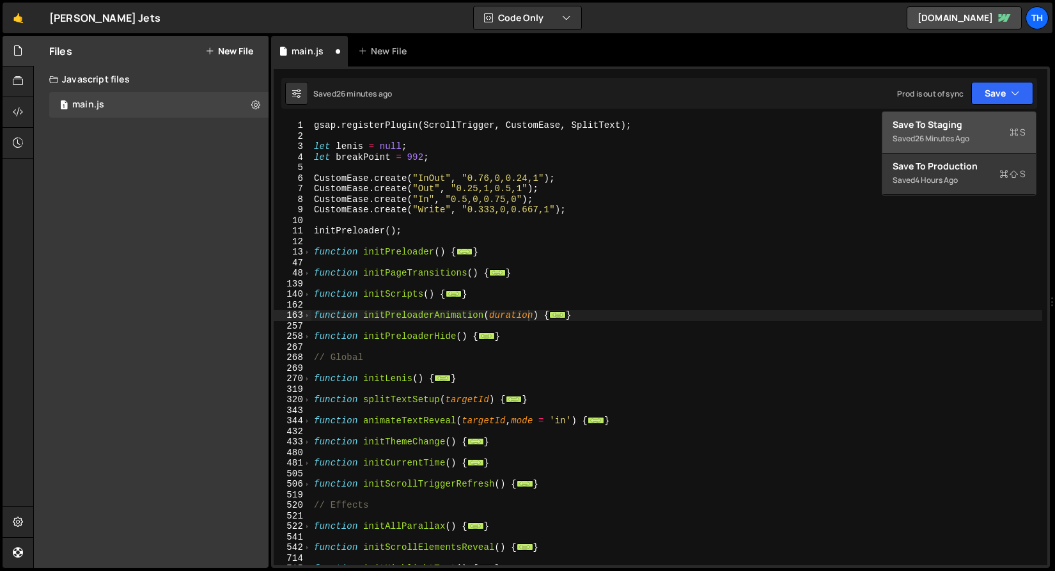
click at [990, 120] on div "Save to Staging S" at bounding box center [959, 124] width 133 height 13
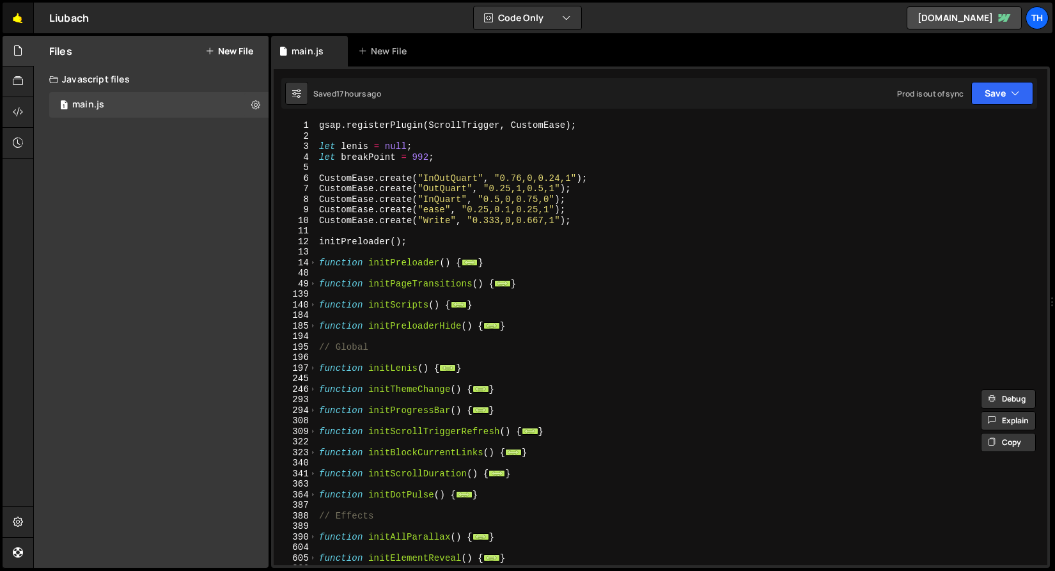
click at [16, 26] on link "🤙" at bounding box center [18, 18] width 31 height 31
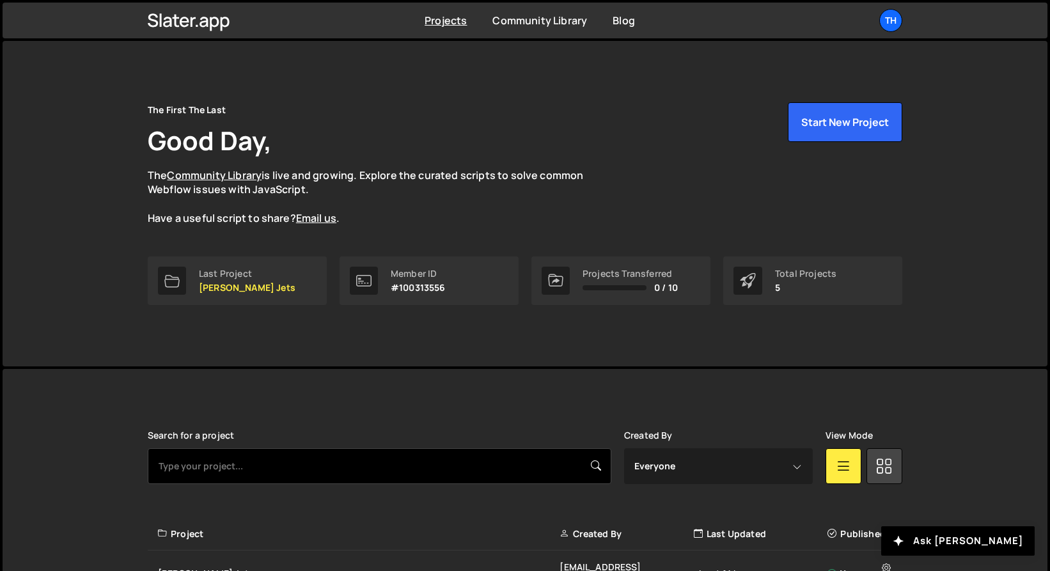
scroll to position [211, 0]
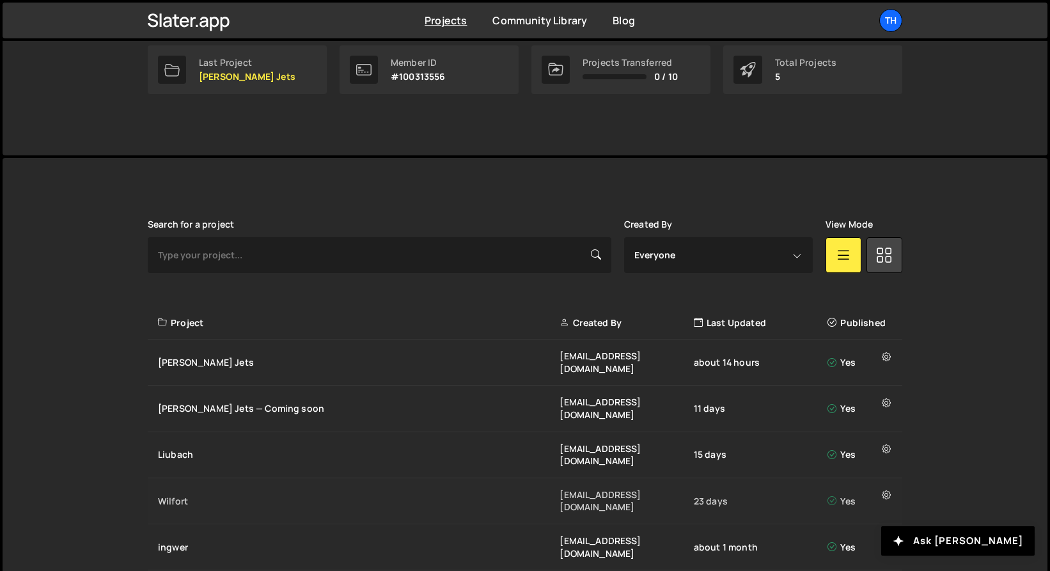
click at [183, 478] on div "Wilfort [EMAIL_ADDRESS][DOMAIN_NAME] 23 days Yes" at bounding box center [525, 501] width 755 height 46
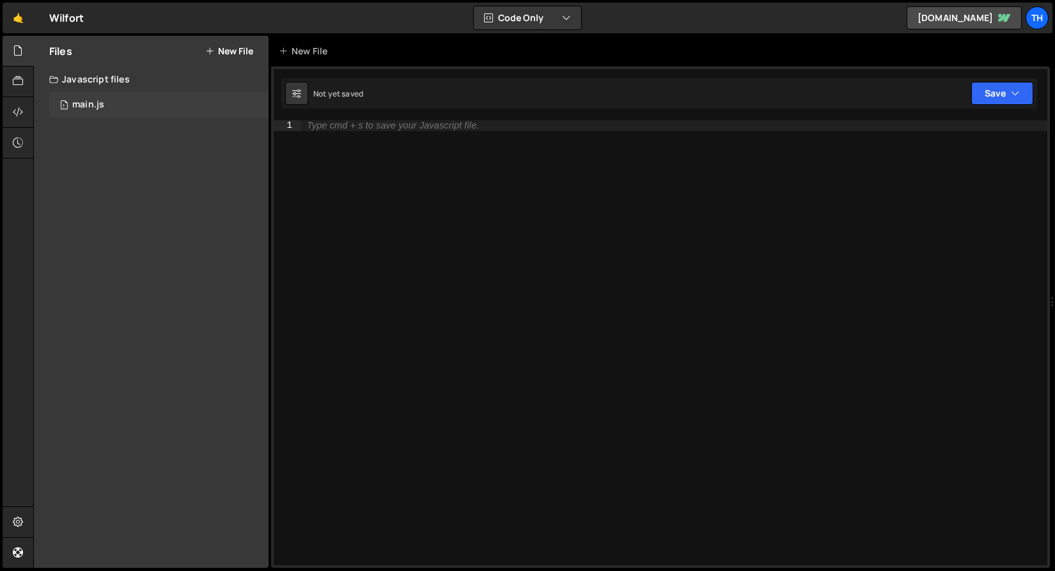
click at [149, 104] on div "1 main.js 0" at bounding box center [158, 105] width 219 height 26
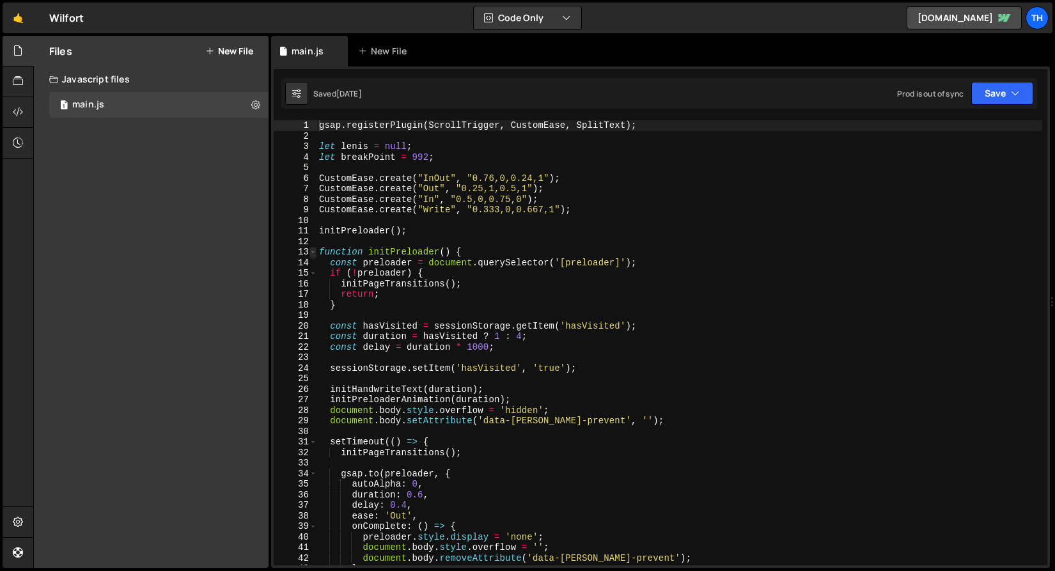
click at [314, 253] on span at bounding box center [313, 252] width 7 height 11
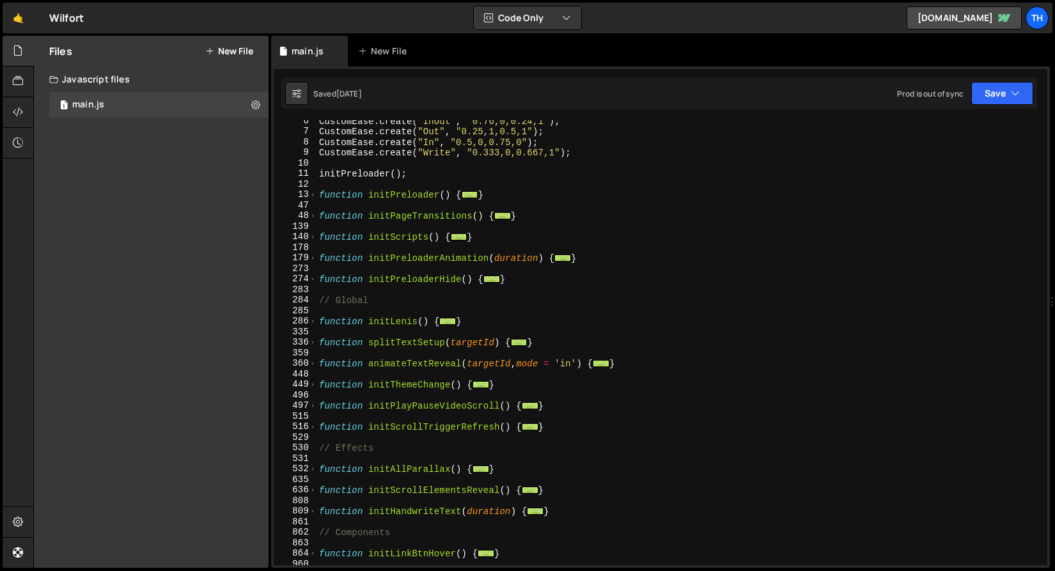
scroll to position [58, 0]
click at [313, 190] on span at bounding box center [313, 194] width 7 height 11
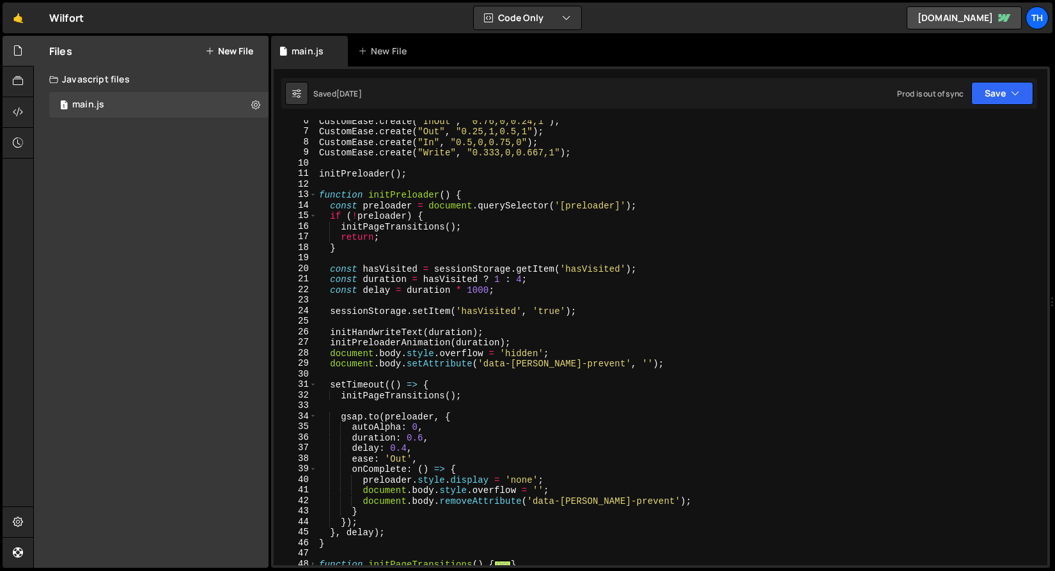
scroll to position [203, 0]
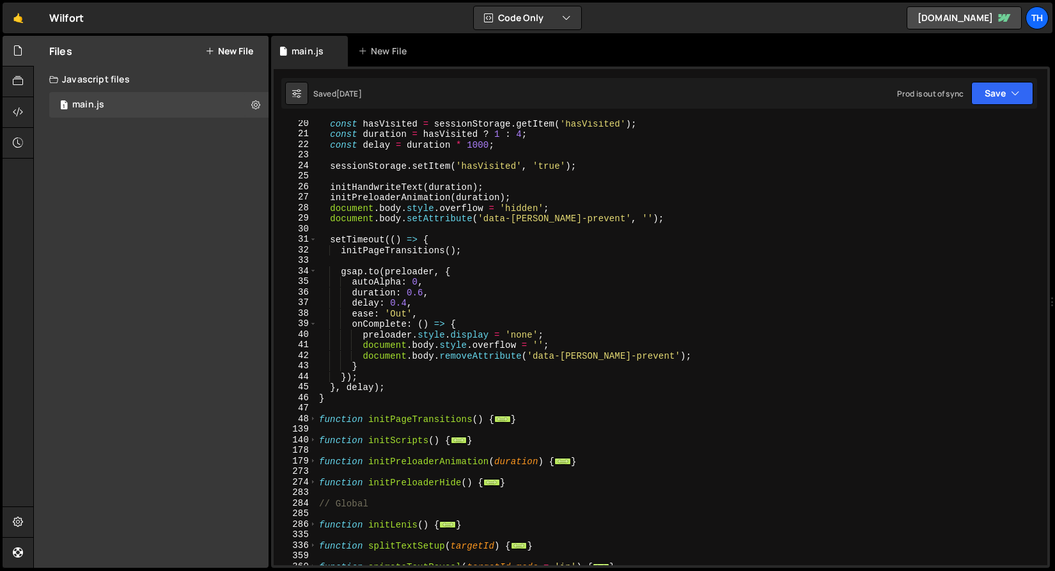
click at [507, 461] on div "const hasVisited = sessionStorage . getItem ( 'hasVisited' ) ; const duration =…" at bounding box center [680, 351] width 726 height 466
click at [465, 184] on div "const hasVisited = sessionStorage . getItem ( 'hasVisited' ) ; const duration =…" at bounding box center [680, 351] width 726 height 466
type textarea "initHandwriteText(duration);"
click at [465, 184] on div "const hasVisited = sessionStorage . getItem ( 'hasVisited' ) ; const duration =…" at bounding box center [680, 351] width 726 height 466
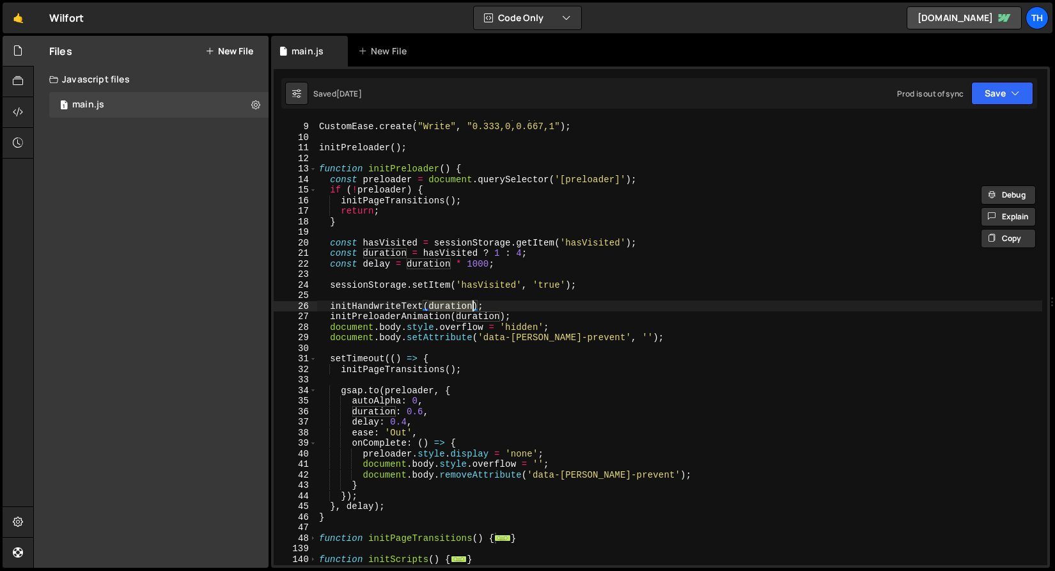
scroll to position [83, 0]
click at [360, 307] on div "CustomEase . create ( "In" , "0.5,0,0.75,0" ) ; CustomEase . create ( "Write" ,…" at bounding box center [680, 344] width 726 height 466
click at [975, 97] on button "Save" at bounding box center [1003, 93] width 62 height 23
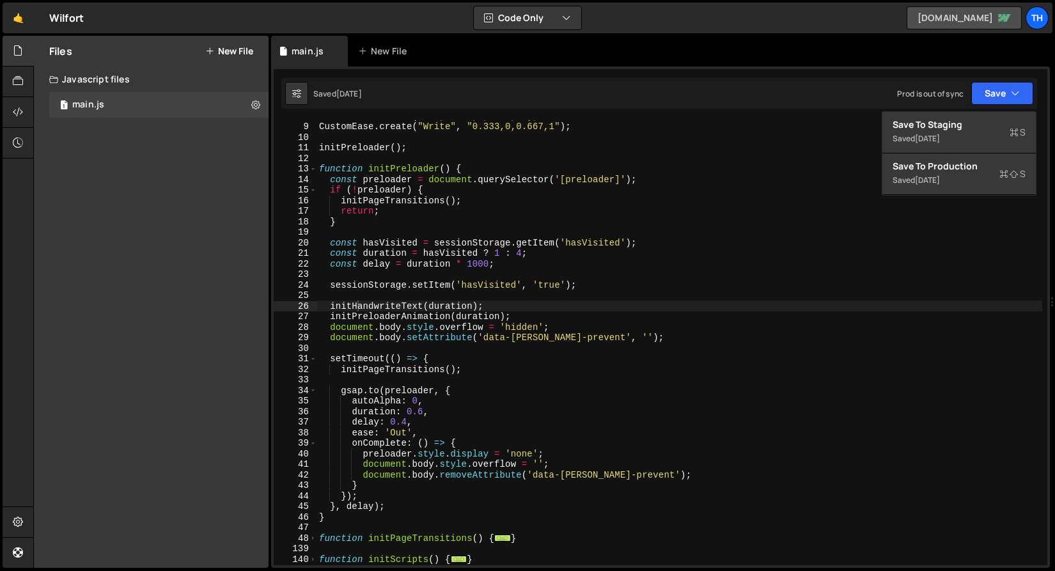
click at [961, 25] on link "[DOMAIN_NAME]" at bounding box center [964, 17] width 115 height 23
